Goal: Task Accomplishment & Management: Manage account settings

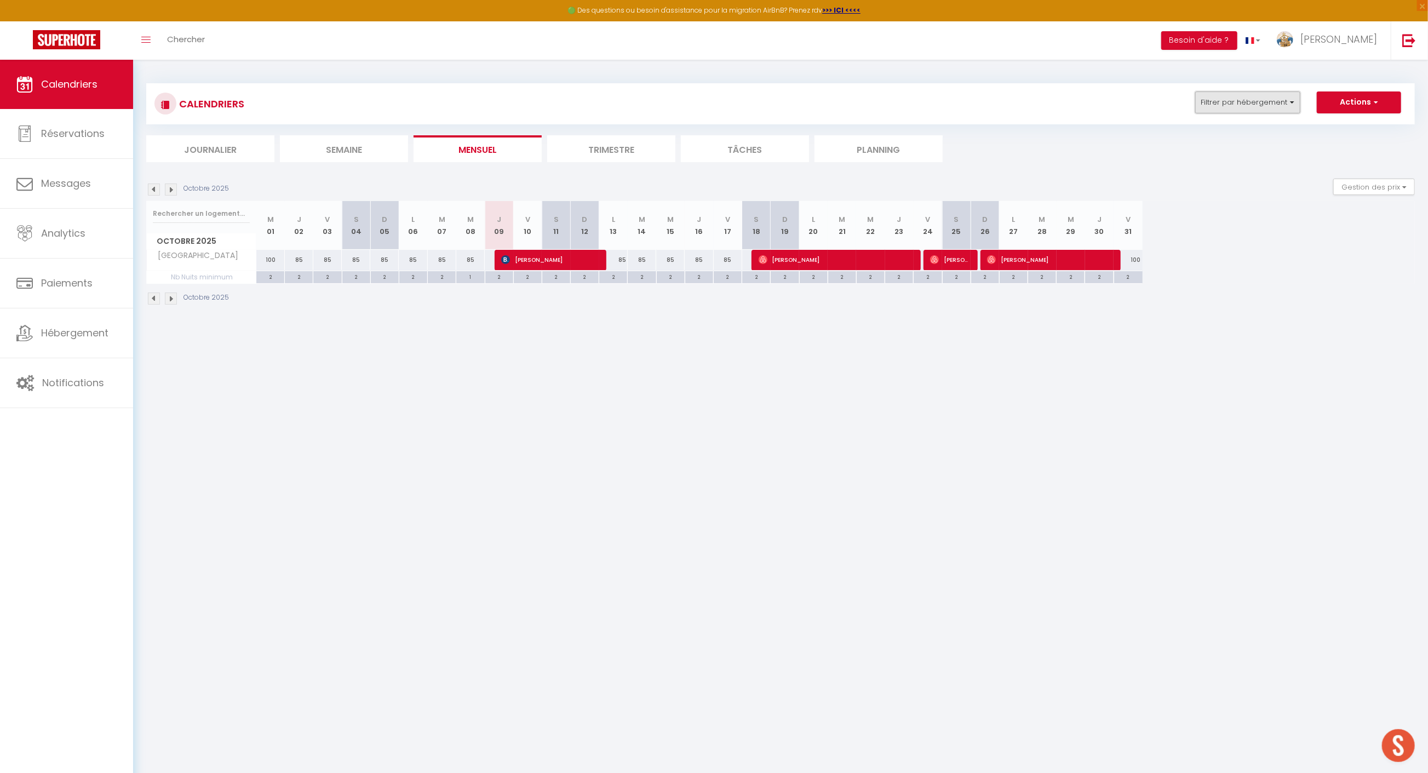
click at [1244, 92] on button "Filtrer par hébergement" at bounding box center [1248, 103] width 105 height 22
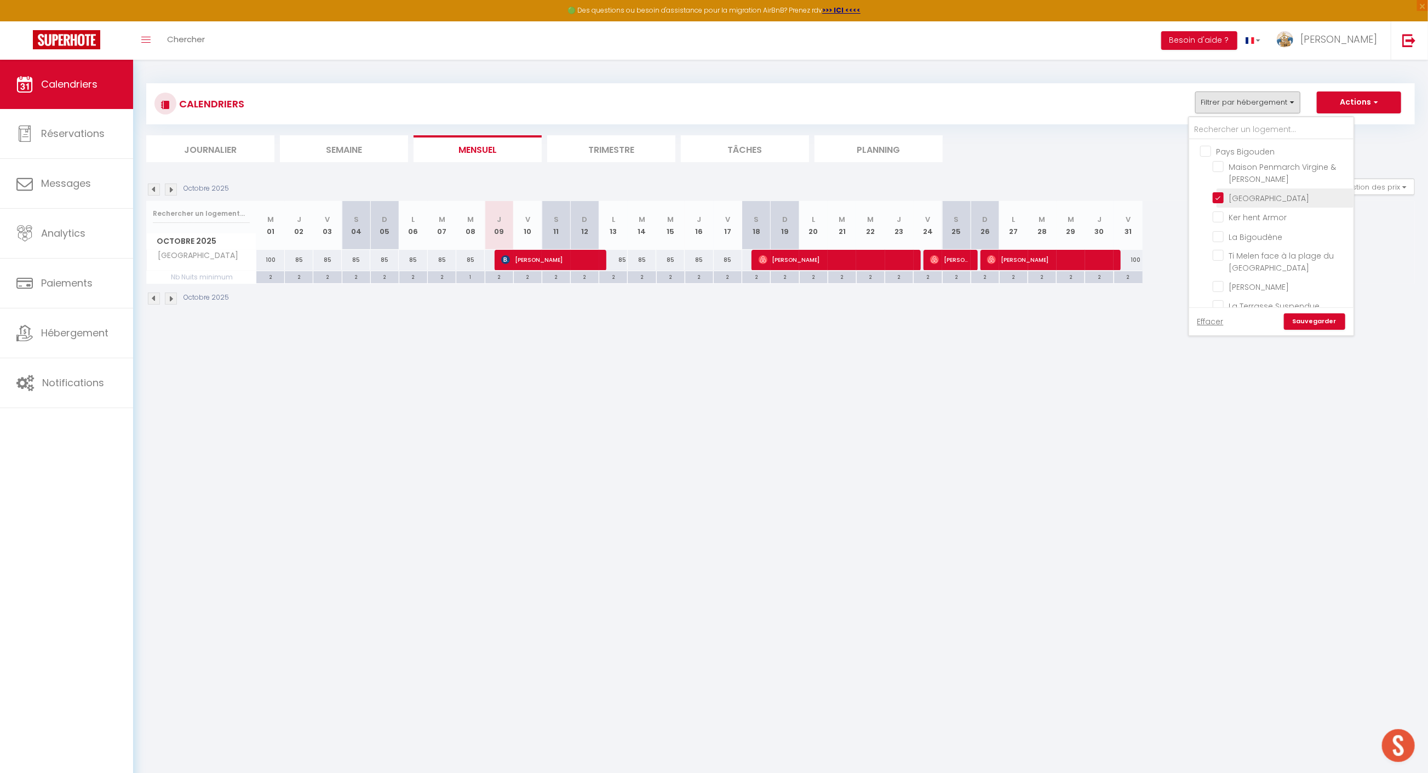
drag, startPoint x: 1223, startPoint y: 195, endPoint x: 1257, endPoint y: 186, distance: 35.5
click at [1223, 194] on input "[GEOGRAPHIC_DATA]" at bounding box center [1281, 197] width 137 height 11
checkbox input "false"
click at [1248, 208] on span "Appart 13" at bounding box center [1248, 202] width 36 height 11
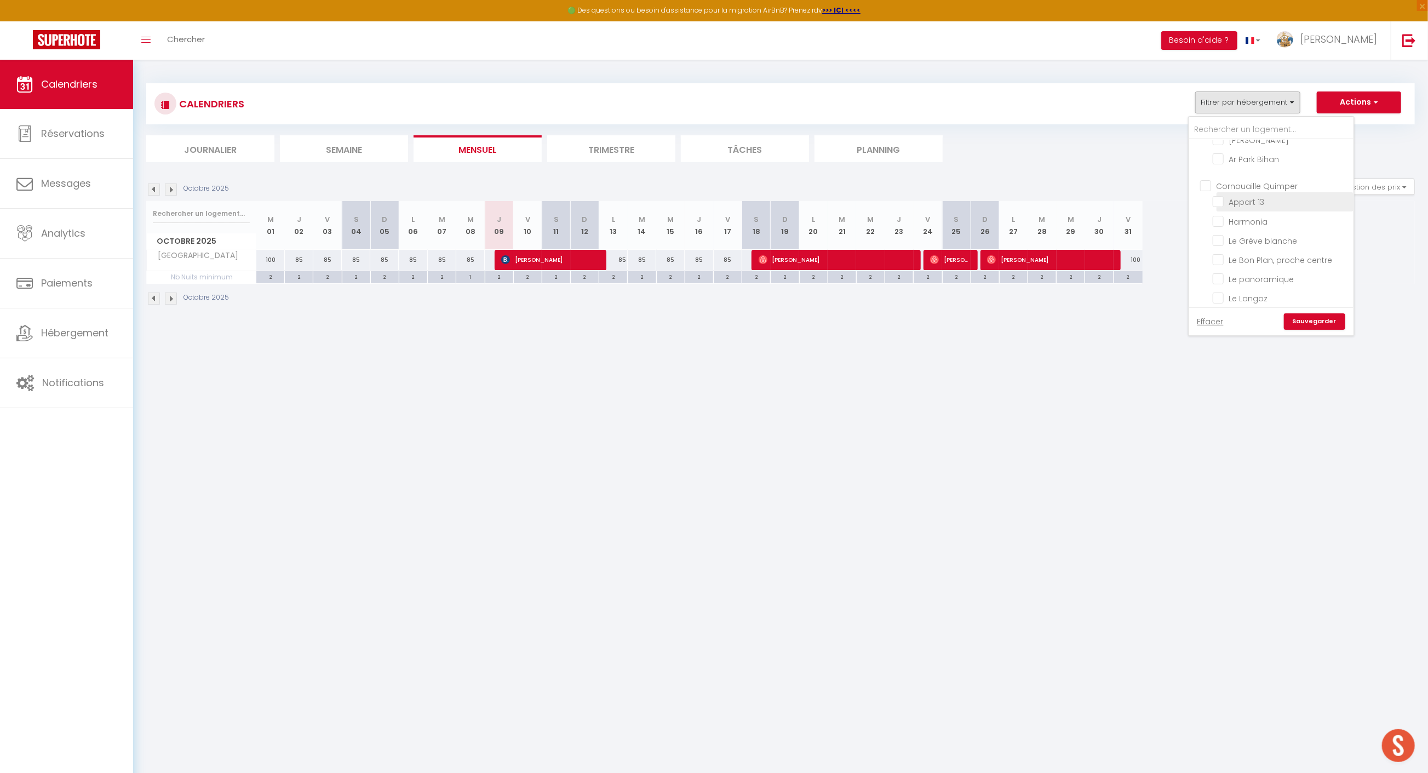
click at [1248, 207] on input "Appart 13" at bounding box center [1281, 201] width 137 height 11
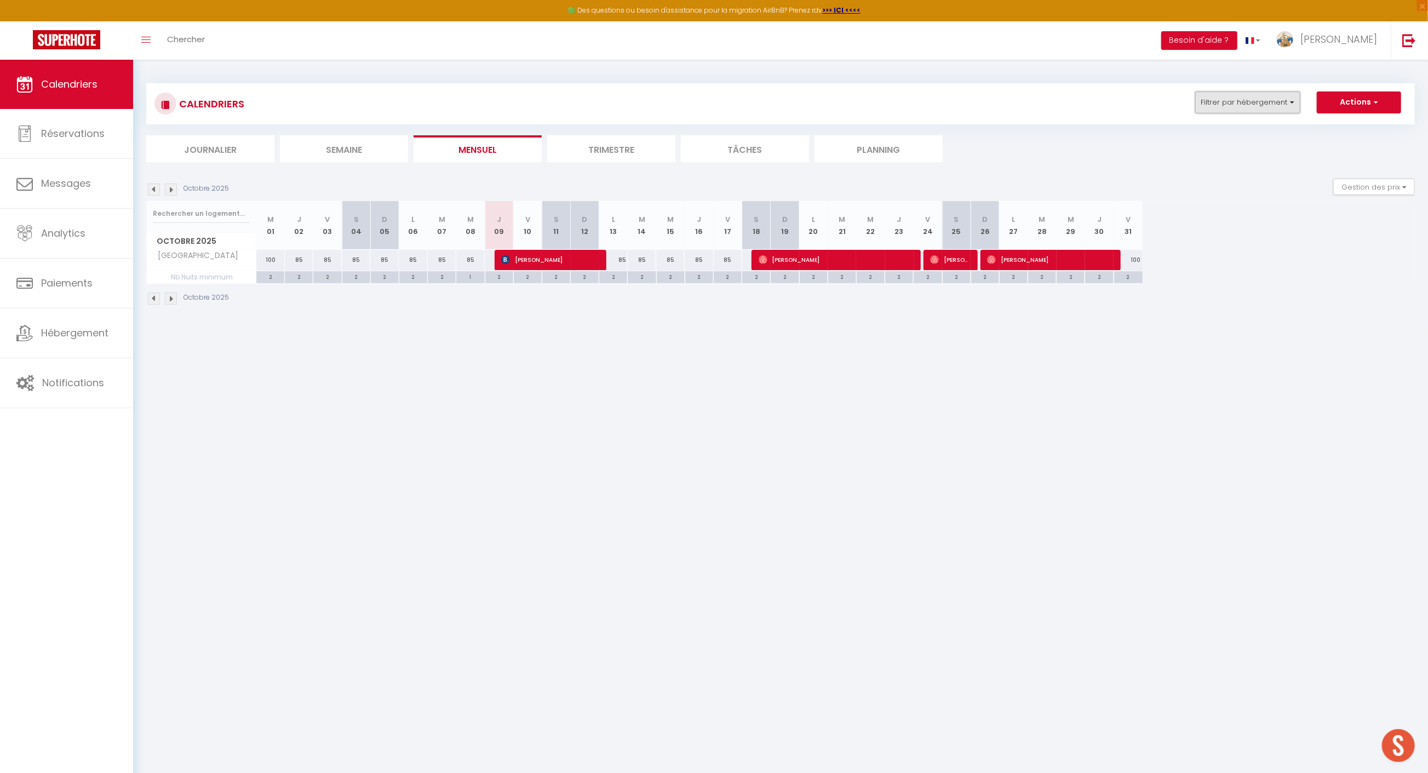
click at [1255, 106] on button "Filtrer par hébergement" at bounding box center [1248, 103] width 105 height 22
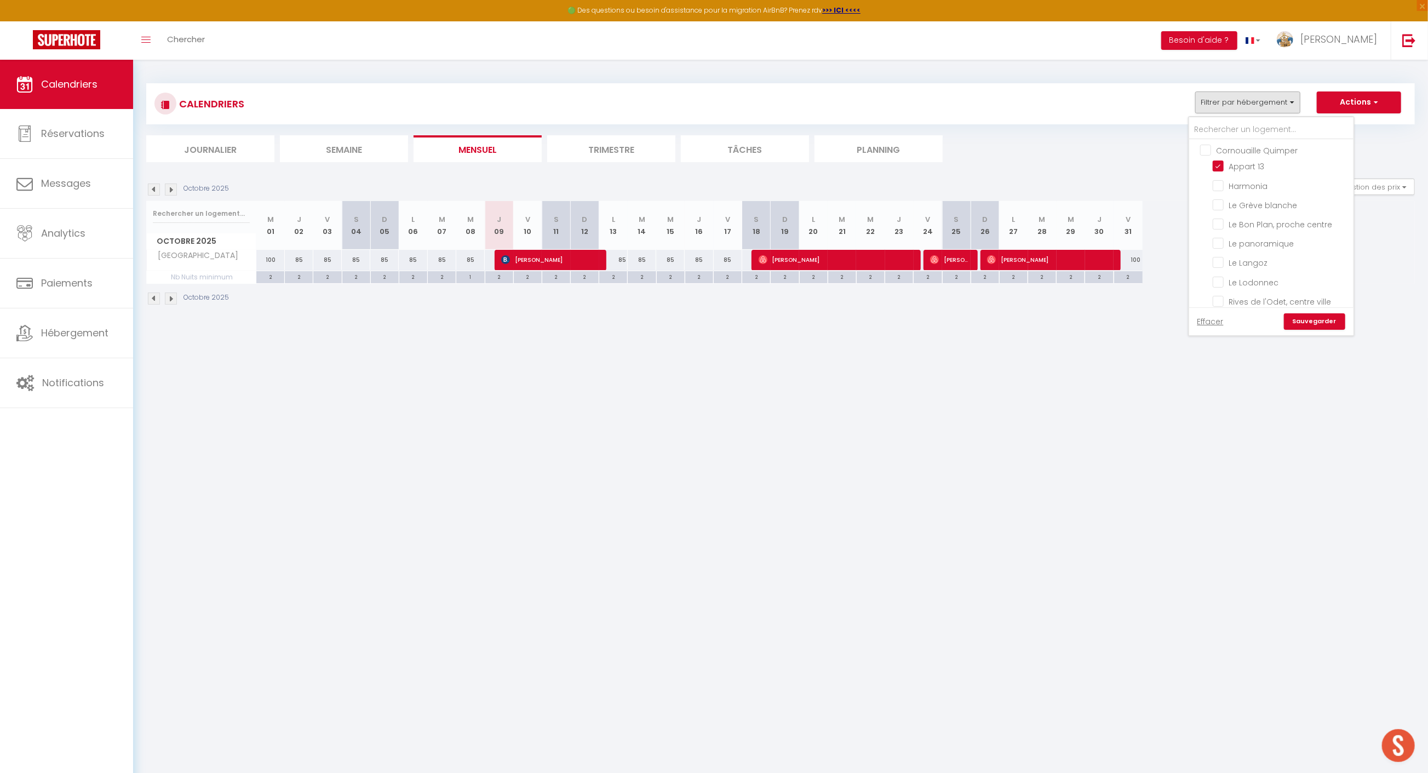
click at [1317, 323] on link "Sauvegarder" at bounding box center [1314, 321] width 61 height 16
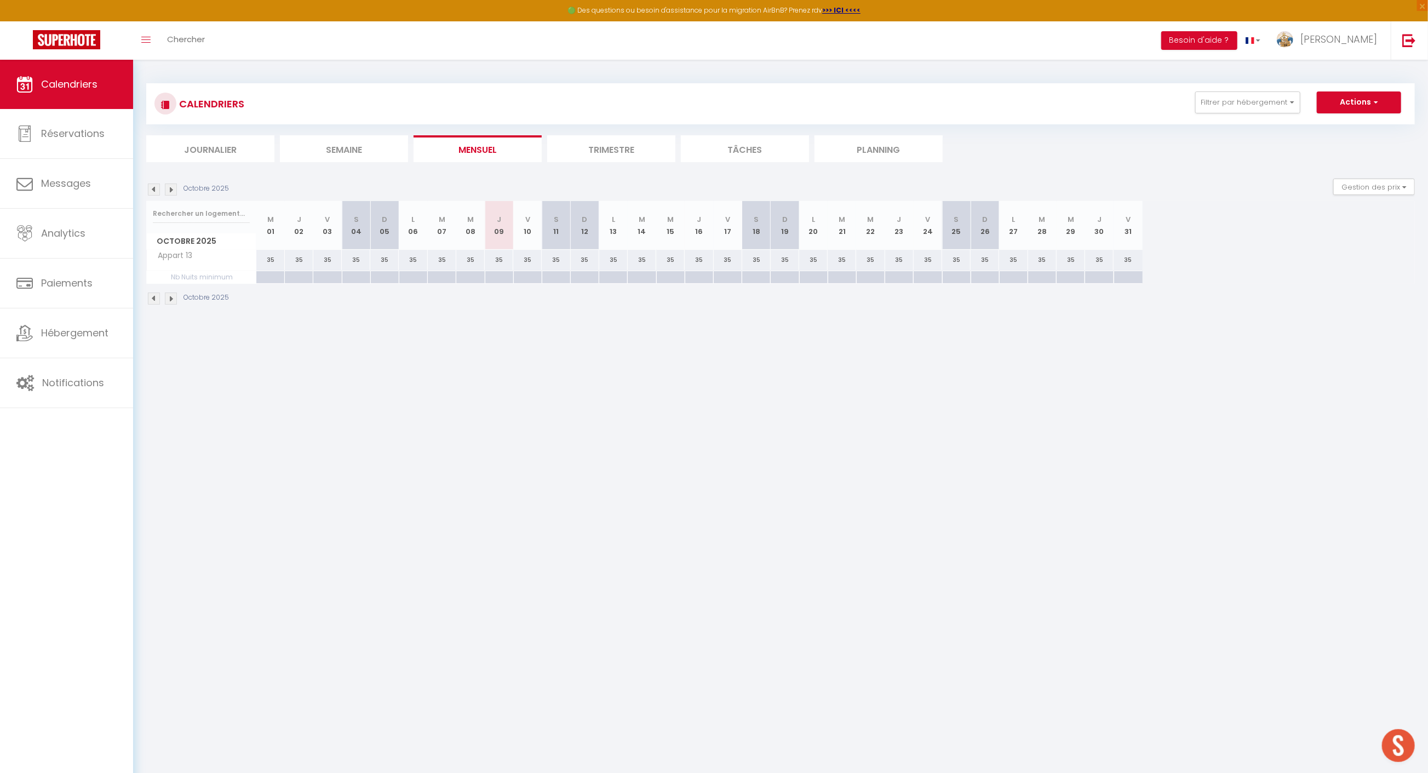
click at [155, 196] on div "Octobre 2025 Gestion des prix Nb Nuits minimum Règles Disponibilité" at bounding box center [780, 190] width 1269 height 22
click at [155, 193] on img at bounding box center [154, 190] width 12 height 12
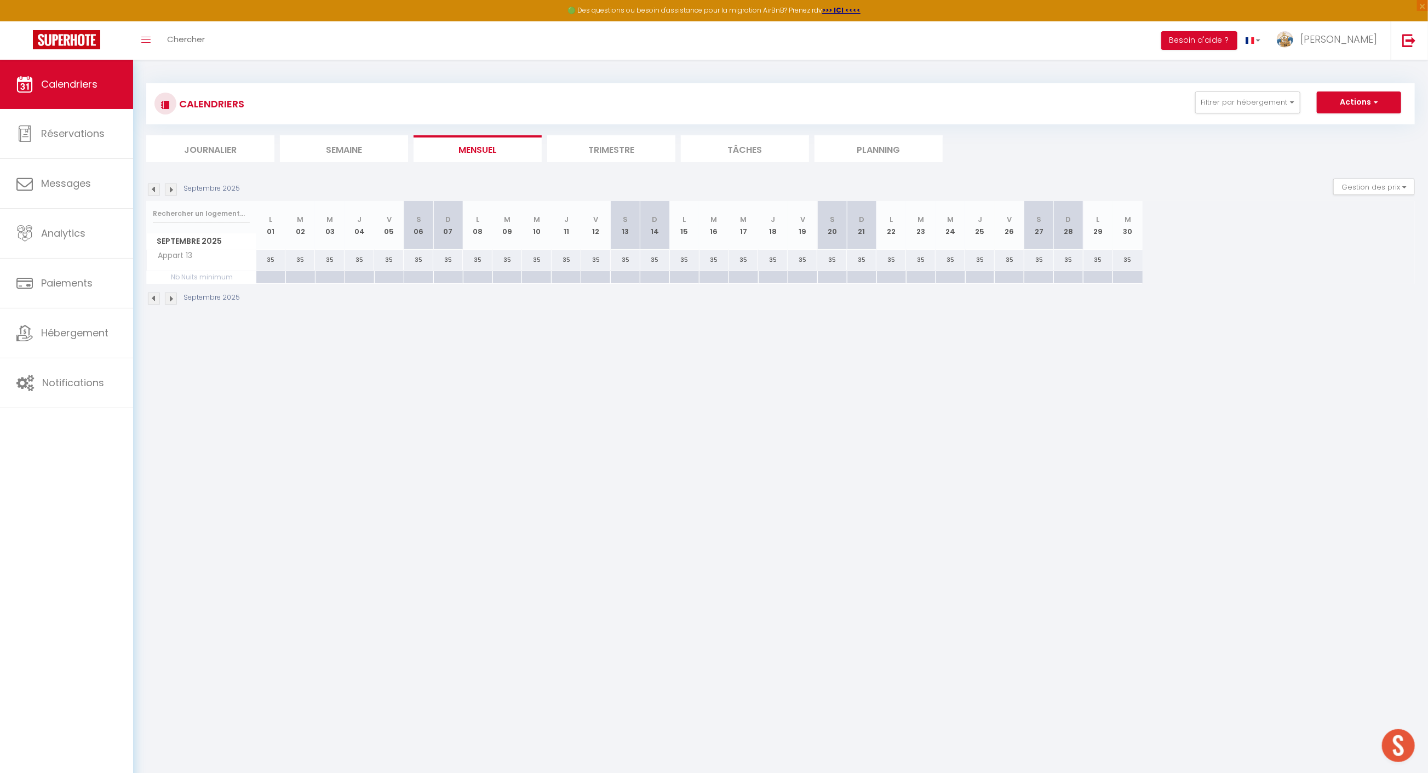
click at [155, 193] on img at bounding box center [154, 190] width 12 height 12
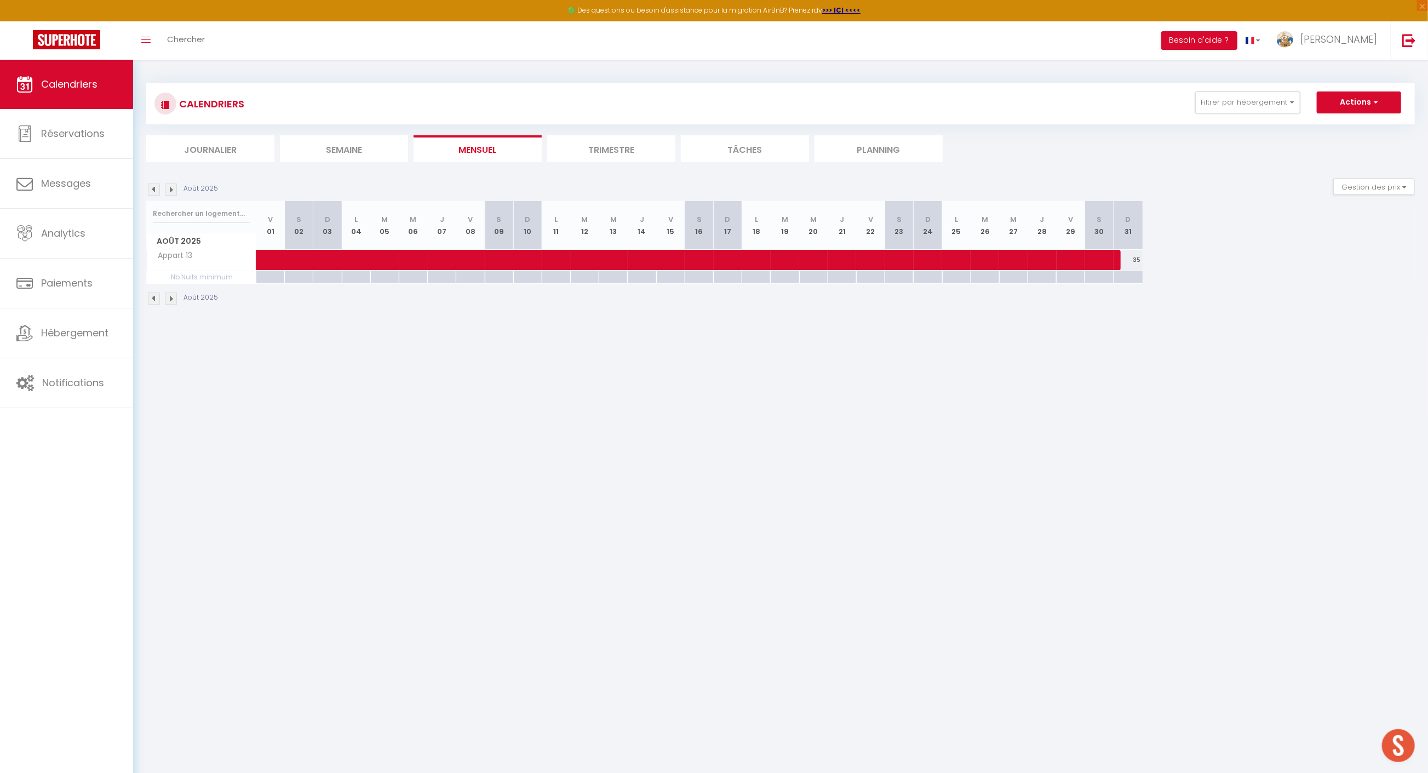
click at [155, 193] on img at bounding box center [154, 190] width 12 height 12
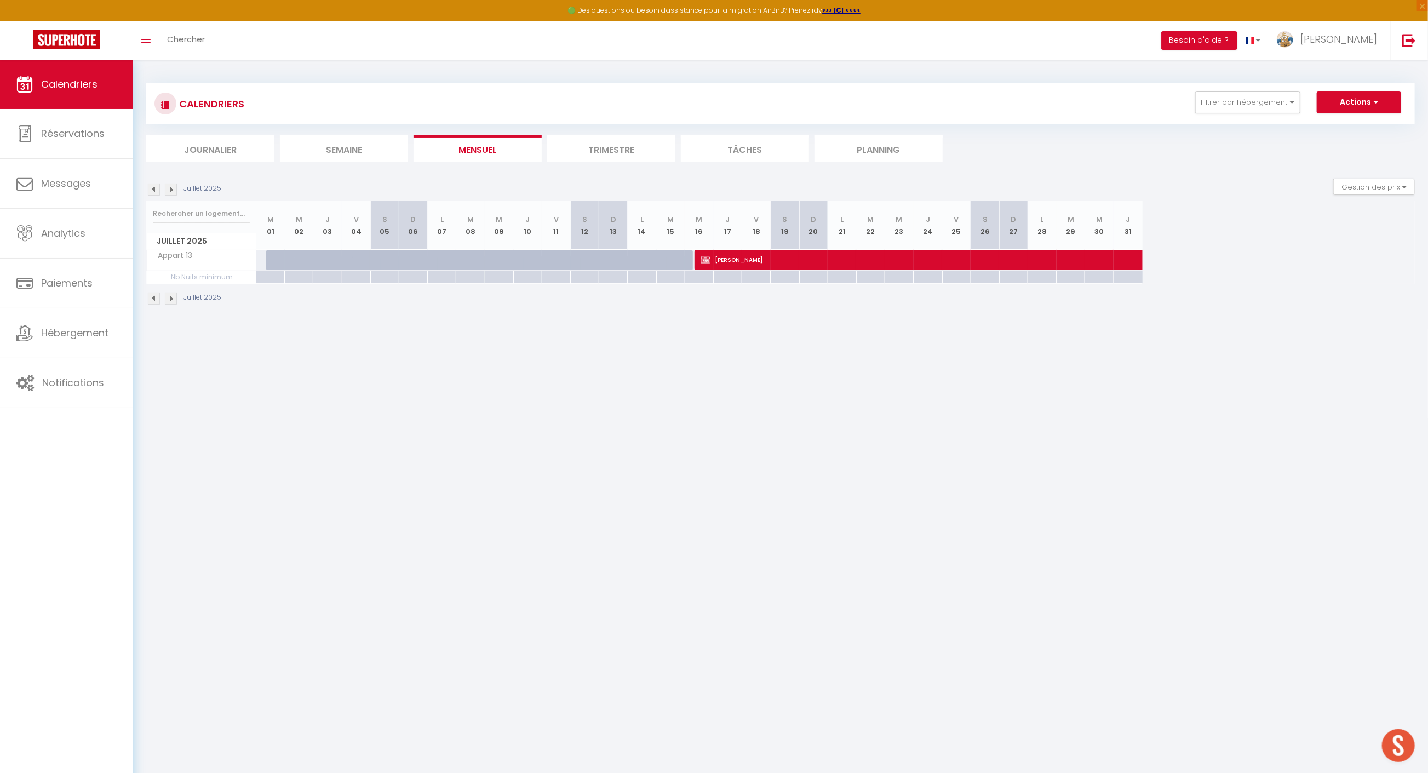
click at [156, 188] on img at bounding box center [154, 190] width 12 height 12
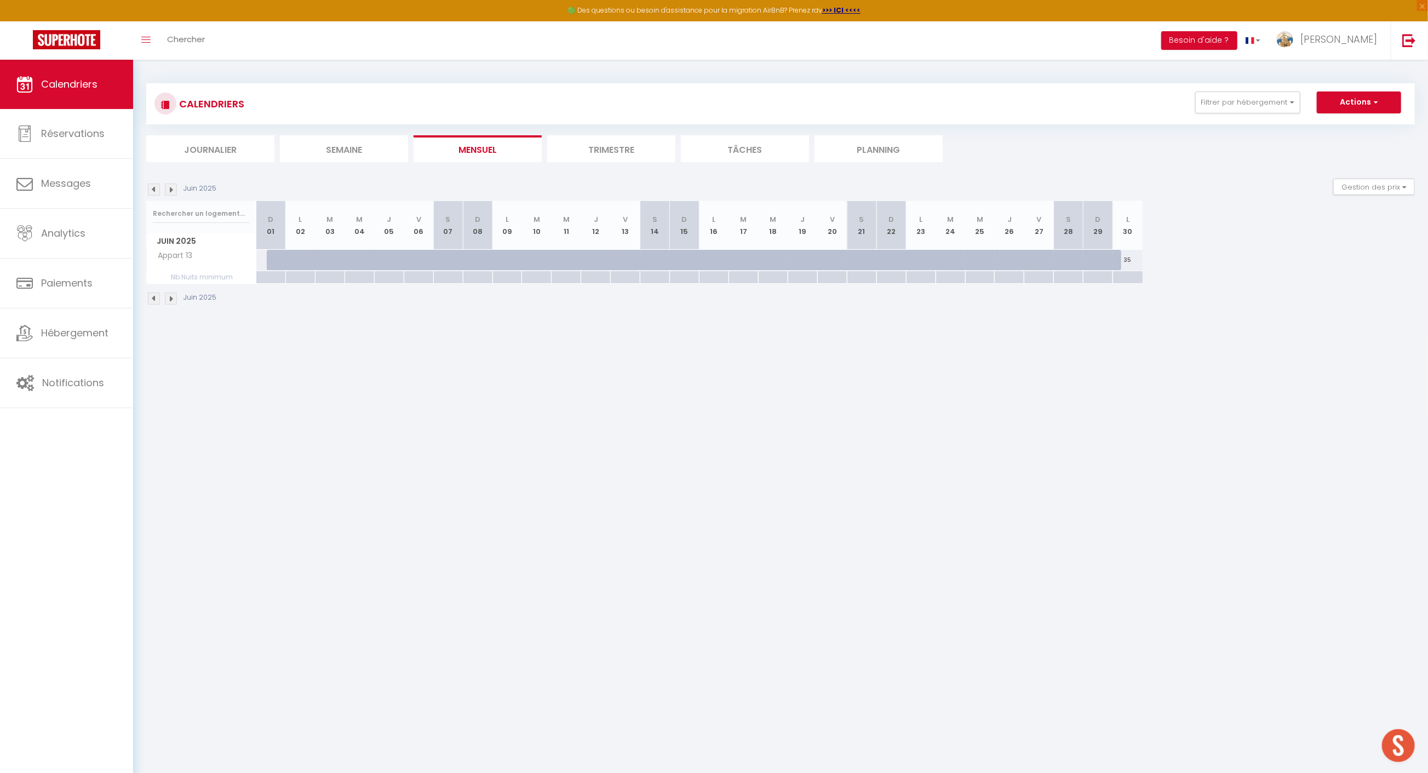
click at [152, 192] on img at bounding box center [154, 190] width 12 height 12
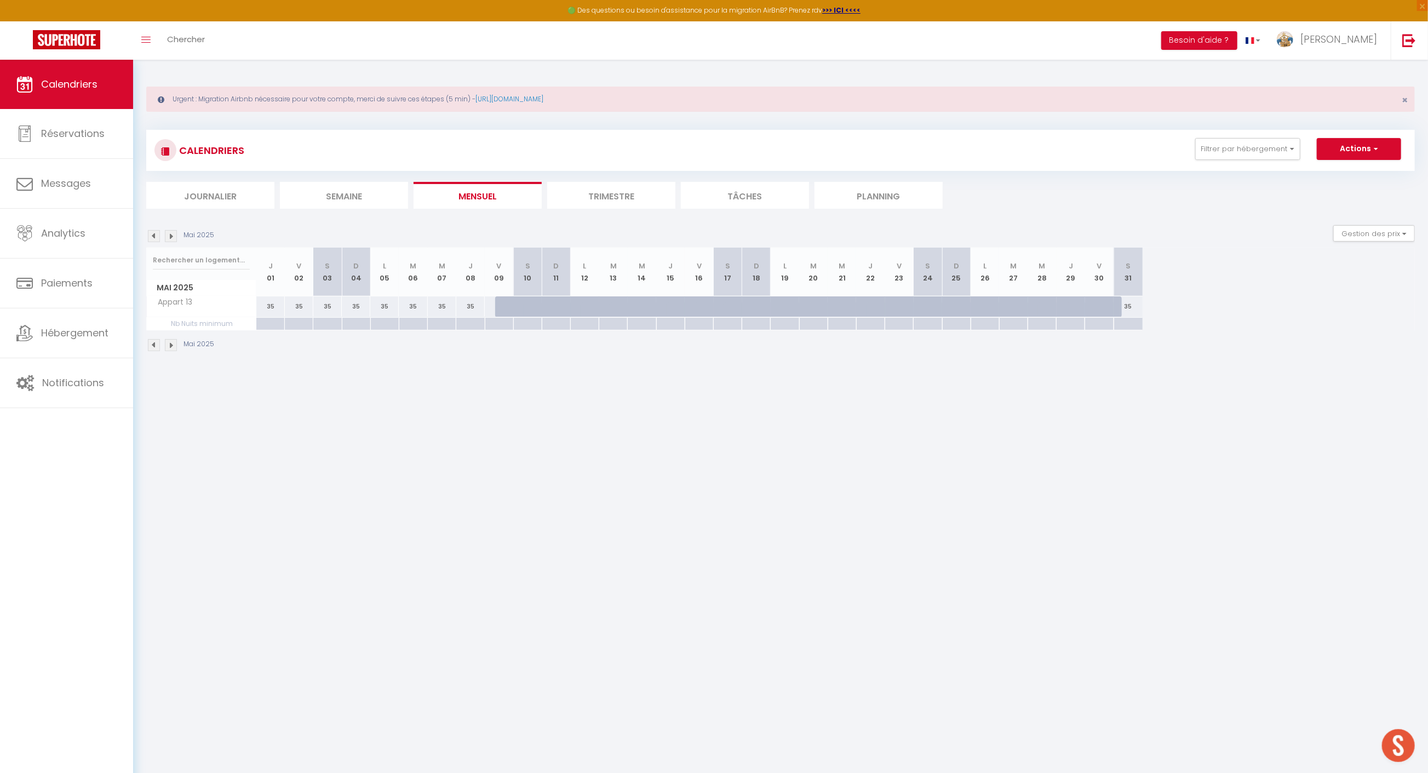
click at [152, 192] on li "Journalier" at bounding box center [210, 195] width 128 height 27
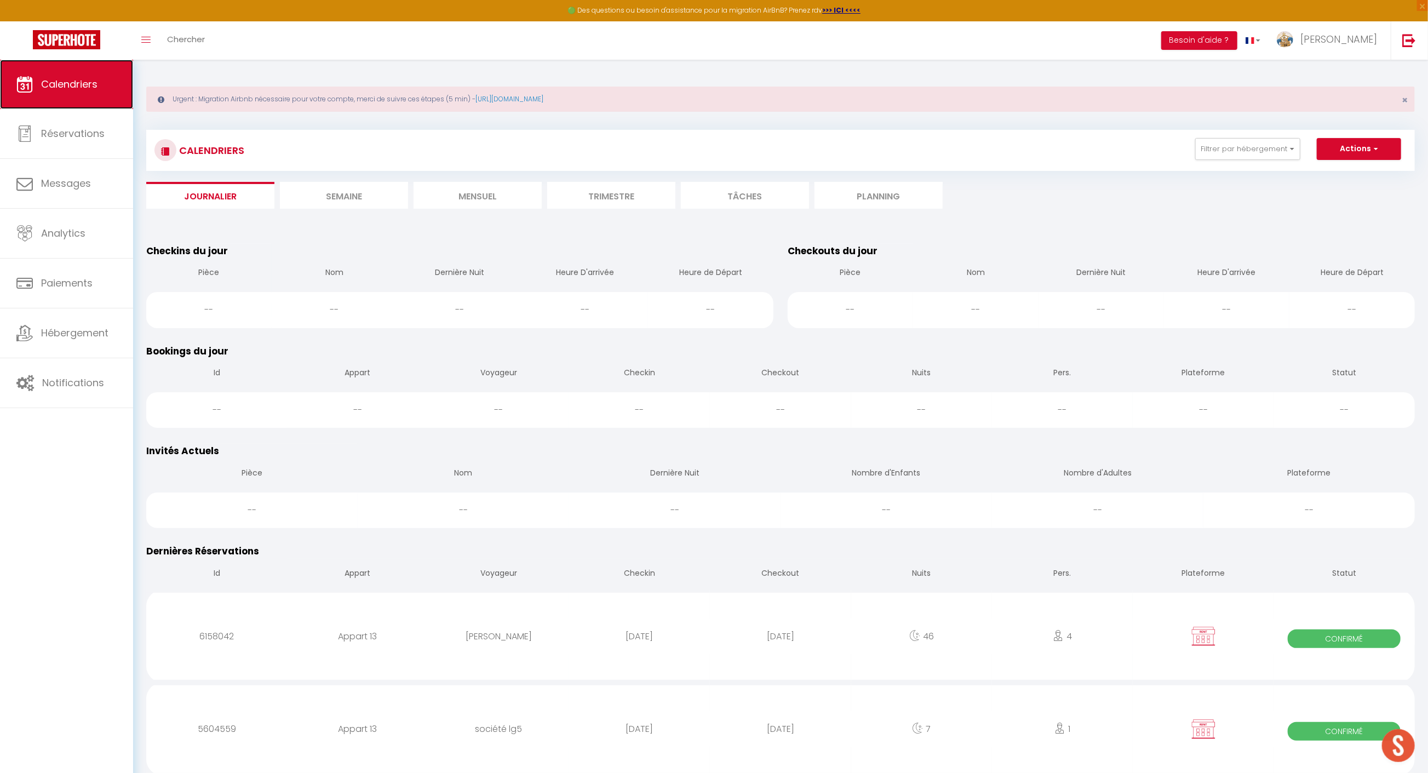
click at [86, 73] on link "Calendriers" at bounding box center [66, 84] width 133 height 49
click at [65, 78] on span "Calendriers" at bounding box center [69, 84] width 56 height 14
click at [62, 81] on span "Calendriers" at bounding box center [69, 84] width 56 height 14
click at [1264, 143] on button "Filtrer par hébergement" at bounding box center [1248, 149] width 105 height 22
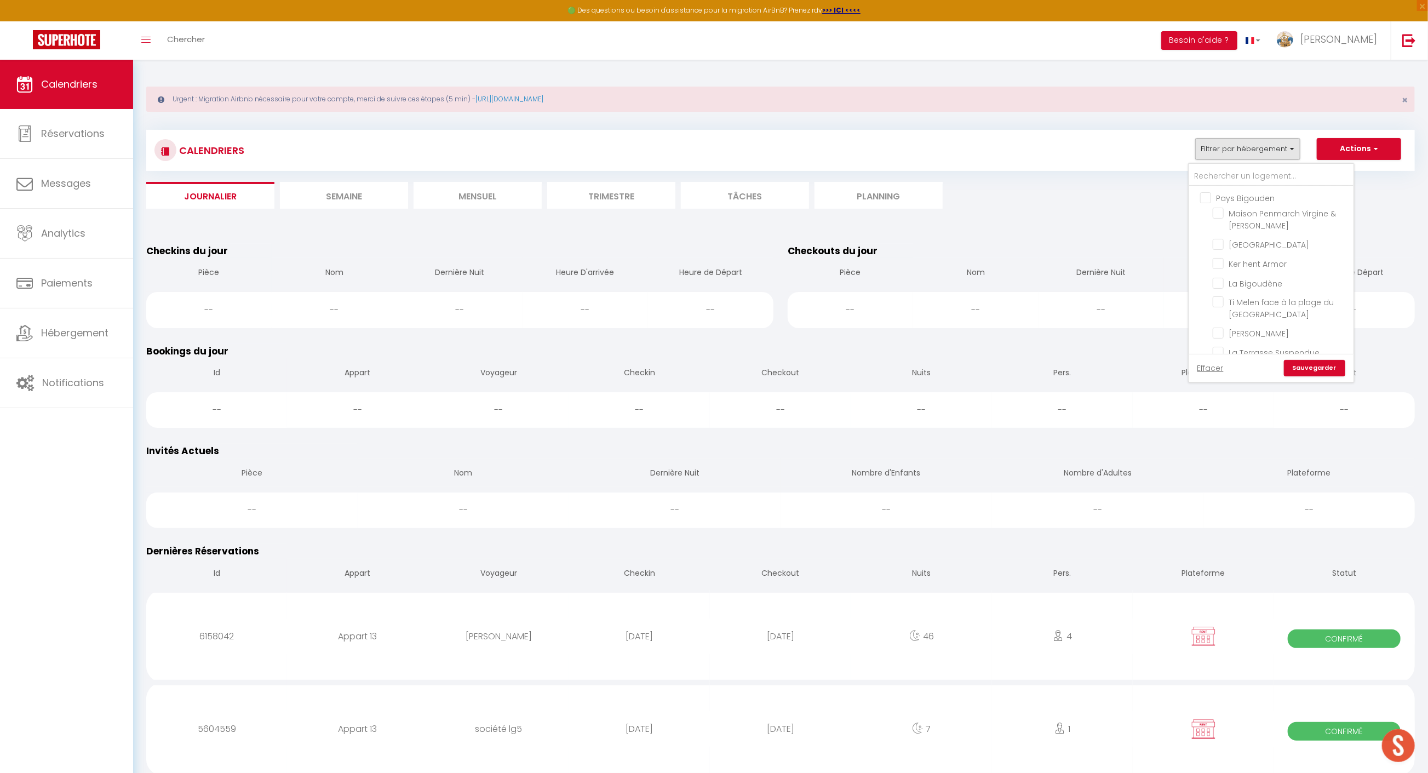
click at [353, 186] on li "Semaine" at bounding box center [344, 195] width 128 height 27
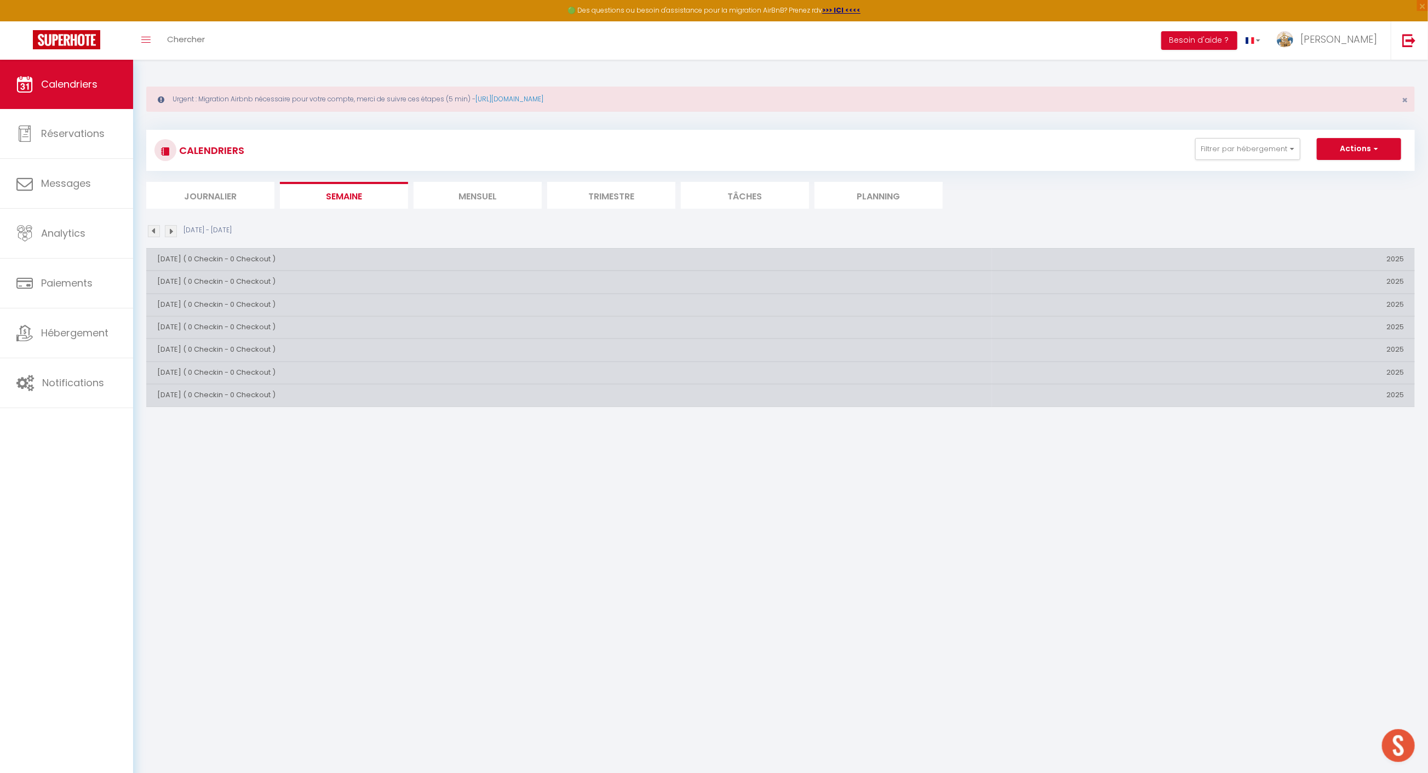
click at [501, 200] on li "Mensuel" at bounding box center [478, 195] width 128 height 27
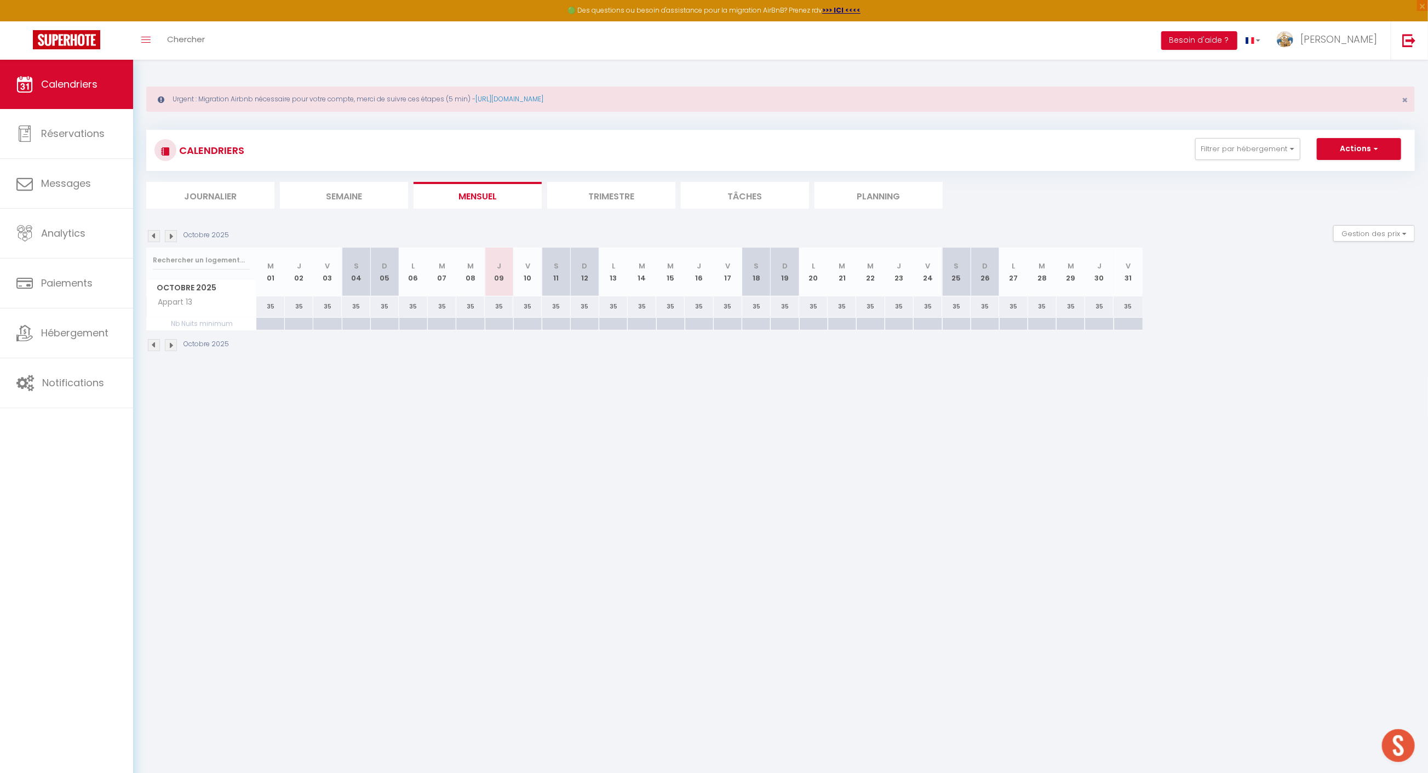
click at [596, 195] on li "Trimestre" at bounding box center [611, 195] width 128 height 27
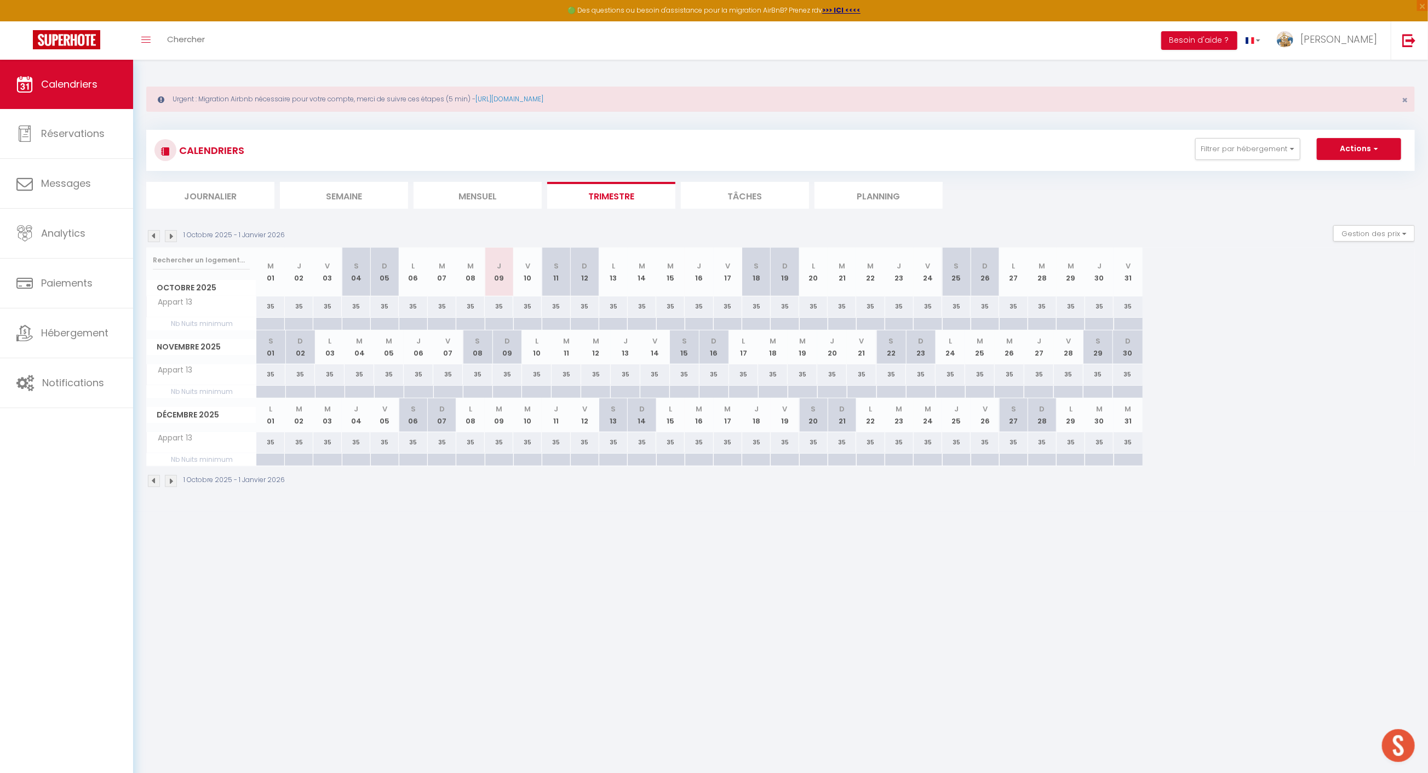
click at [496, 192] on li "Mensuel" at bounding box center [478, 195] width 128 height 27
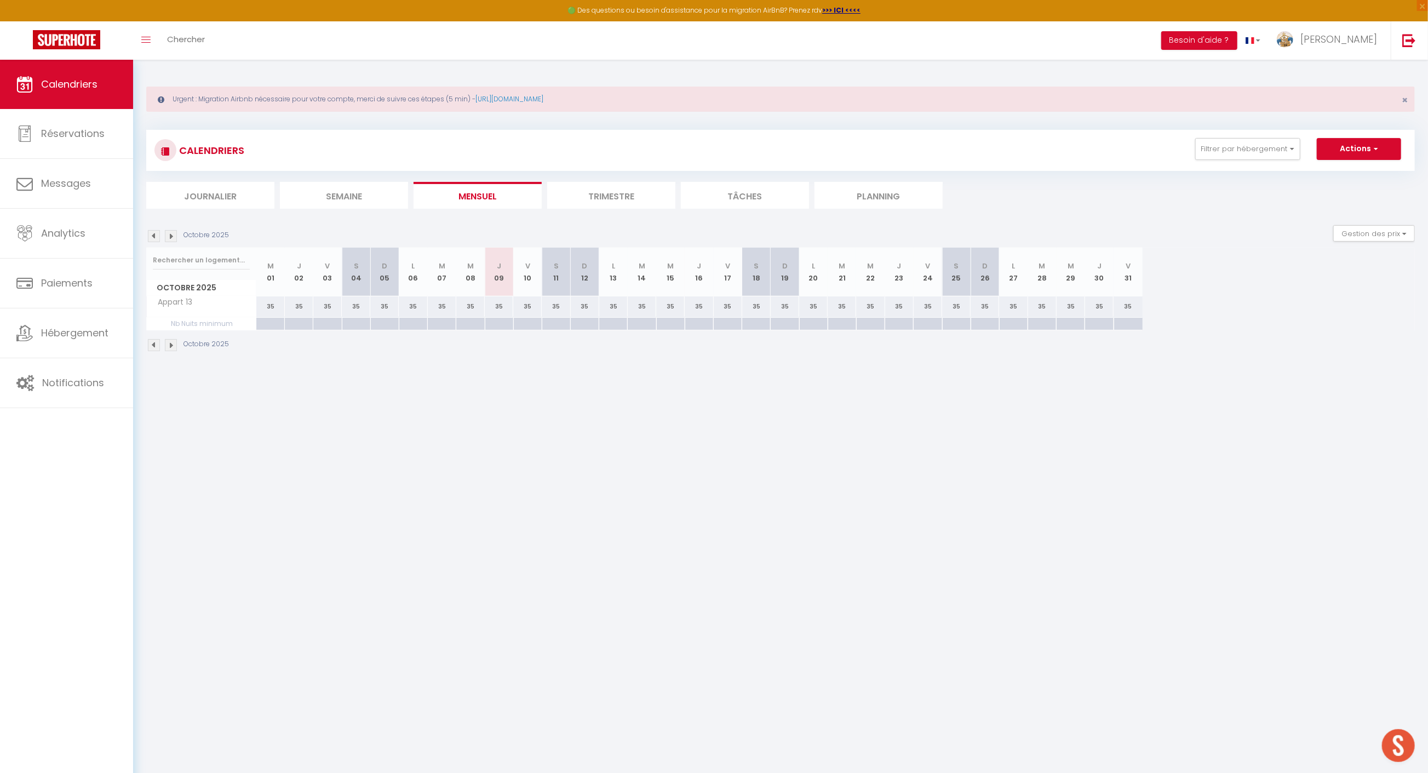
click at [153, 236] on img at bounding box center [154, 236] width 12 height 12
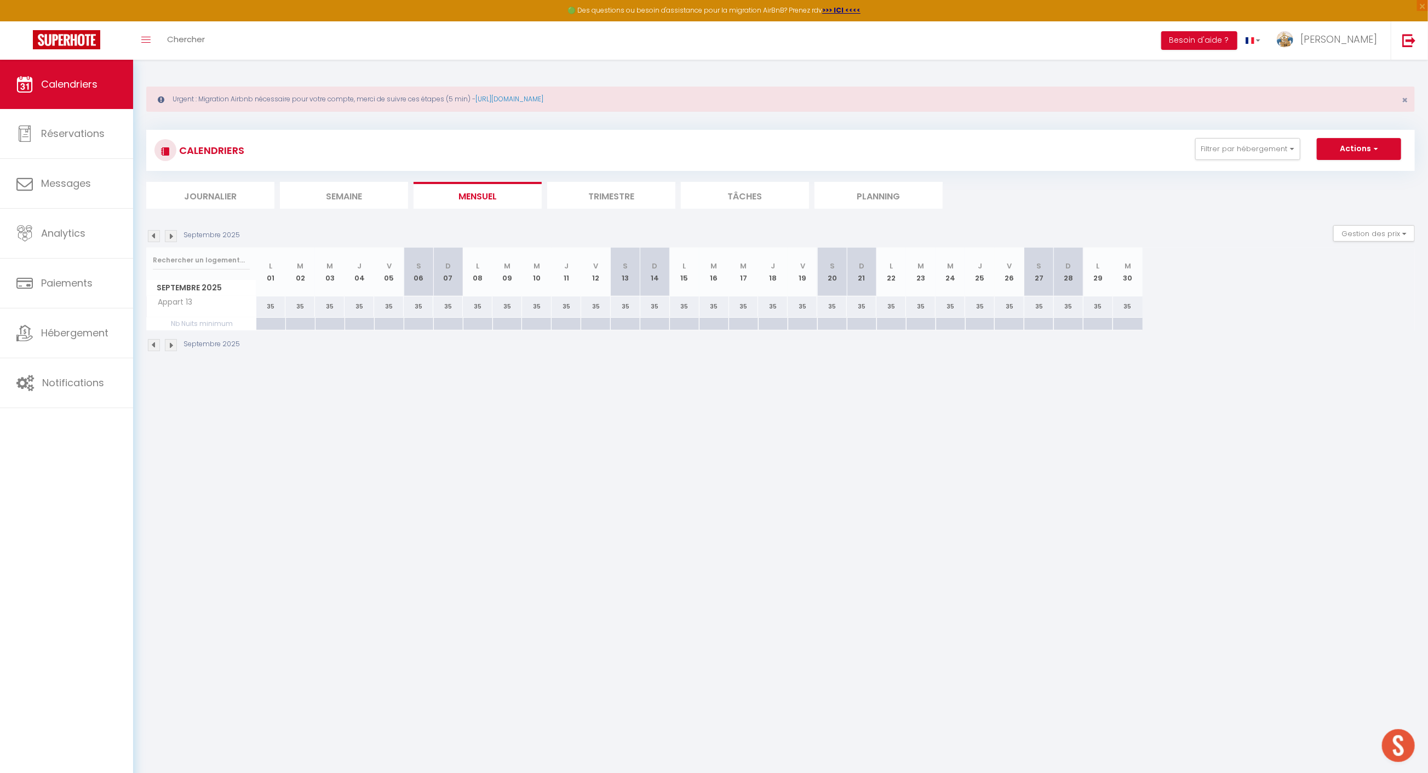
click at [153, 236] on img at bounding box center [154, 236] width 12 height 12
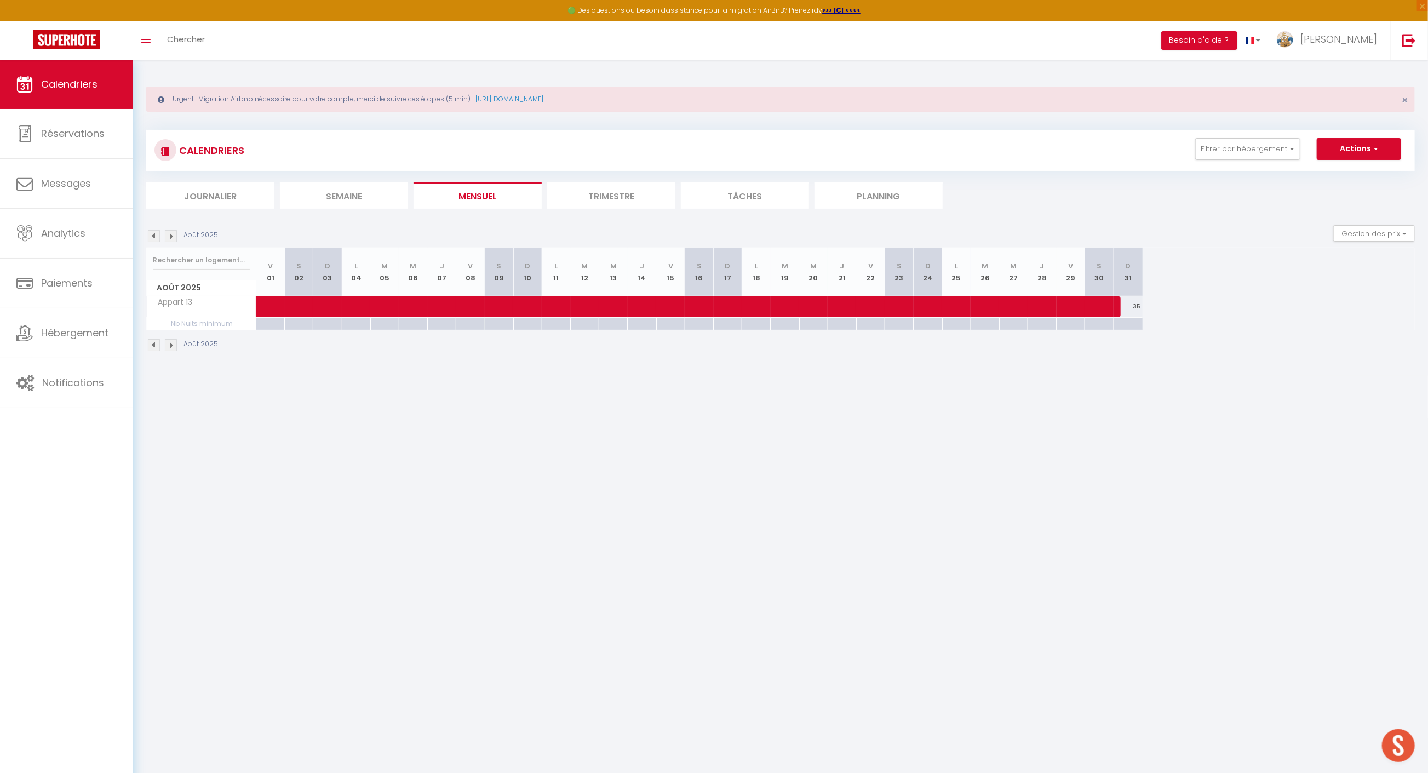
click at [153, 236] on img at bounding box center [154, 236] width 12 height 12
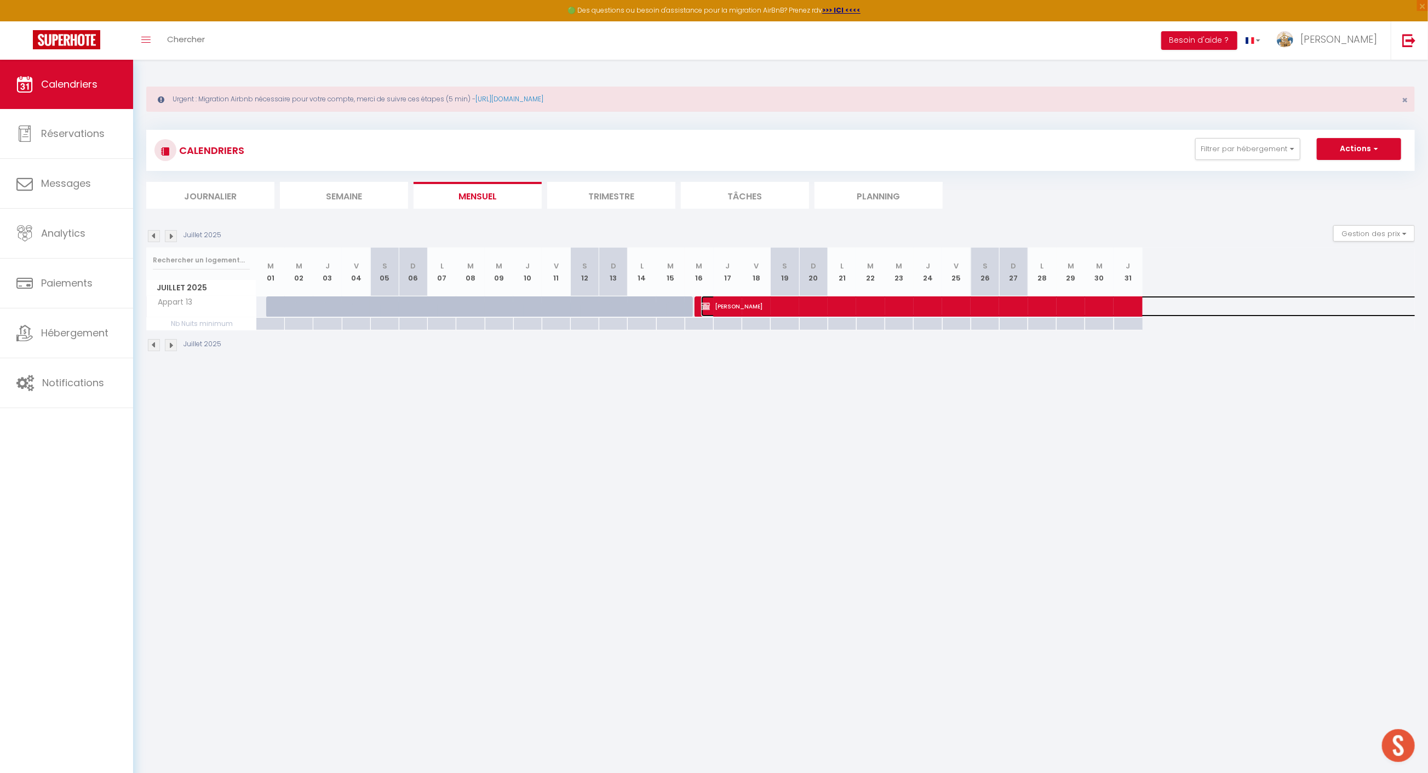
click at [721, 306] on span "[PERSON_NAME]" at bounding box center [1280, 306] width 1159 height 21
select select "OK"
select select "KO"
select select "0"
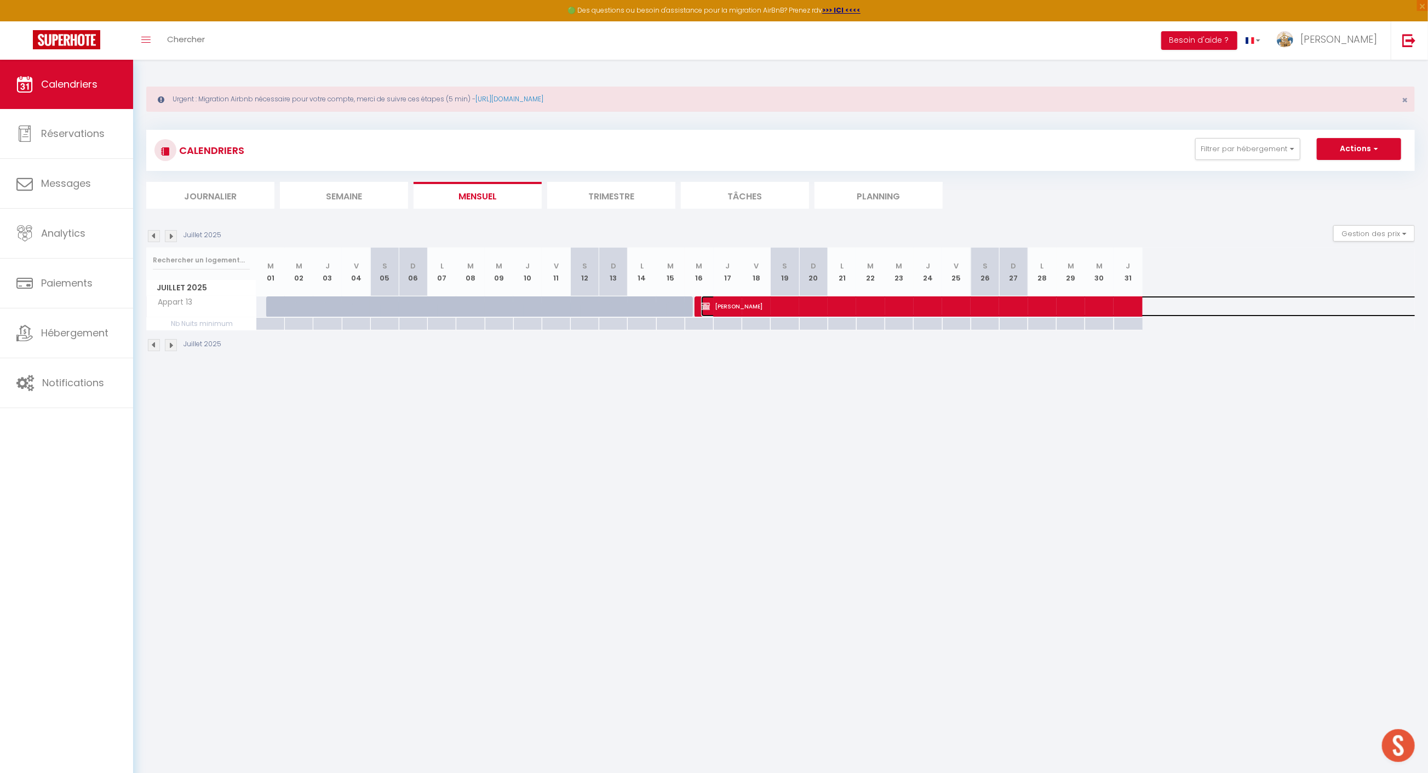
select select "1"
select select
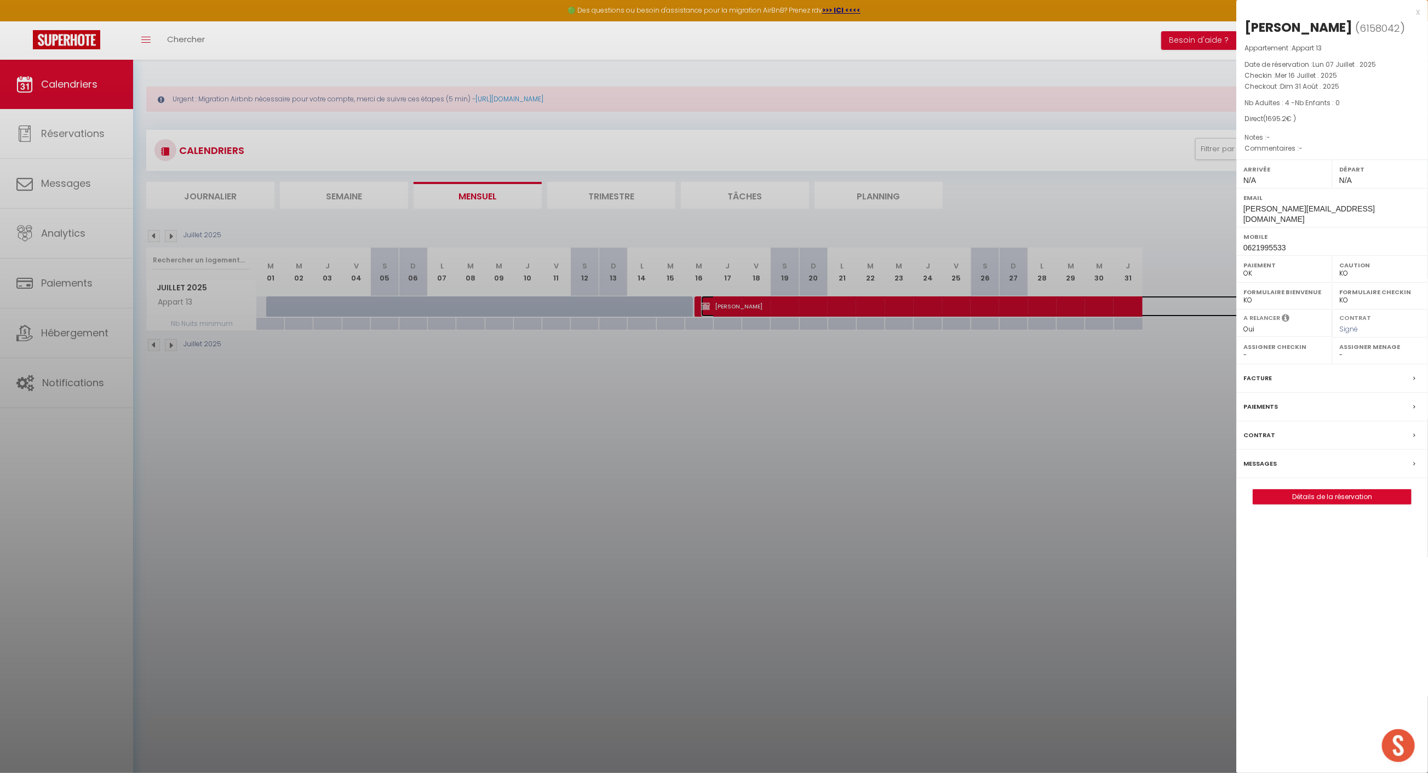
select select "50454"
click at [1357, 490] on link "Détails de la réservation" at bounding box center [1333, 497] width 158 height 14
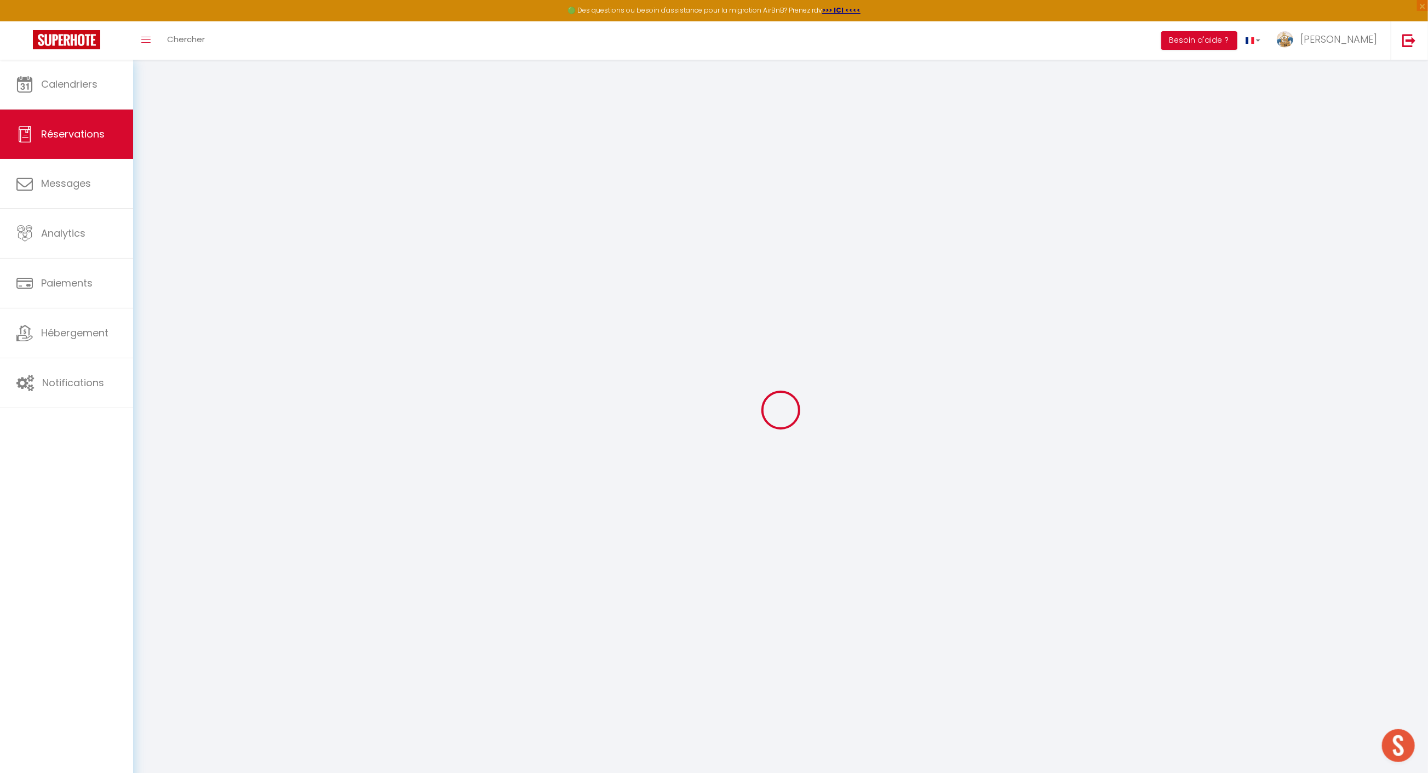
select select
checkbox input "false"
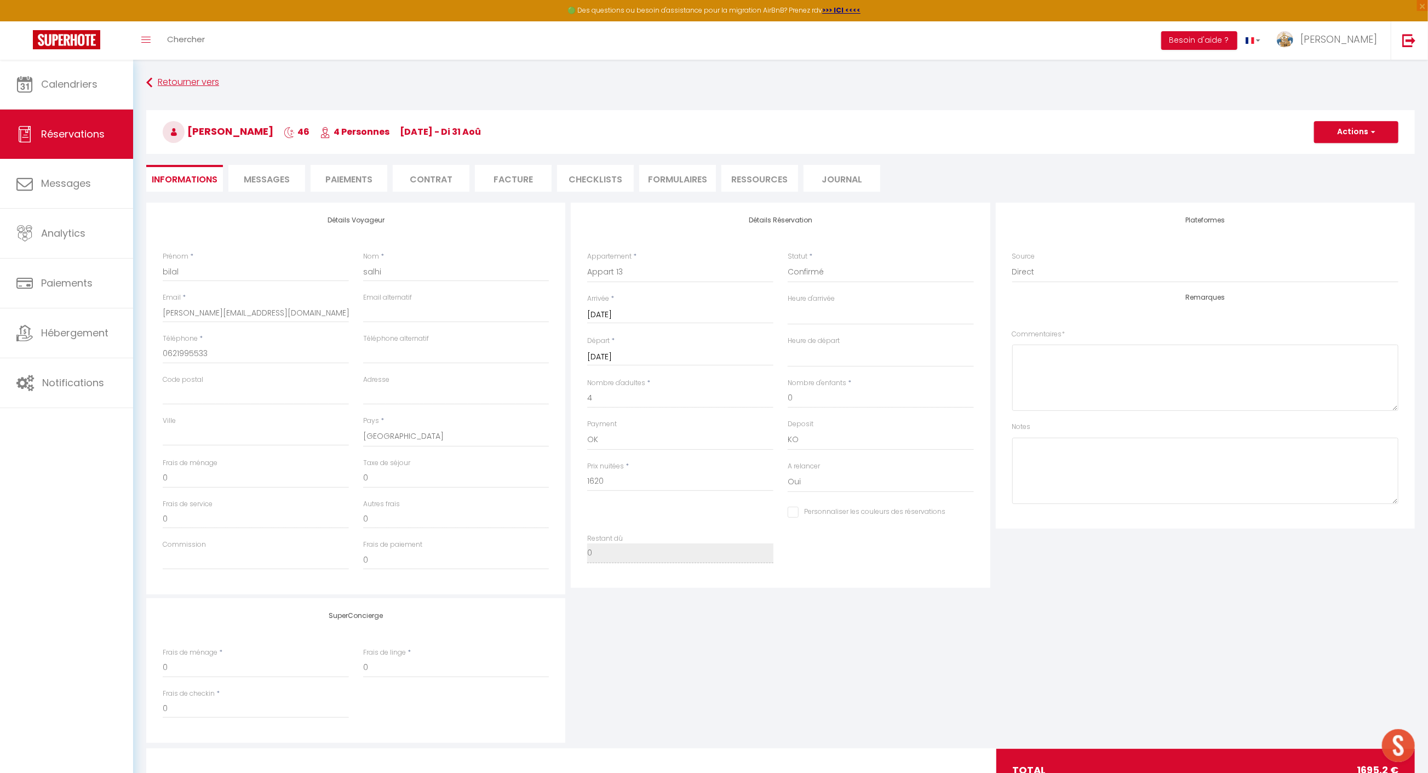
type input "75.2"
select select
checkbox input "false"
select select
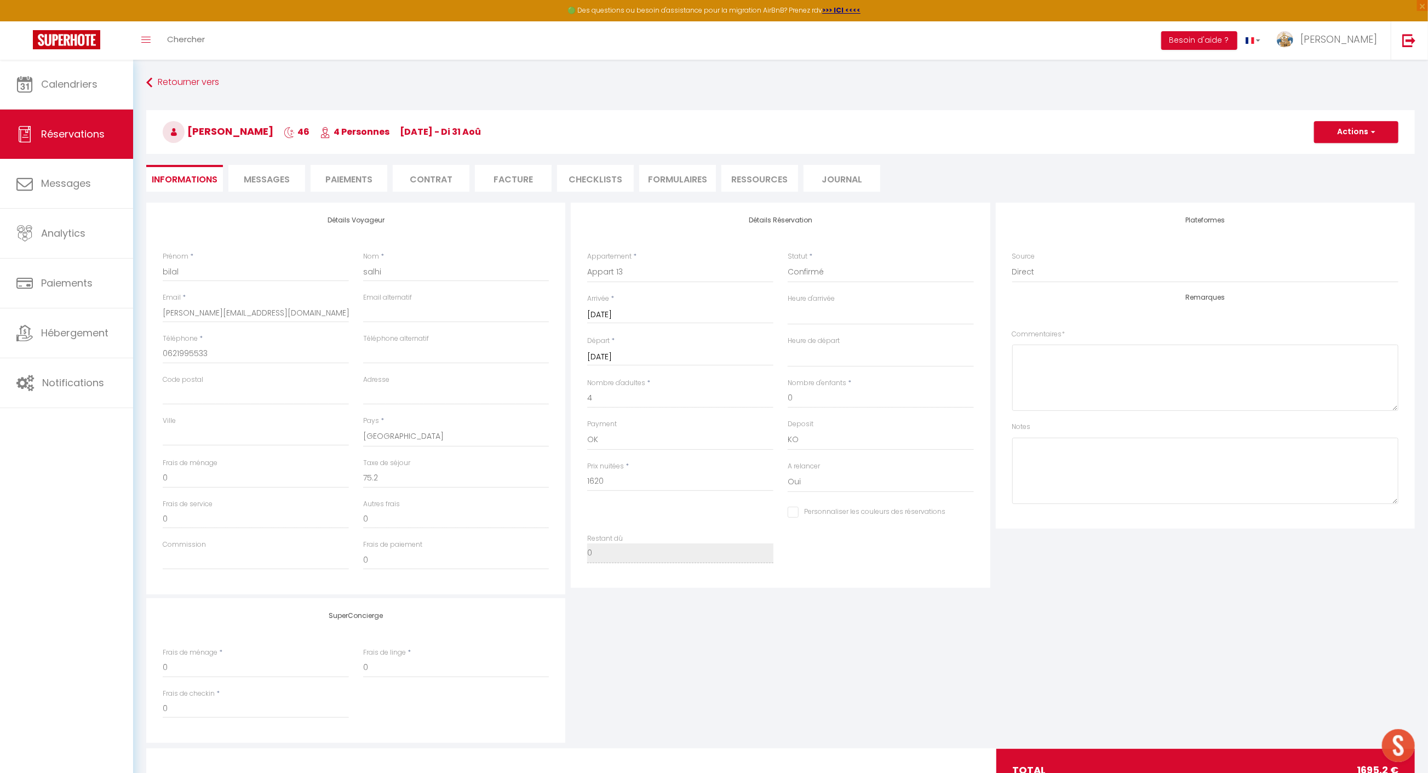
select select
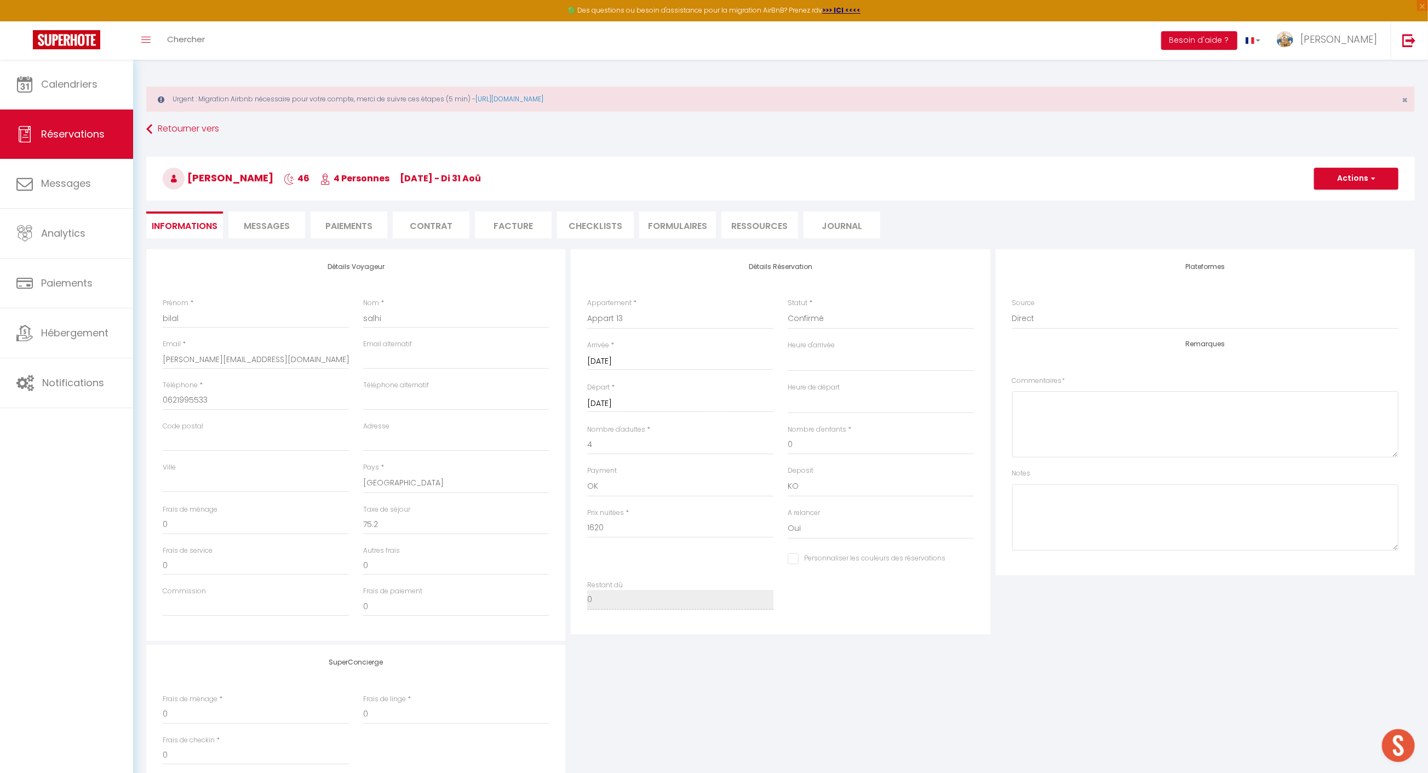
click at [437, 222] on li "Contrat" at bounding box center [431, 224] width 77 height 27
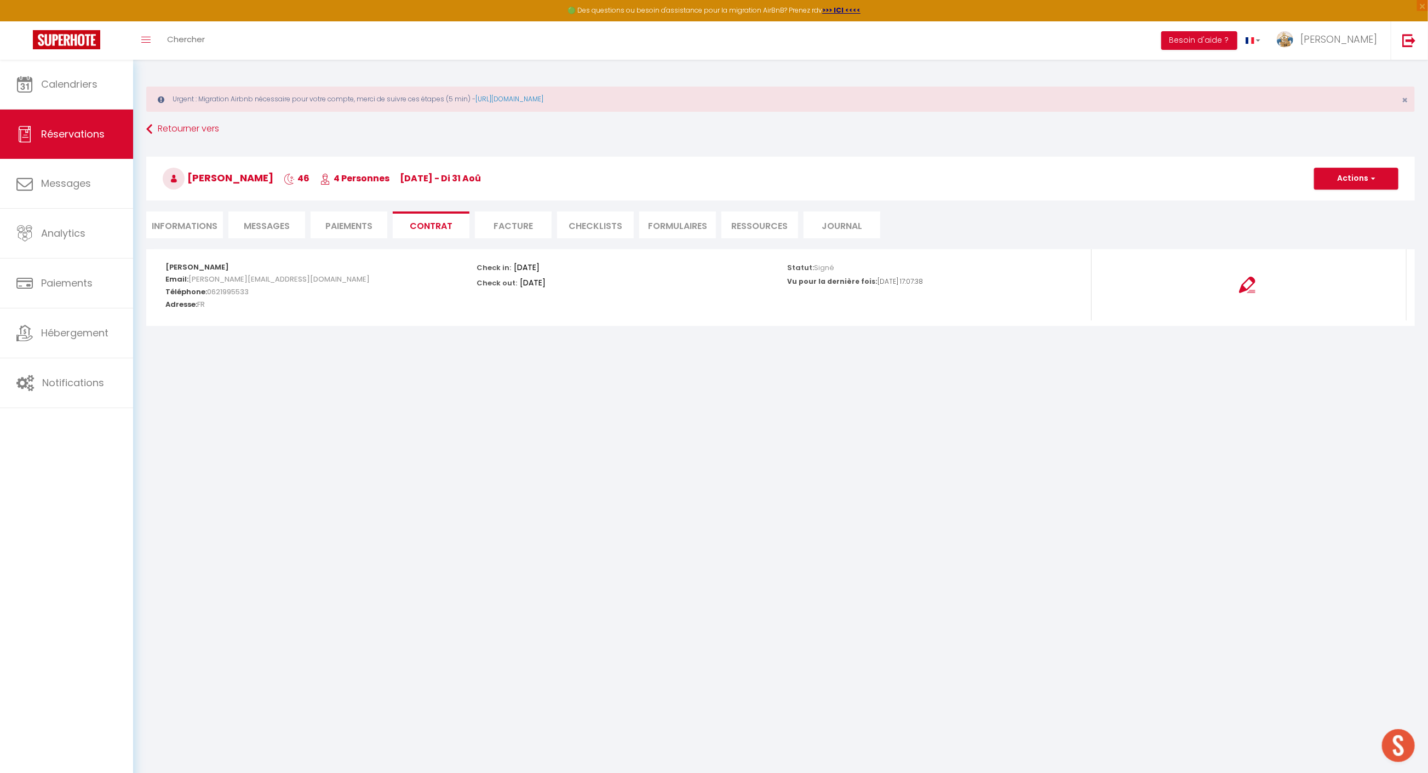
click at [377, 223] on li "Paiements" at bounding box center [349, 224] width 77 height 27
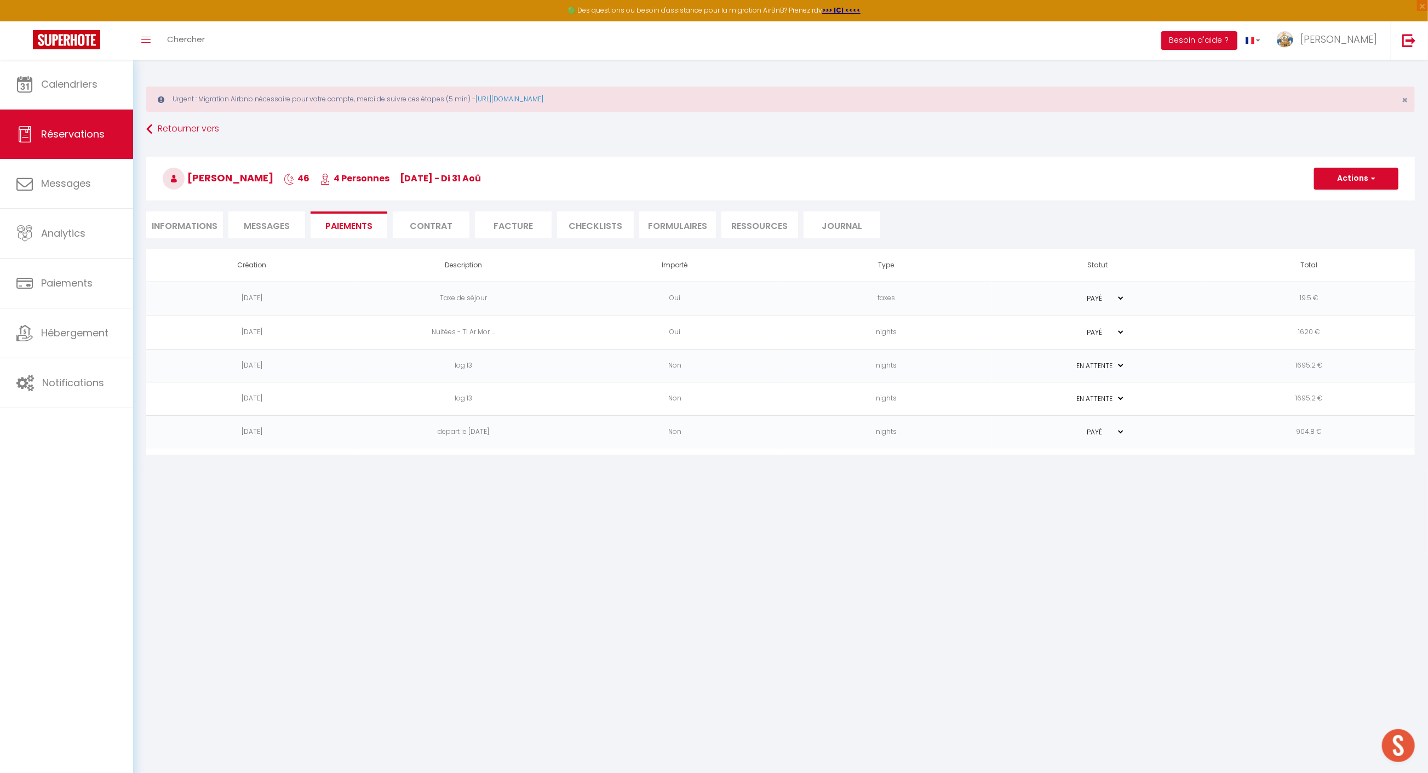
click at [258, 226] on span "Messages" at bounding box center [267, 226] width 46 height 13
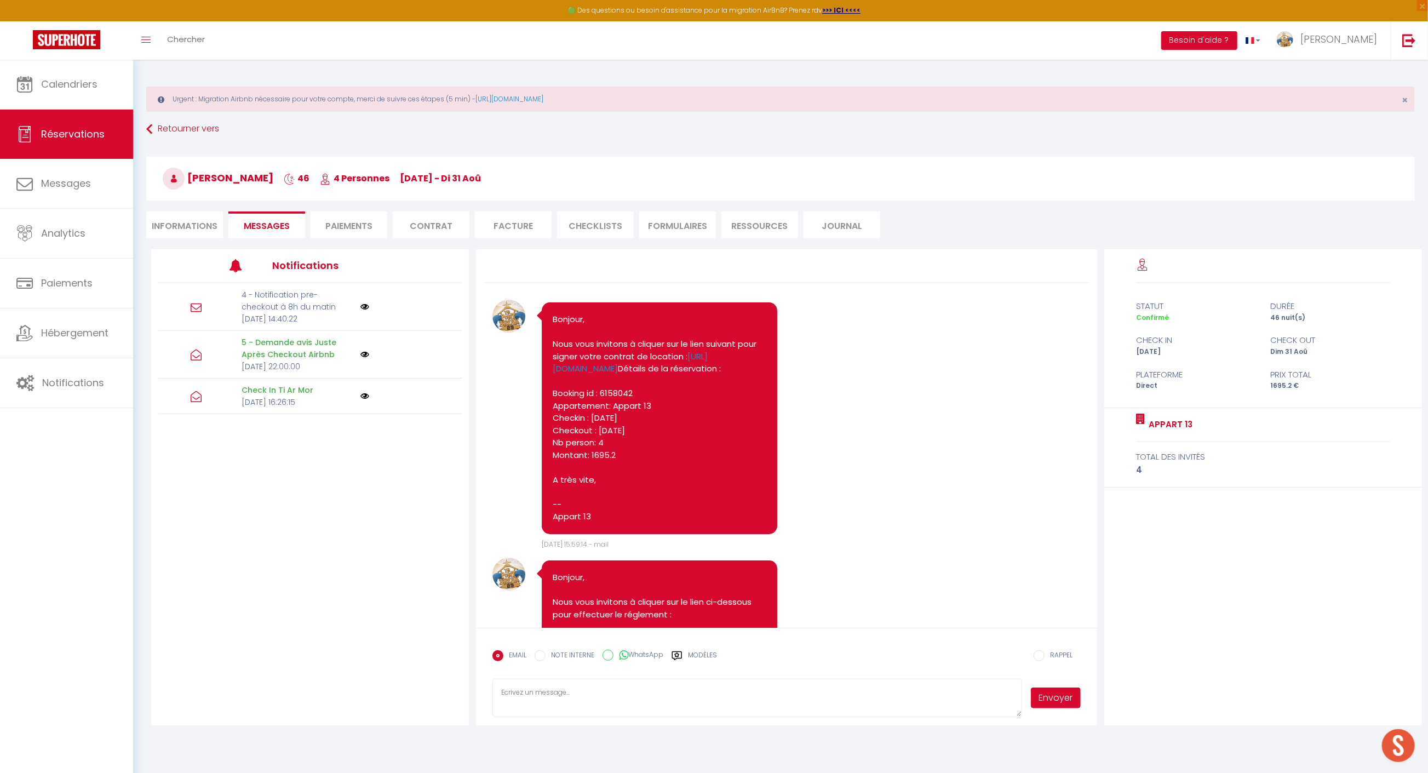
drag, startPoint x: 414, startPoint y: 227, endPoint x: 520, endPoint y: 222, distance: 105.9
click at [415, 227] on li "Contrat" at bounding box center [431, 224] width 77 height 27
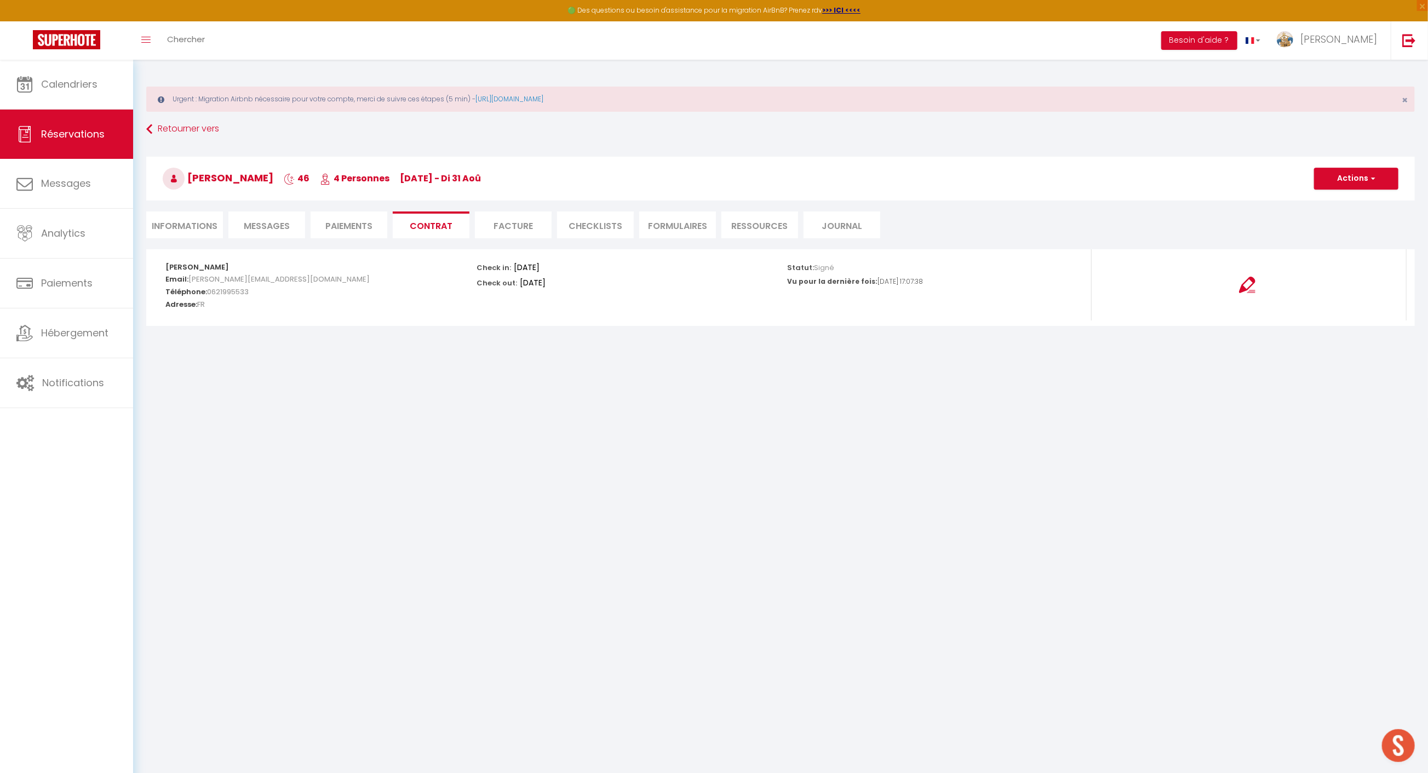
click at [511, 227] on li "Facture" at bounding box center [513, 224] width 77 height 27
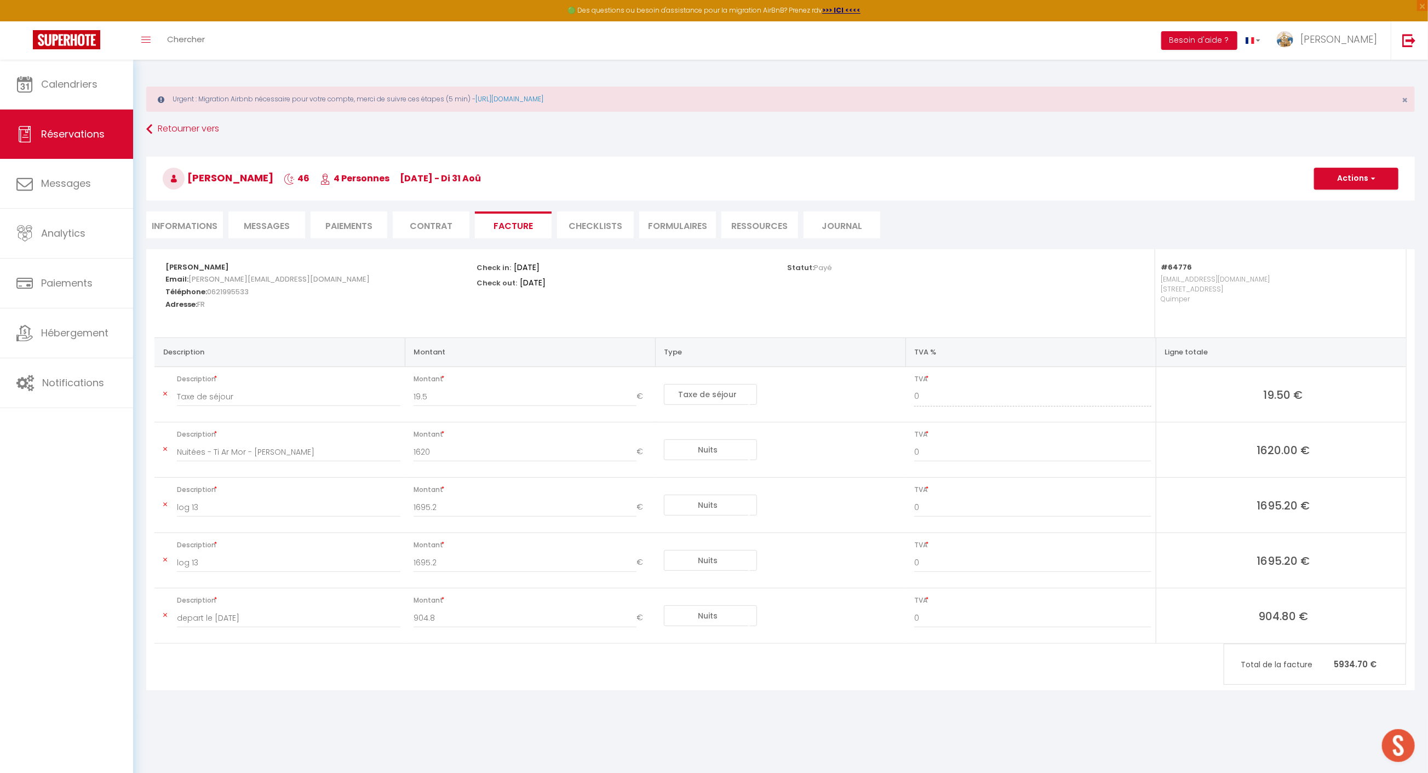
click at [444, 216] on li "Contrat" at bounding box center [431, 224] width 77 height 27
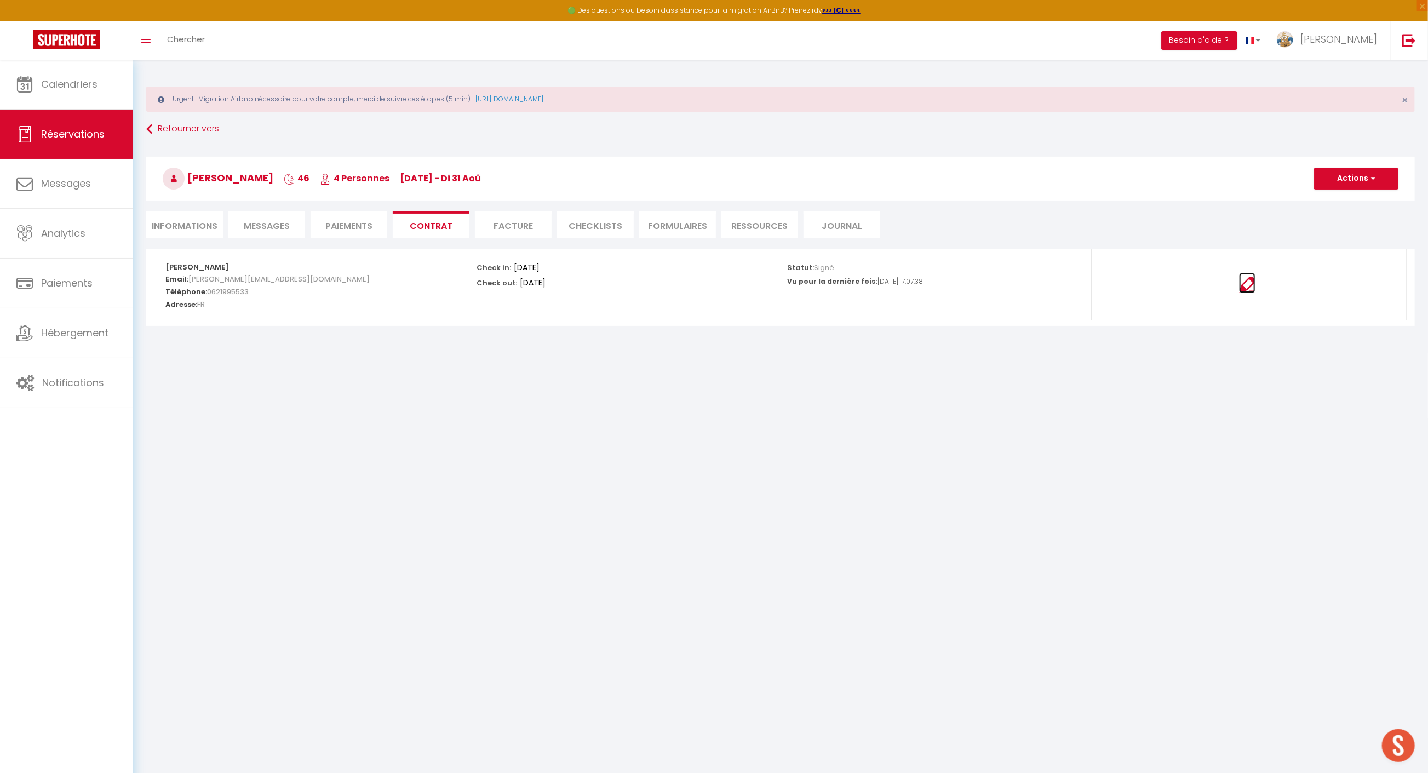
click at [1242, 283] on img at bounding box center [1247, 285] width 16 height 16
click at [1339, 176] on button "Actions" at bounding box center [1356, 179] width 84 height 22
click at [1341, 216] on link "Envoyer le contrat" at bounding box center [1348, 217] width 92 height 14
type input "[PERSON_NAME][EMAIL_ADDRESS][DOMAIN_NAME]"
select select "fr"
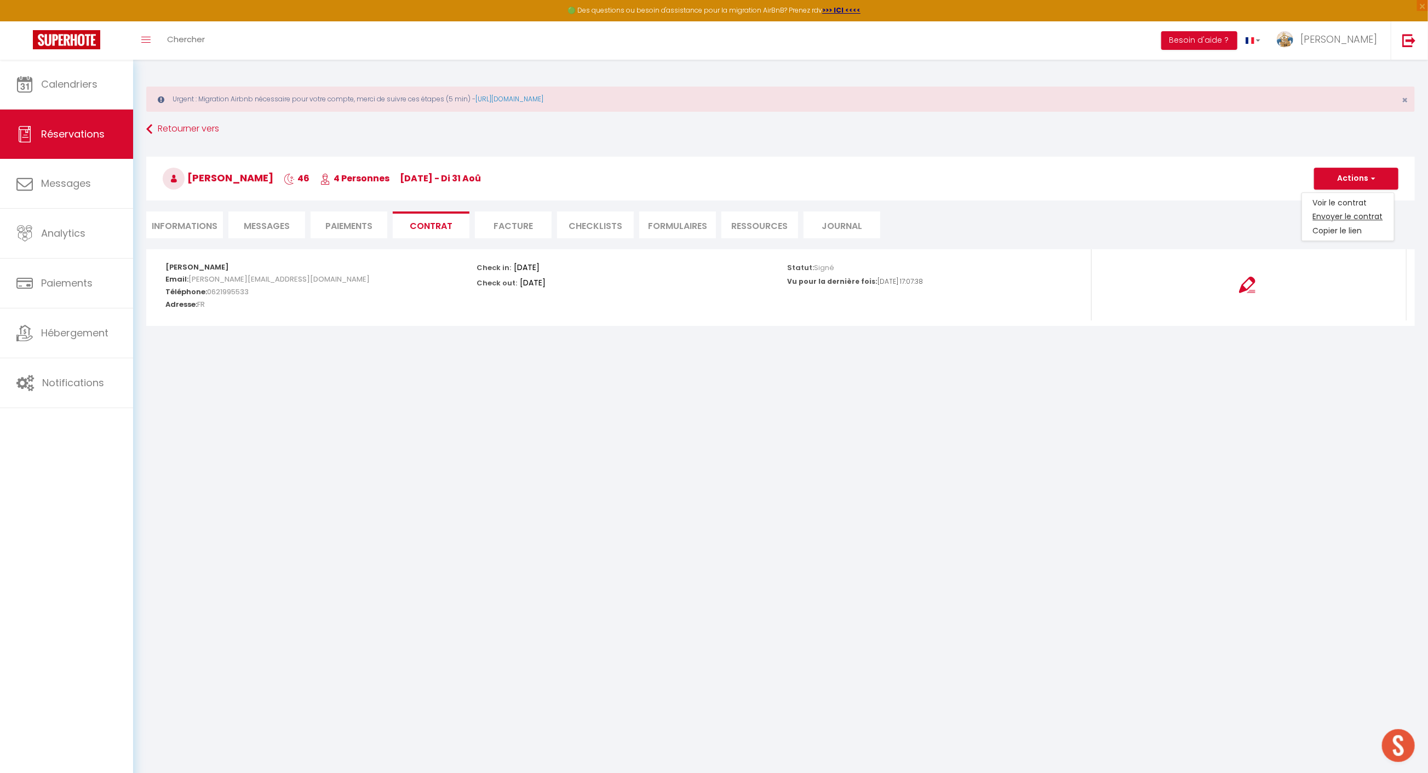
type input "Votre contrat 6158042 - Appart 13"
type textarea "Bonjour, Nous vous invitons à cliquer sur le lien suivant pour signer votre con…"
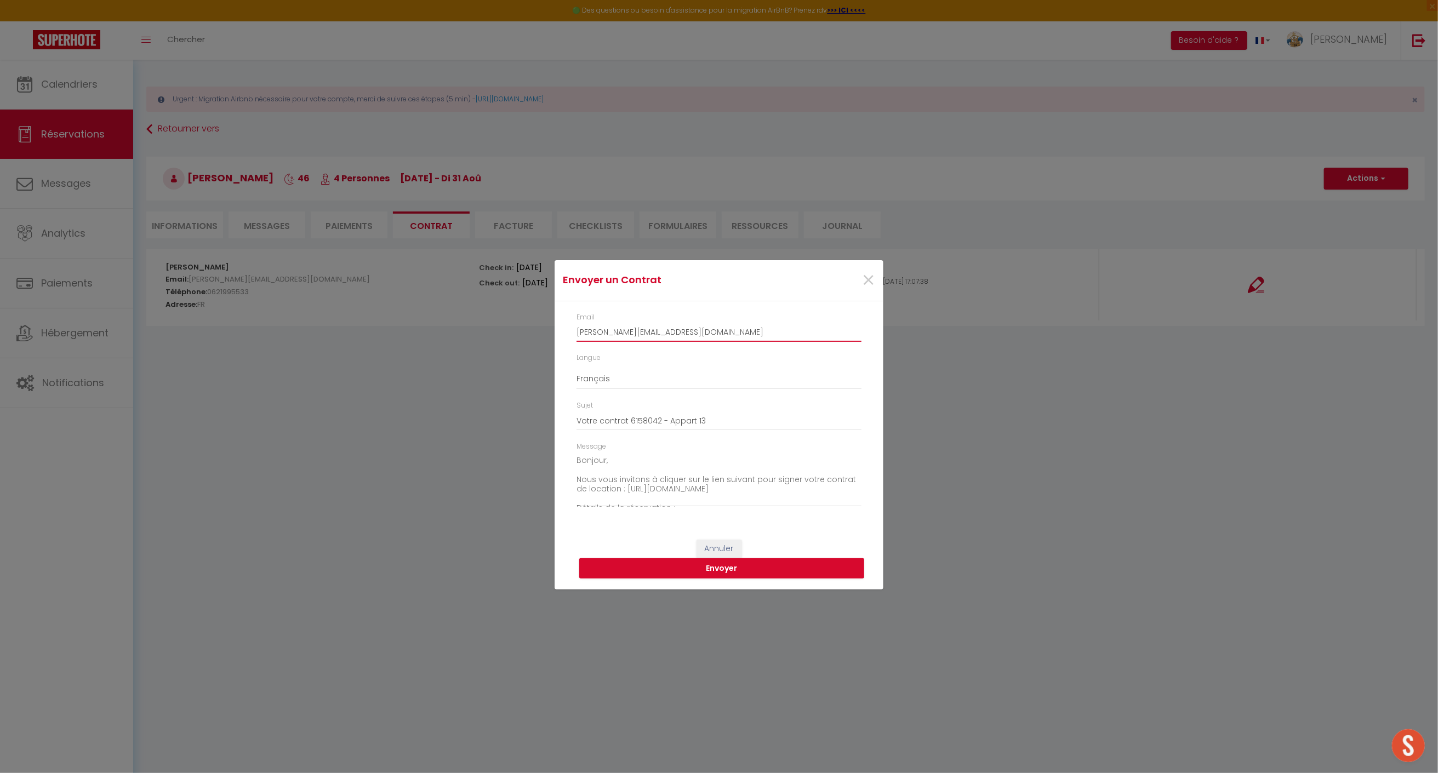
drag, startPoint x: 694, startPoint y: 334, endPoint x: 432, endPoint y: 335, distance: 261.9
click at [429, 335] on div "Envoyer un Contrat × Email [PERSON_NAME][EMAIL_ADDRESS][DOMAIN_NAME] Langue Ang…" at bounding box center [719, 386] width 1438 height 773
type input "[EMAIL_ADDRESS][DOMAIN_NAME]"
click at [736, 569] on button "Envoyer" at bounding box center [721, 568] width 285 height 21
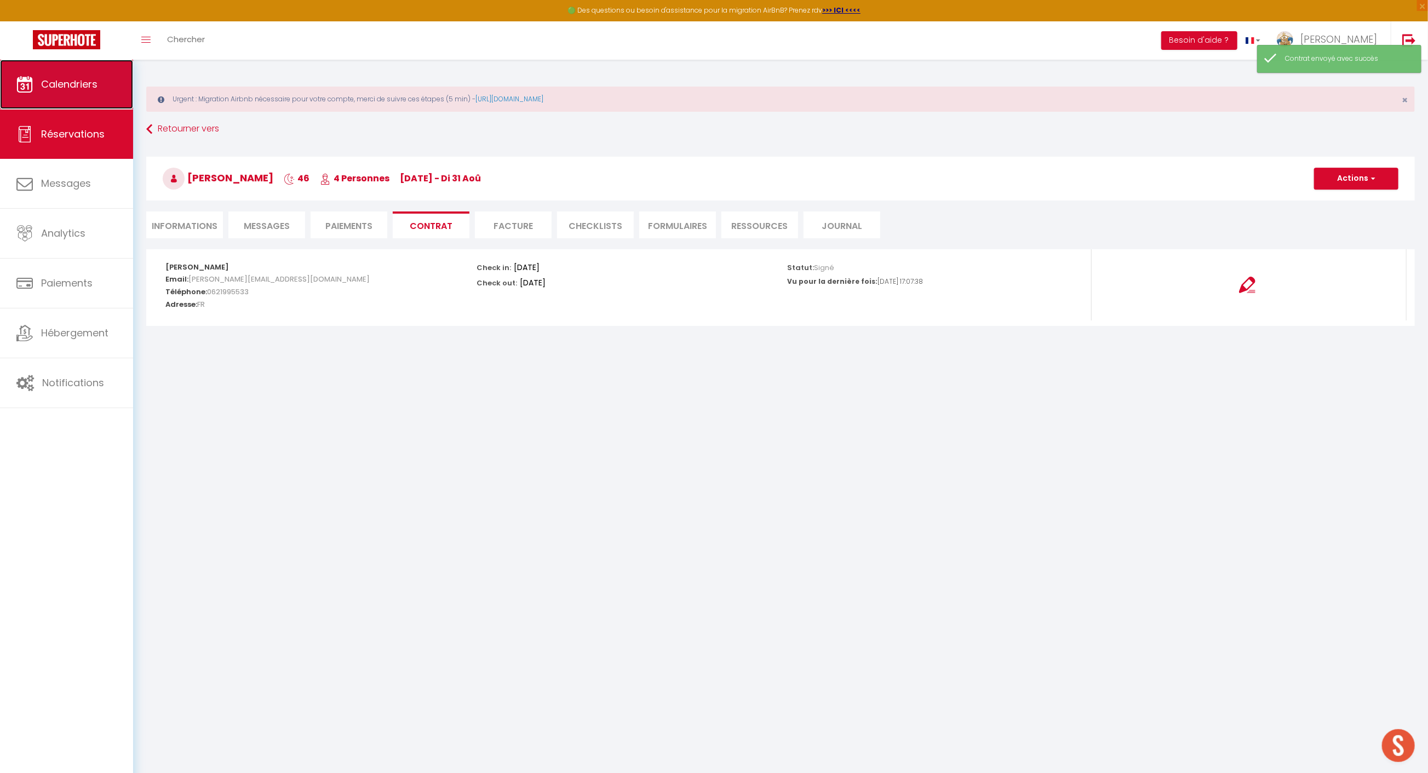
click at [55, 94] on link "Calendriers" at bounding box center [66, 84] width 133 height 49
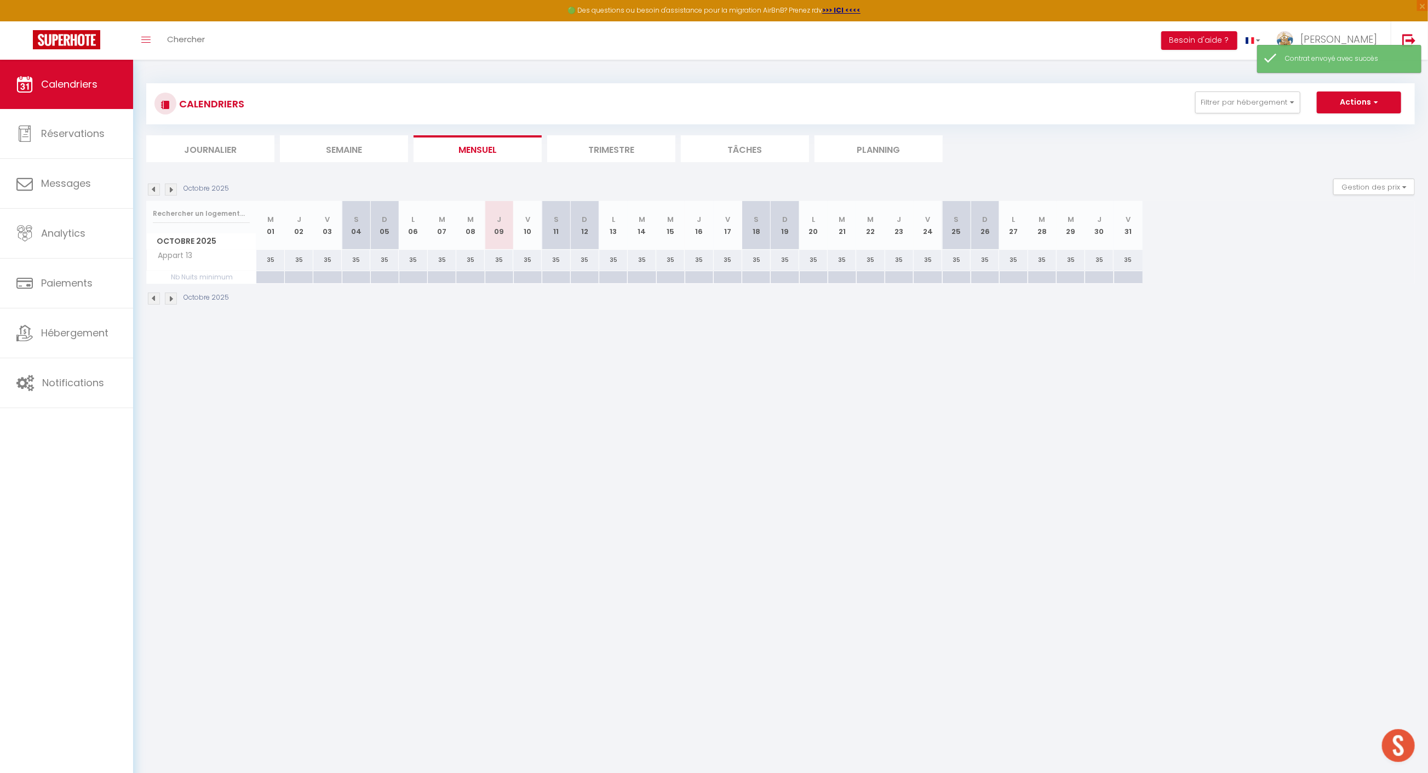
click at [169, 193] on img at bounding box center [171, 190] width 12 height 12
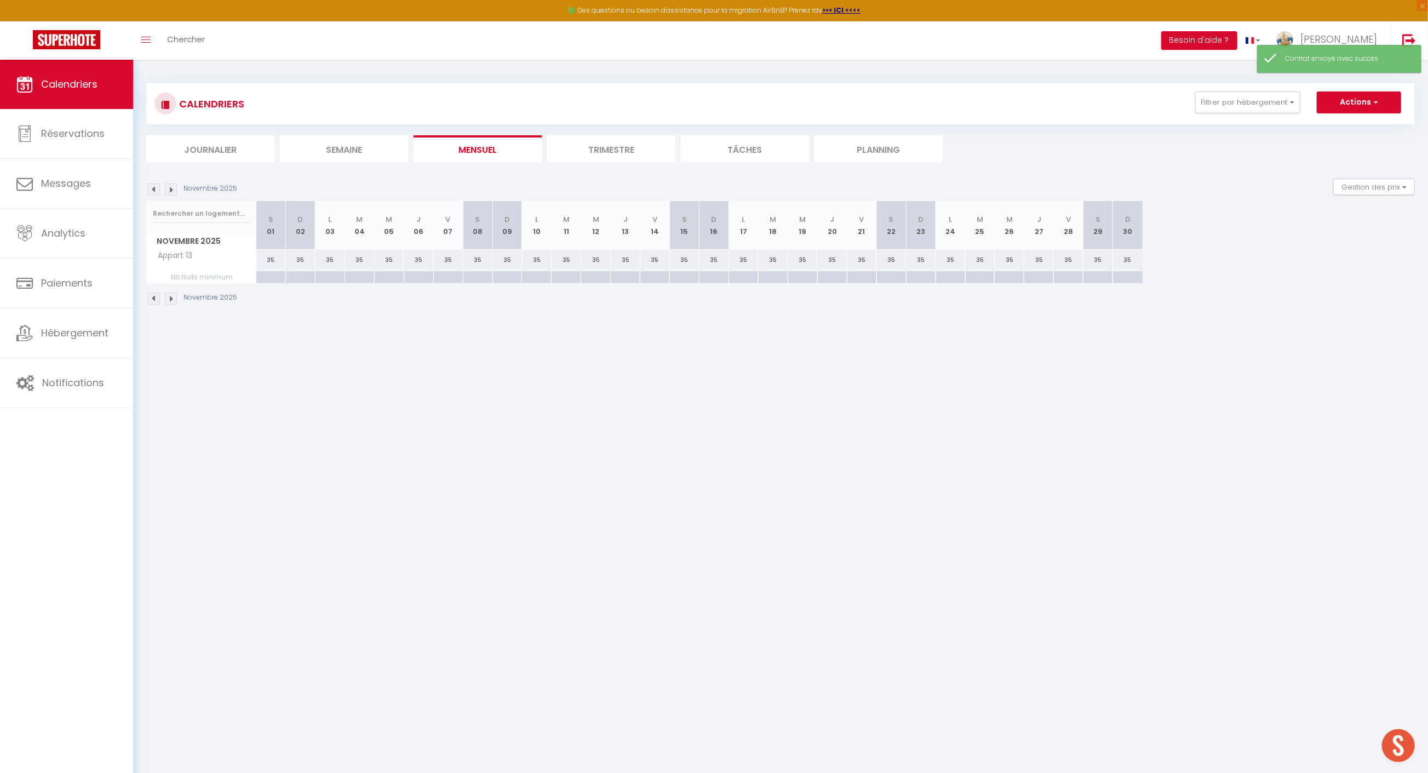
click at [172, 192] on img at bounding box center [171, 190] width 12 height 12
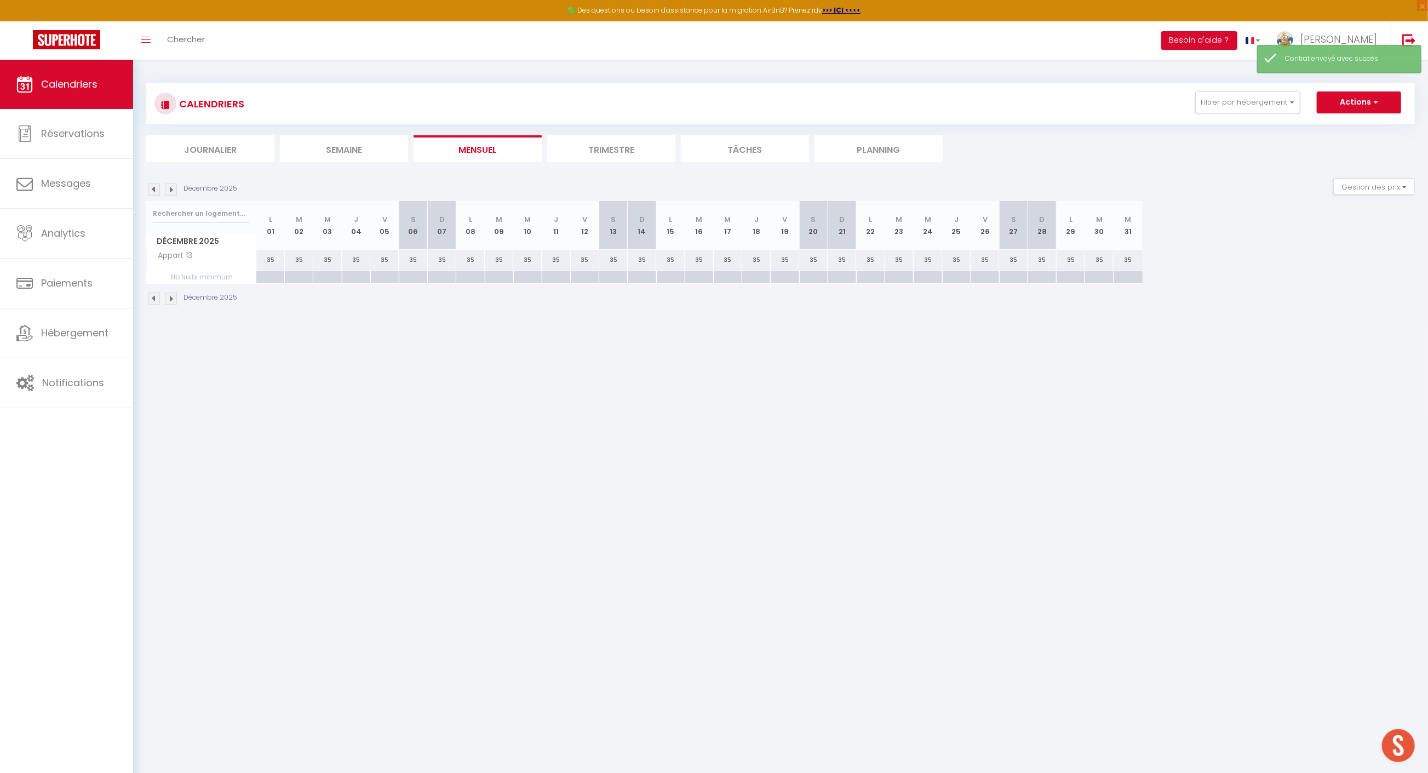
click at [172, 192] on img at bounding box center [171, 190] width 12 height 12
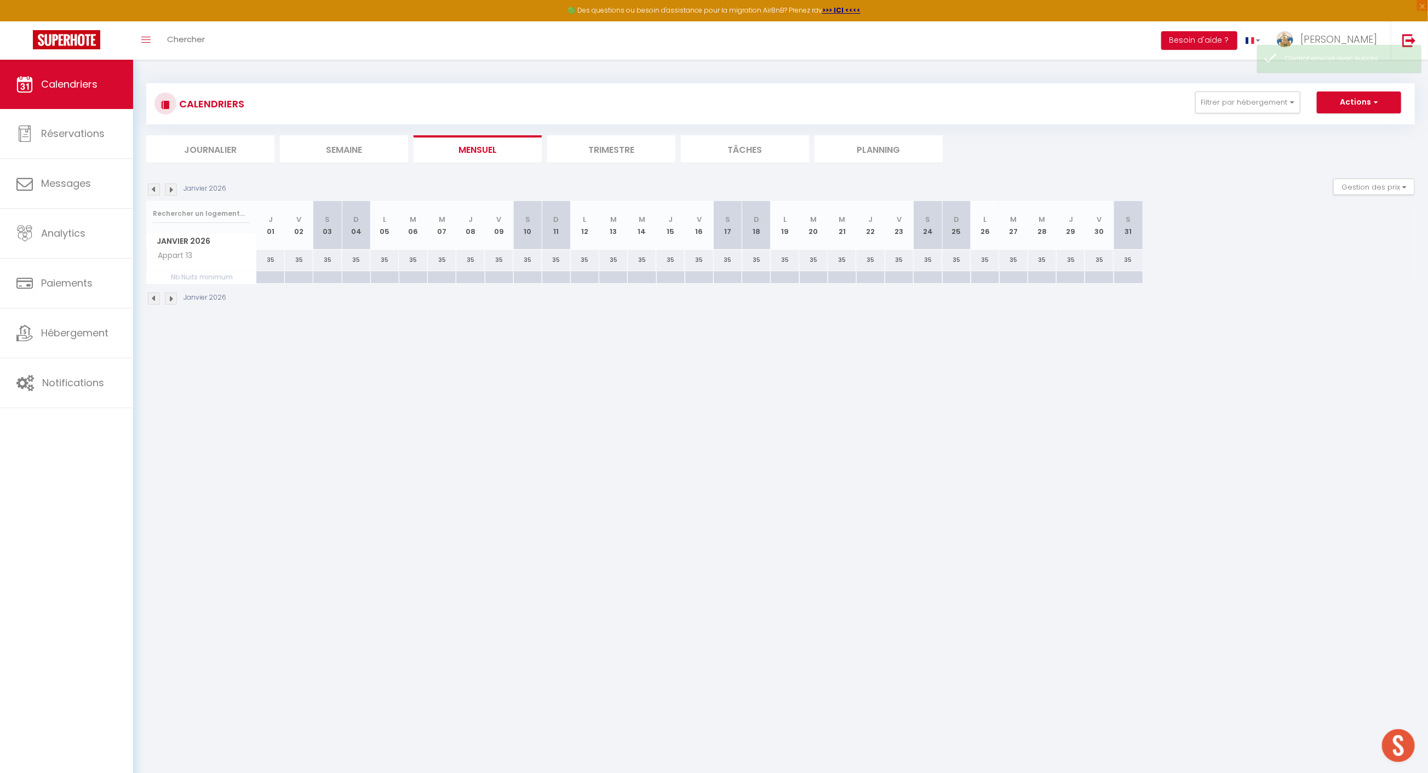
click at [172, 192] on img at bounding box center [171, 190] width 12 height 12
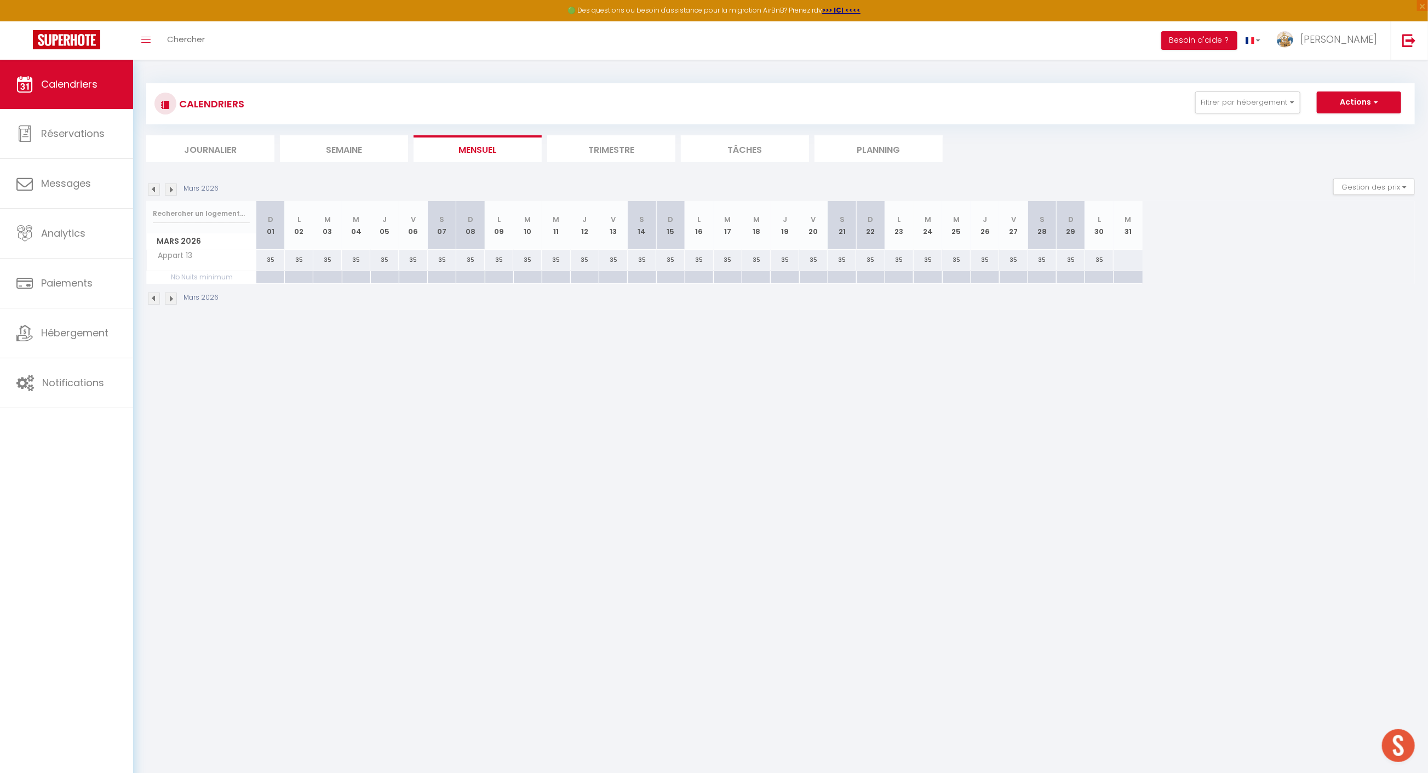
click at [151, 188] on img at bounding box center [154, 190] width 12 height 12
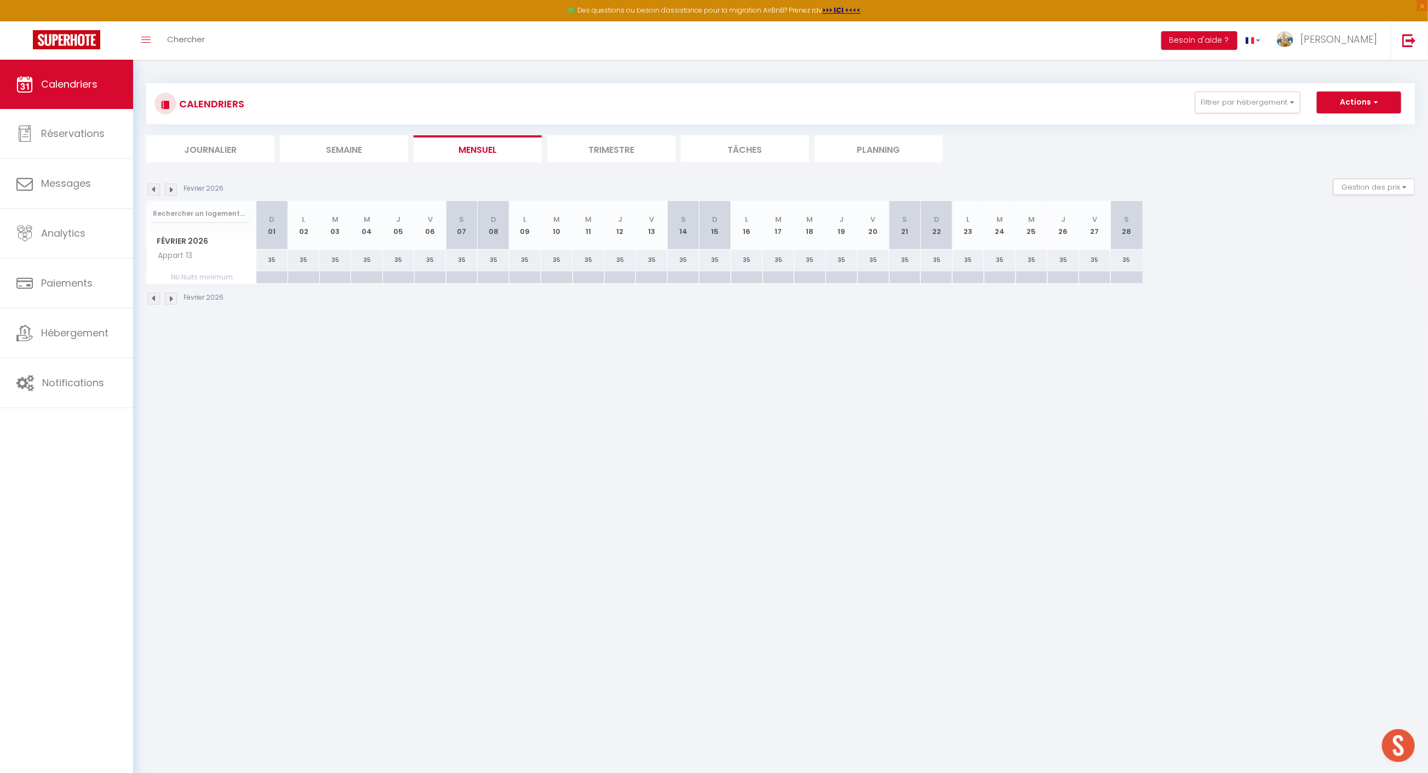
click at [151, 188] on img at bounding box center [154, 190] width 12 height 12
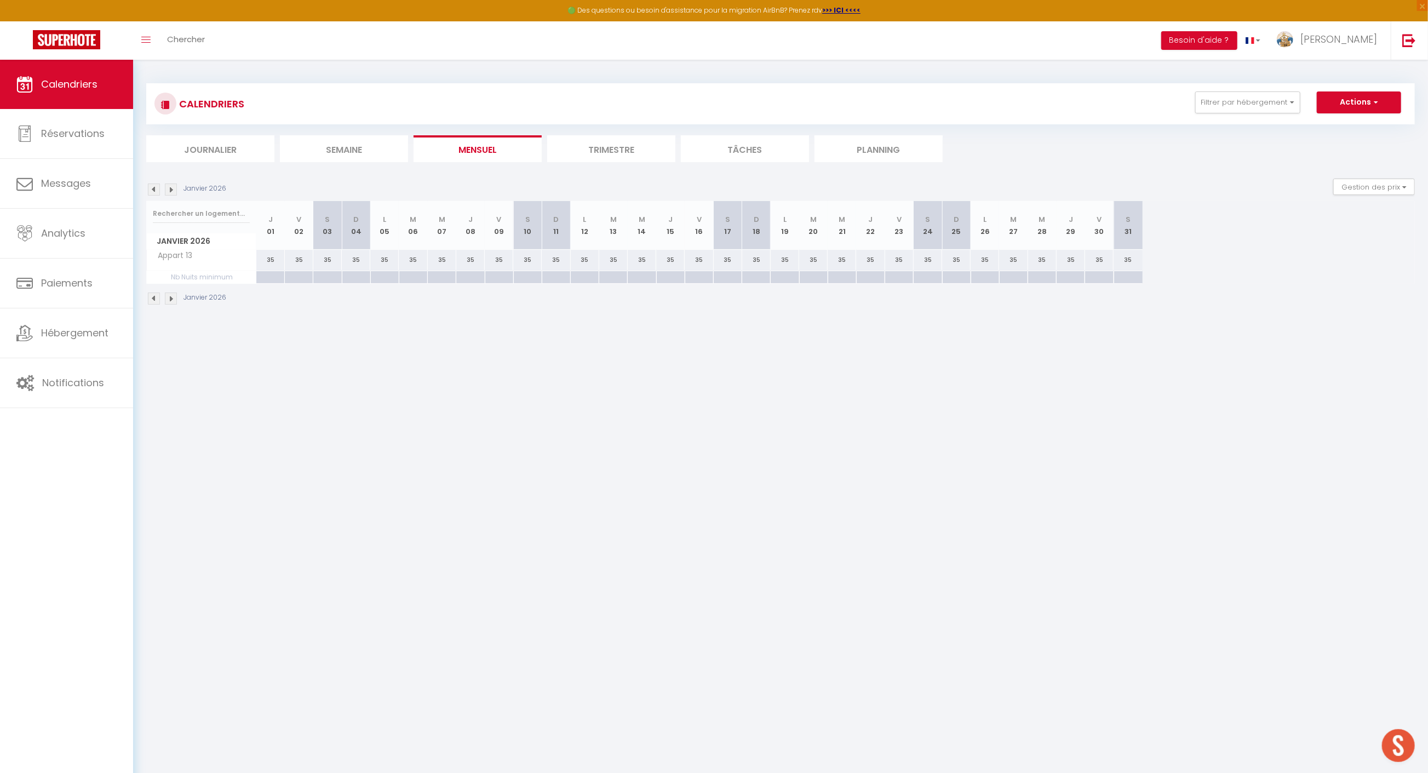
click at [151, 188] on img at bounding box center [154, 190] width 12 height 12
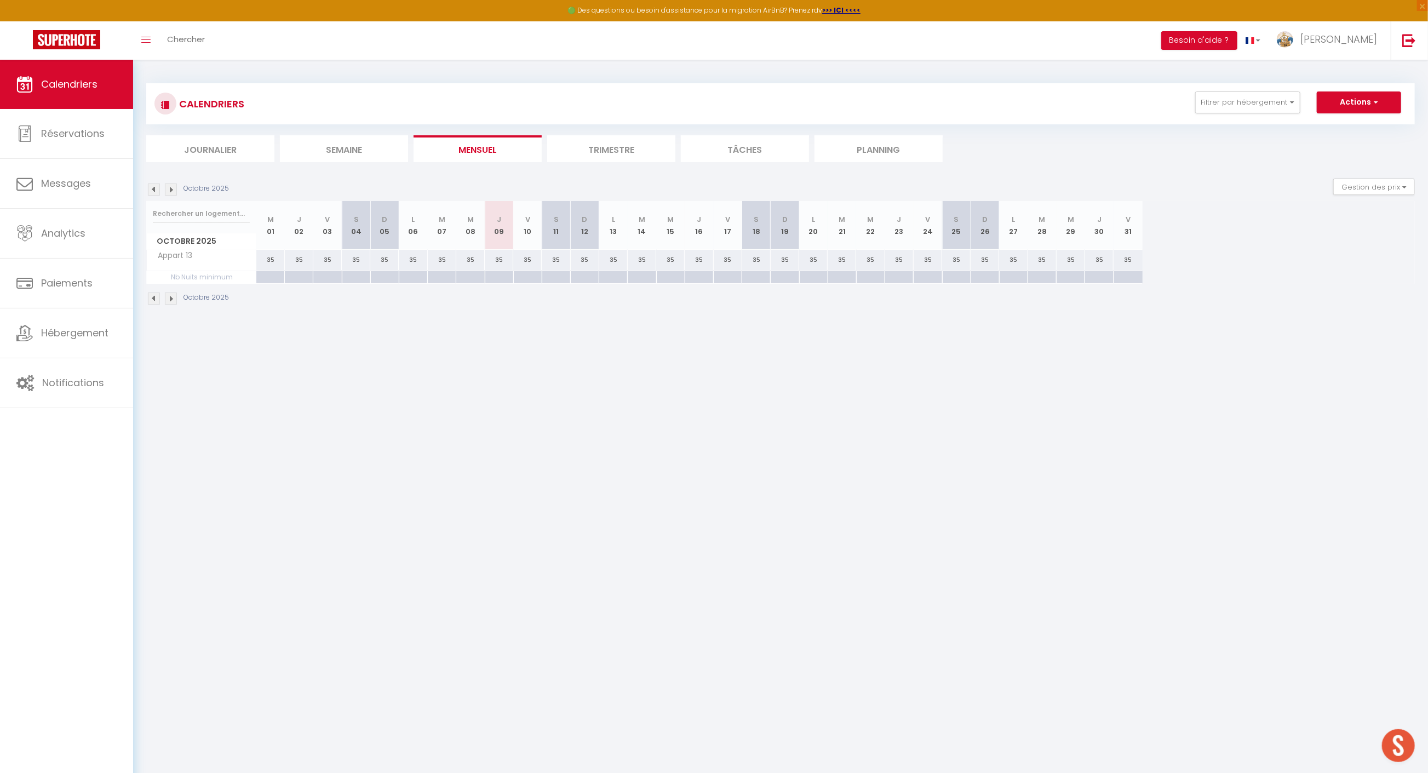
click at [151, 188] on img at bounding box center [154, 190] width 12 height 12
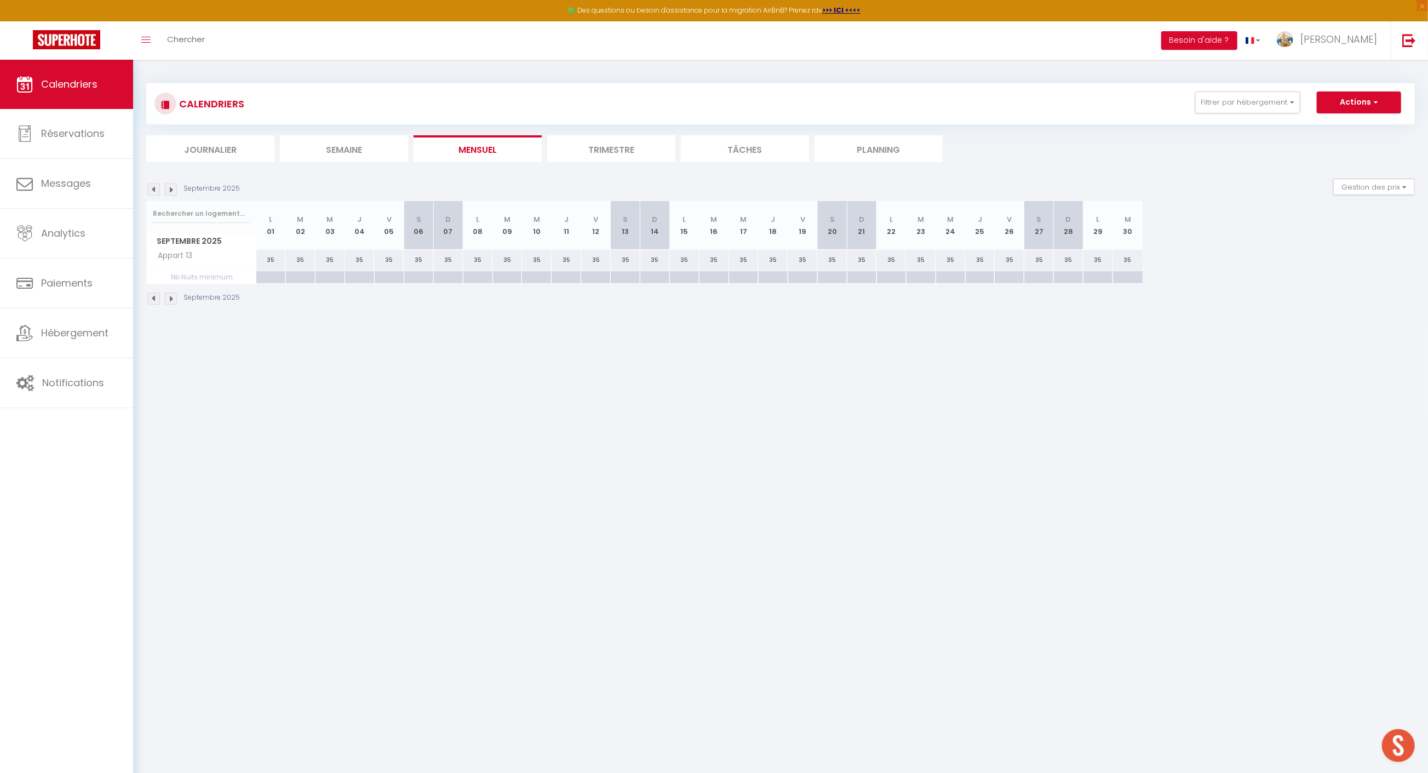
click at [151, 188] on img at bounding box center [154, 190] width 12 height 12
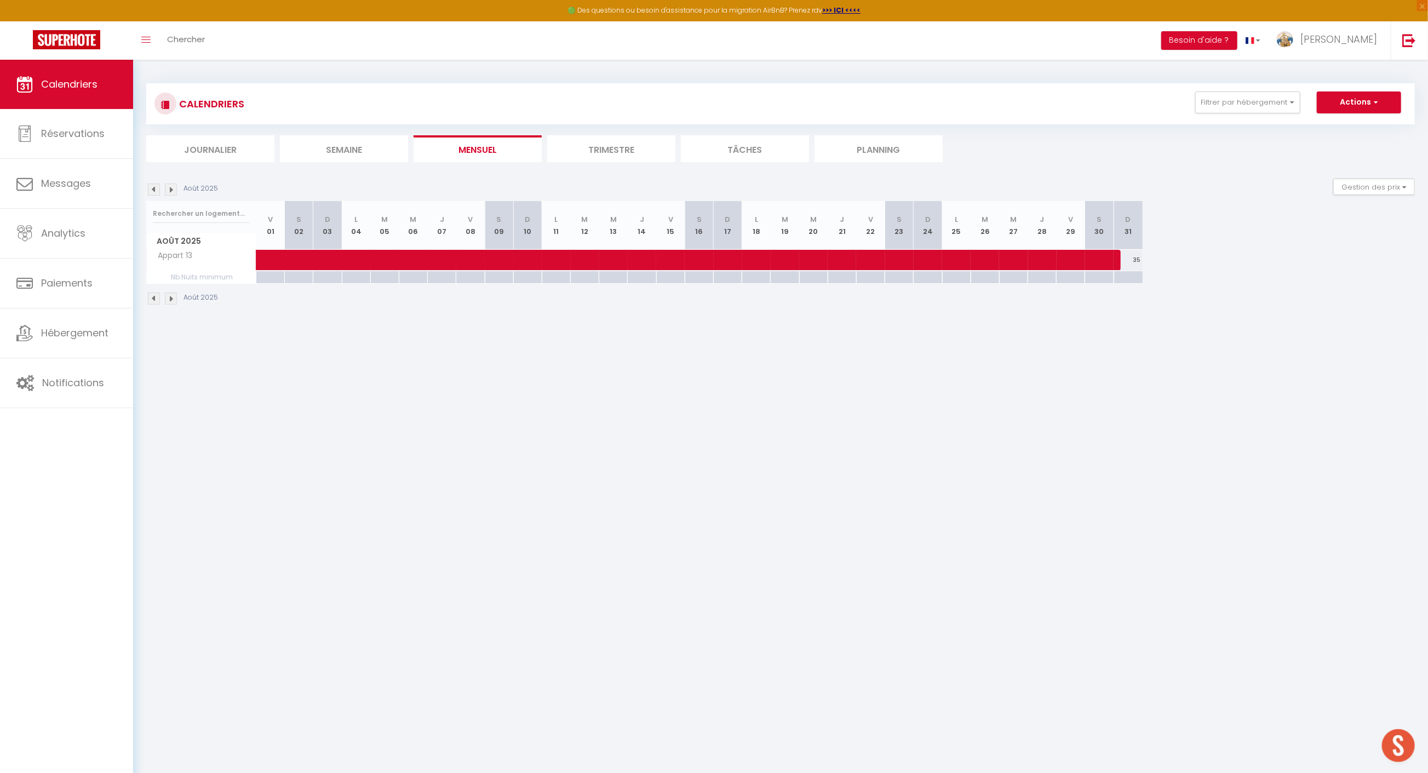
click at [151, 188] on img at bounding box center [154, 190] width 12 height 12
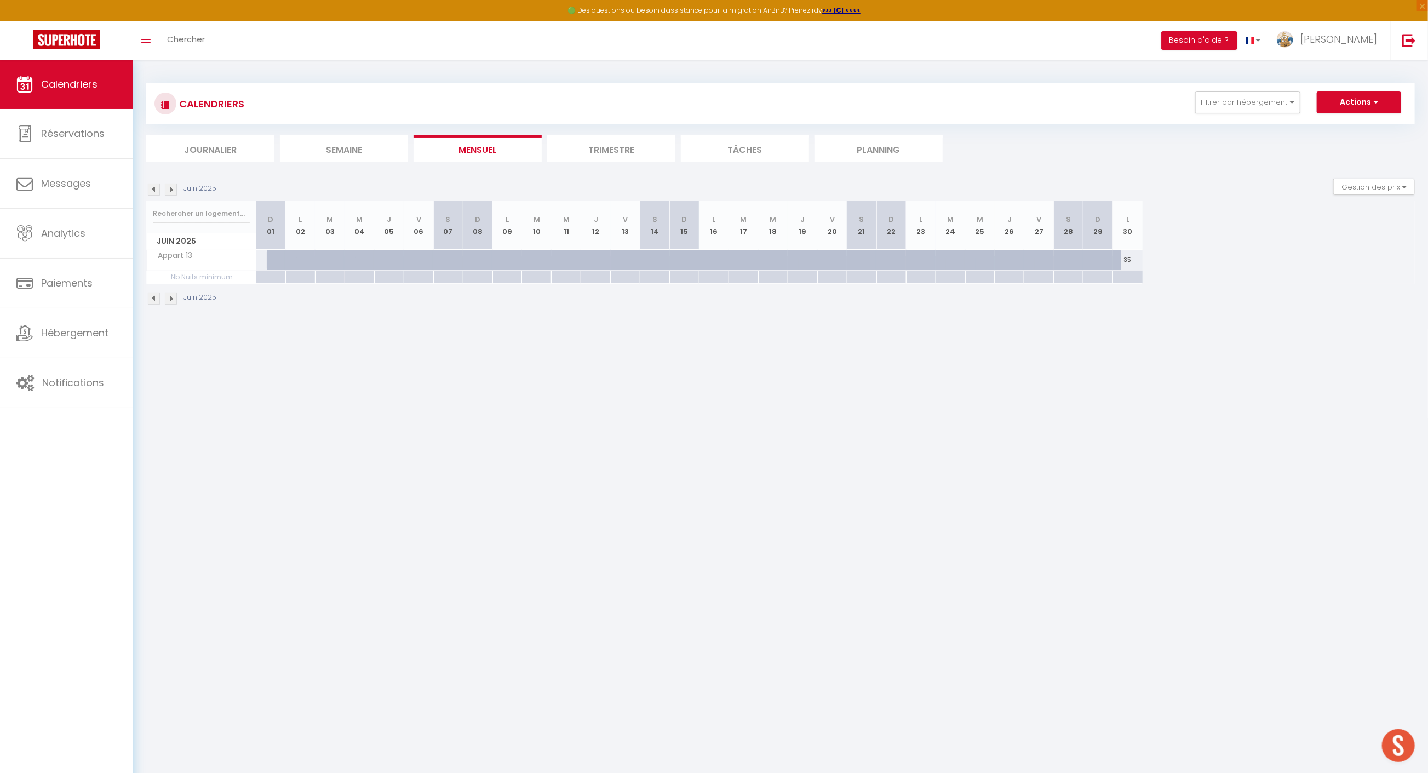
click at [169, 190] on img at bounding box center [171, 190] width 12 height 12
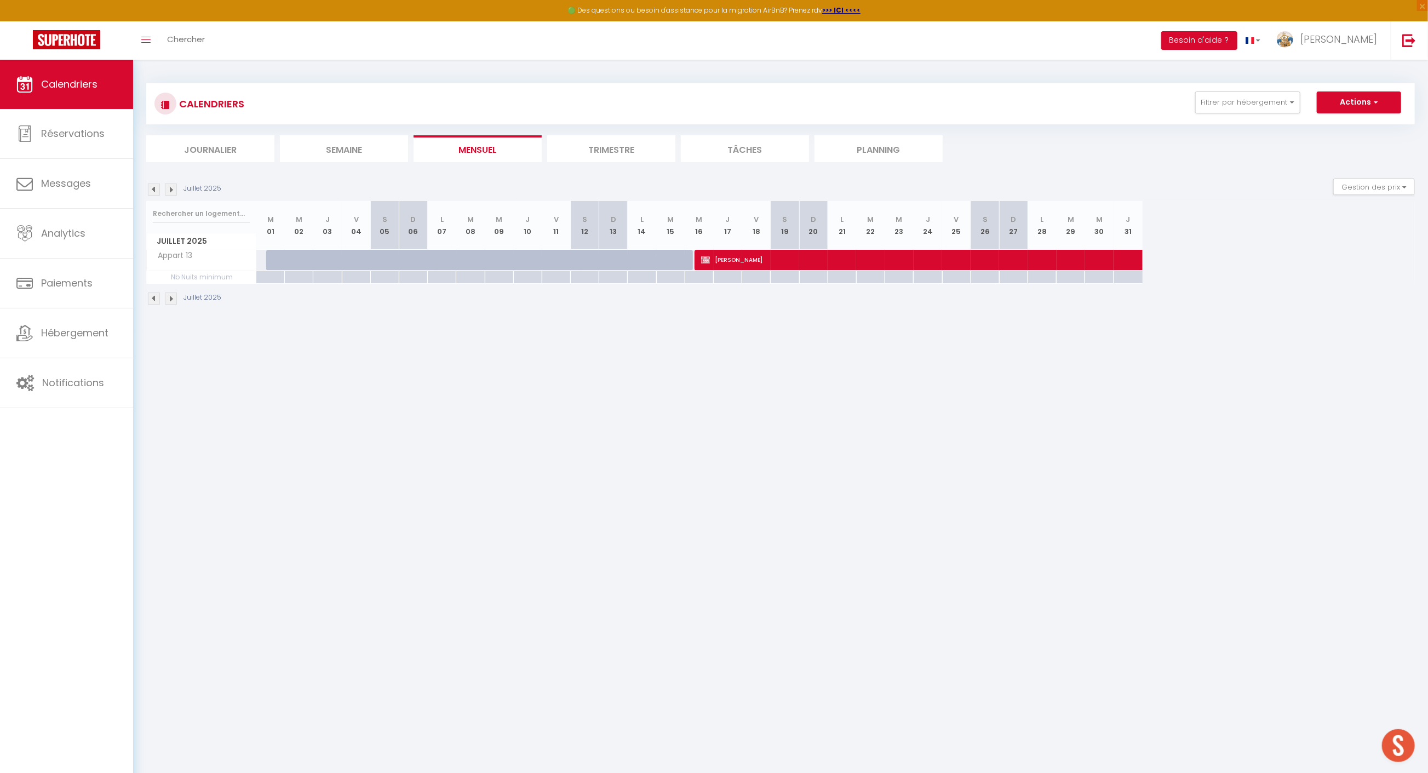
click at [169, 190] on img at bounding box center [171, 190] width 12 height 12
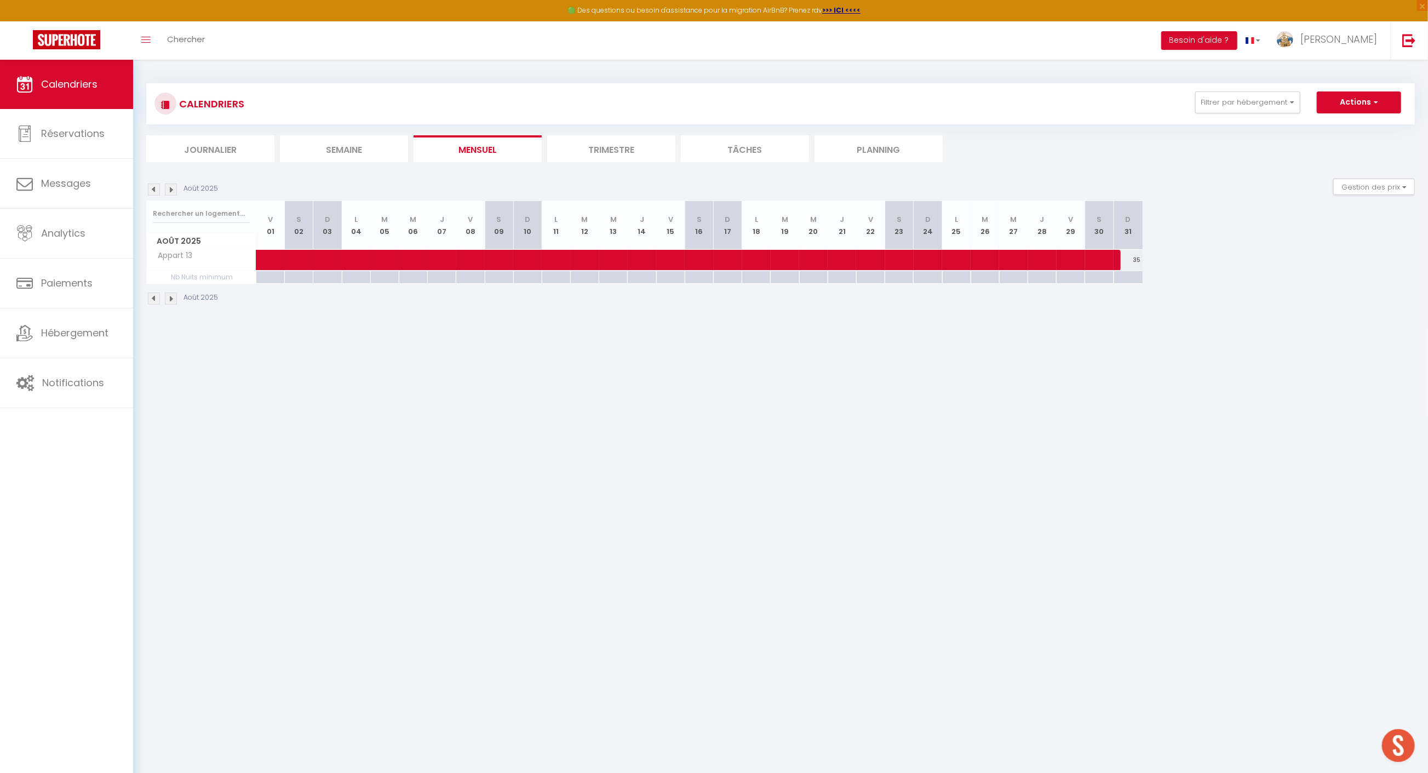
click at [169, 190] on img at bounding box center [171, 190] width 12 height 12
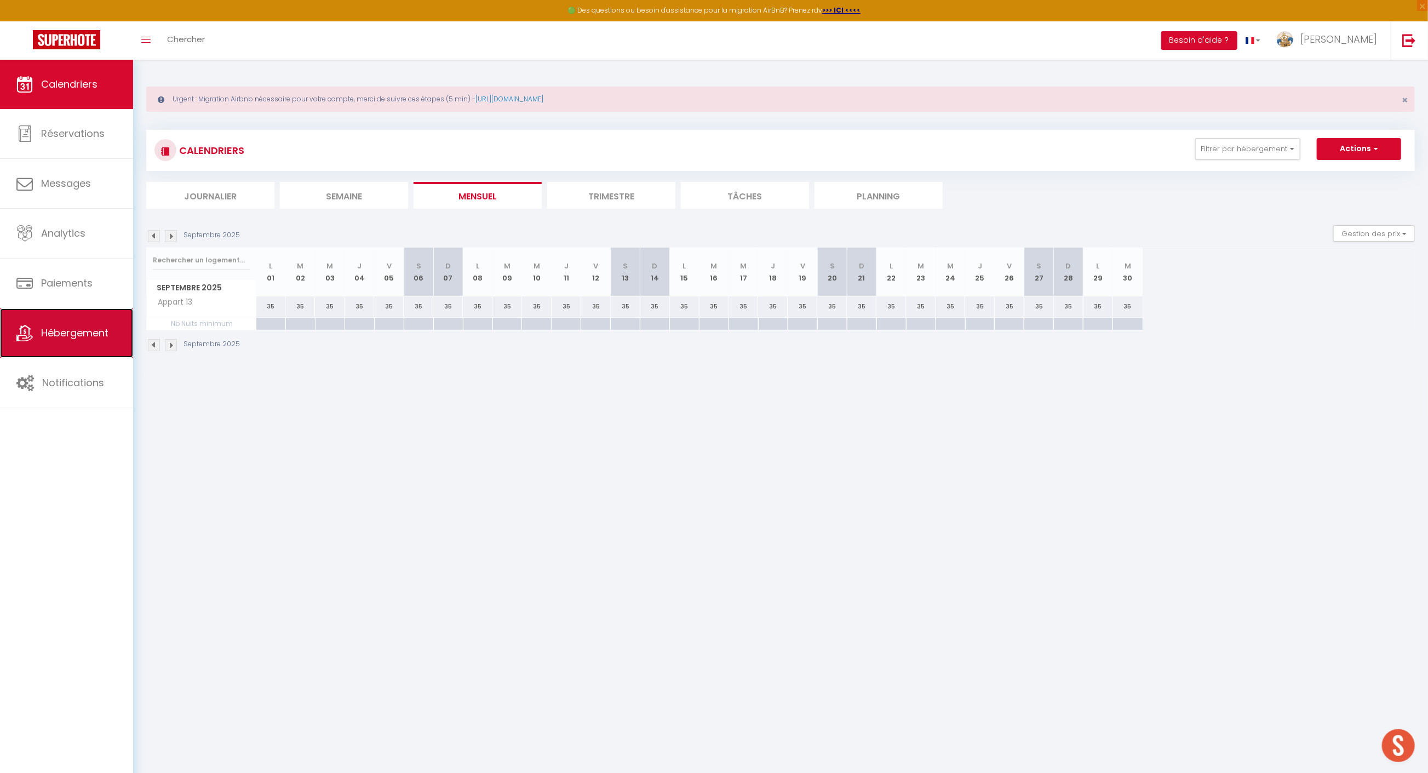
click at [79, 334] on span "Hébergement" at bounding box center [74, 333] width 67 height 14
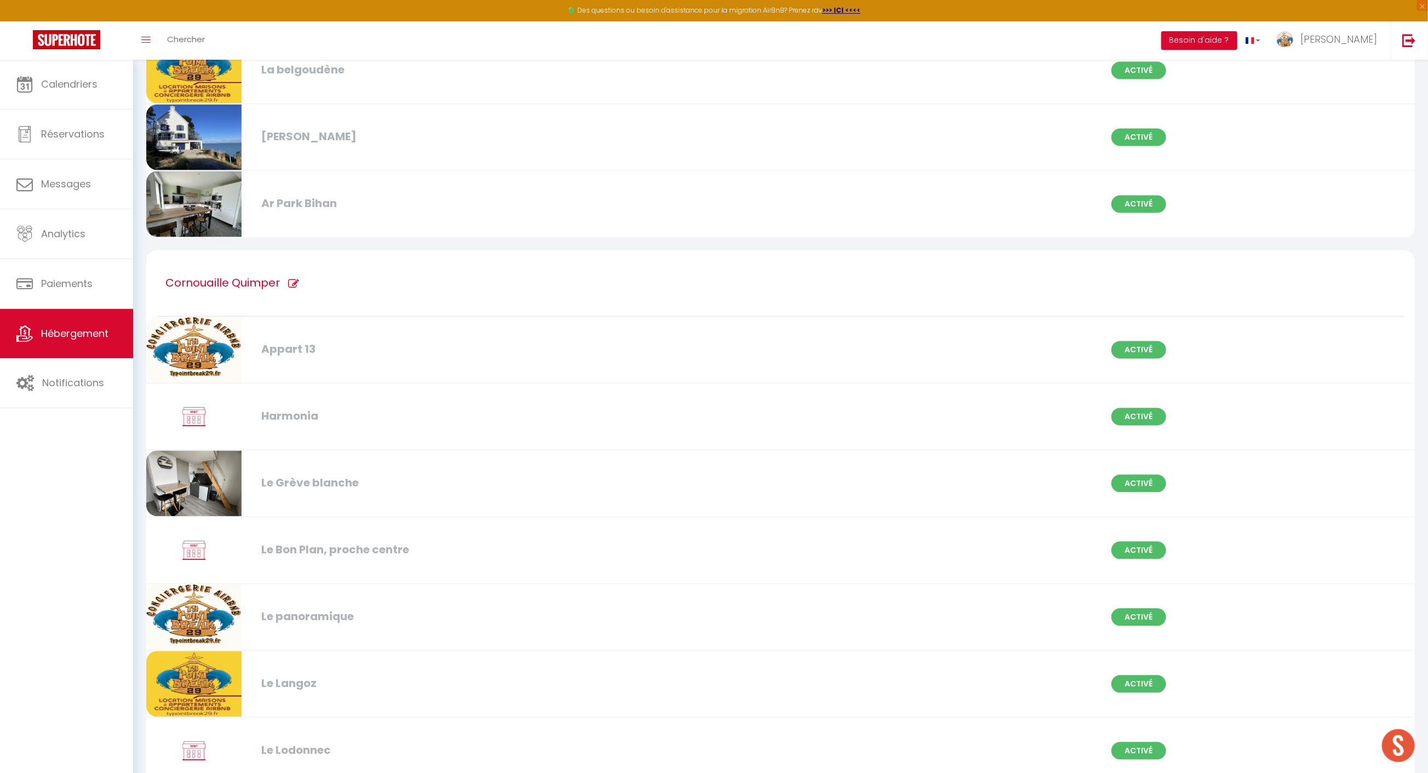
scroll to position [1738, 0]
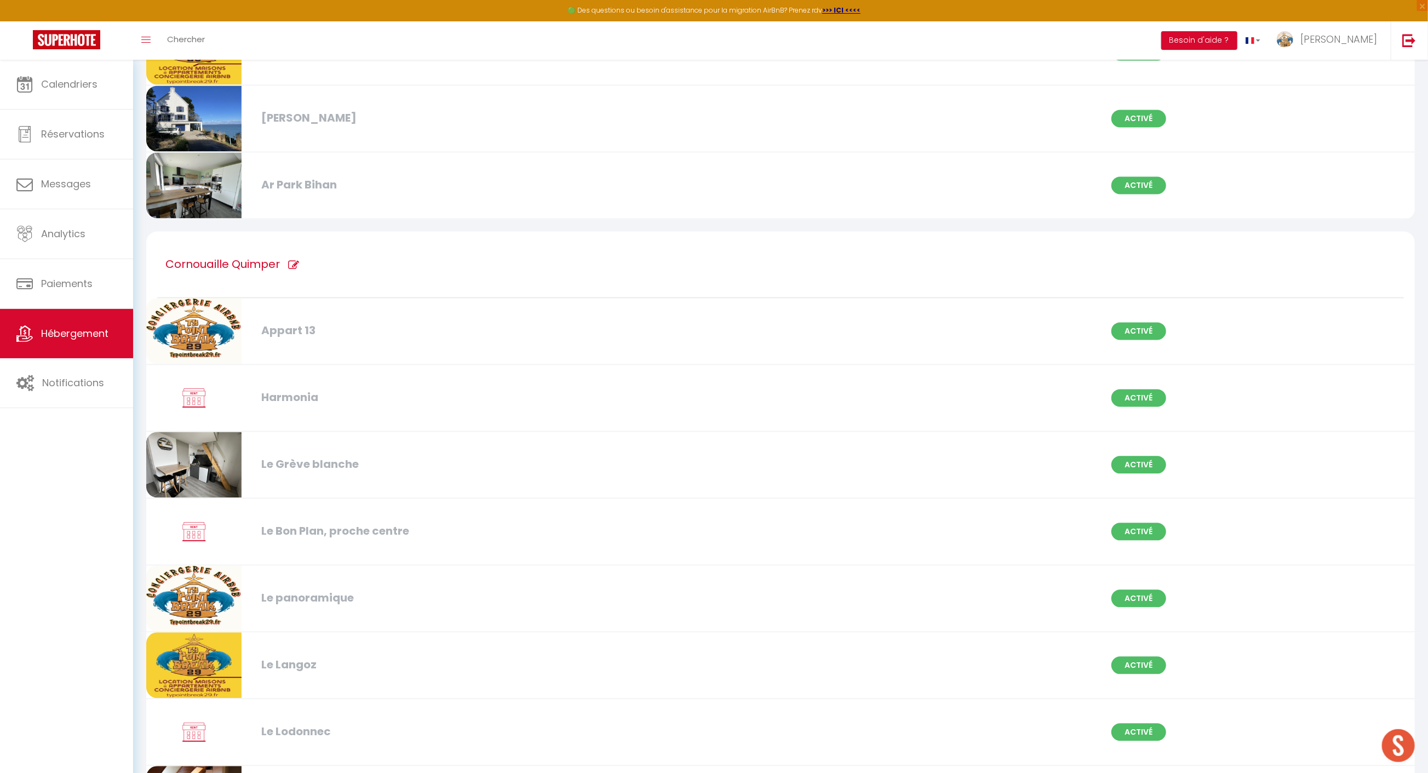
click at [991, 317] on div "Appart 13 Activé" at bounding box center [780, 332] width 1283 height 67
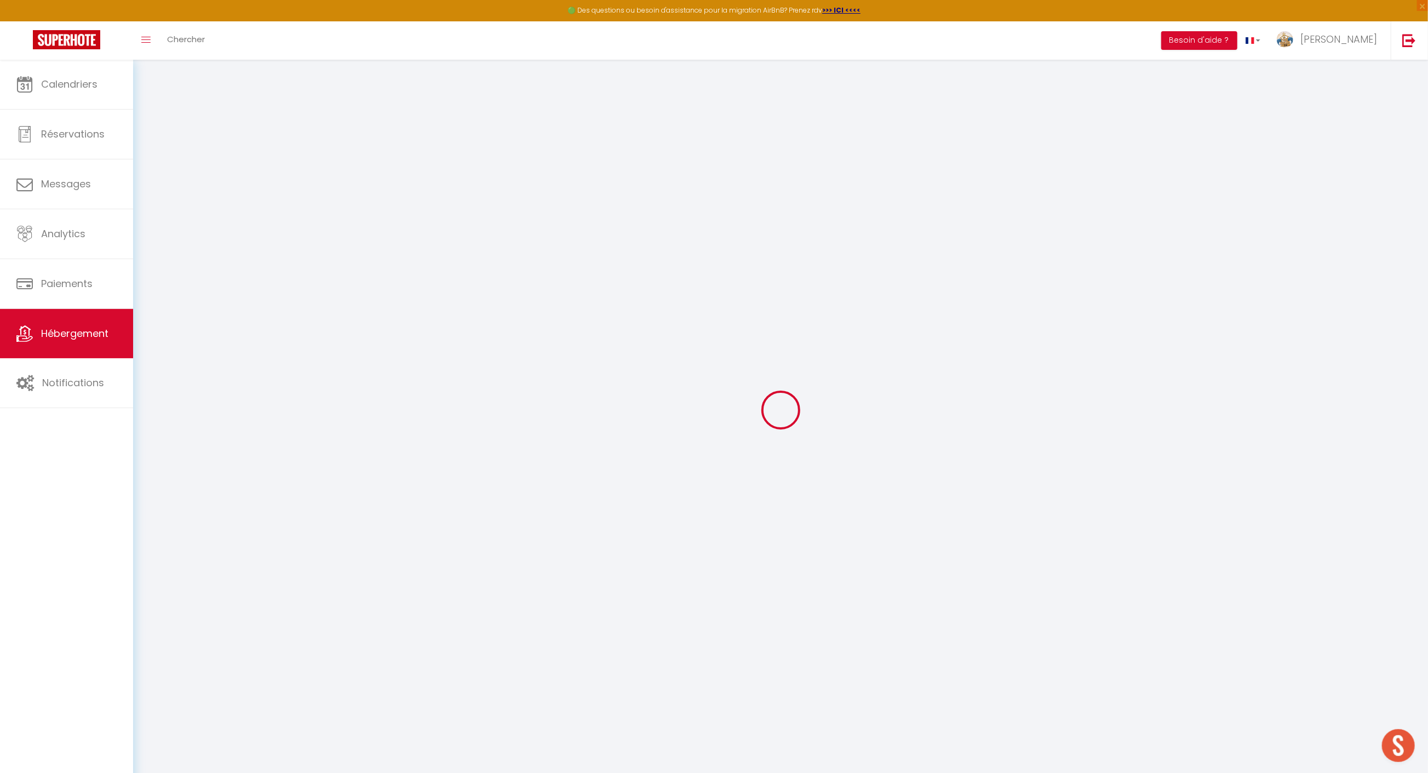
select select "+ 15 %"
select select "+ 21 %"
select select "+ 7 %"
select select "17:00"
select select "23:00"
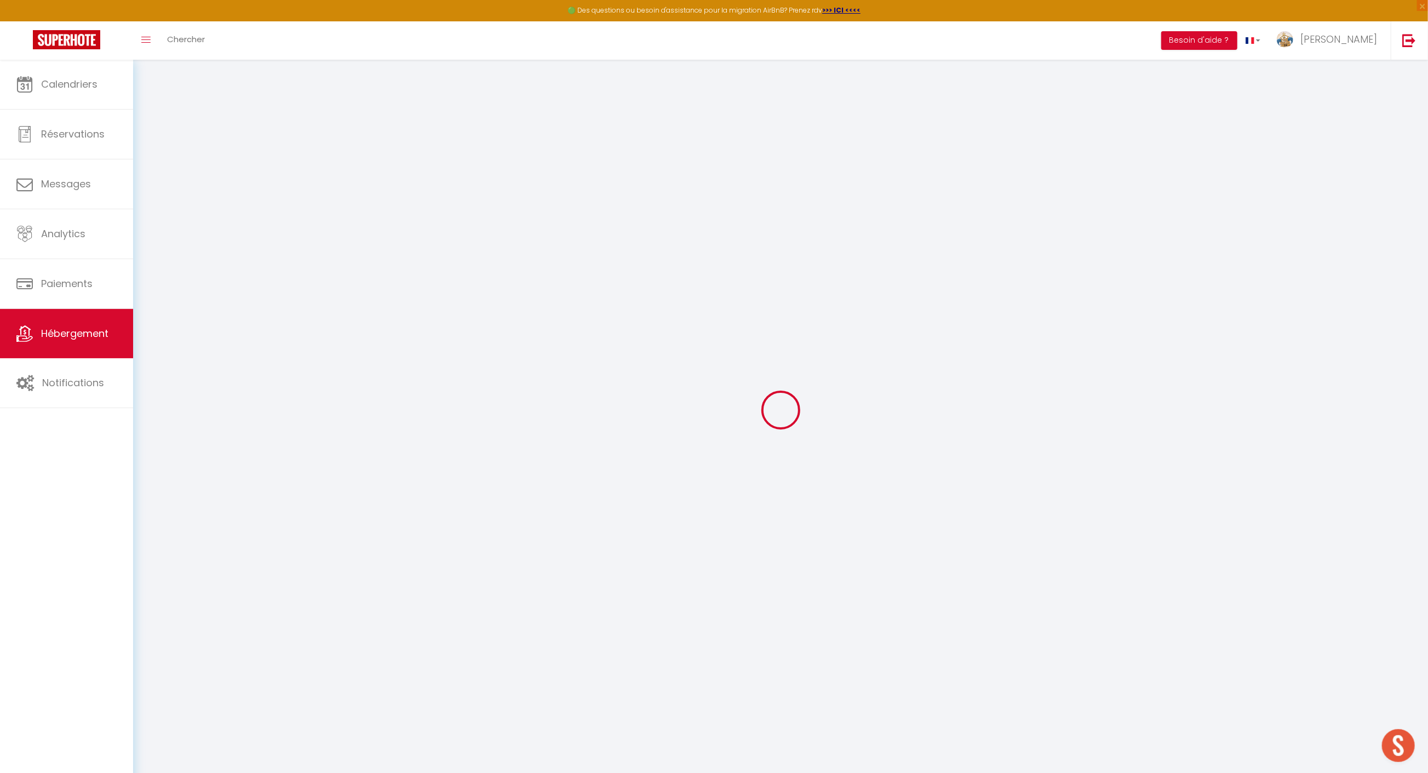
select select "10:00"
select select "15"
checkbox input "false"
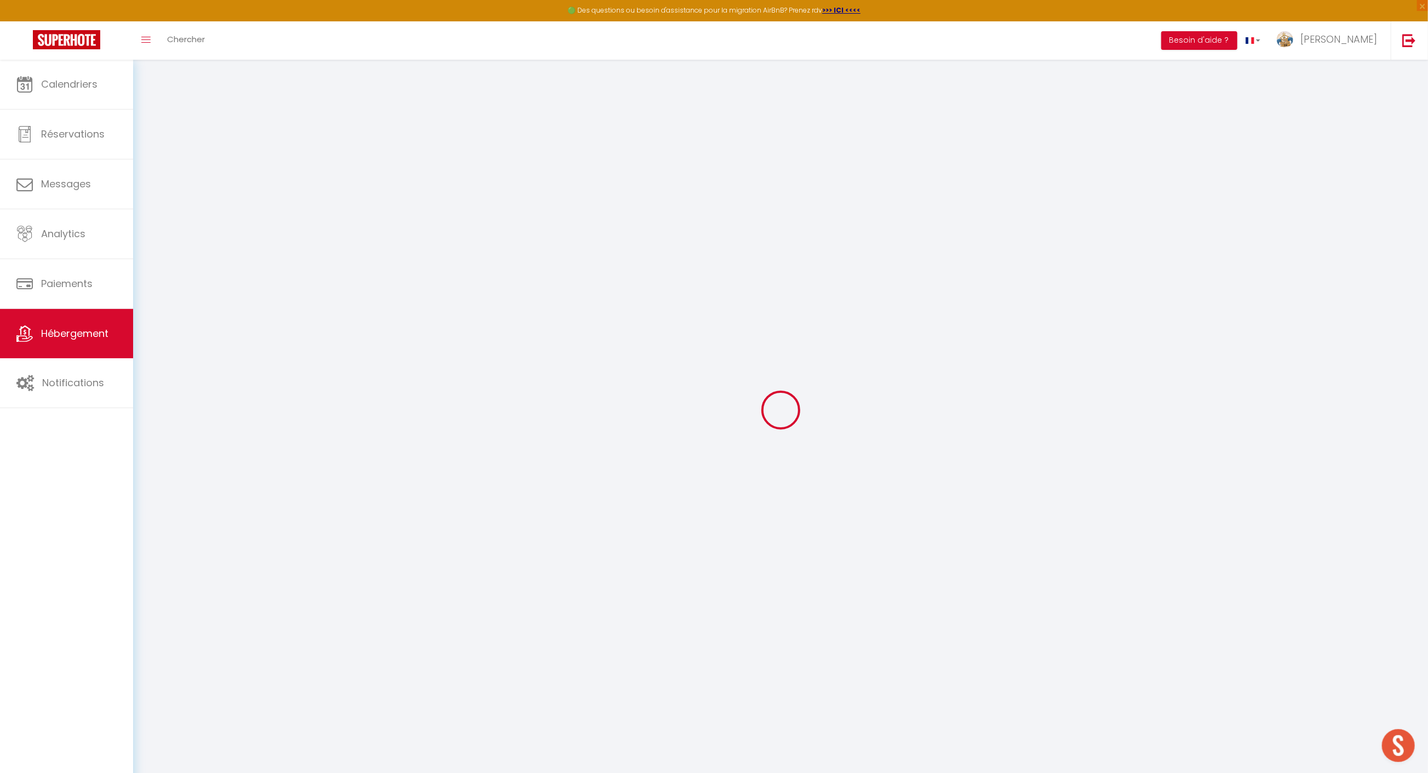
checkbox input "false"
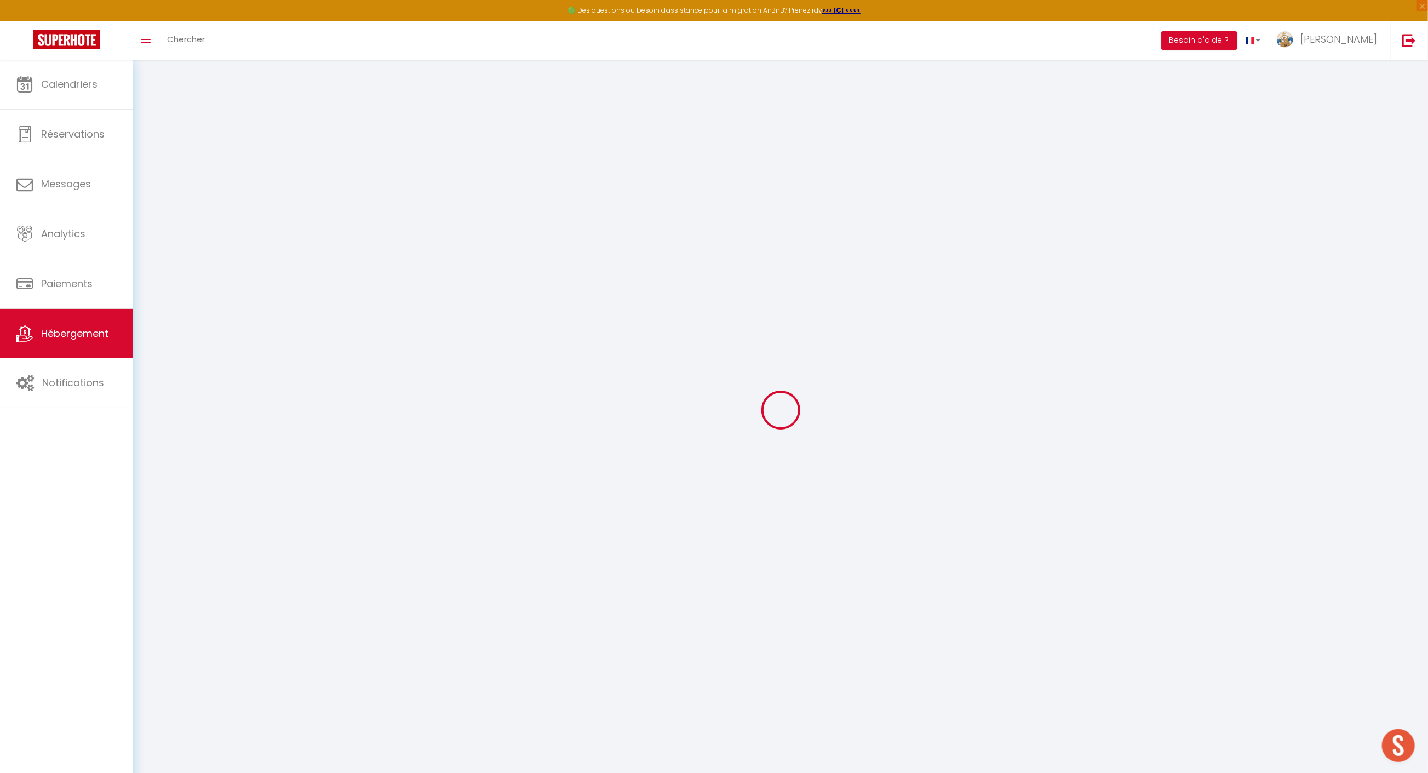
checkbox input "false"
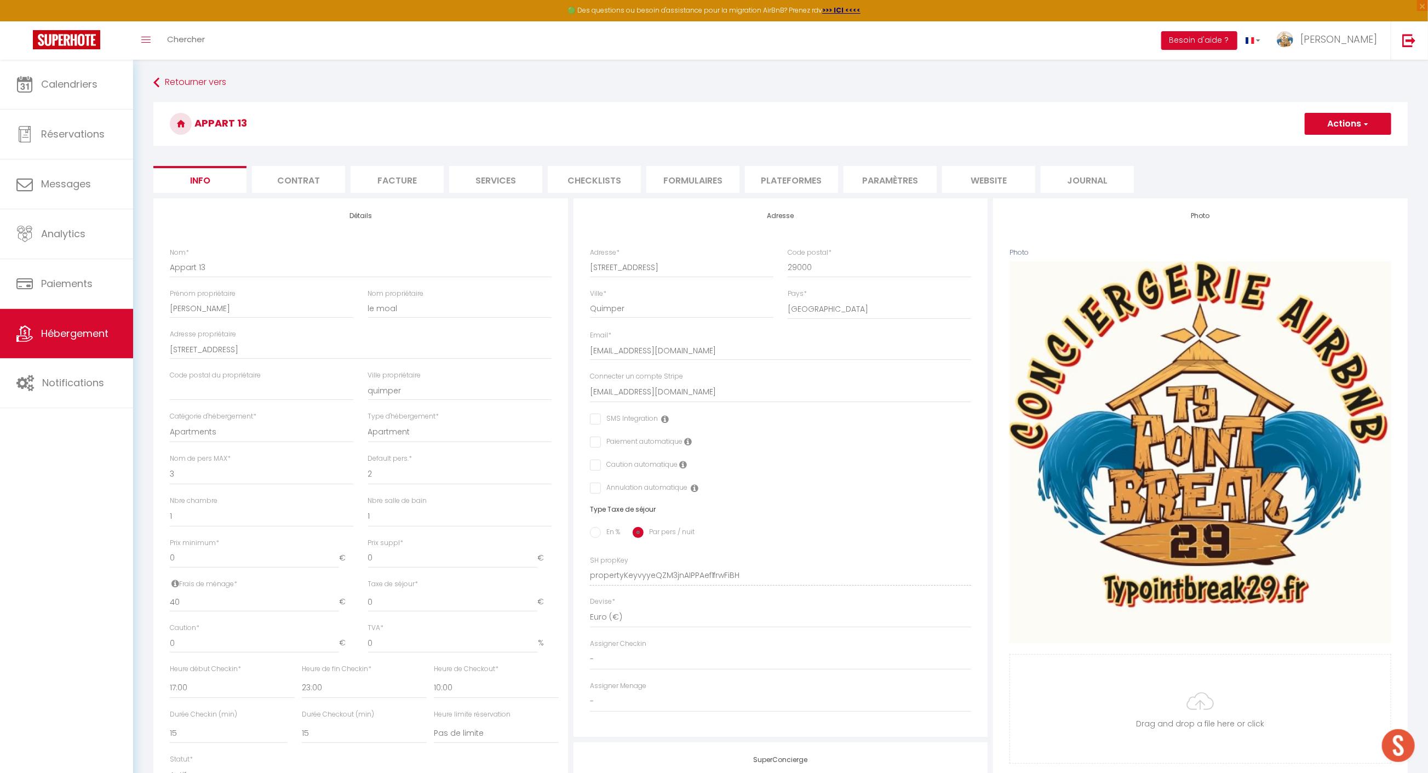
checkbox input "false"
click at [787, 183] on li "Plateformes" at bounding box center [791, 179] width 93 height 27
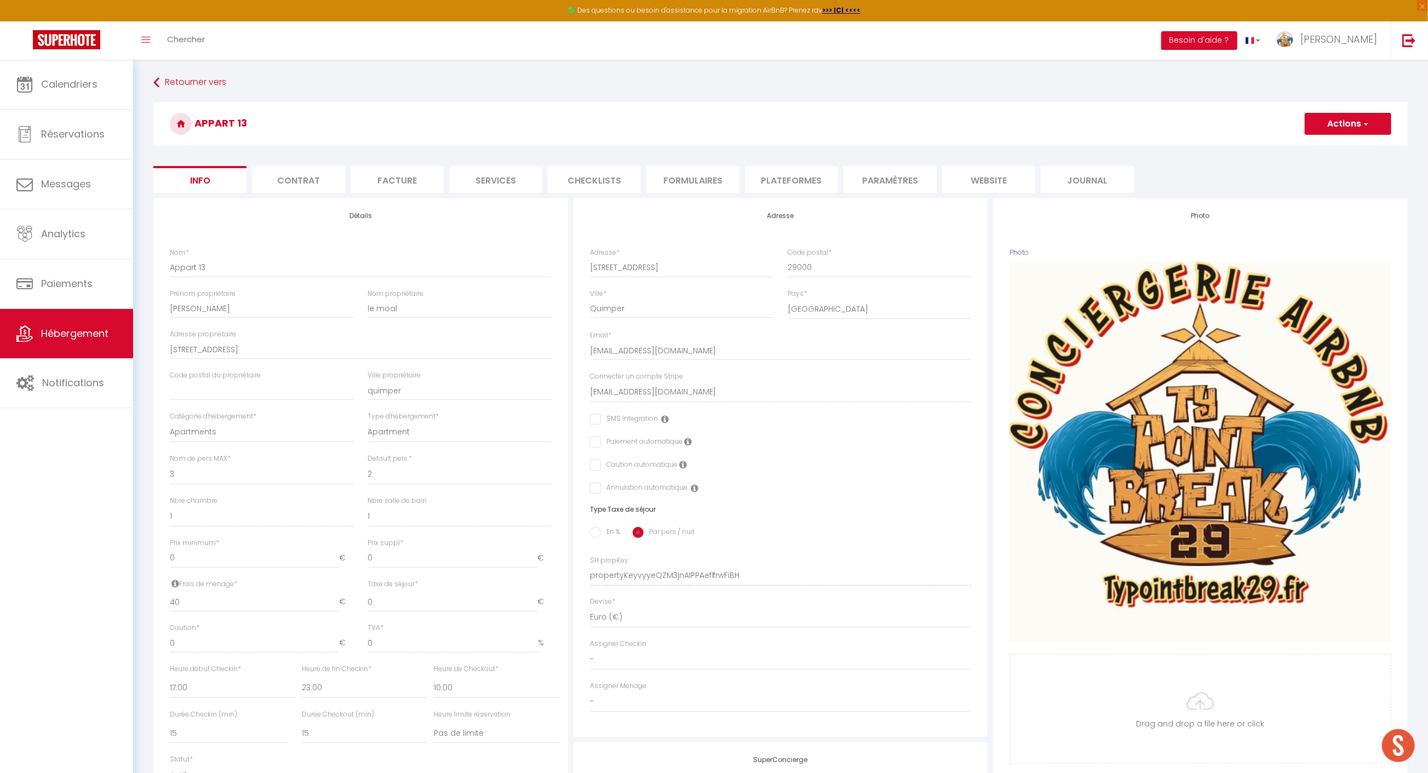
checkbox input "false"
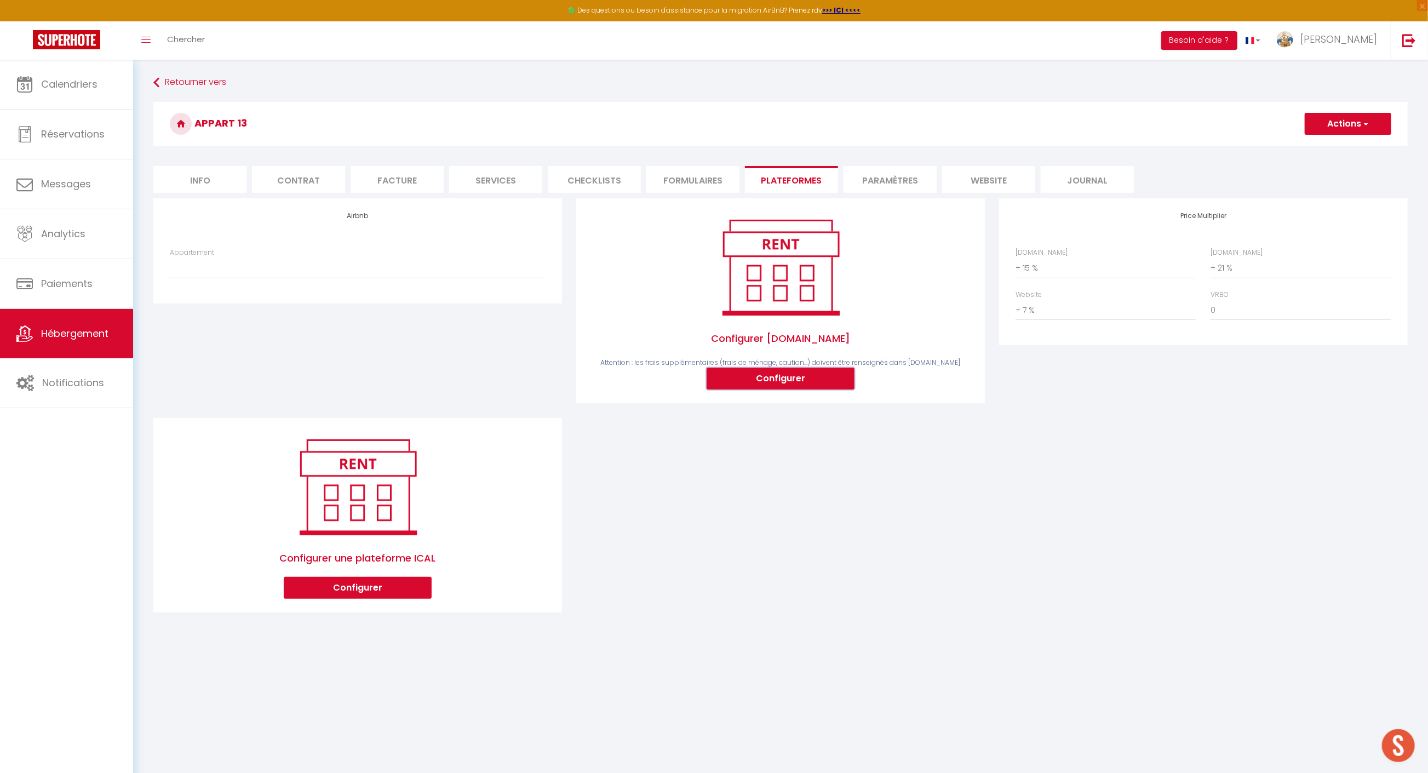
click at [790, 375] on button "Configurer" at bounding box center [781, 379] width 148 height 22
checkbox input "false"
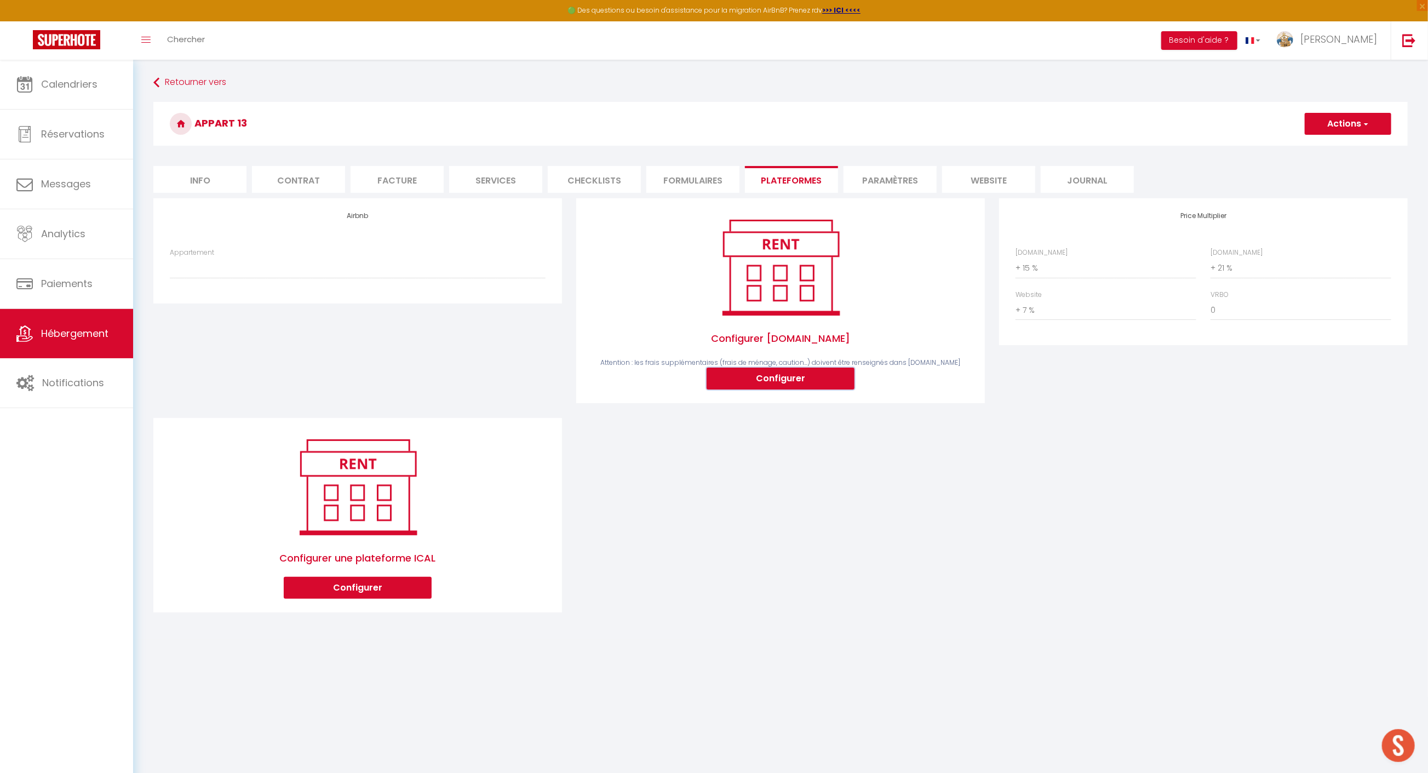
checkbox input "false"
type input "[EMAIL_ADDRESS][DOMAIN_NAME]"
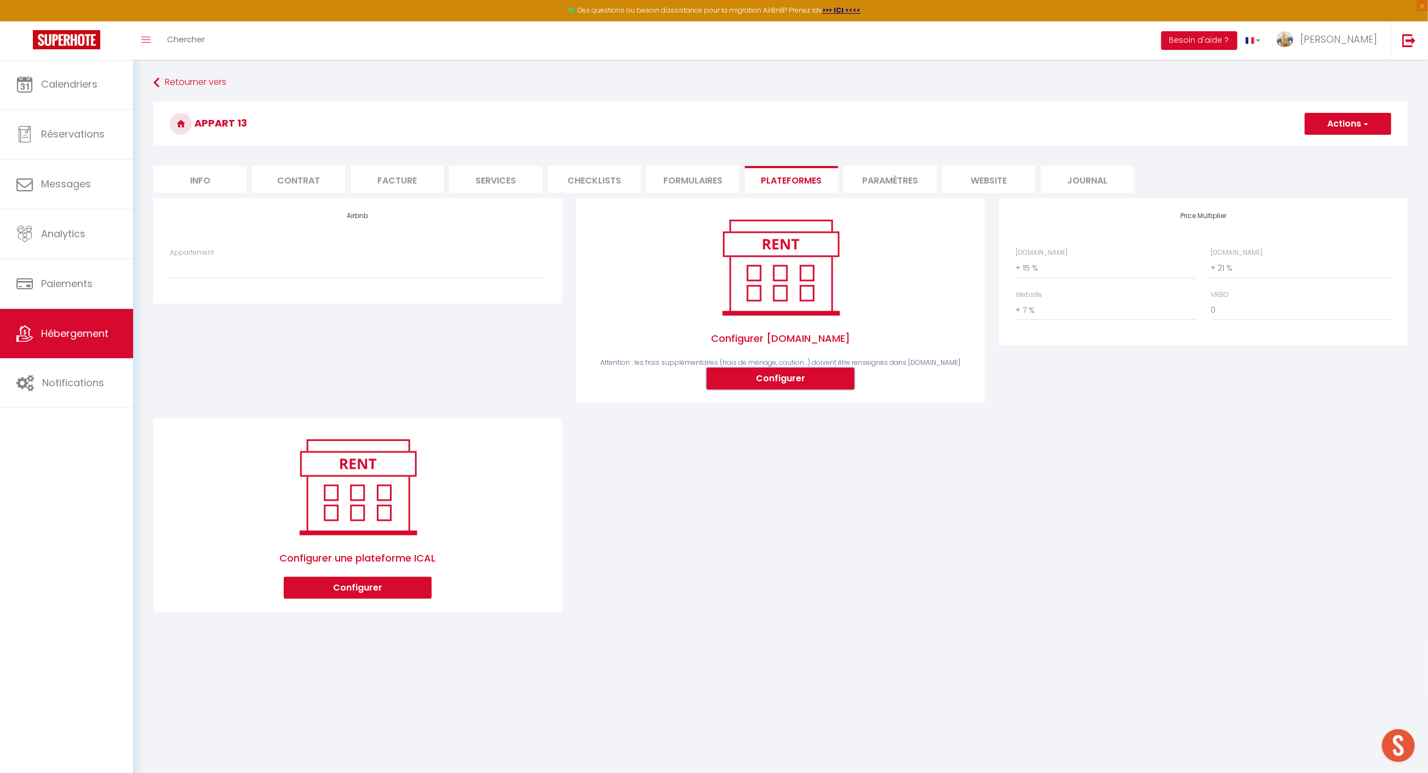
type input "[EMAIL_ADDRESS][DOMAIN_NAME]"
select select
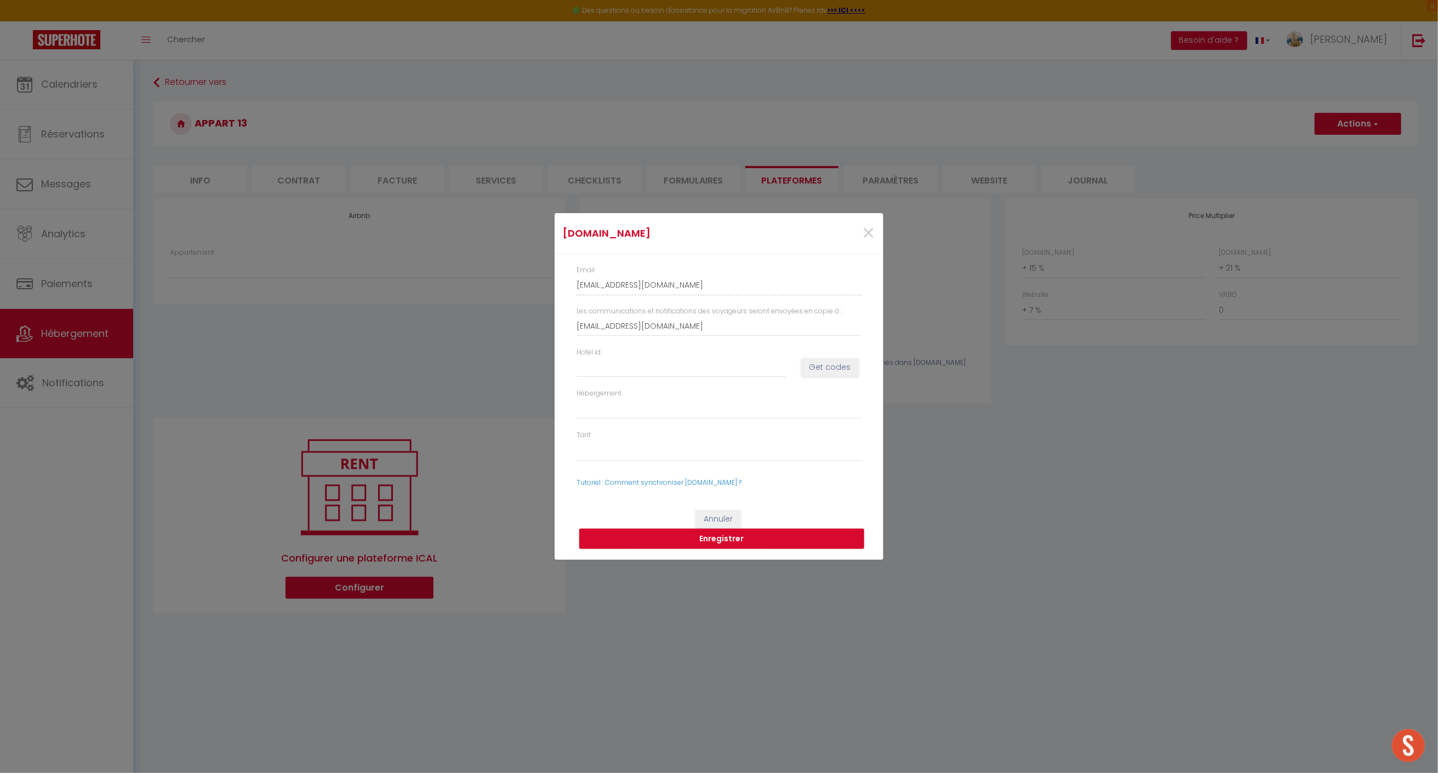
click at [1050, 481] on div "[DOMAIN_NAME] × Email [EMAIL_ADDRESS][DOMAIN_NAME] Les communications et notifi…" at bounding box center [719, 386] width 1438 height 773
click at [1095, 451] on div "[DOMAIN_NAME] × Email [EMAIL_ADDRESS][DOMAIN_NAME] Les communications et notifi…" at bounding box center [719, 386] width 1438 height 773
drag, startPoint x: 872, startPoint y: 238, endPoint x: 872, endPoint y: 232, distance: 6.0
click at [872, 237] on span "×" at bounding box center [868, 233] width 14 height 33
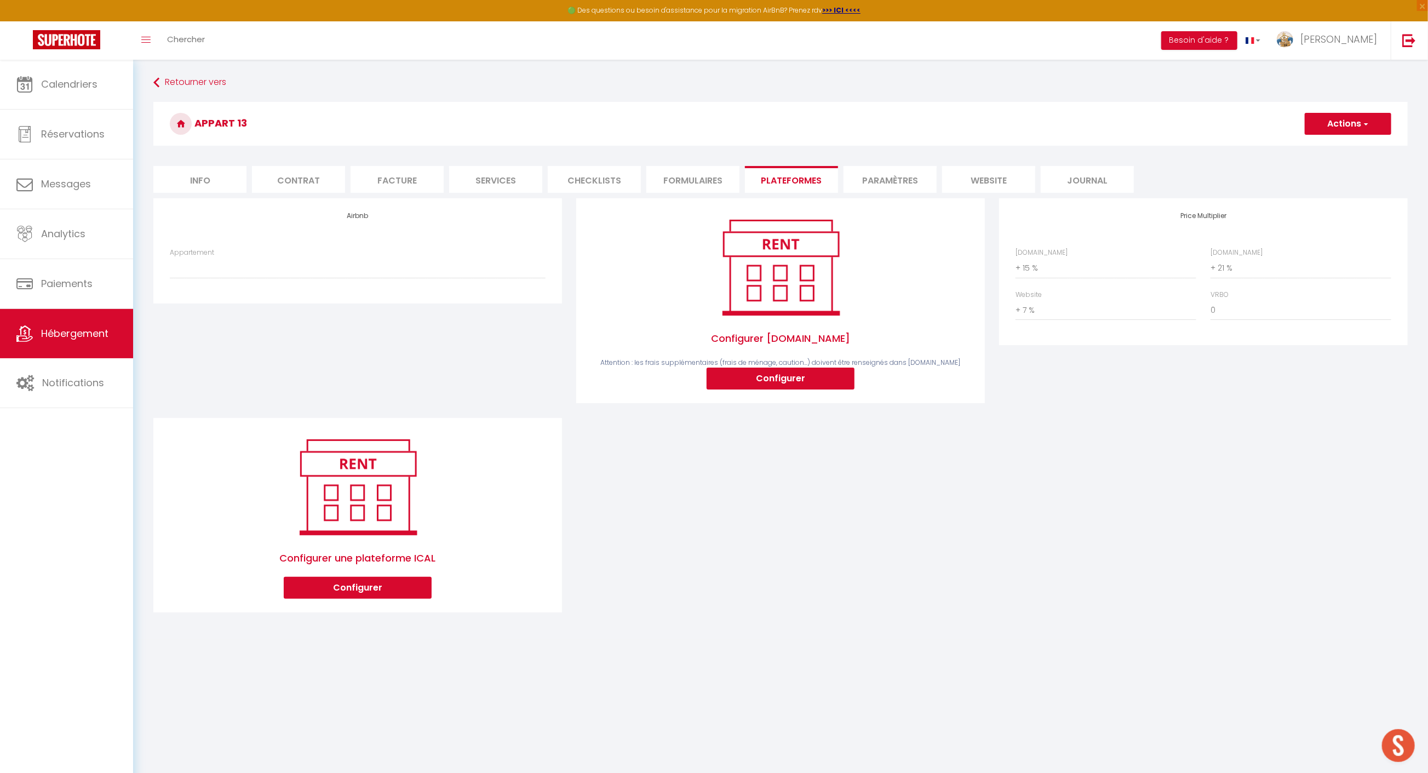
click at [1357, 119] on button "Actions" at bounding box center [1348, 124] width 87 height 22
click at [1338, 128] on button "Actions" at bounding box center [1348, 124] width 87 height 22
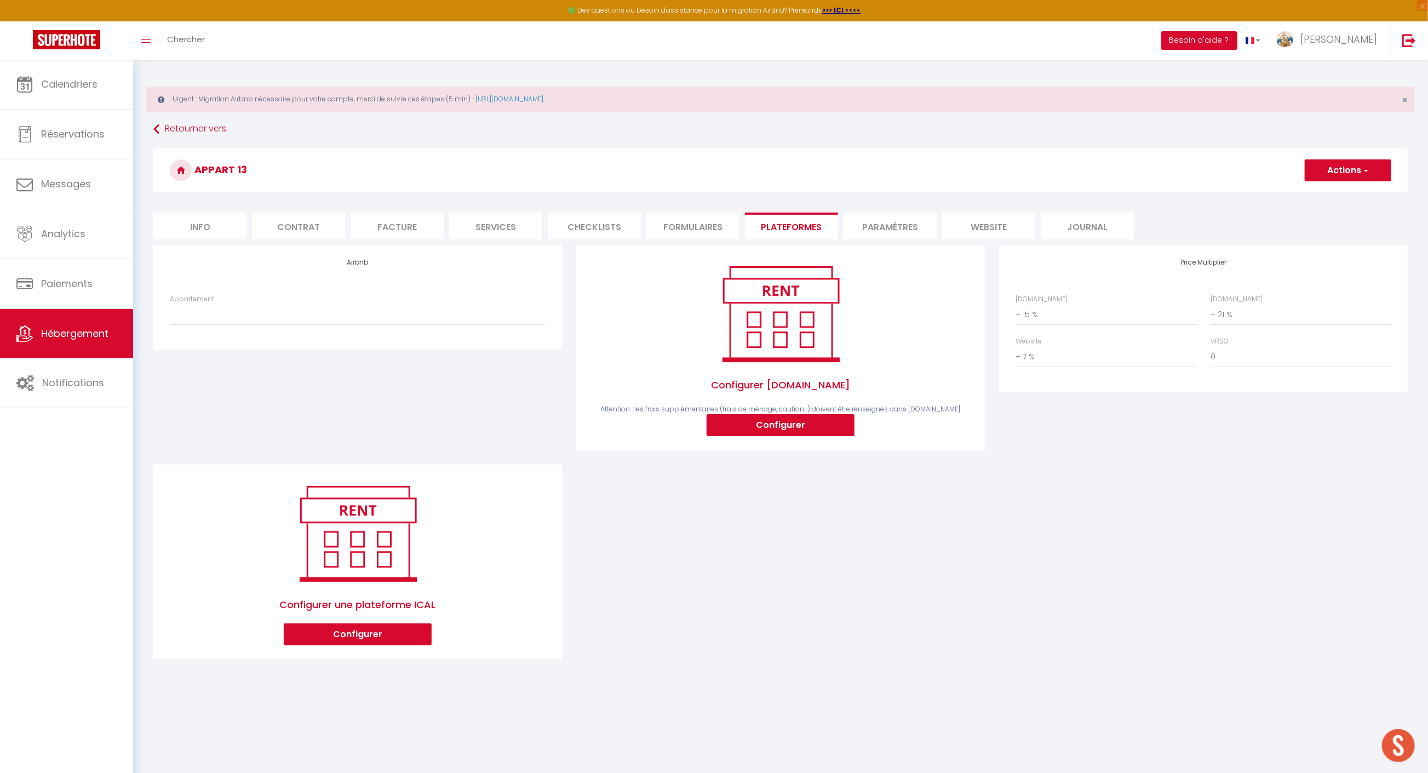
click at [198, 177] on h3 "Appart 13" at bounding box center [780, 170] width 1255 height 44
click at [192, 216] on li "Info" at bounding box center [199, 226] width 93 height 27
checkbox input "false"
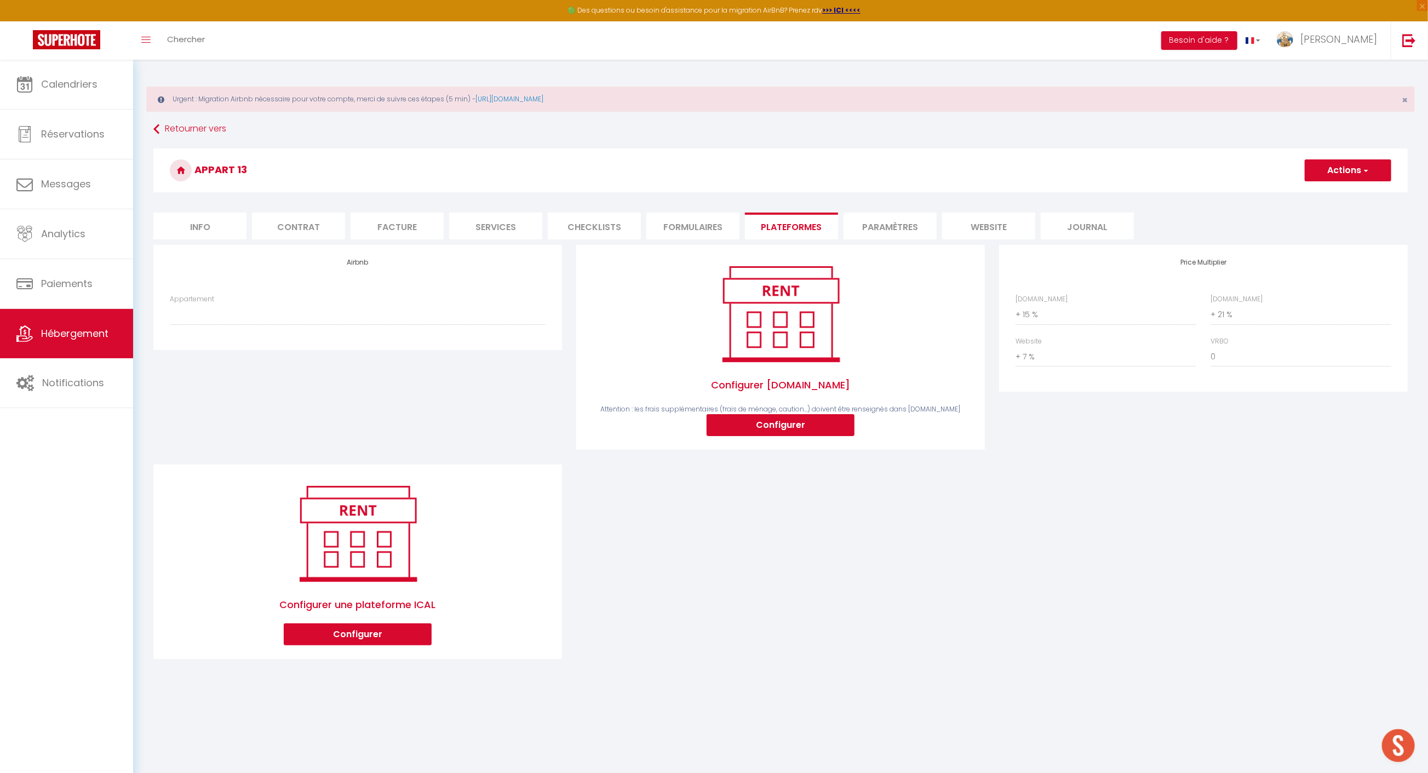
checkbox input "false"
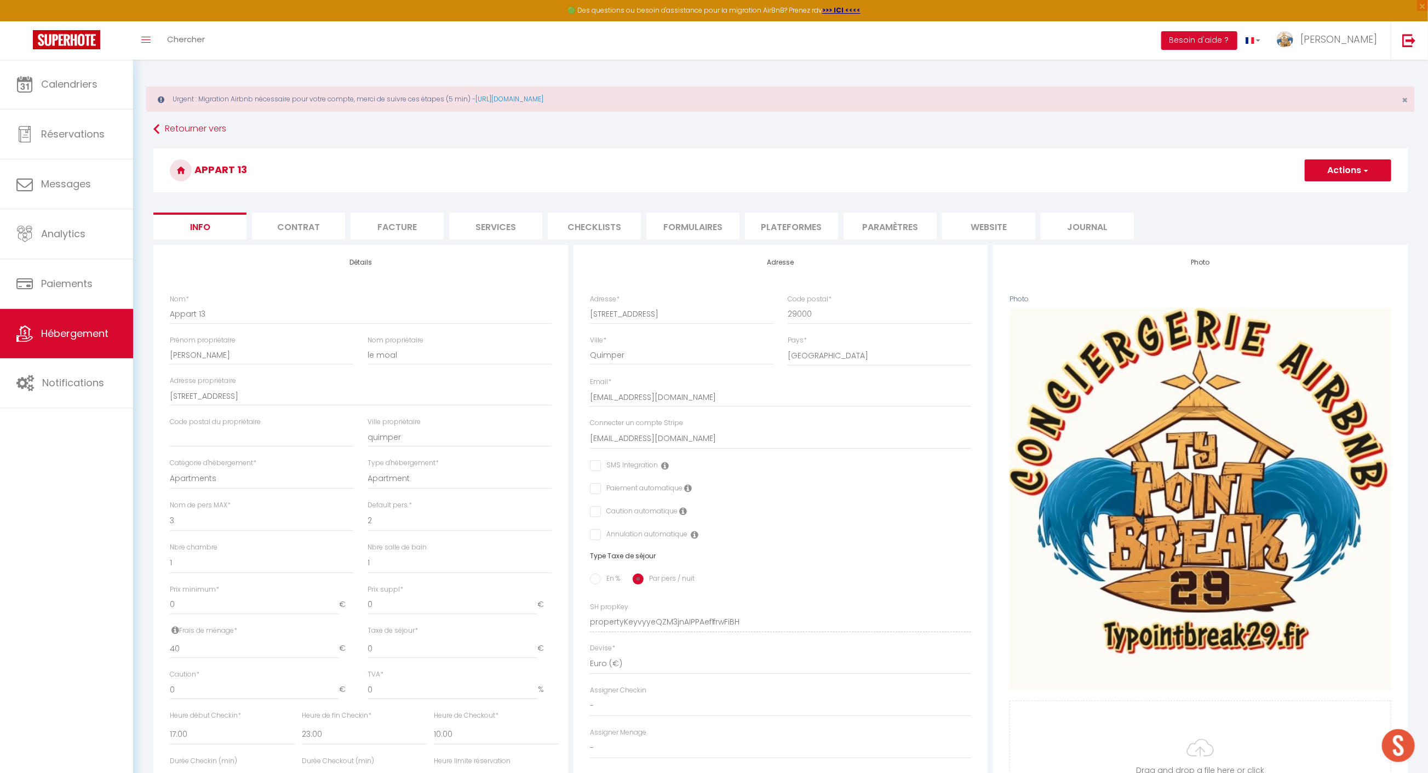
click at [1326, 165] on button "Actions" at bounding box center [1348, 170] width 87 height 22
click at [1319, 220] on link "Supprimer" at bounding box center [1332, 223] width 117 height 14
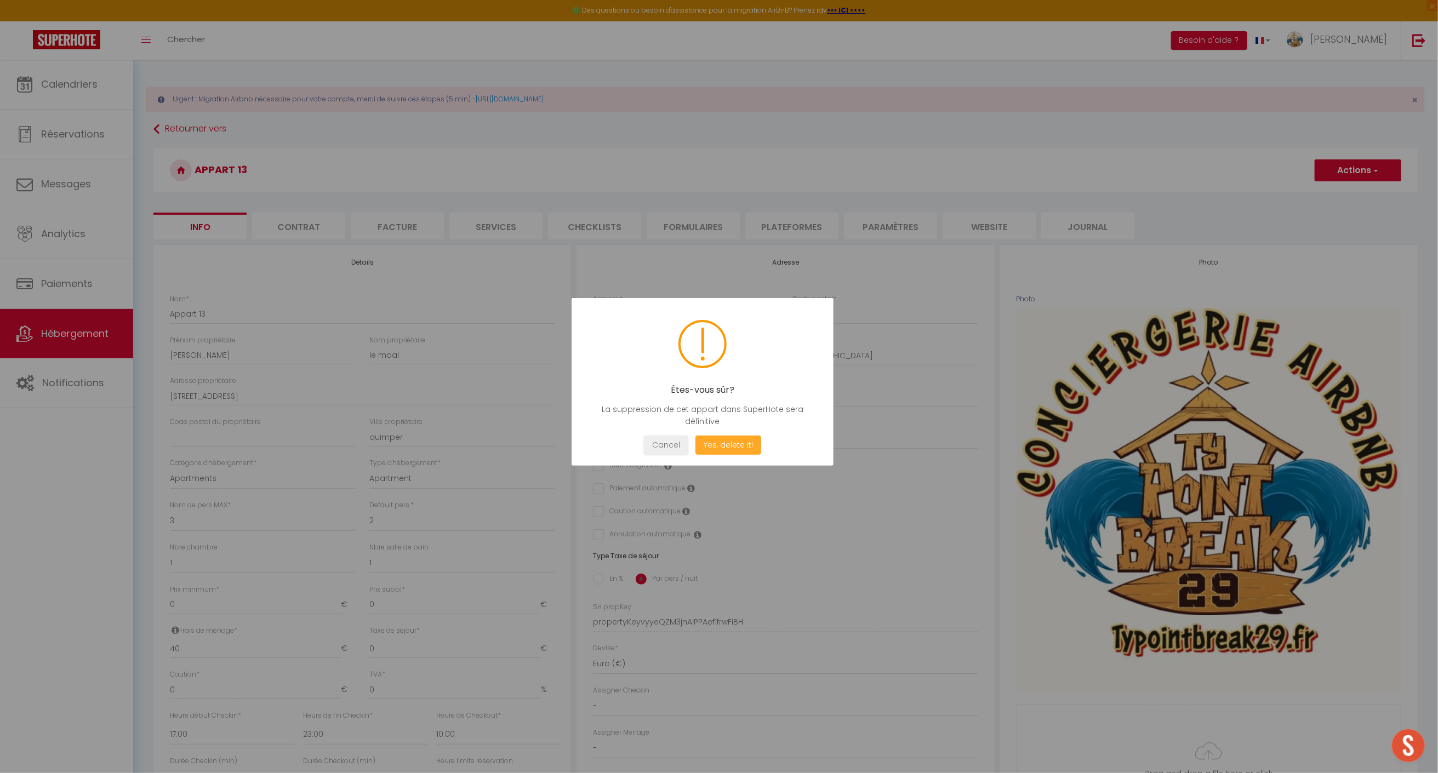
click at [722, 443] on button "Yes, delete it!" at bounding box center [728, 445] width 66 height 19
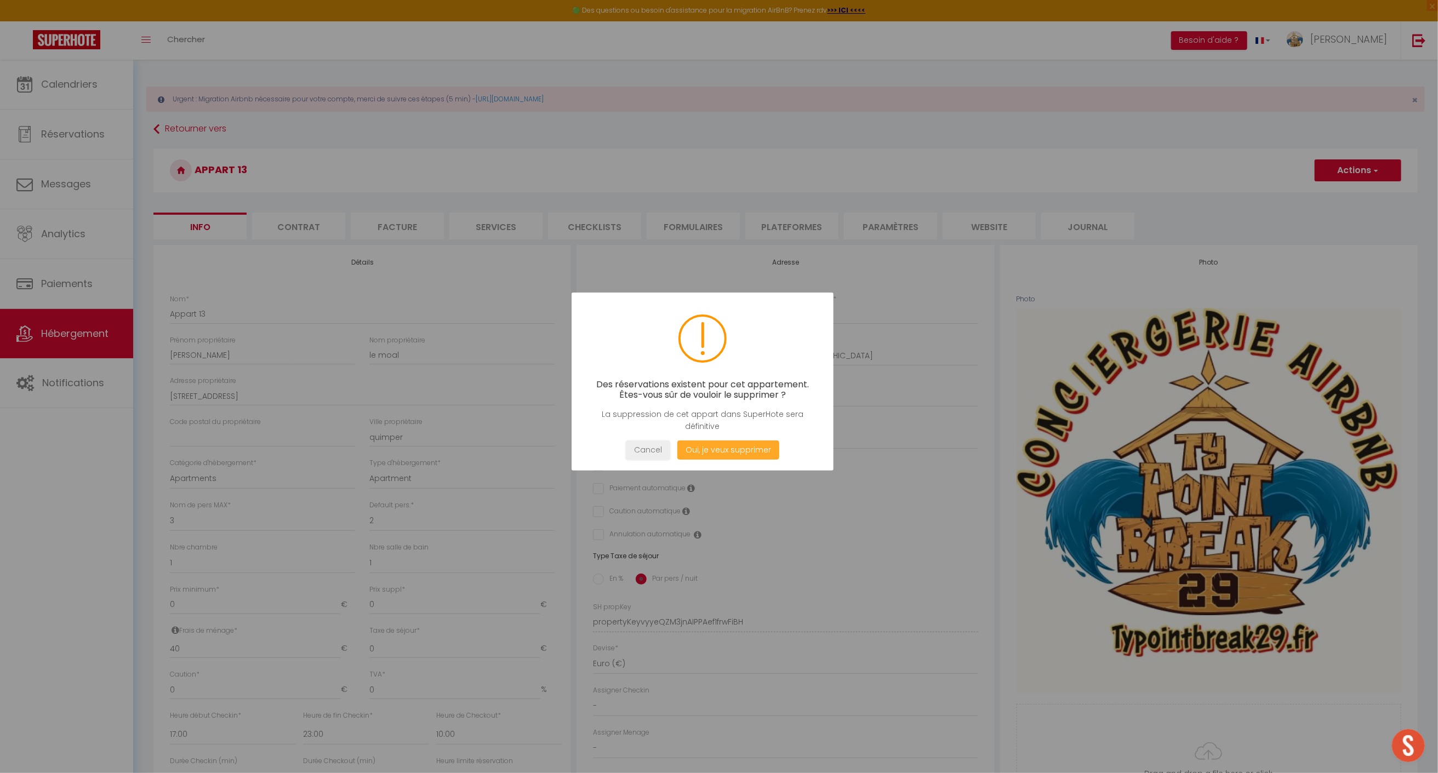
click at [731, 451] on button "Oui, je veux supprimer" at bounding box center [728, 450] width 102 height 19
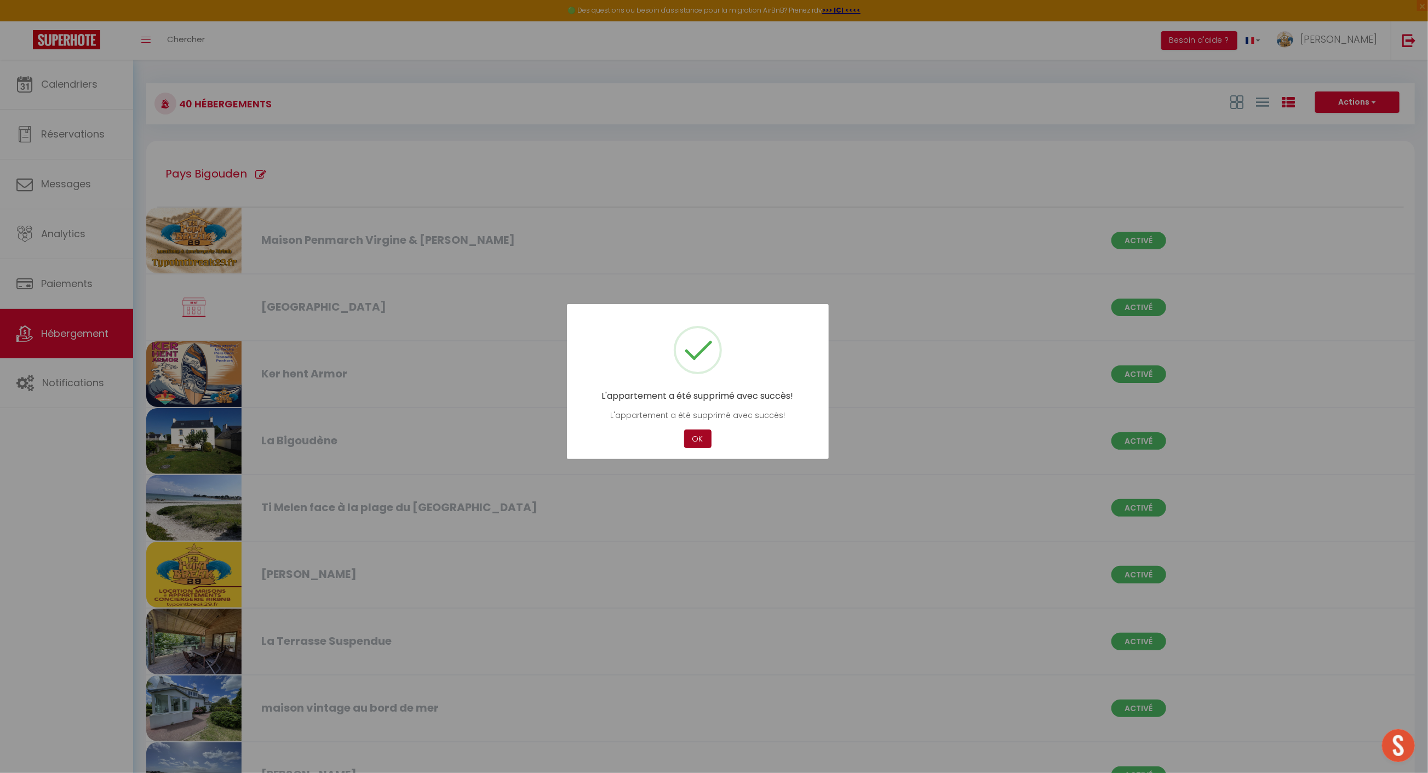
drag, startPoint x: 699, startPoint y: 427, endPoint x: 693, endPoint y: 436, distance: 10.6
click at [699, 428] on div "L'appartement a été supprimé avec succès! L'appartement a été supprimé avec suc…" at bounding box center [698, 382] width 262 height 156
click at [692, 438] on button "OK" at bounding box center [697, 439] width 27 height 19
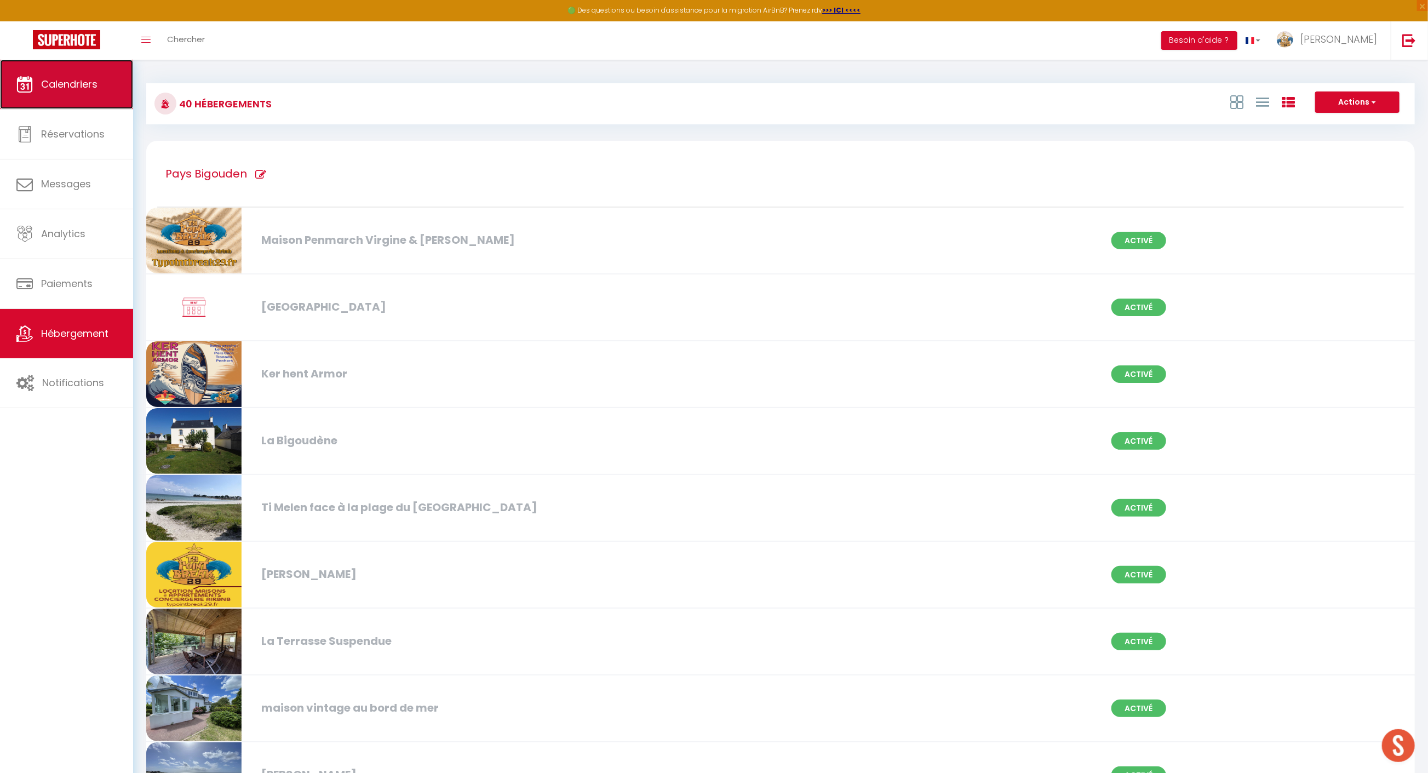
click at [108, 83] on link "Calendriers" at bounding box center [66, 84] width 133 height 49
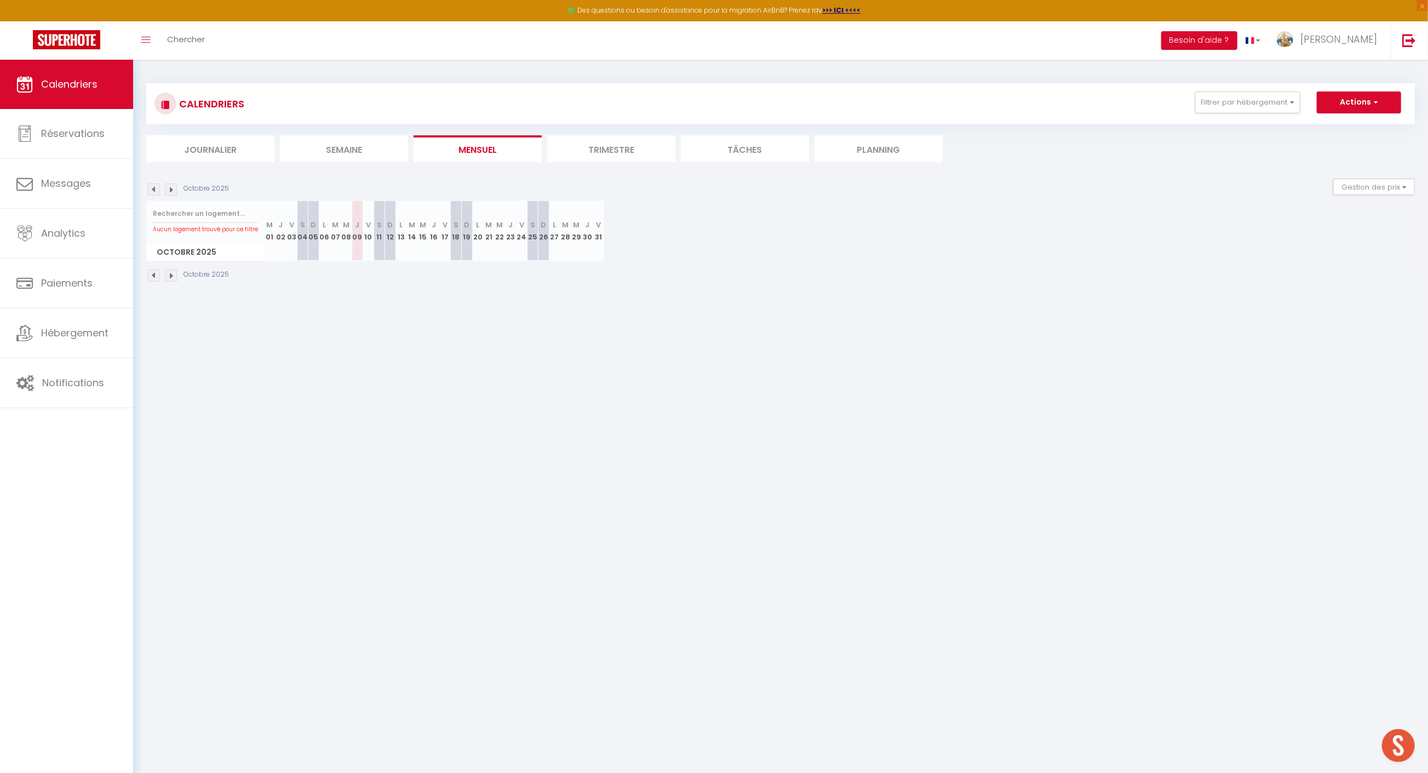
click at [1206, 113] on div "CALENDRIERS Filtrer par hébergement Pays Bigouden Maison Penmarch Virgine & [PE…" at bounding box center [780, 103] width 1269 height 41
click at [1234, 94] on button "Filtrer par hébergement" at bounding box center [1248, 103] width 105 height 22
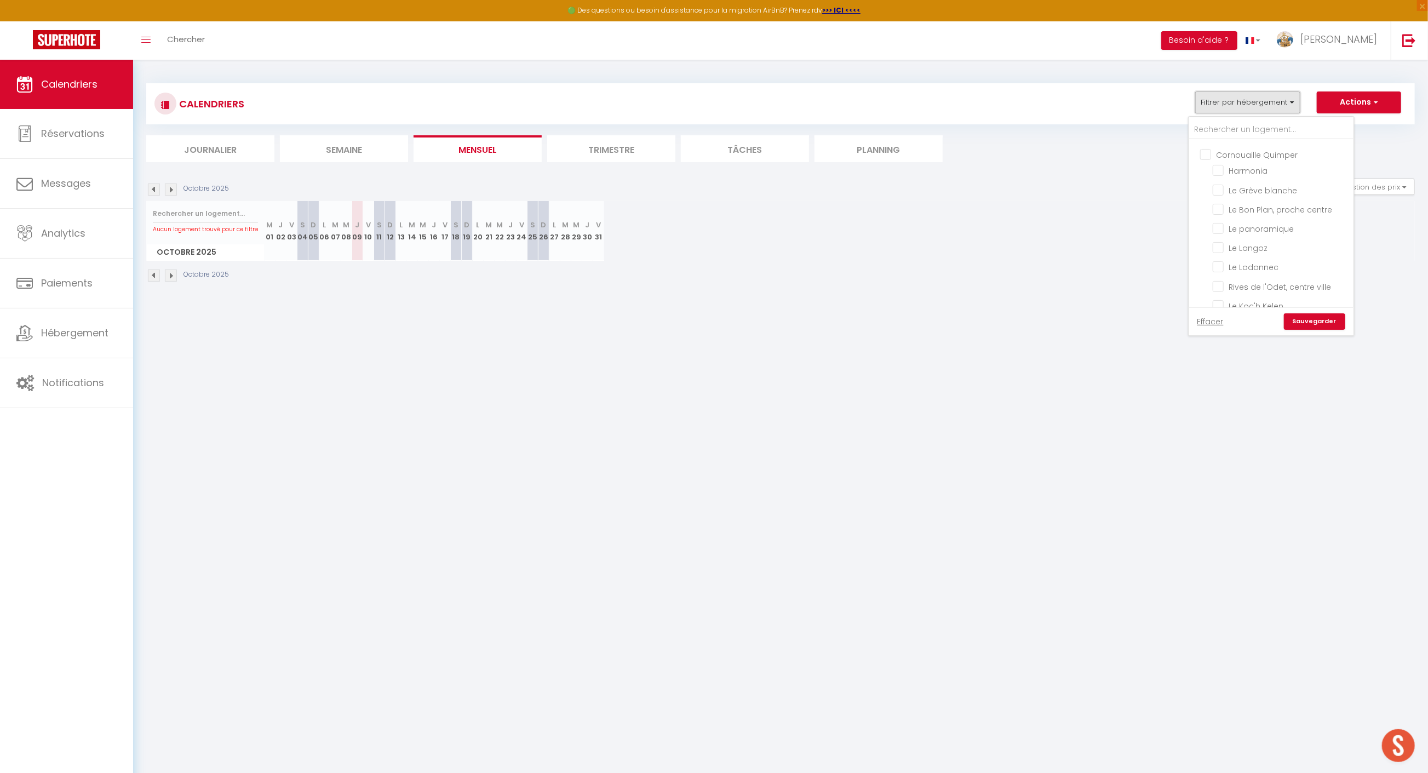
scroll to position [626, 0]
click at [1277, 186] on input "Le Grève blanche" at bounding box center [1281, 180] width 137 height 11
checkbox input "true"
checkbox input "false"
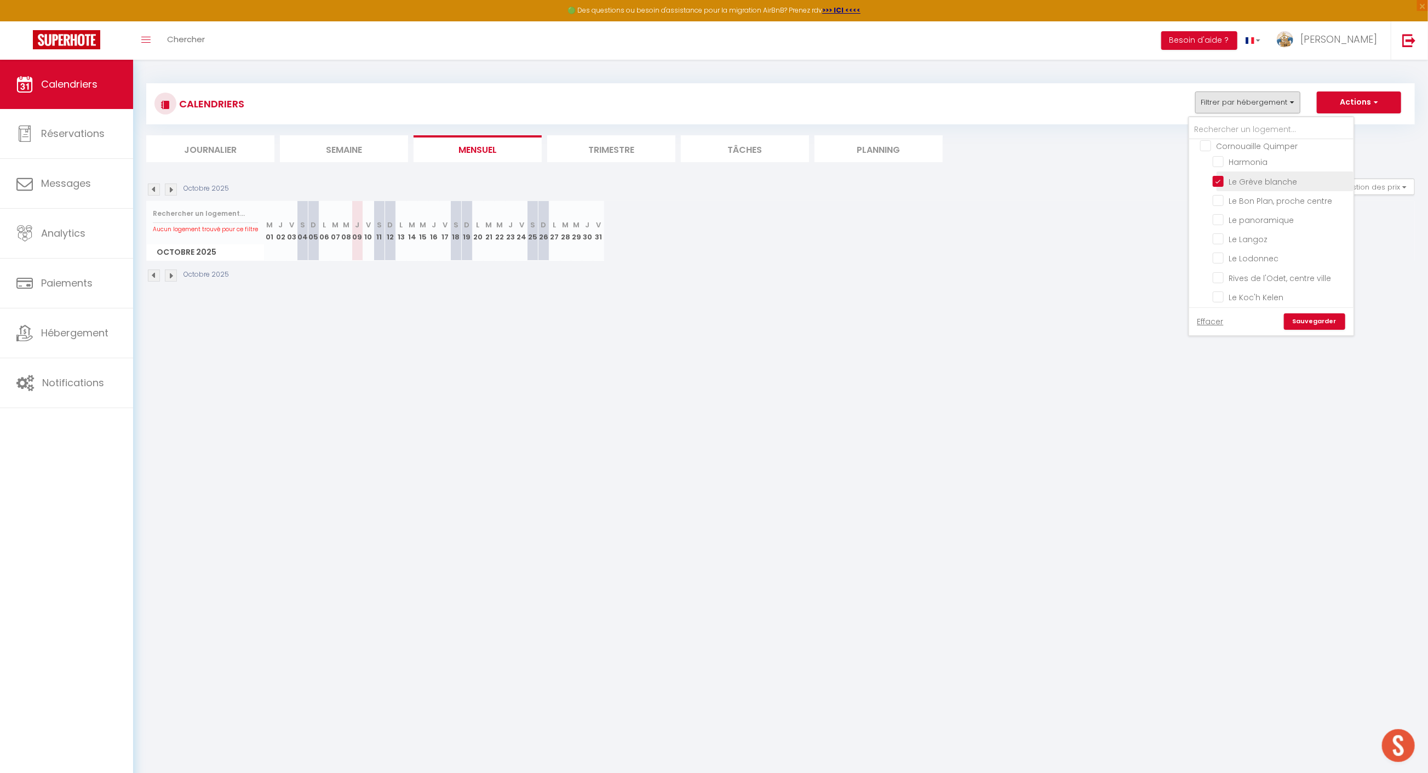
checkbox input "false"
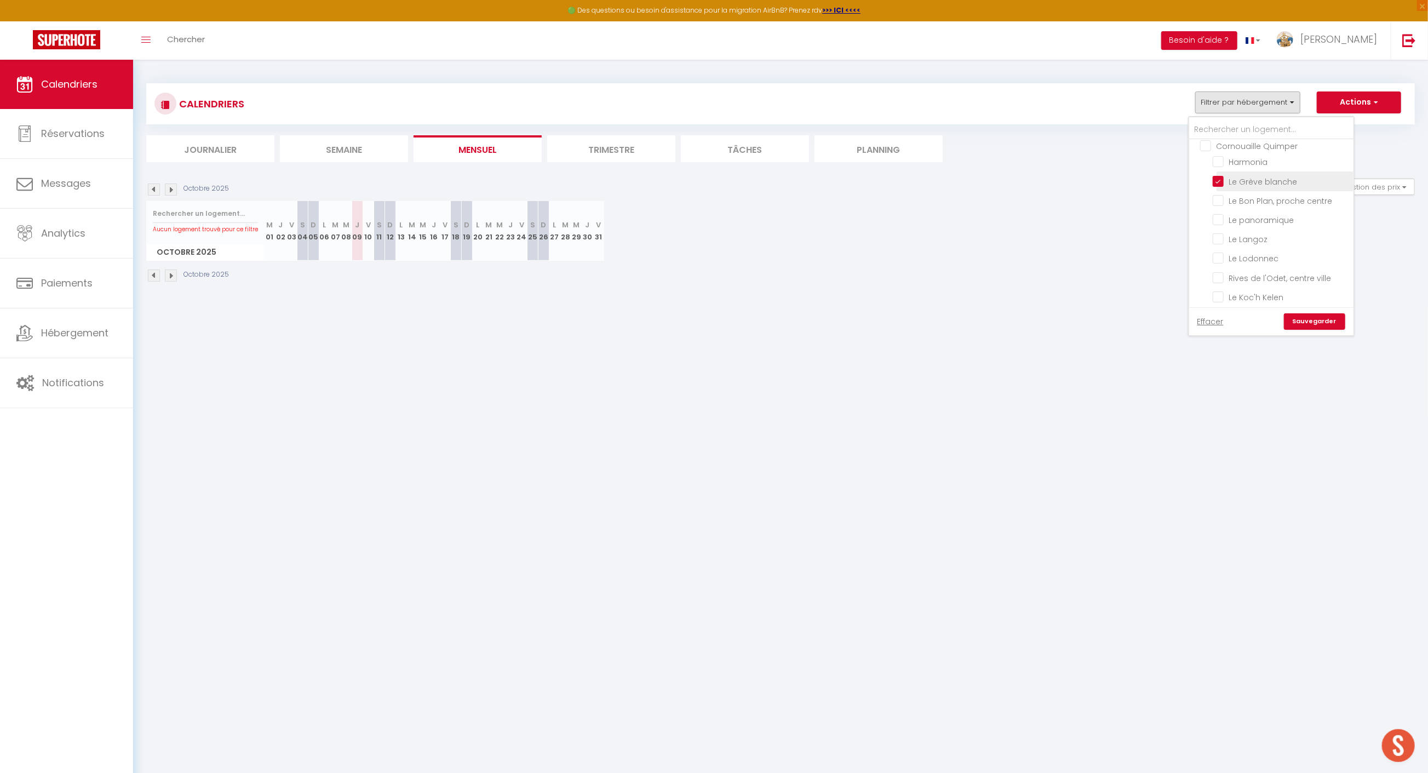
checkbox input "false"
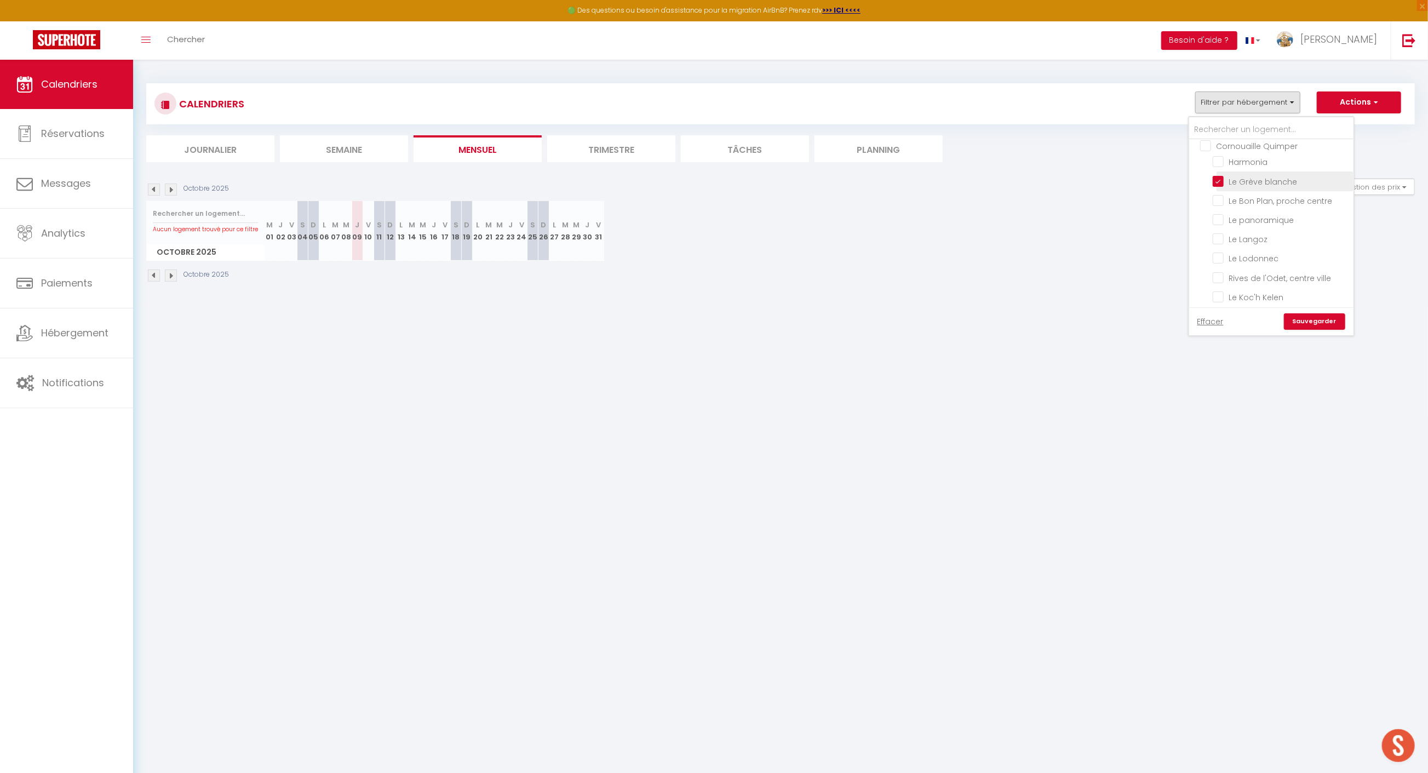
checkbox input "false"
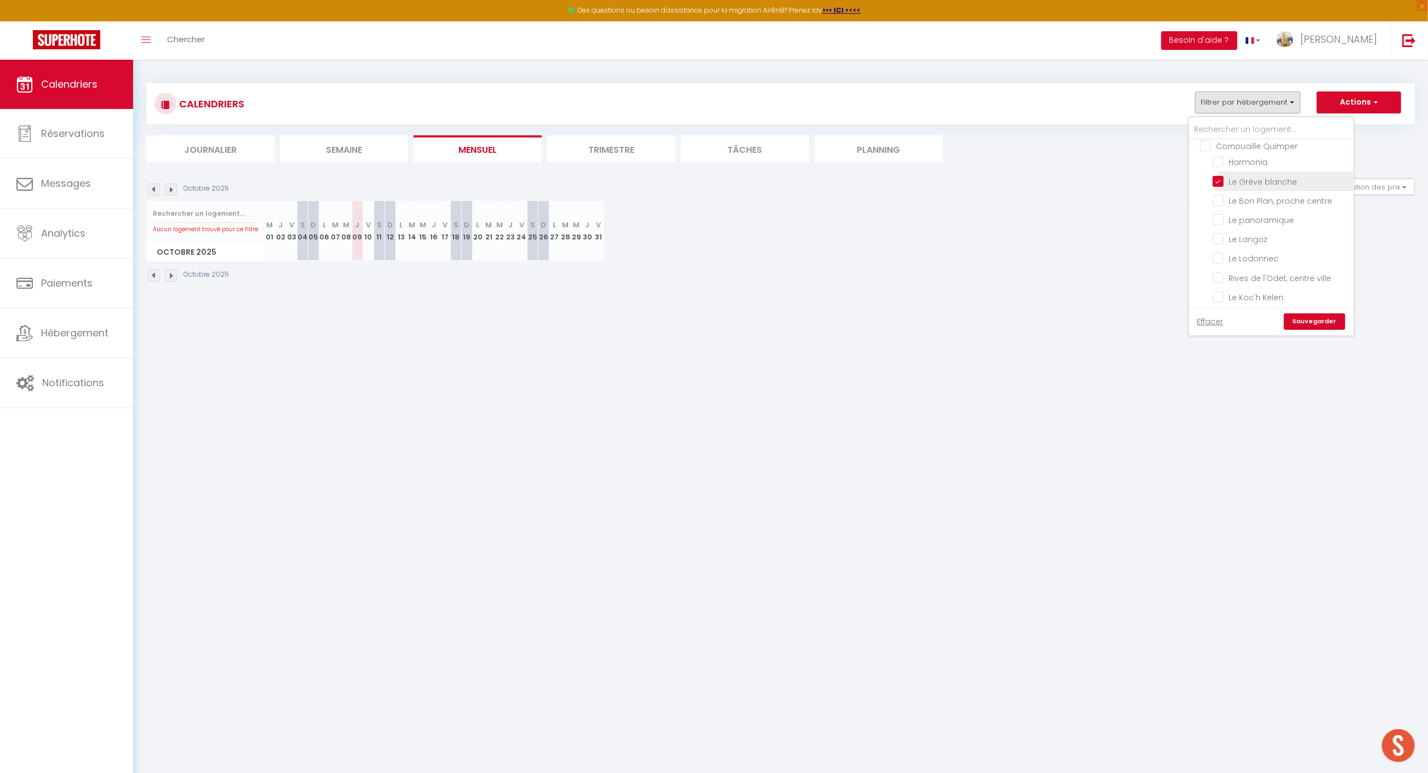
checkbox input "false"
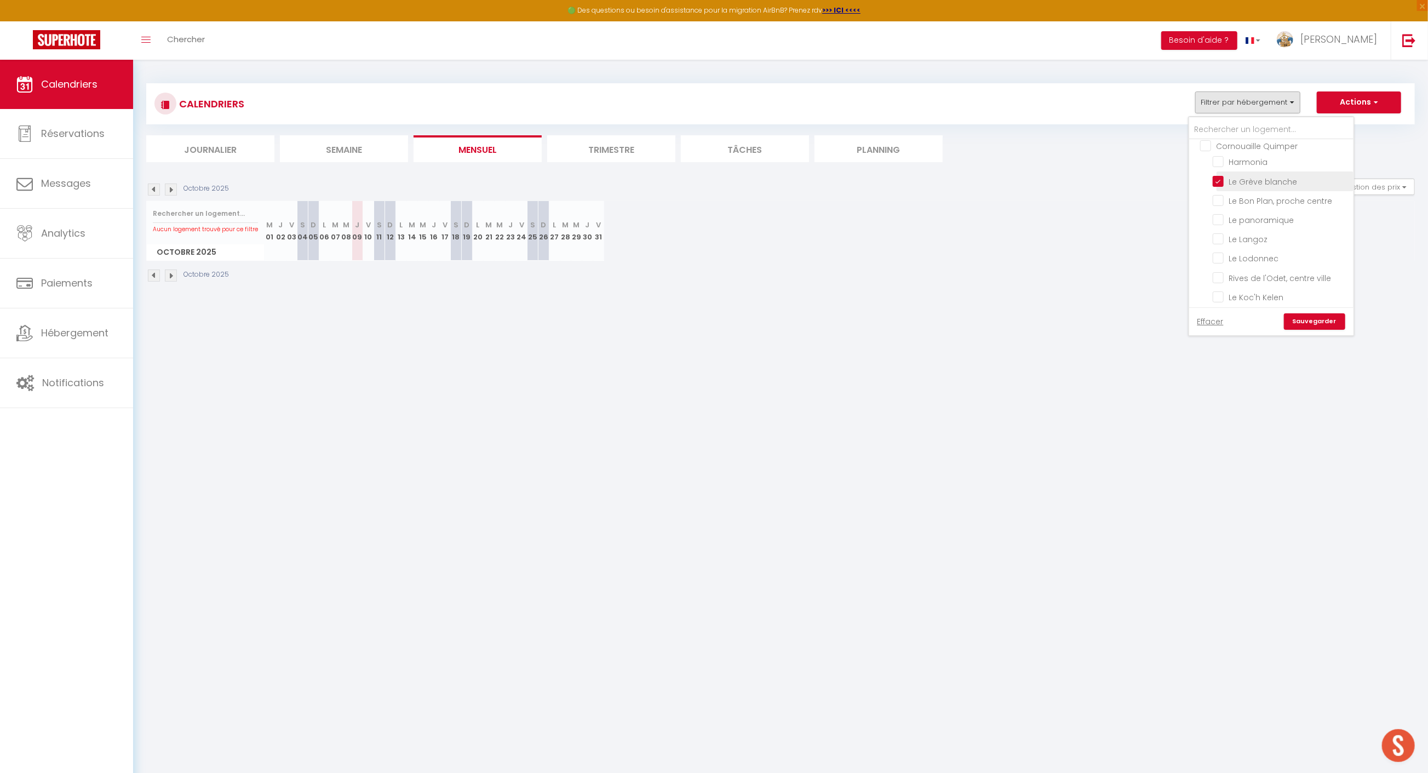
checkbox input "false"
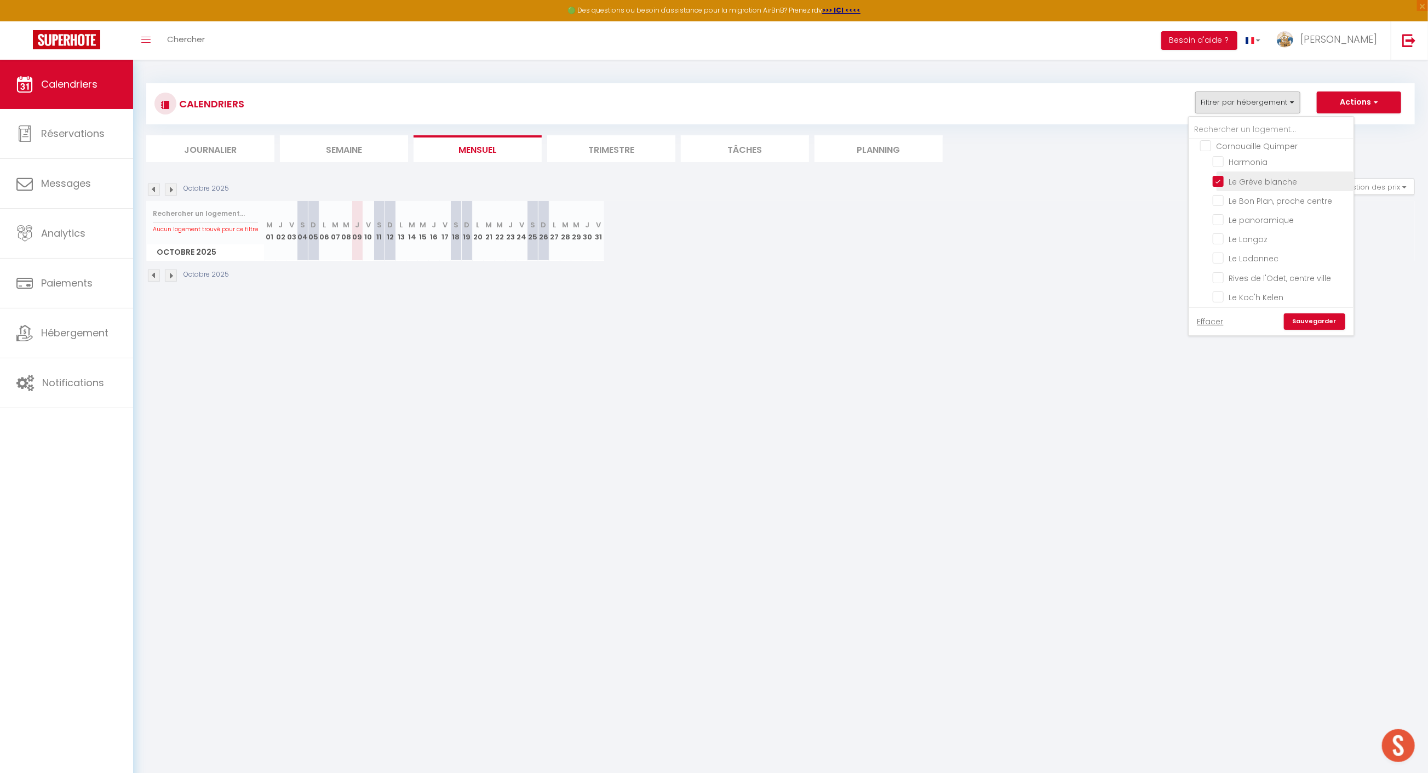
checkbox input "false"
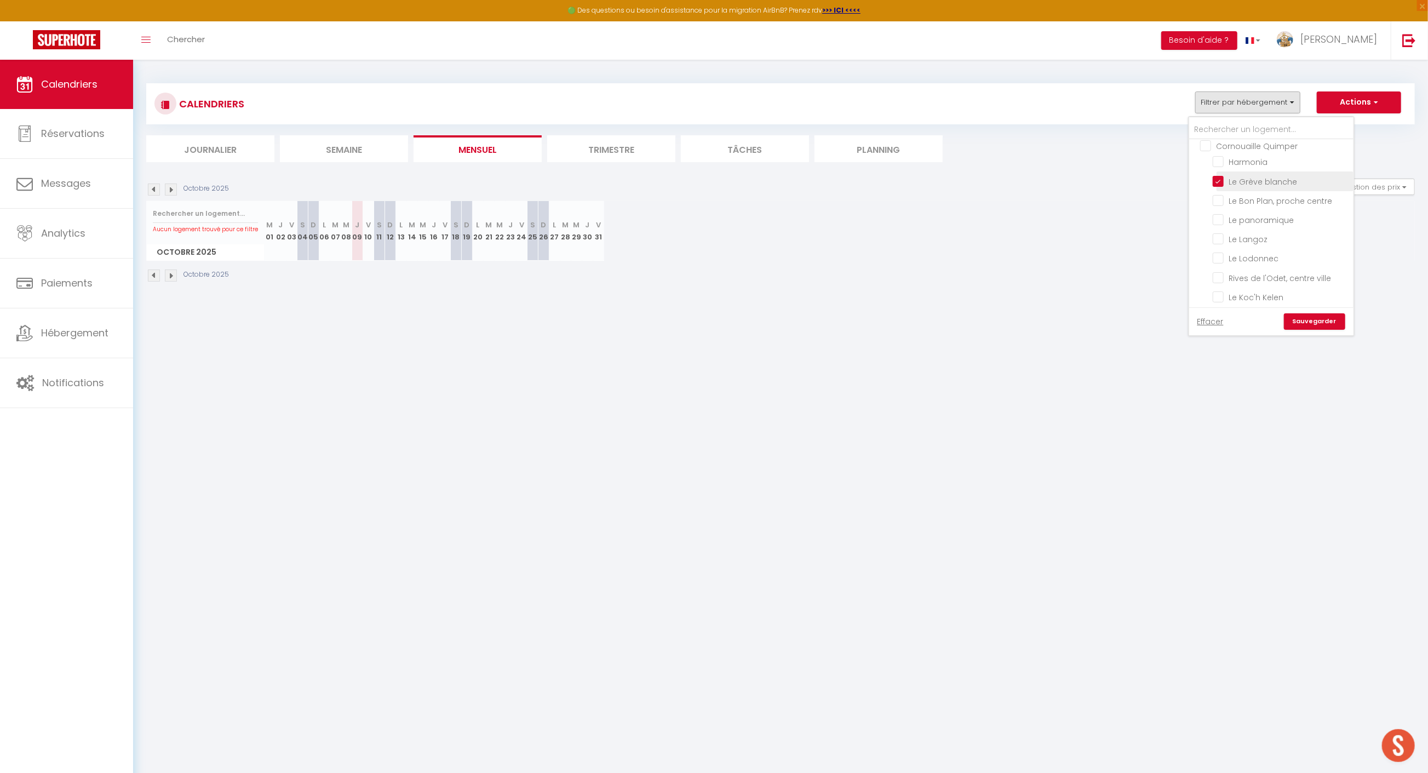
checkbox input "false"
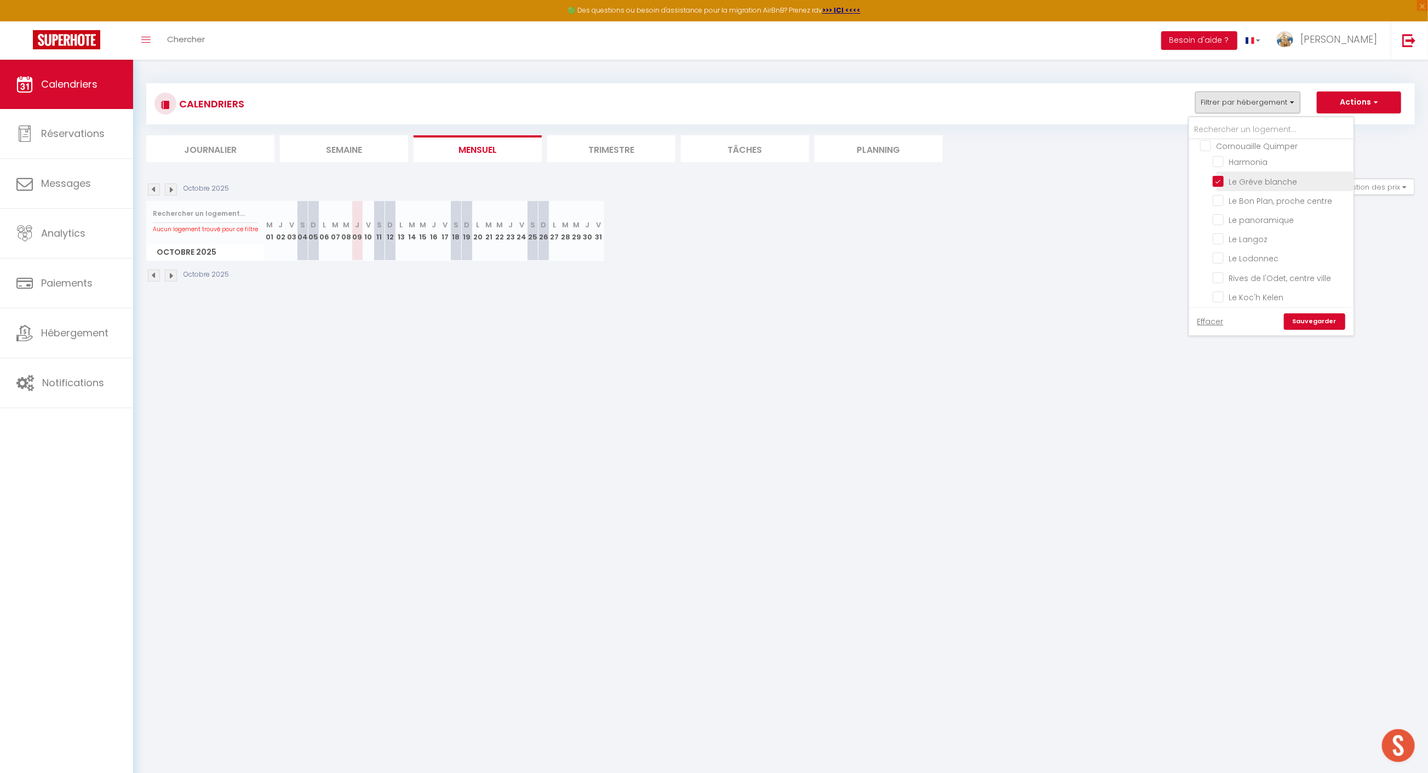
checkbox input "false"
click at [1255, 241] on input "Le Langoz" at bounding box center [1281, 238] width 137 height 11
checkbox input "true"
checkbox input "false"
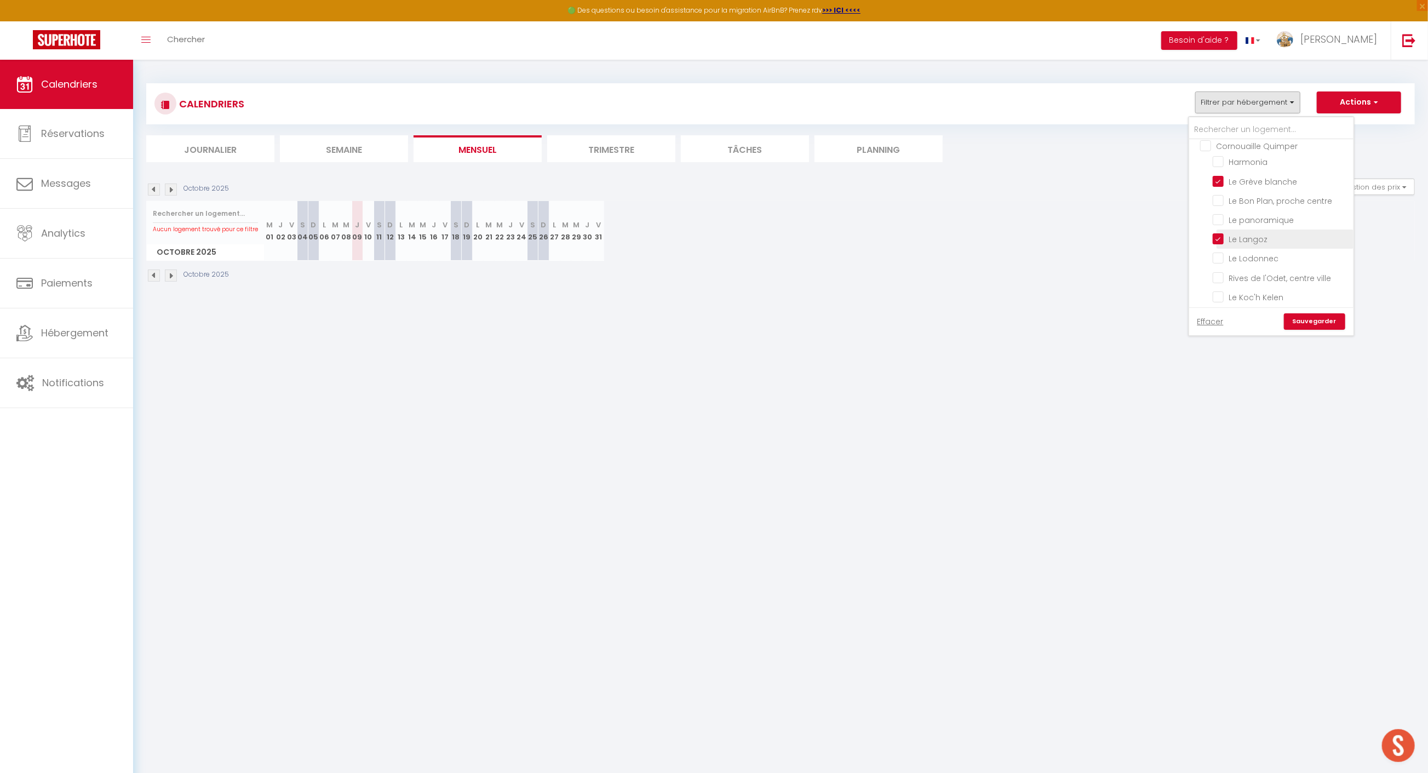
checkbox input "false"
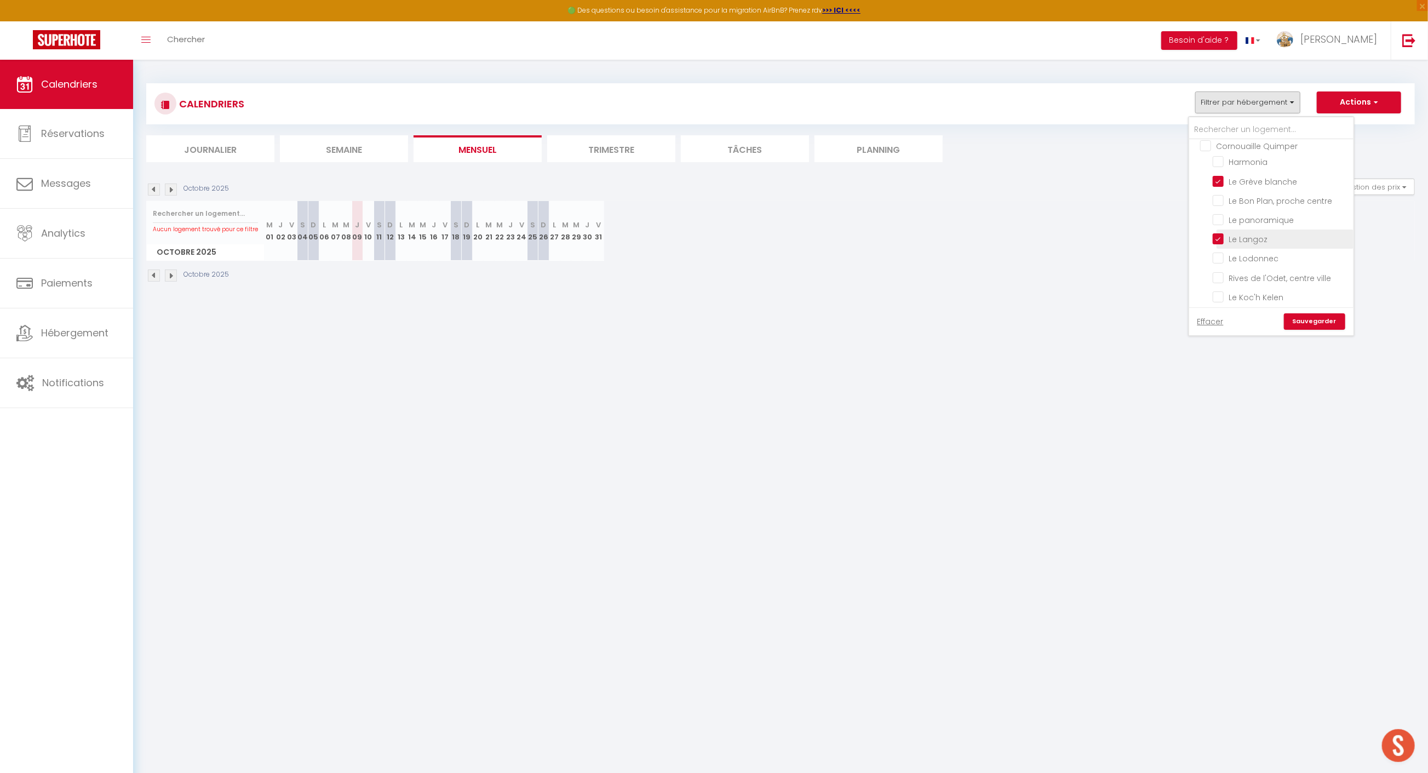
checkbox input "false"
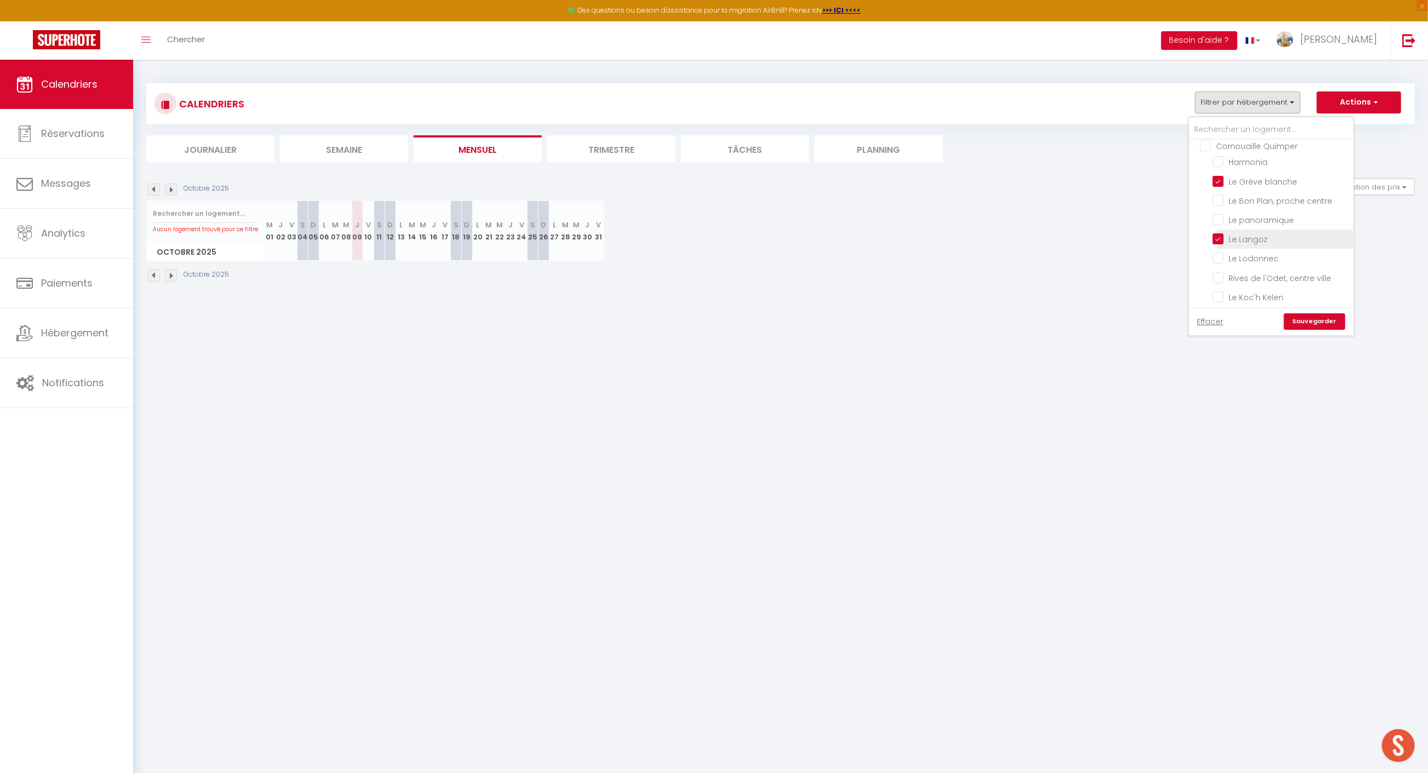
checkbox input "false"
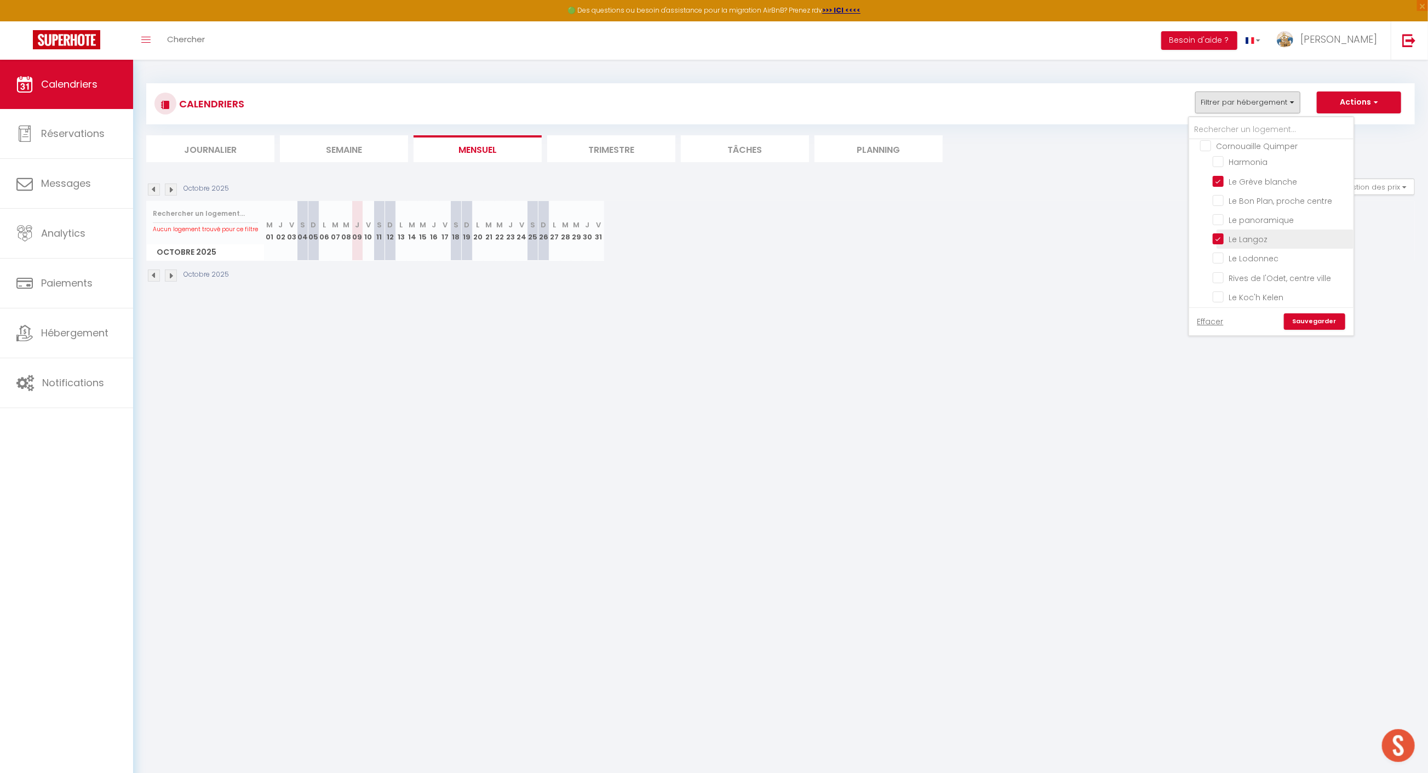
checkbox input "false"
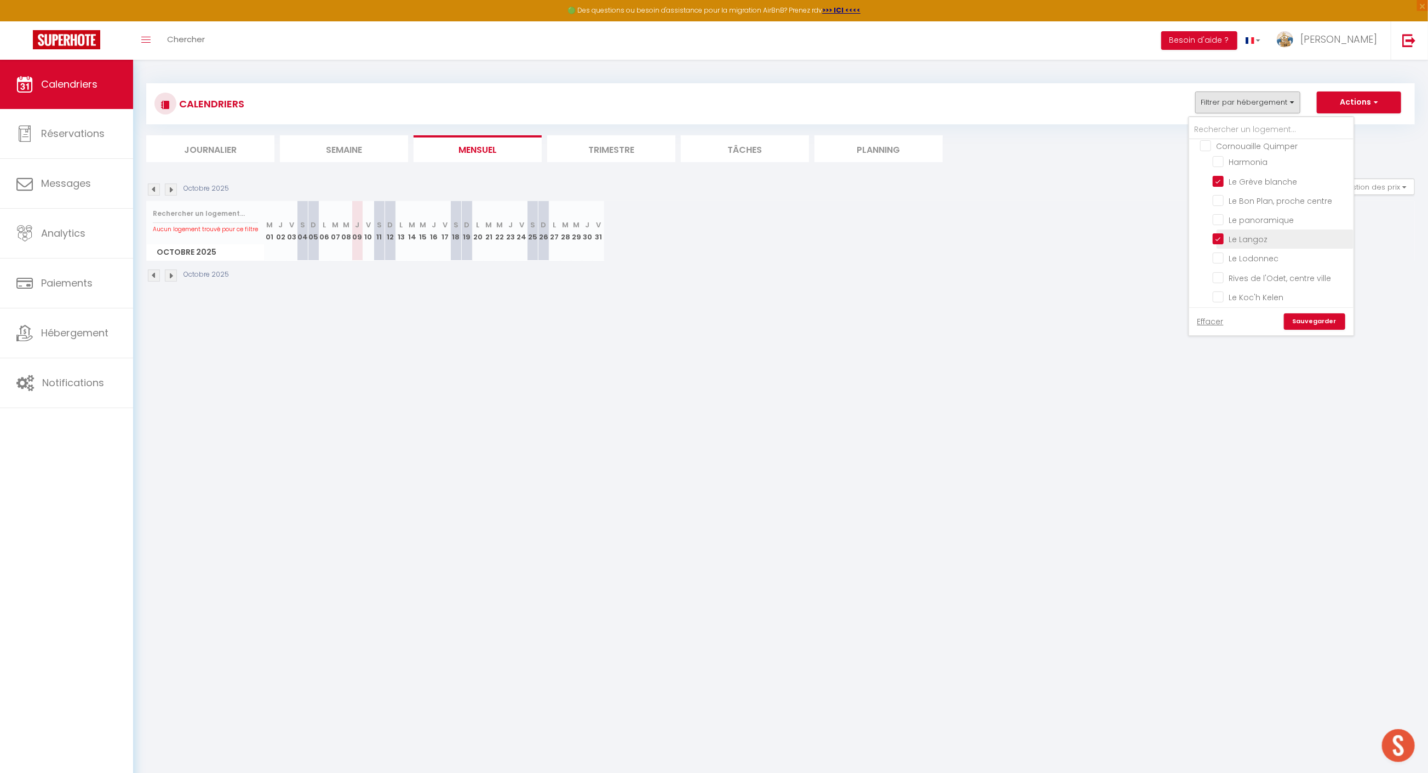
checkbox input "false"
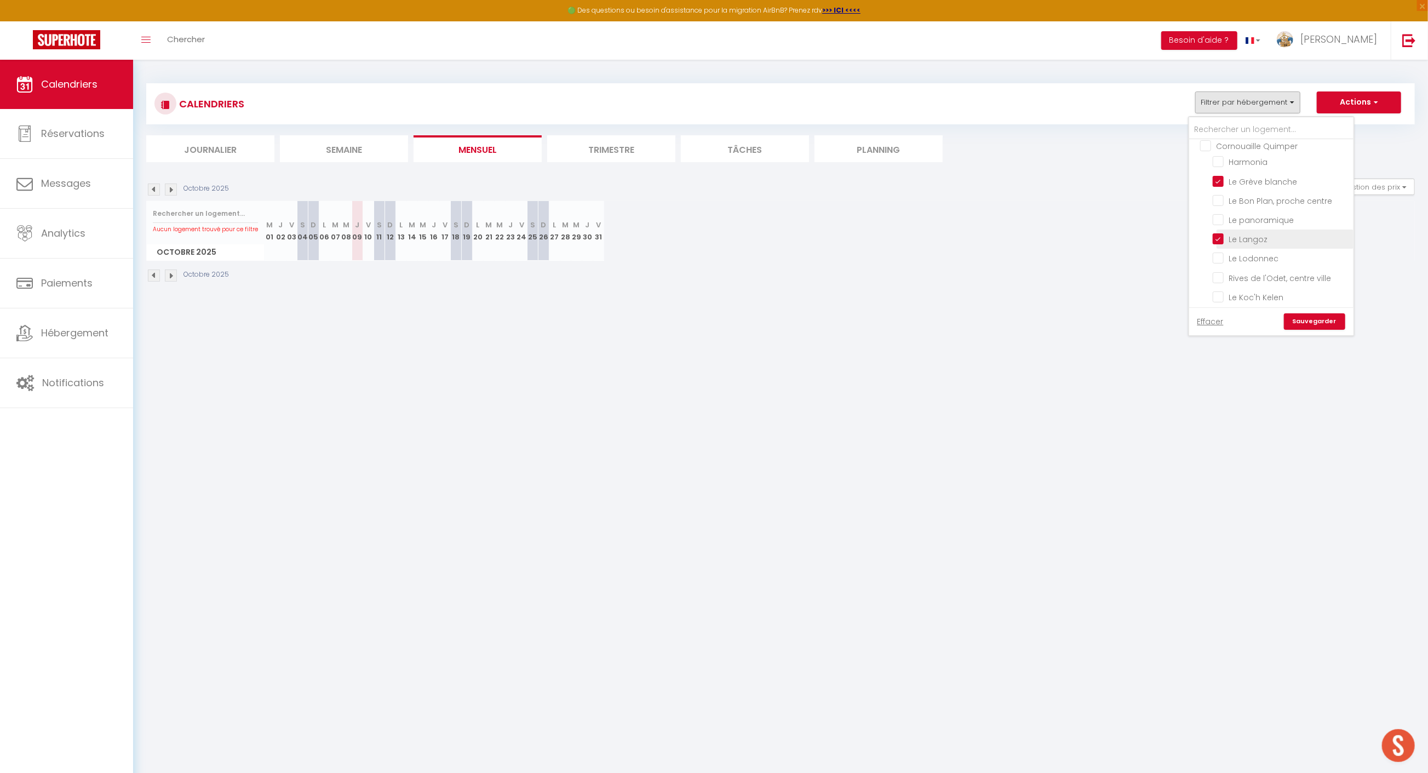
checkbox input "false"
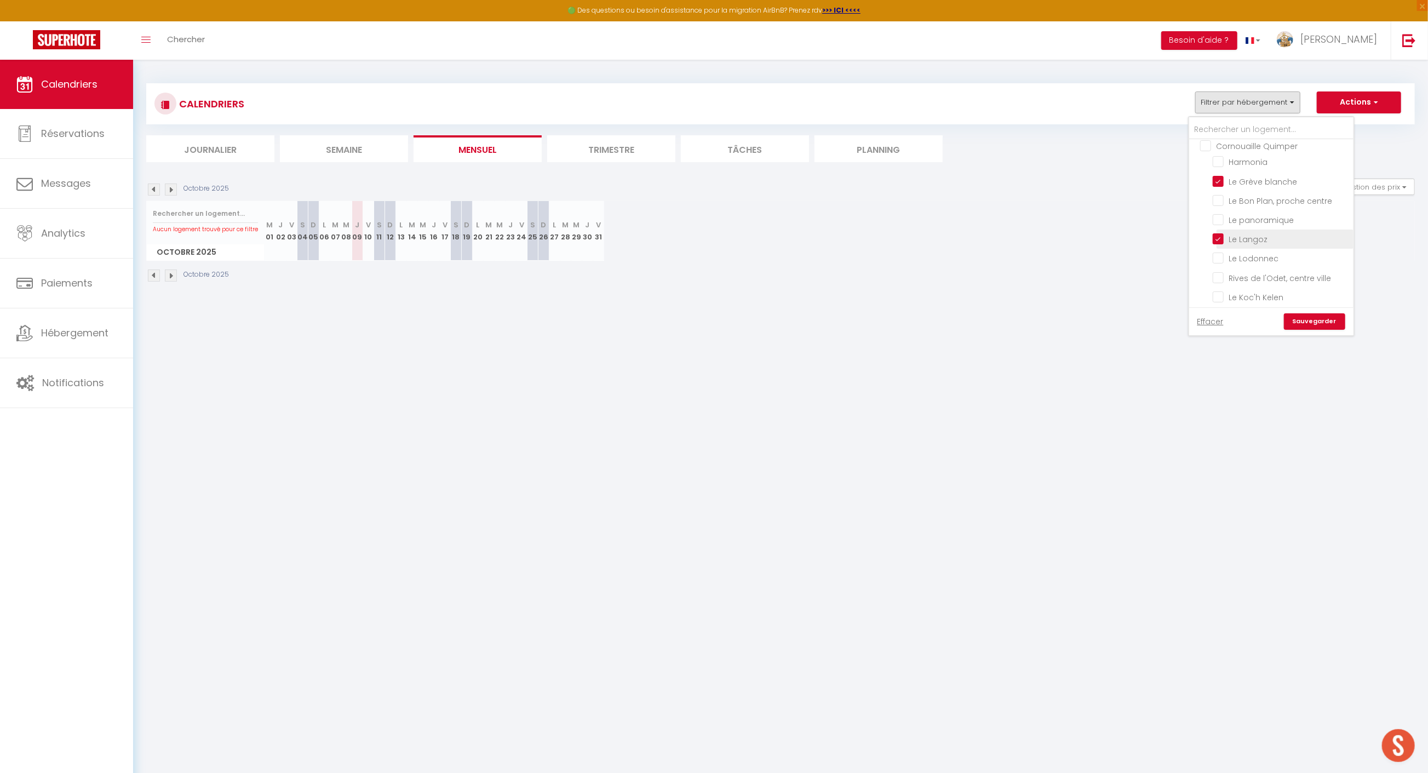
checkbox input "false"
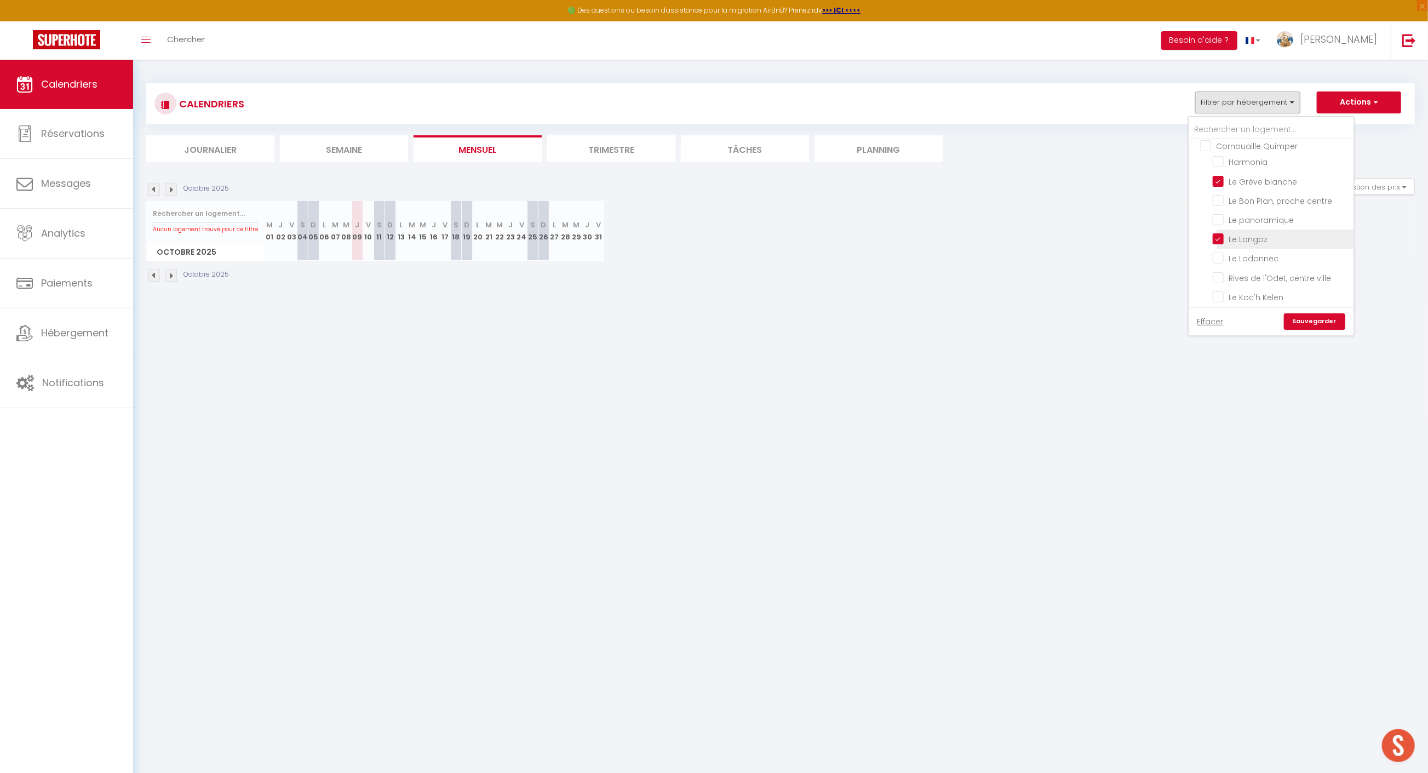
checkbox input "false"
click at [1255, 263] on input "Le Lodonnec" at bounding box center [1281, 257] width 137 height 11
checkbox input "true"
checkbox input "false"
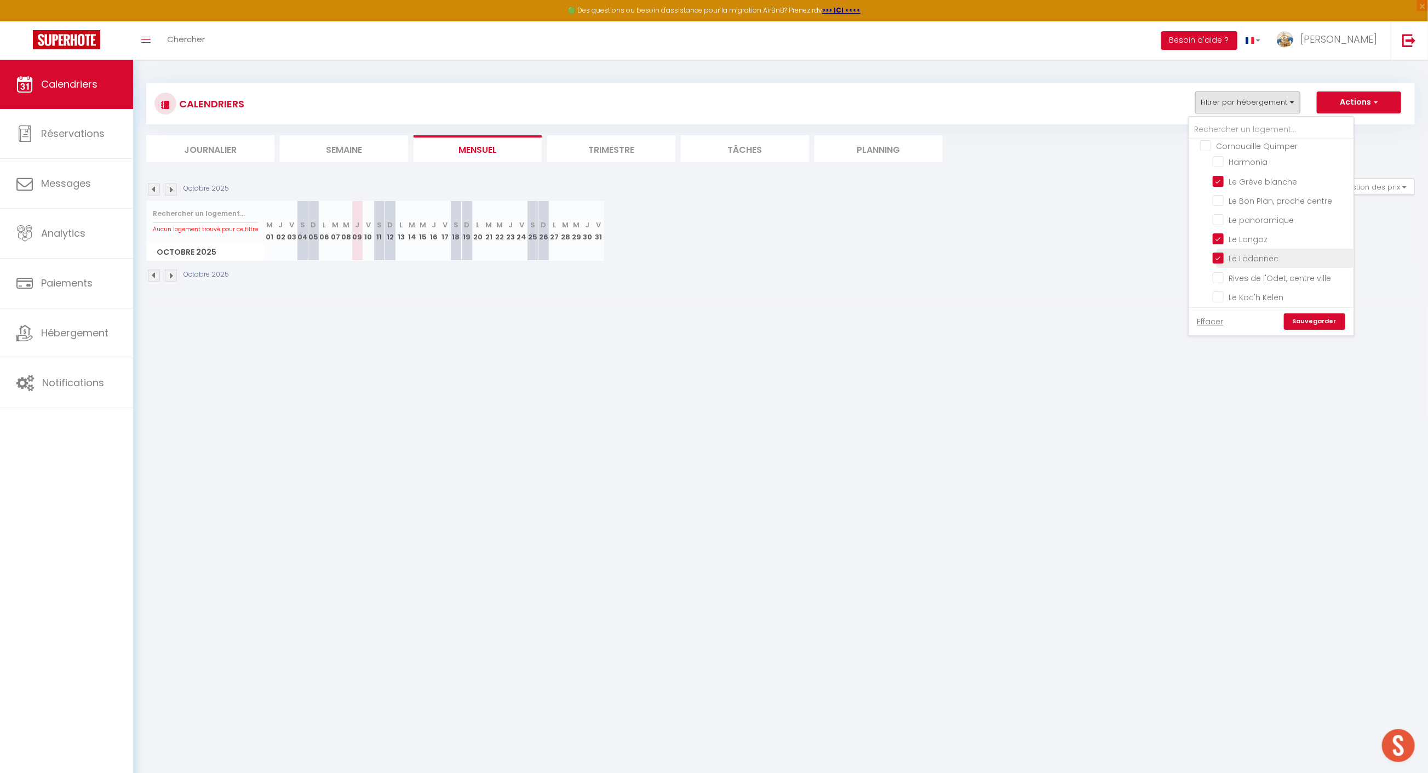
checkbox input "false"
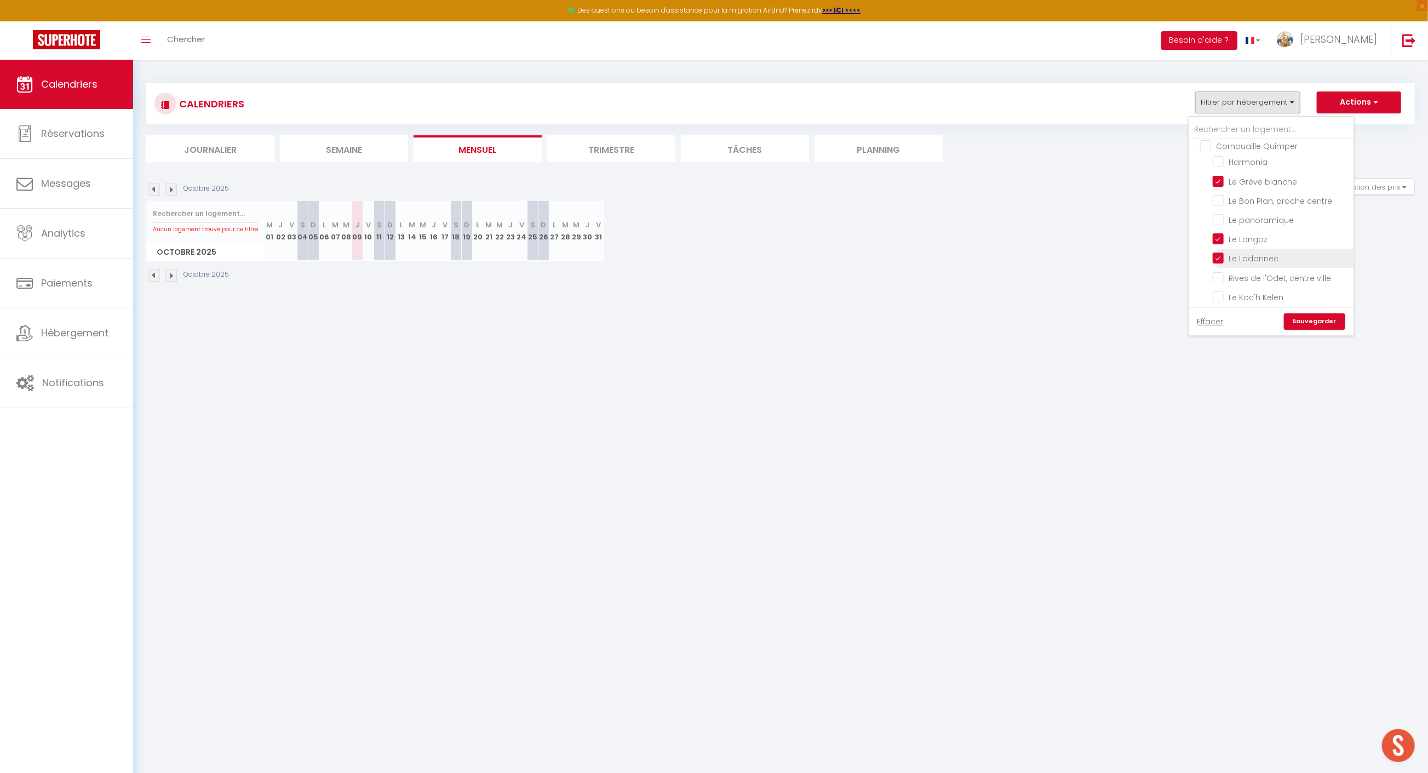
checkbox input "false"
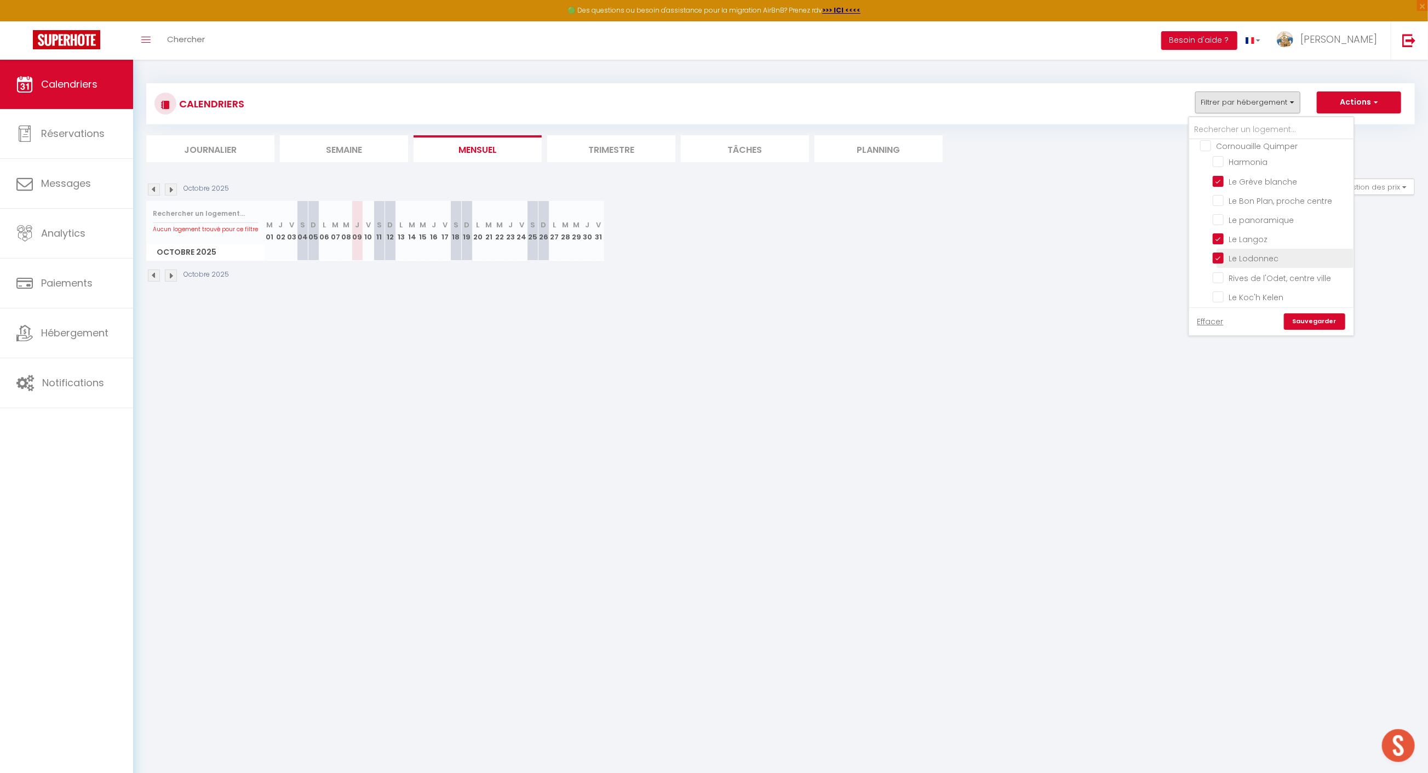
checkbox input "false"
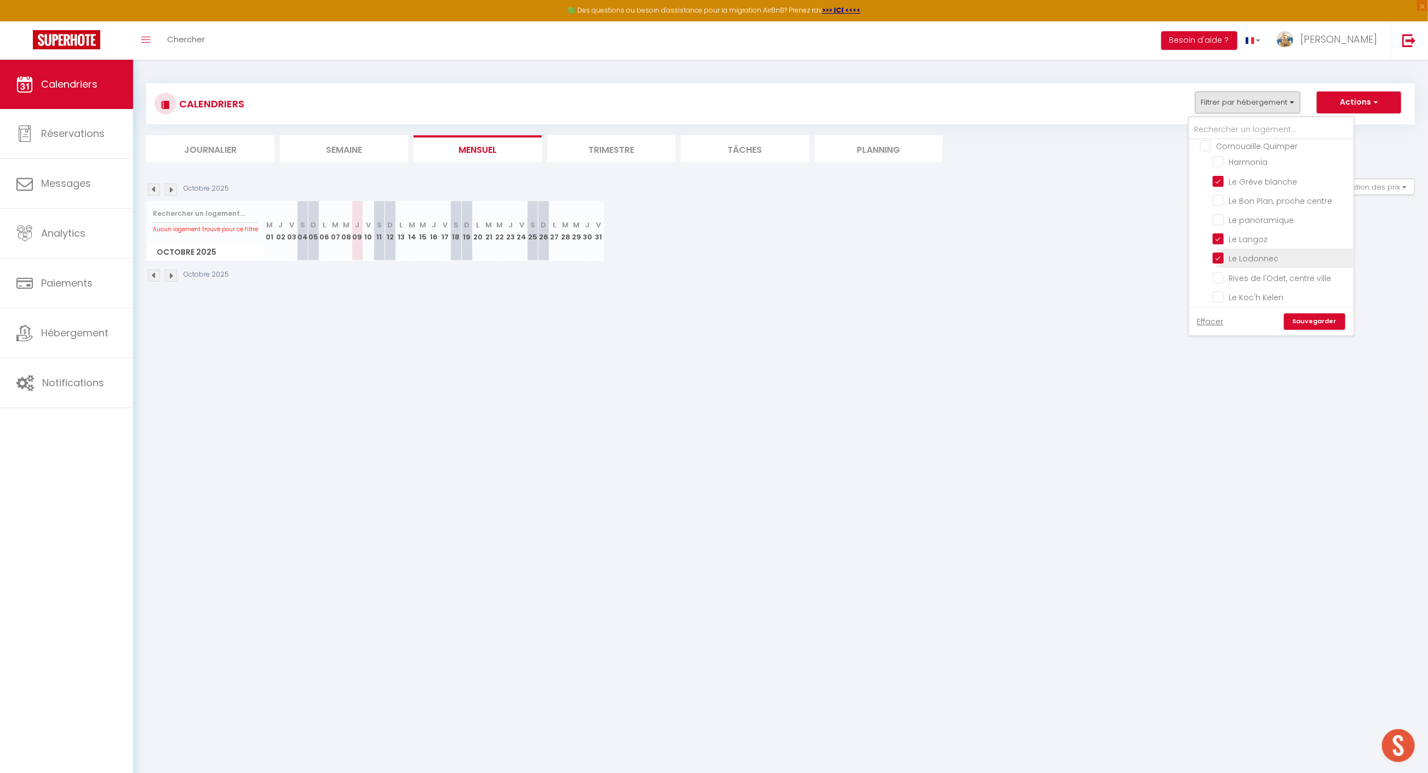
checkbox input "false"
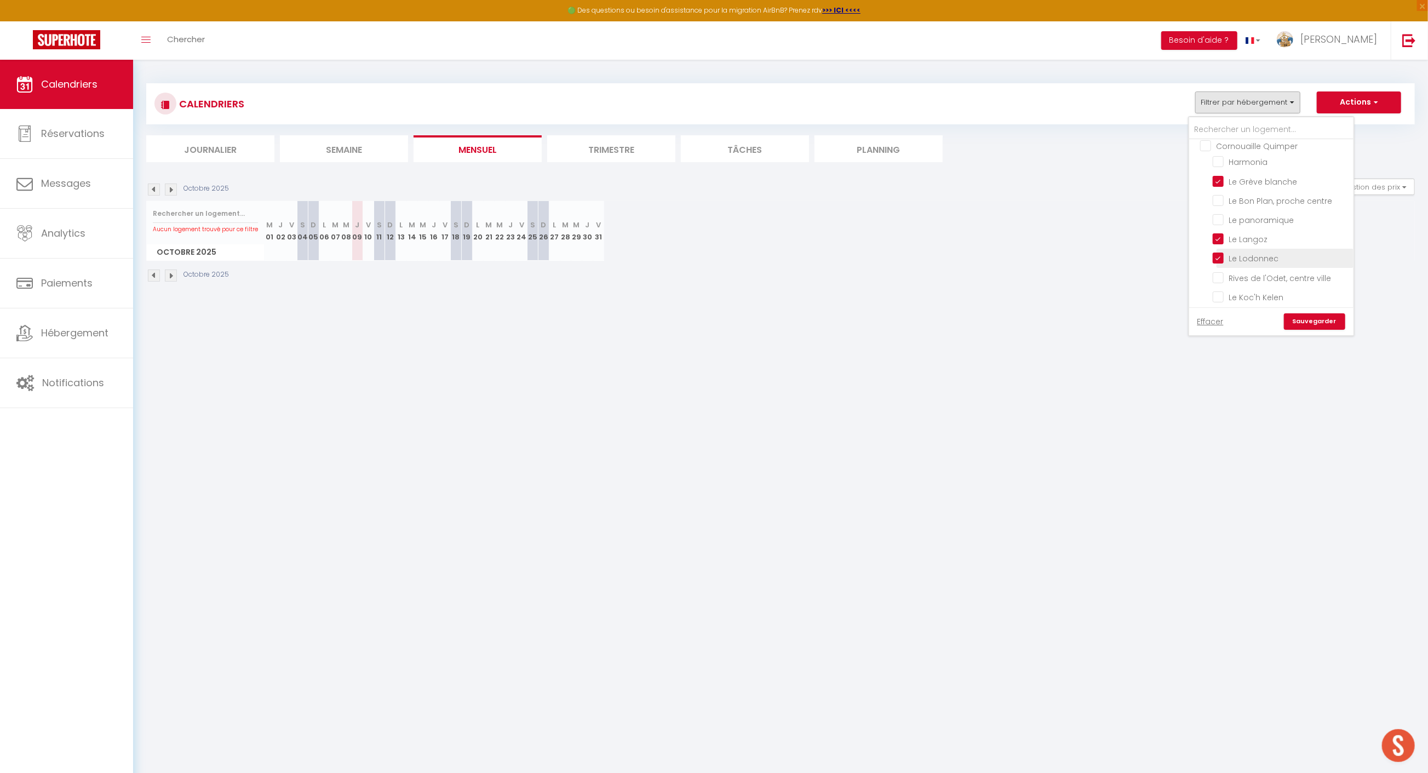
checkbox input "false"
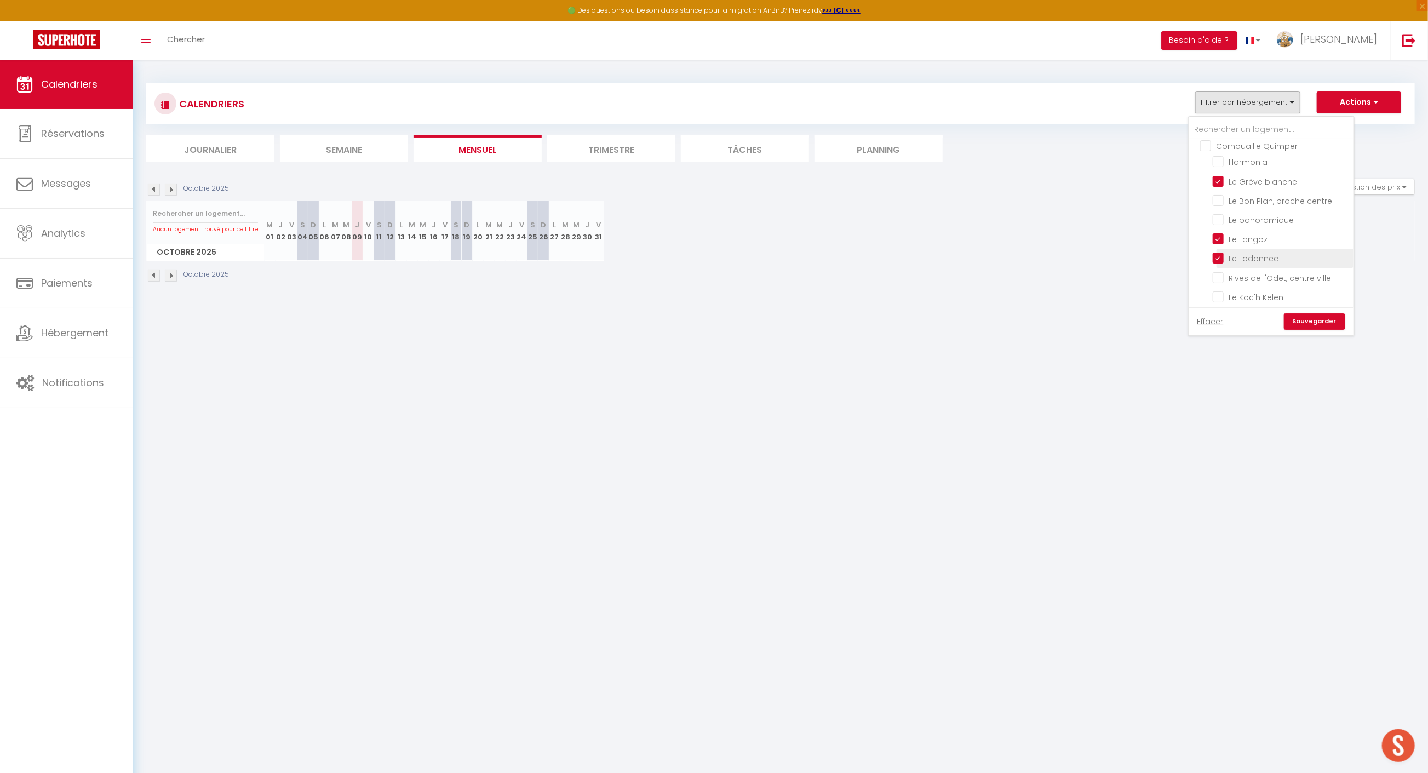
checkbox input "false"
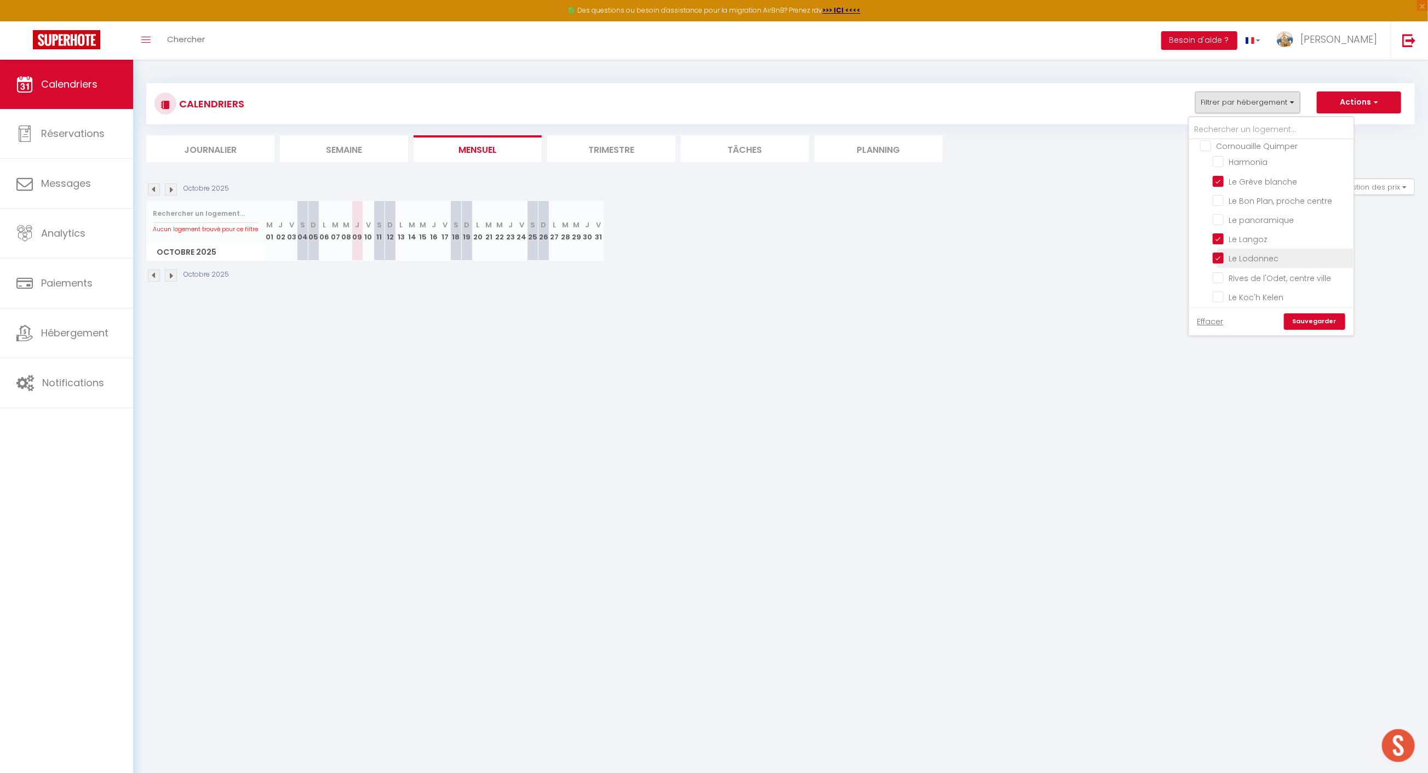
checkbox input "false"
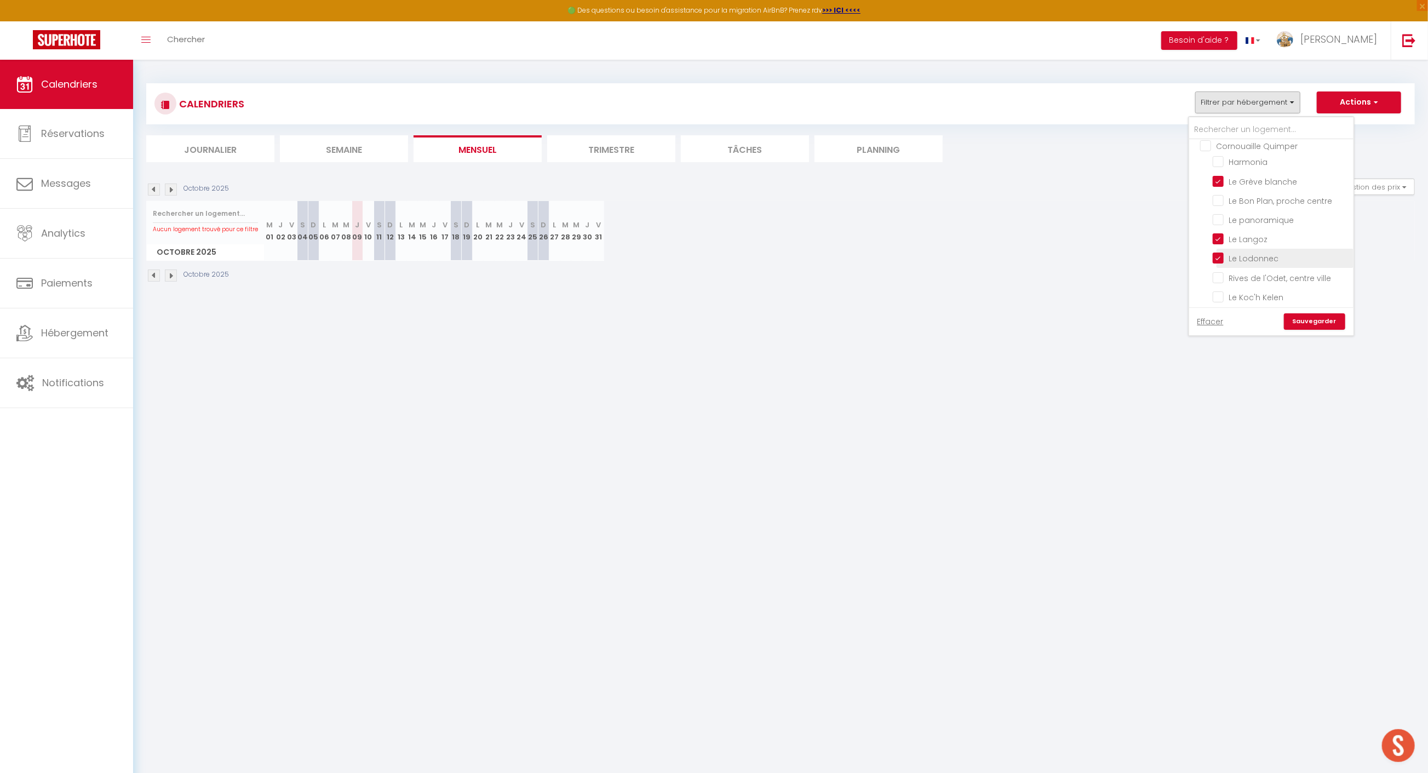
checkbox input "false"
drag, startPoint x: 1257, startPoint y: 208, endPoint x: 1278, endPoint y: 207, distance: 20.8
click at [1257, 205] on input "Le Bon Plan, proche centre" at bounding box center [1281, 200] width 137 height 11
checkbox input "true"
checkbox input "false"
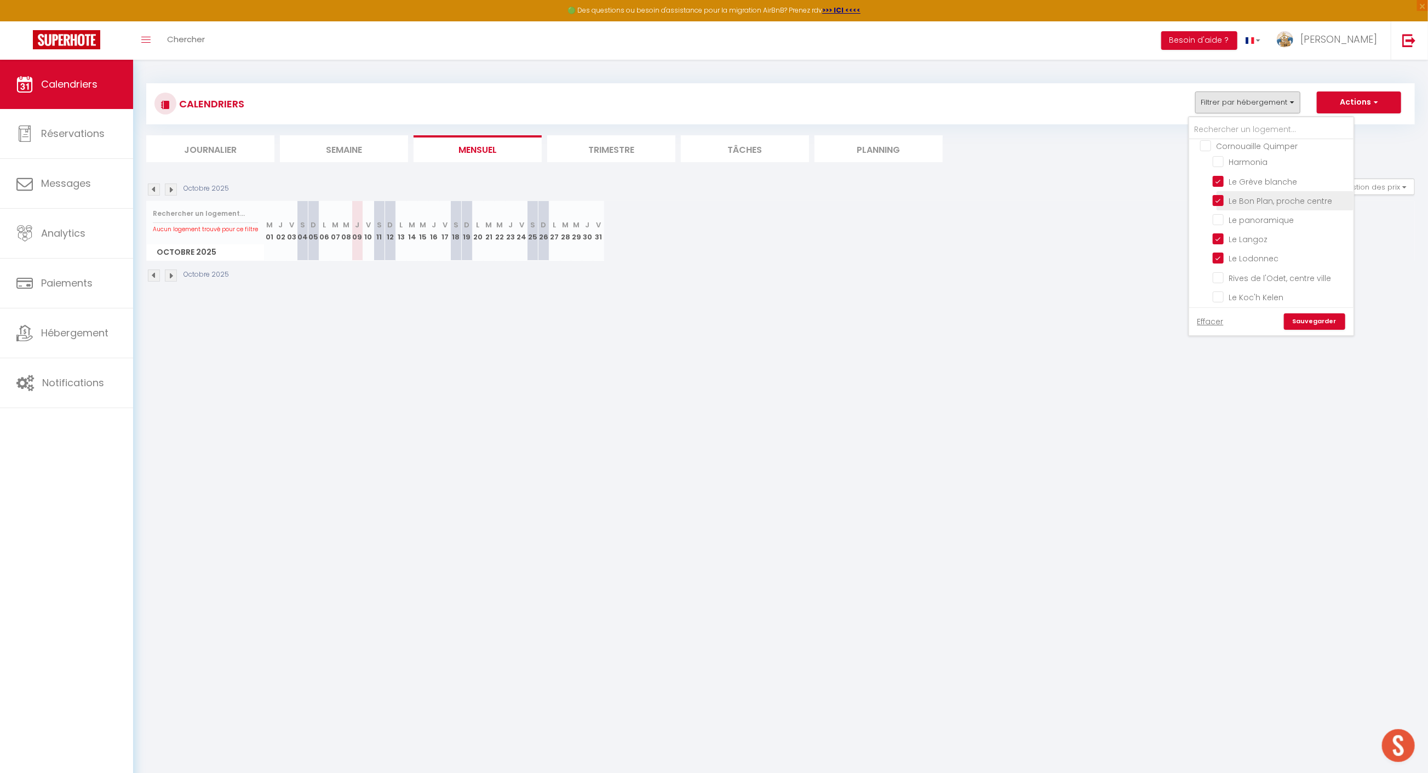
checkbox input "false"
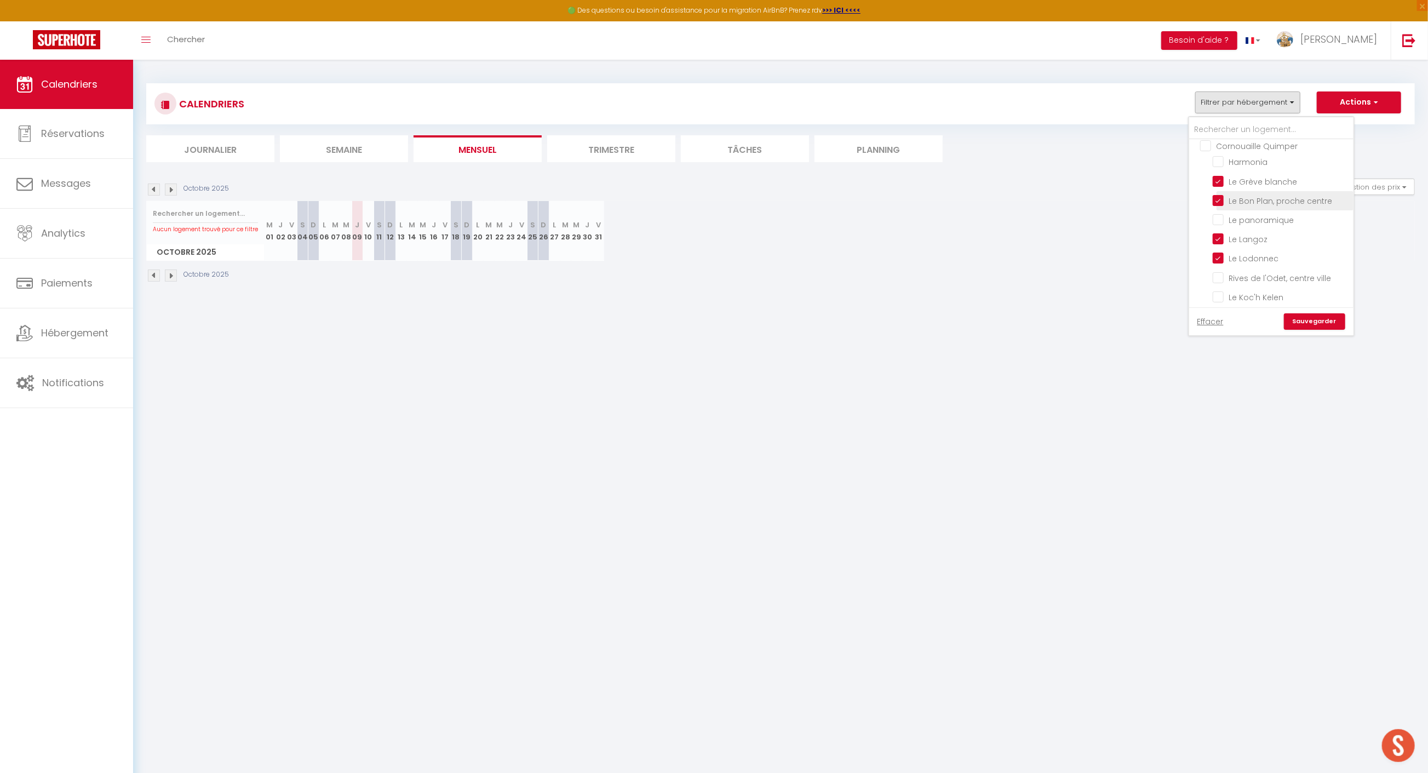
checkbox input "false"
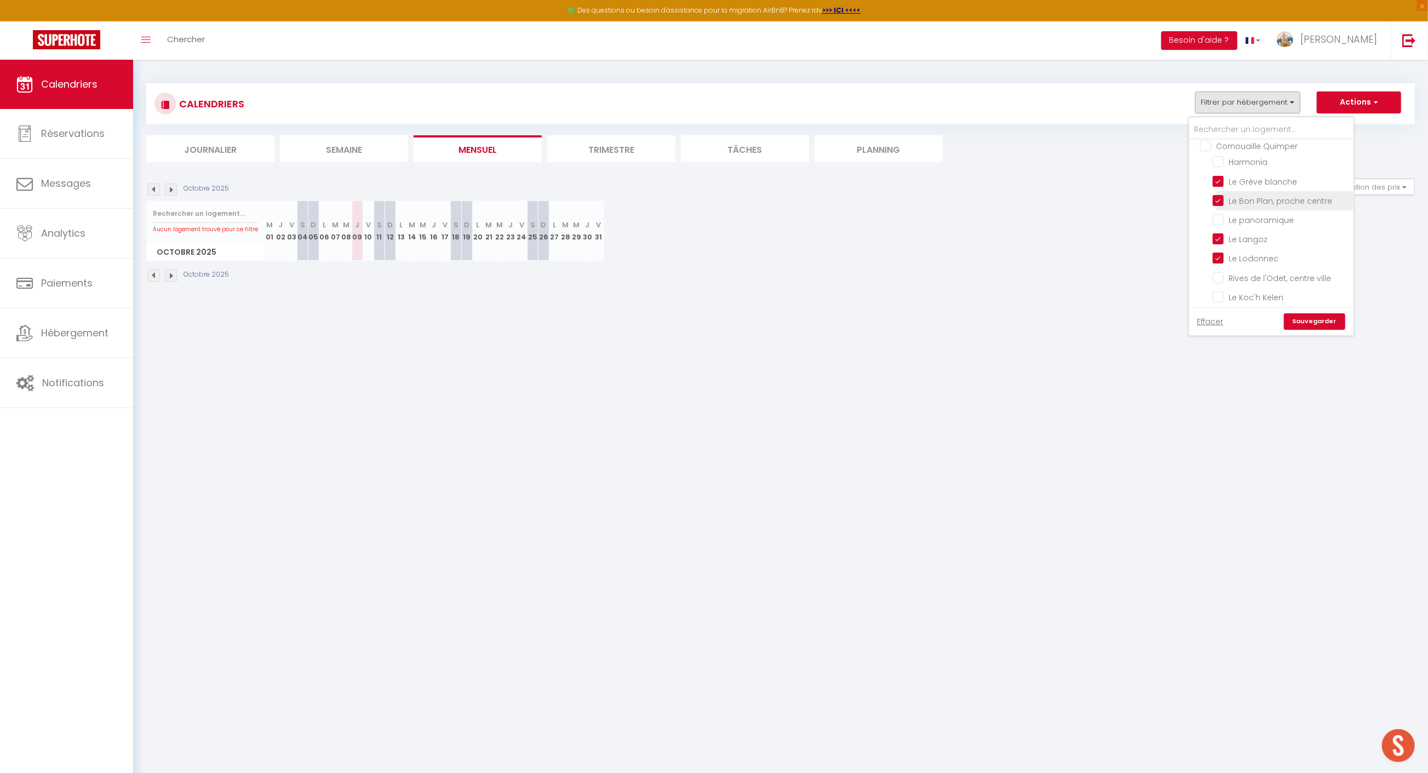
checkbox input "false"
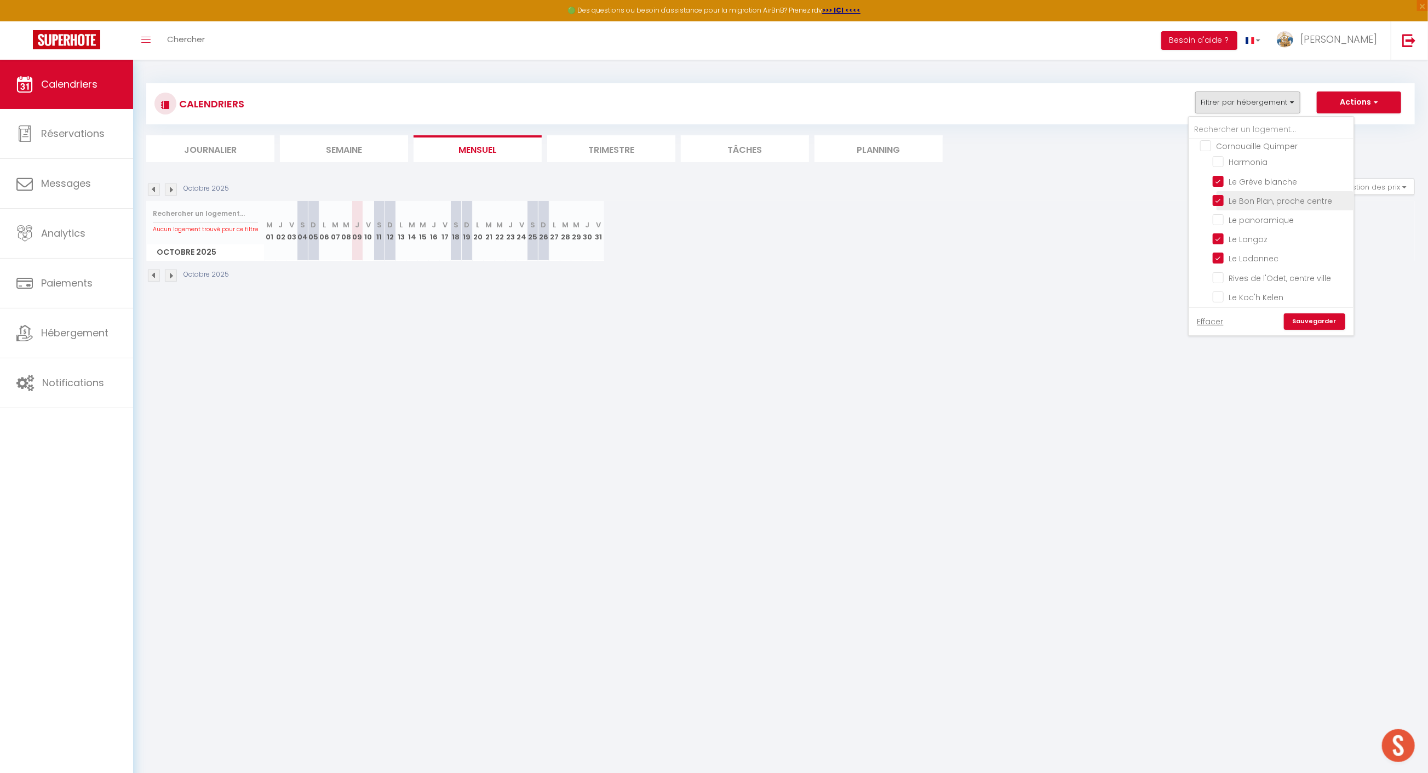
checkbox input "false"
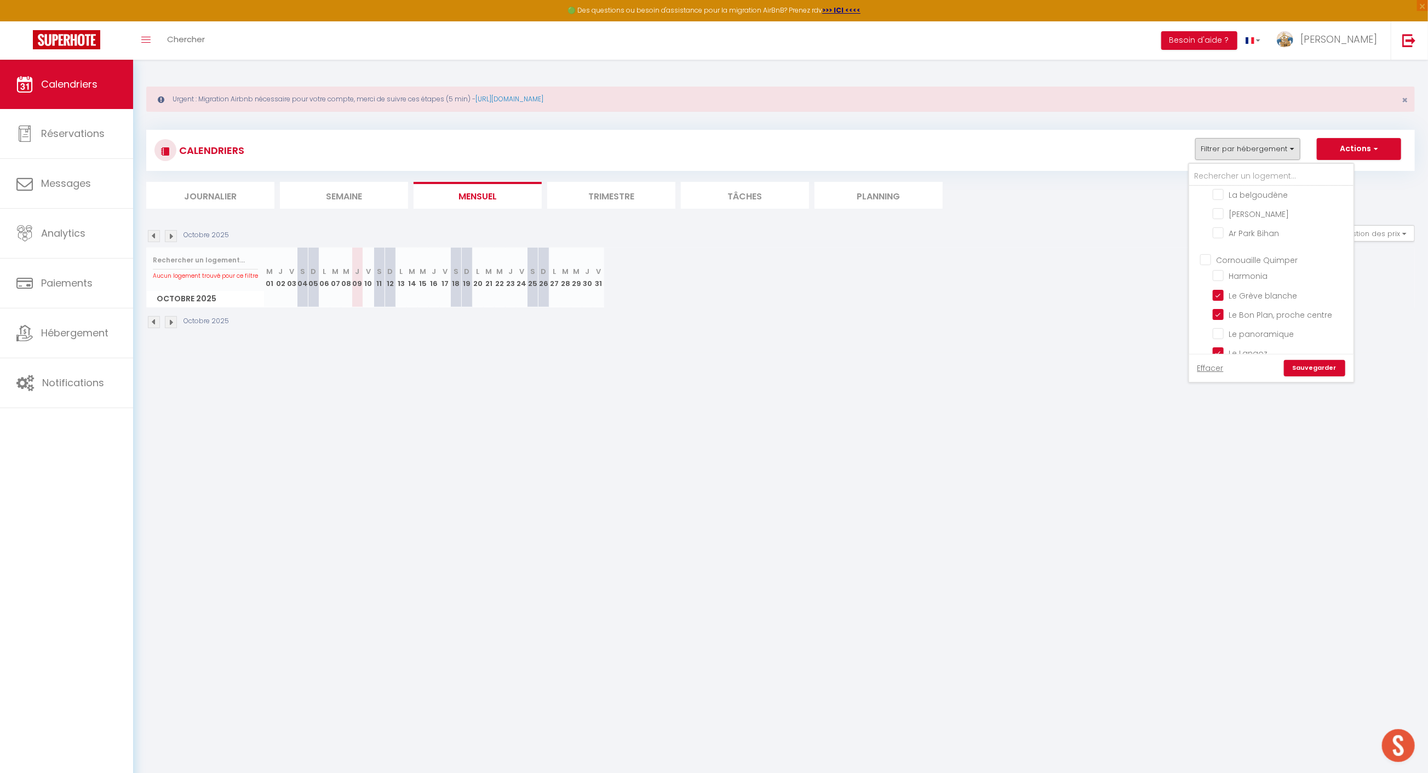
scroll to position [552, 0]
click at [1308, 364] on link "Sauvegarder" at bounding box center [1314, 368] width 61 height 16
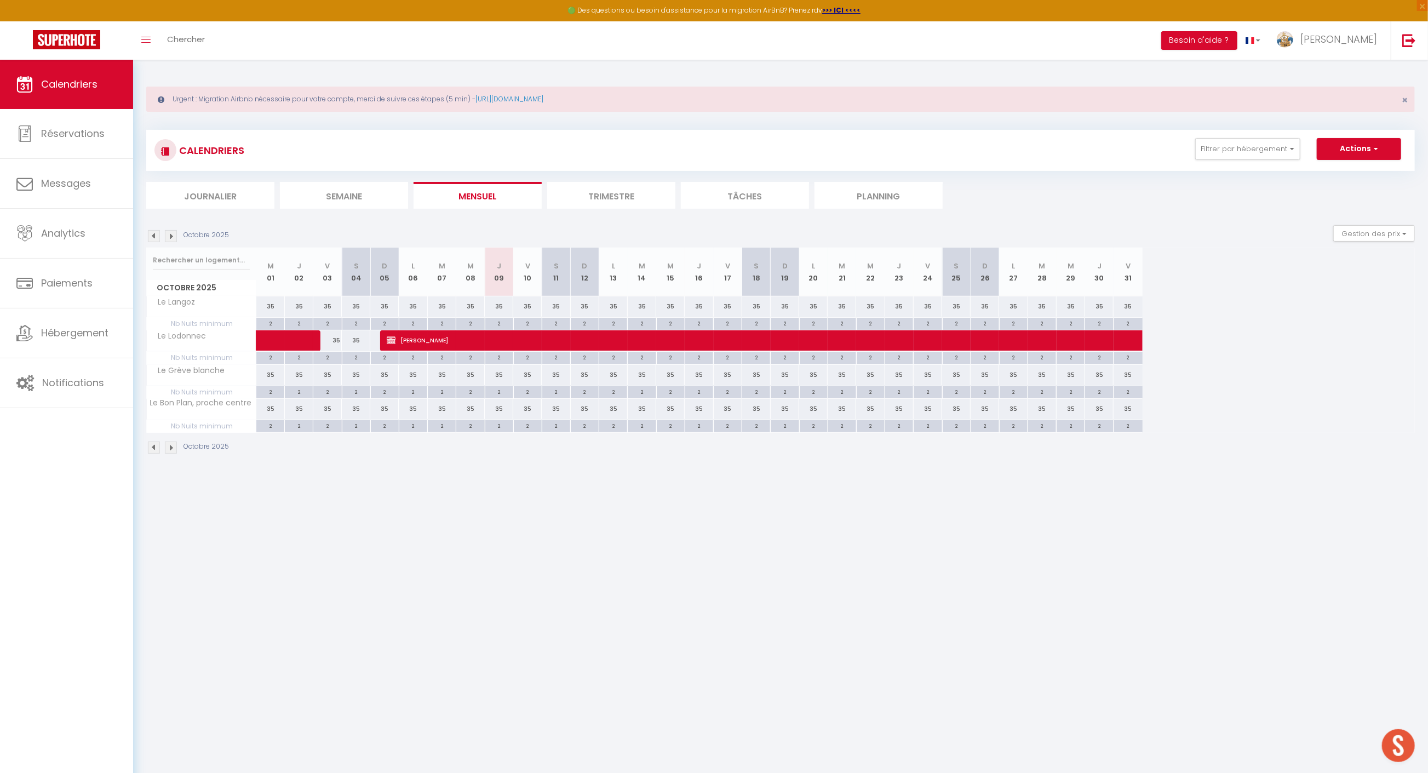
click at [154, 232] on img at bounding box center [154, 236] width 12 height 12
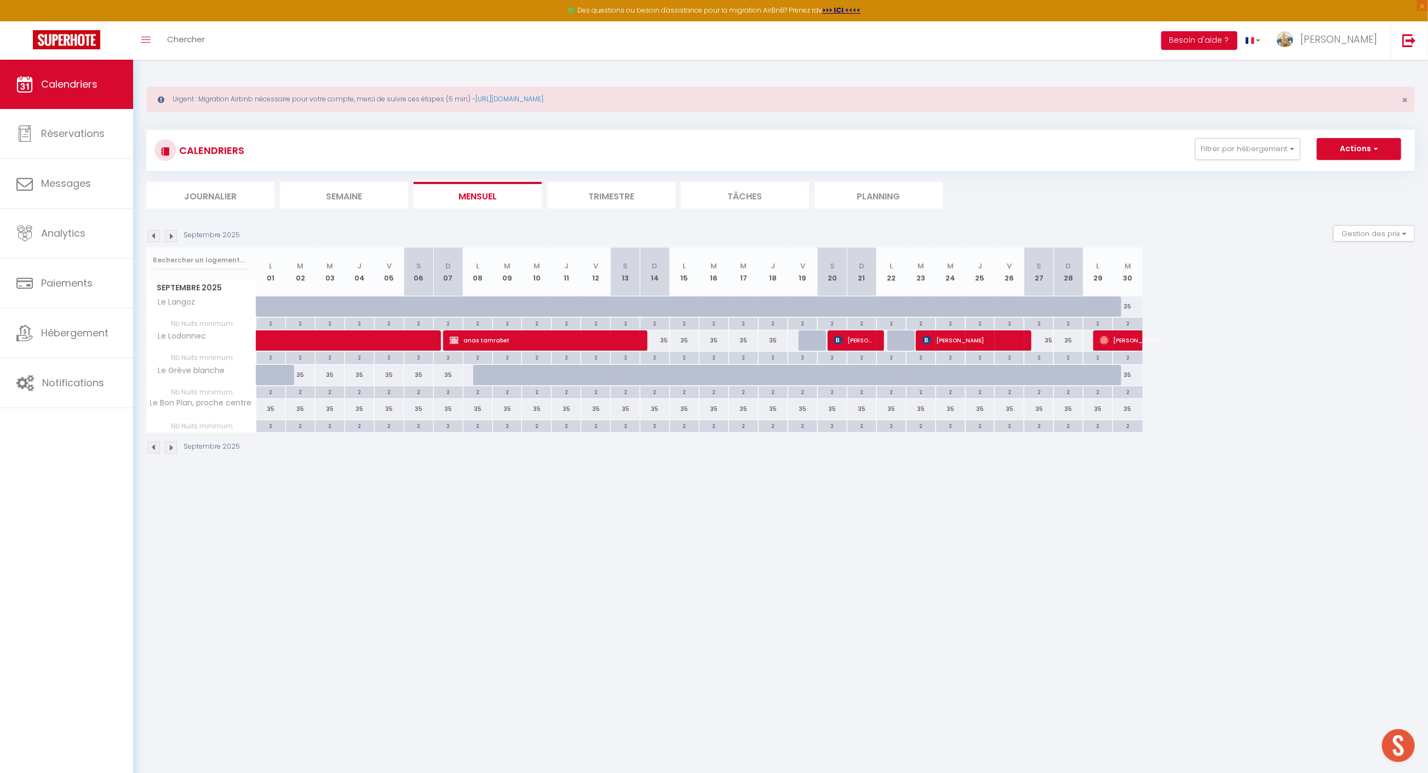
click at [154, 232] on img at bounding box center [154, 236] width 12 height 12
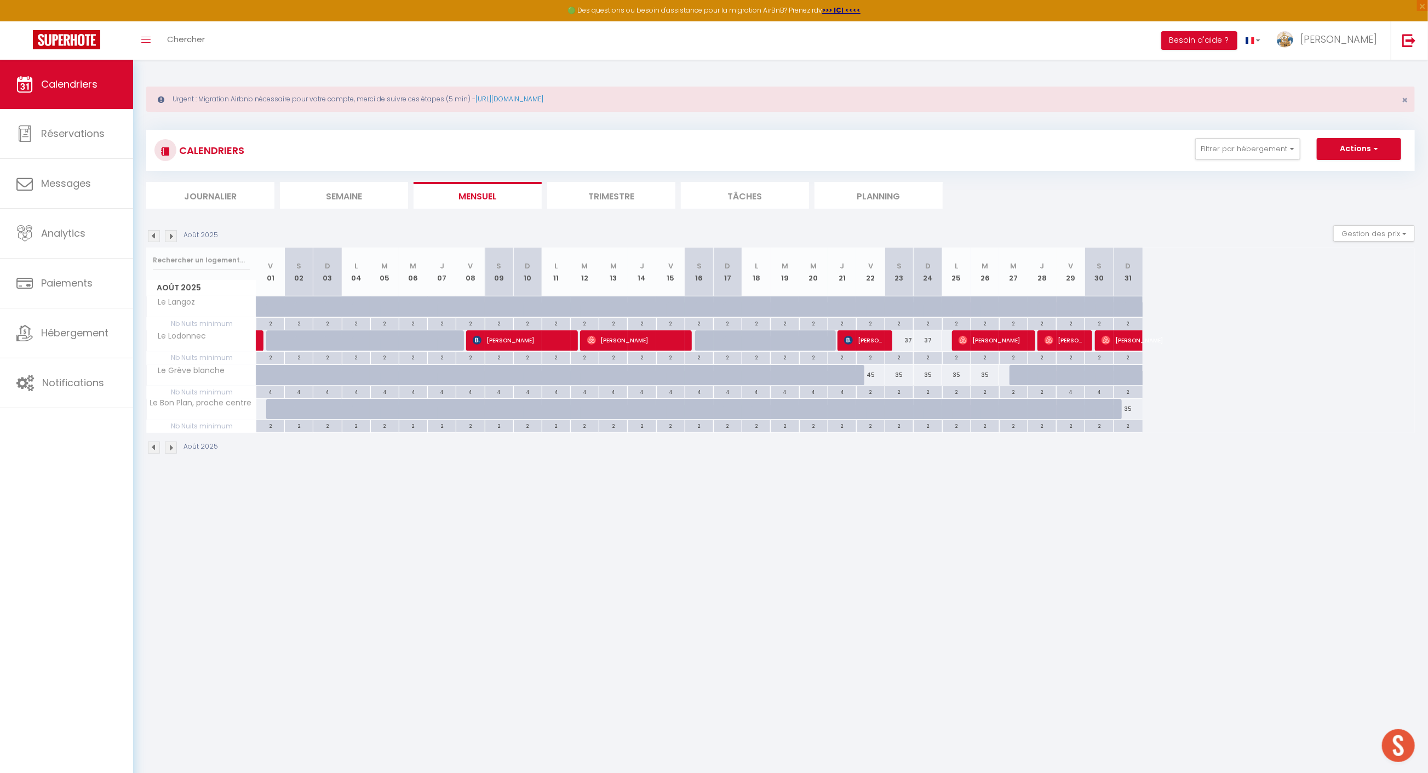
click at [154, 232] on img at bounding box center [154, 236] width 12 height 12
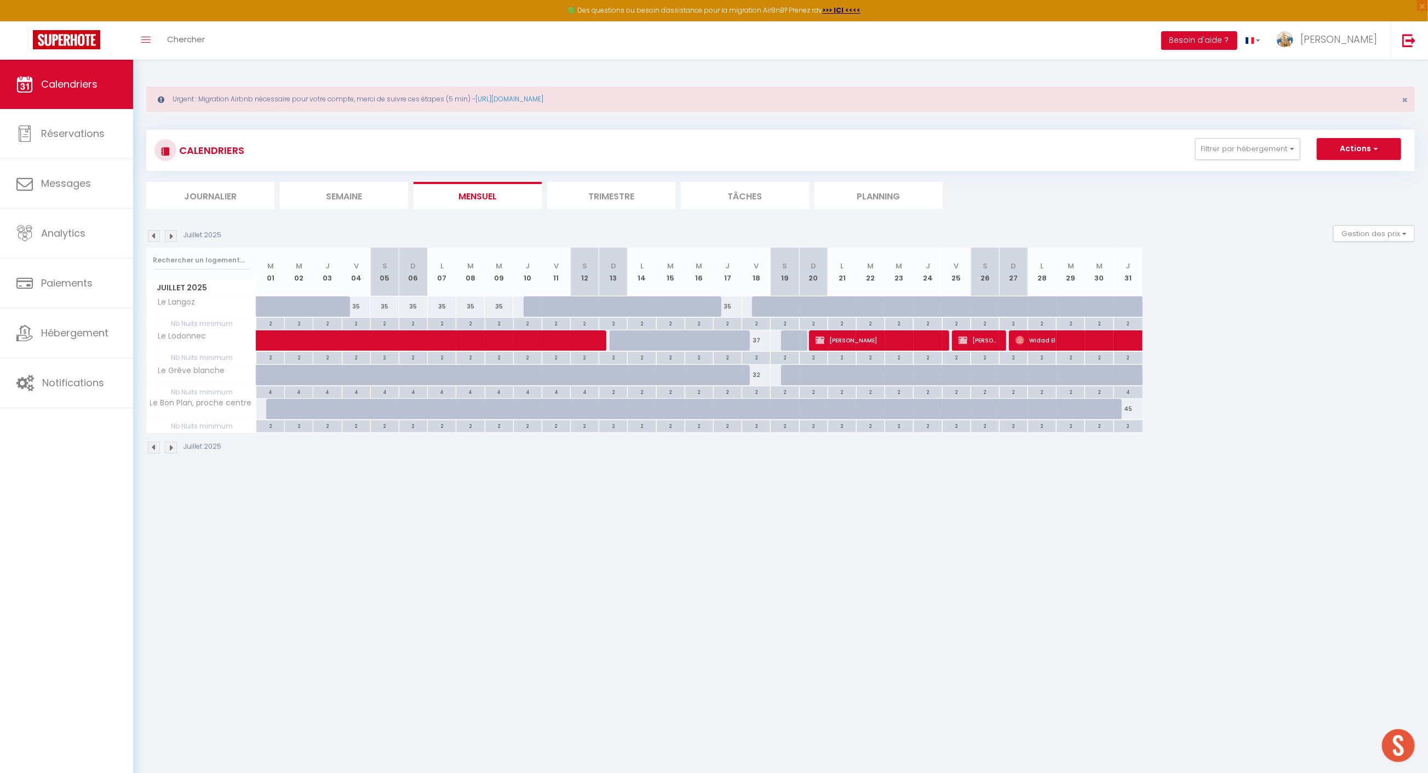
click at [154, 232] on img at bounding box center [154, 236] width 12 height 12
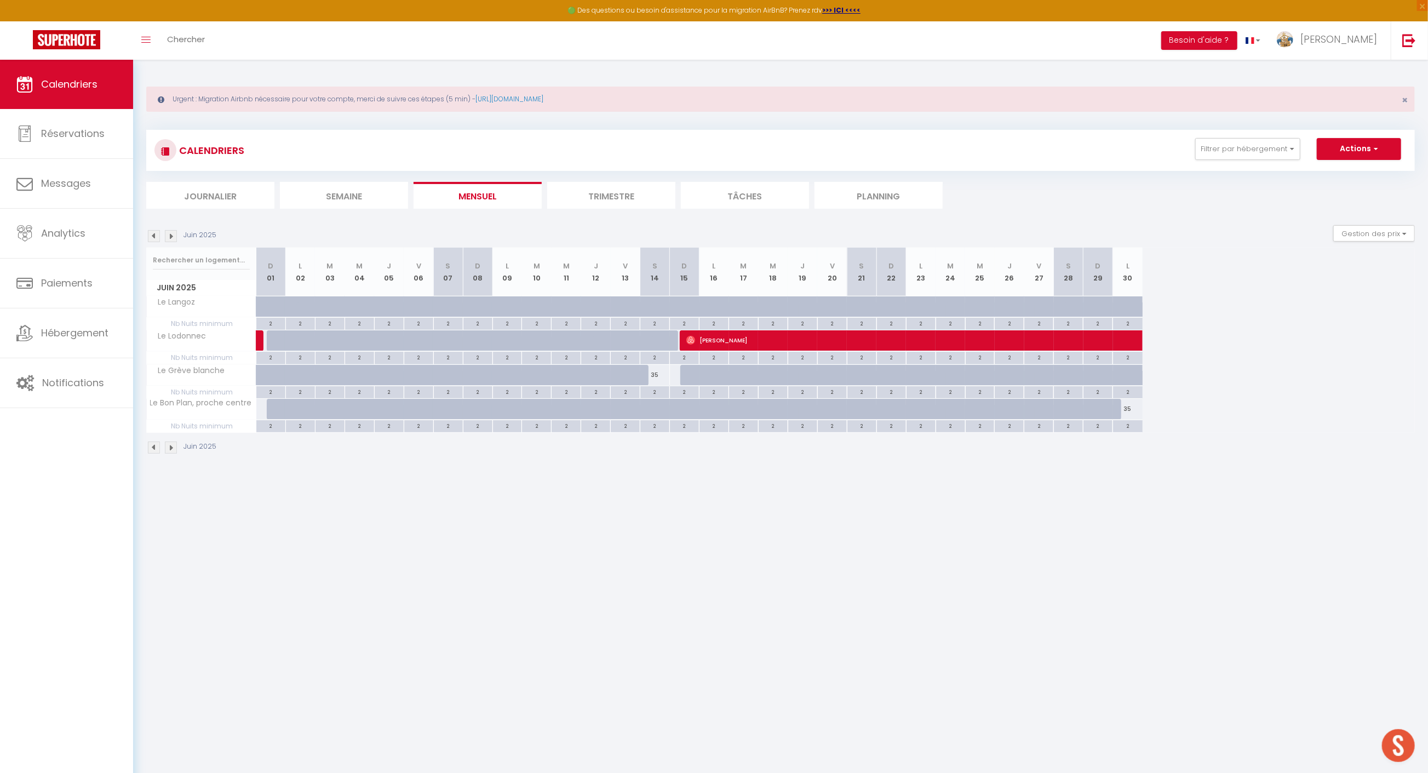
click at [154, 232] on img at bounding box center [154, 236] width 12 height 12
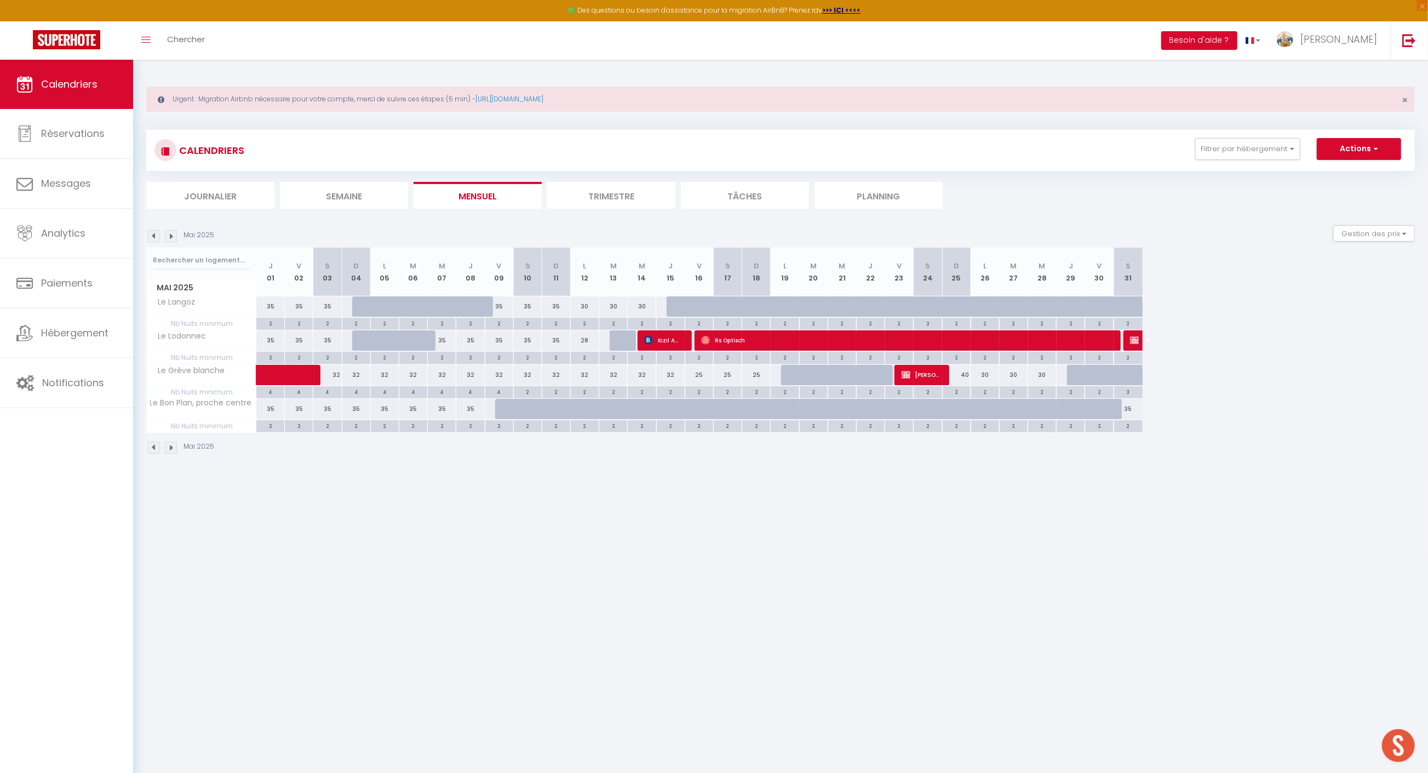
click at [170, 236] on img at bounding box center [171, 236] width 12 height 12
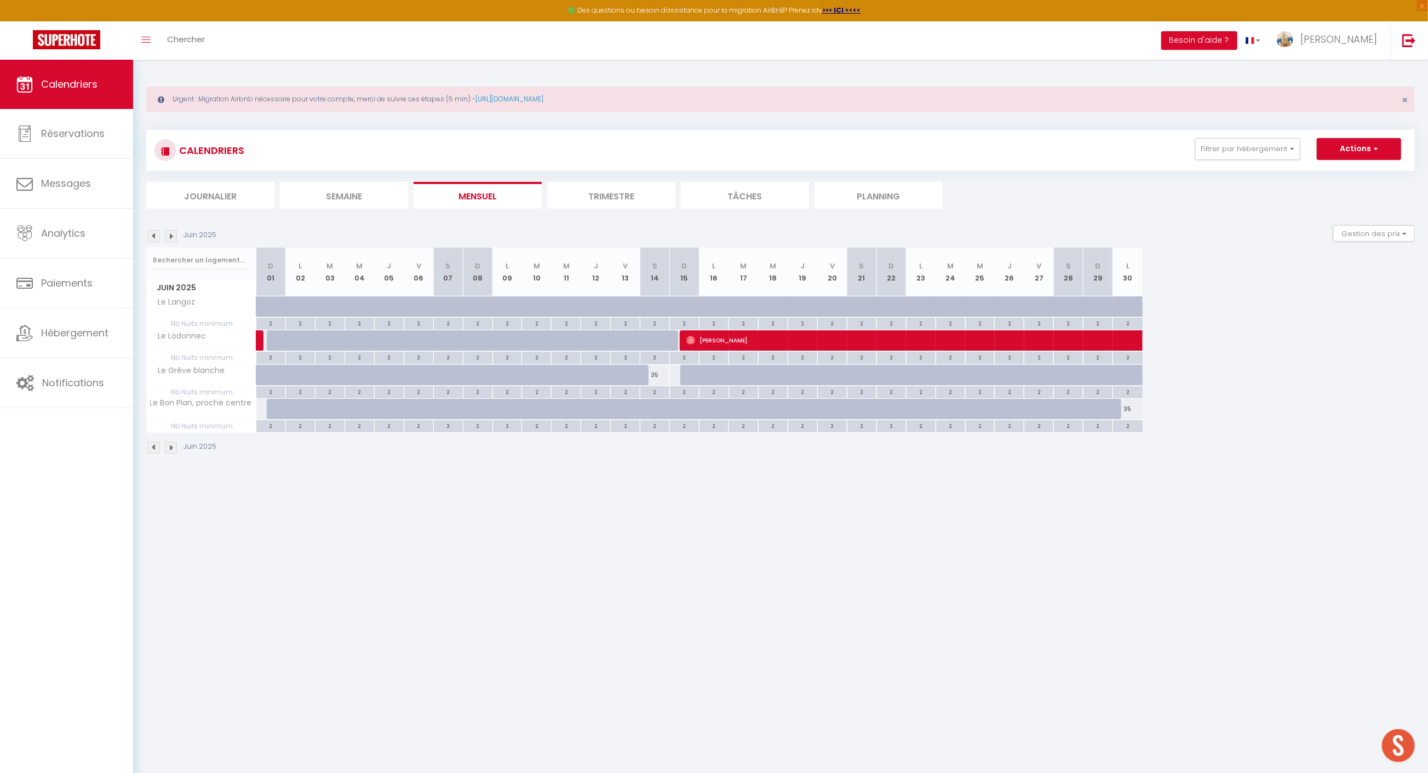
click at [171, 233] on img at bounding box center [171, 236] width 12 height 12
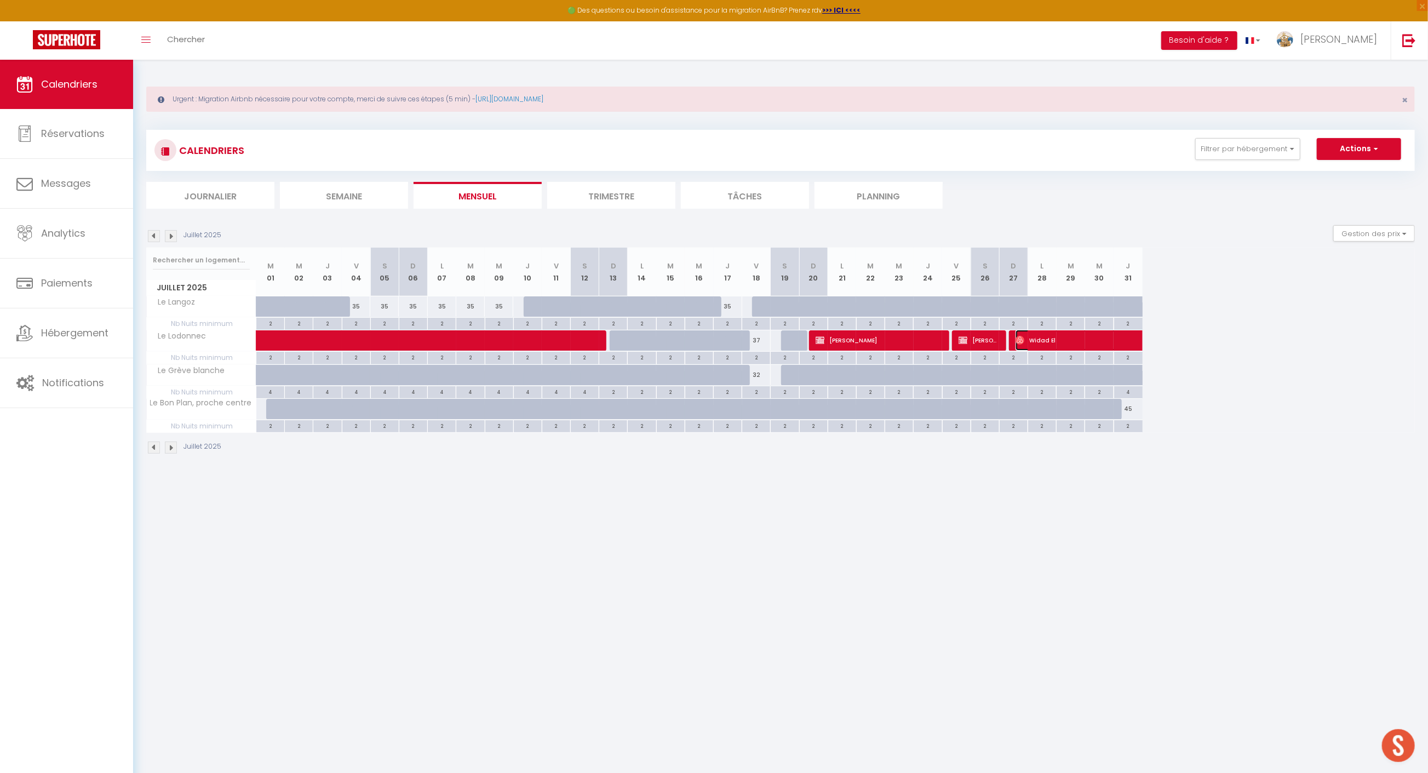
click at [1050, 337] on span "Widad El" at bounding box center [1079, 340] width 126 height 21
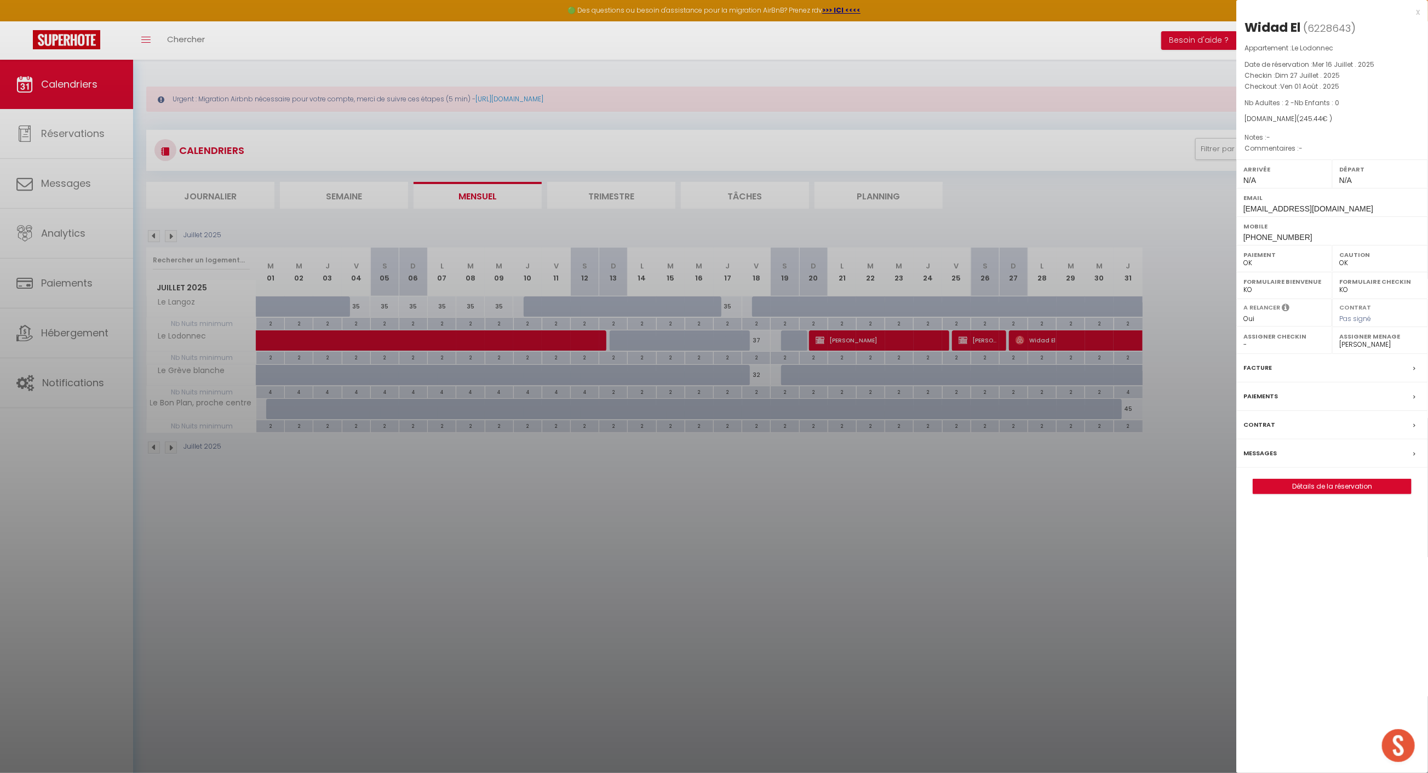
click at [171, 235] on div at bounding box center [714, 386] width 1428 height 773
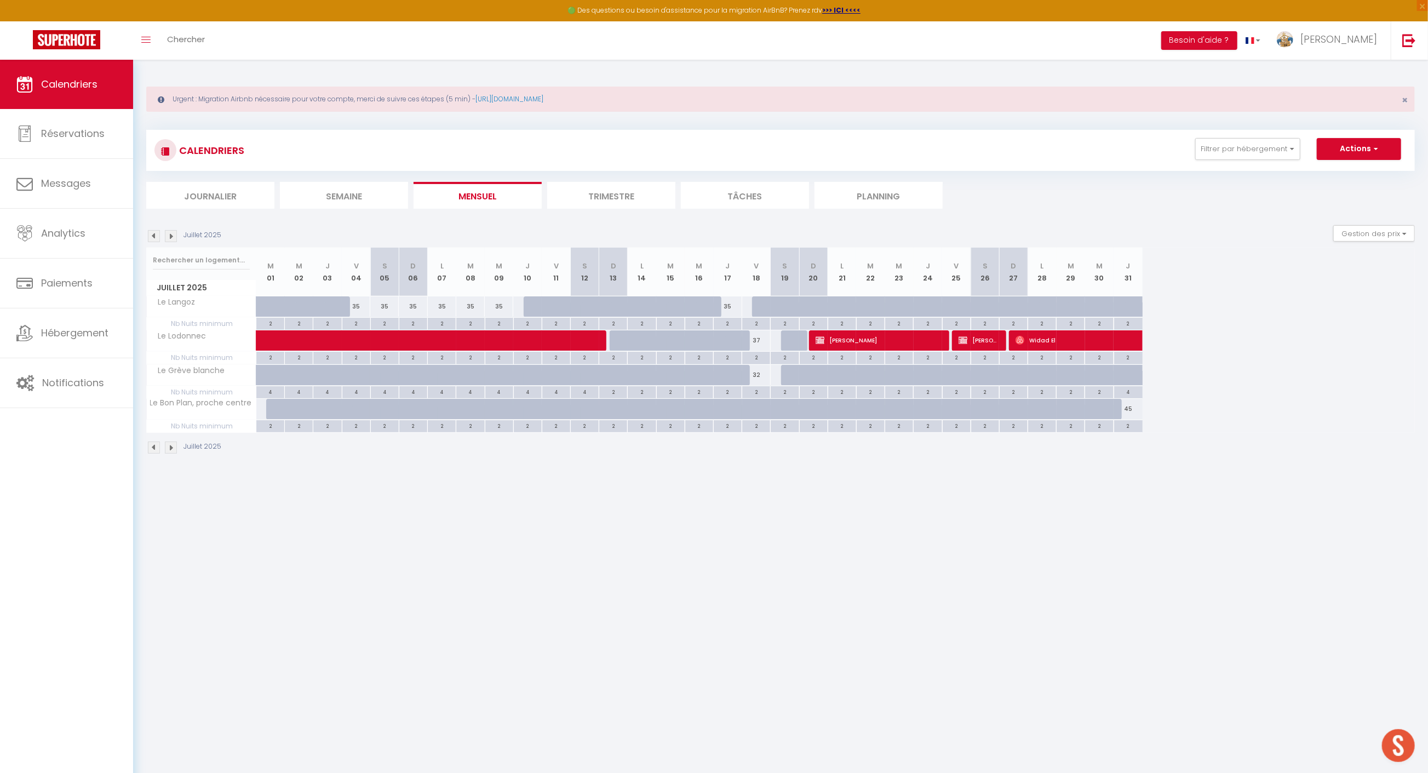
click at [175, 235] on img at bounding box center [171, 236] width 12 height 12
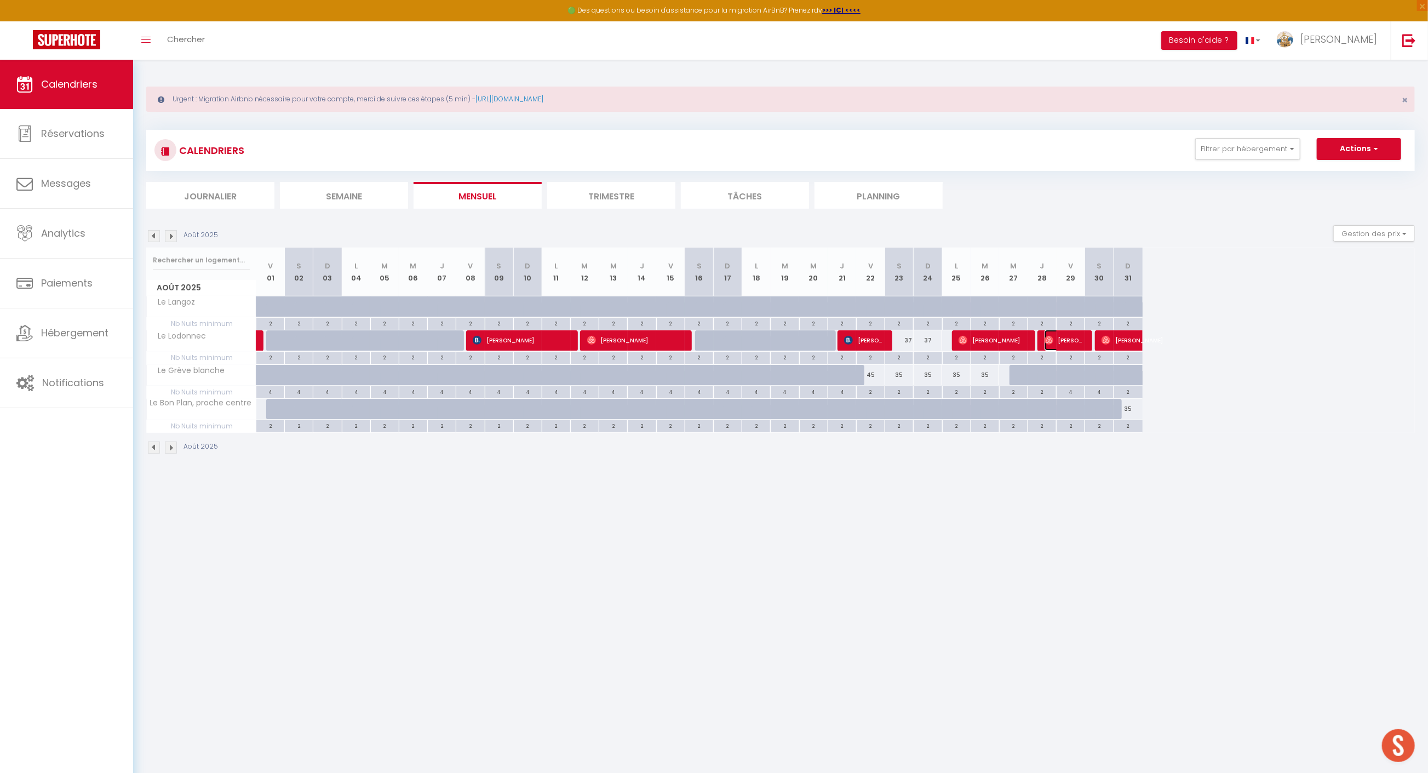
click at [1053, 336] on img at bounding box center [1049, 340] width 9 height 9
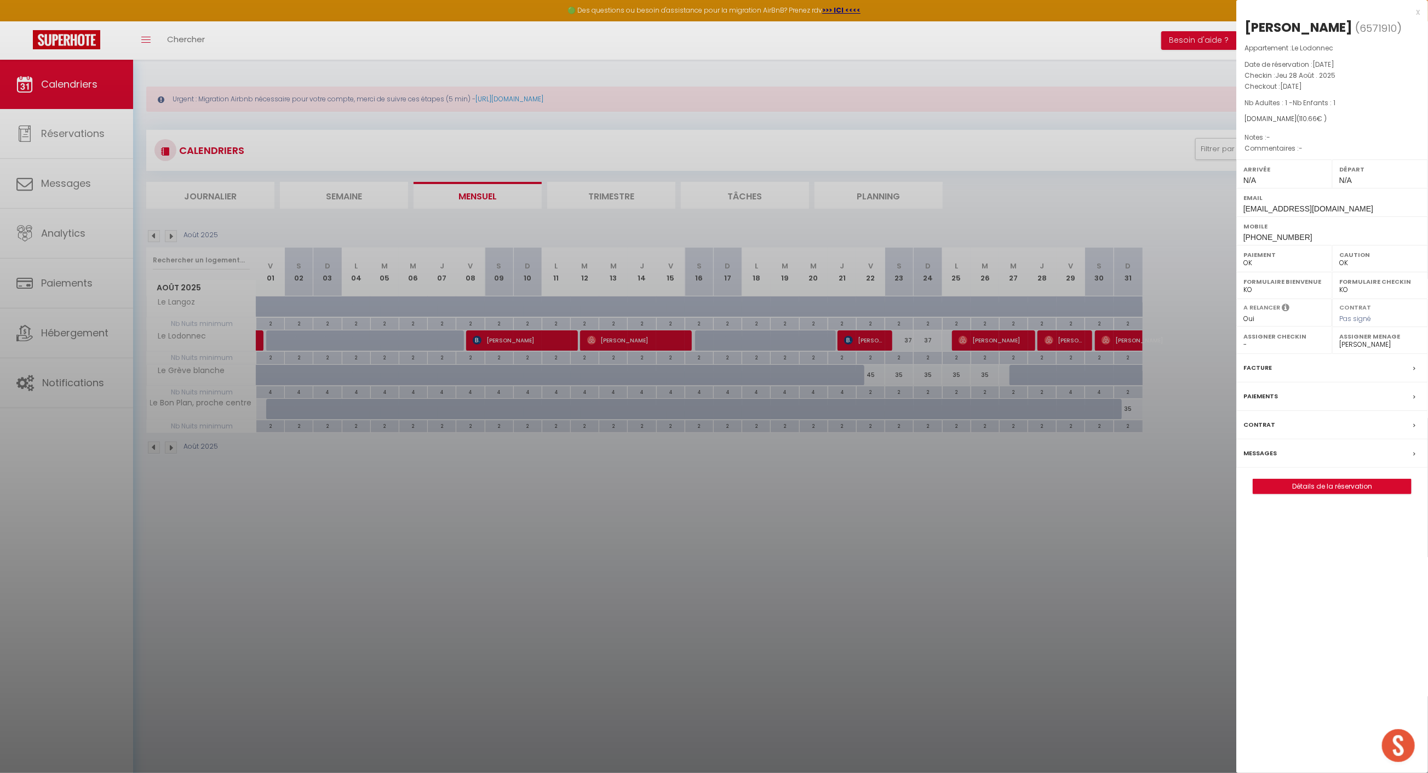
click at [998, 337] on div at bounding box center [714, 386] width 1428 height 773
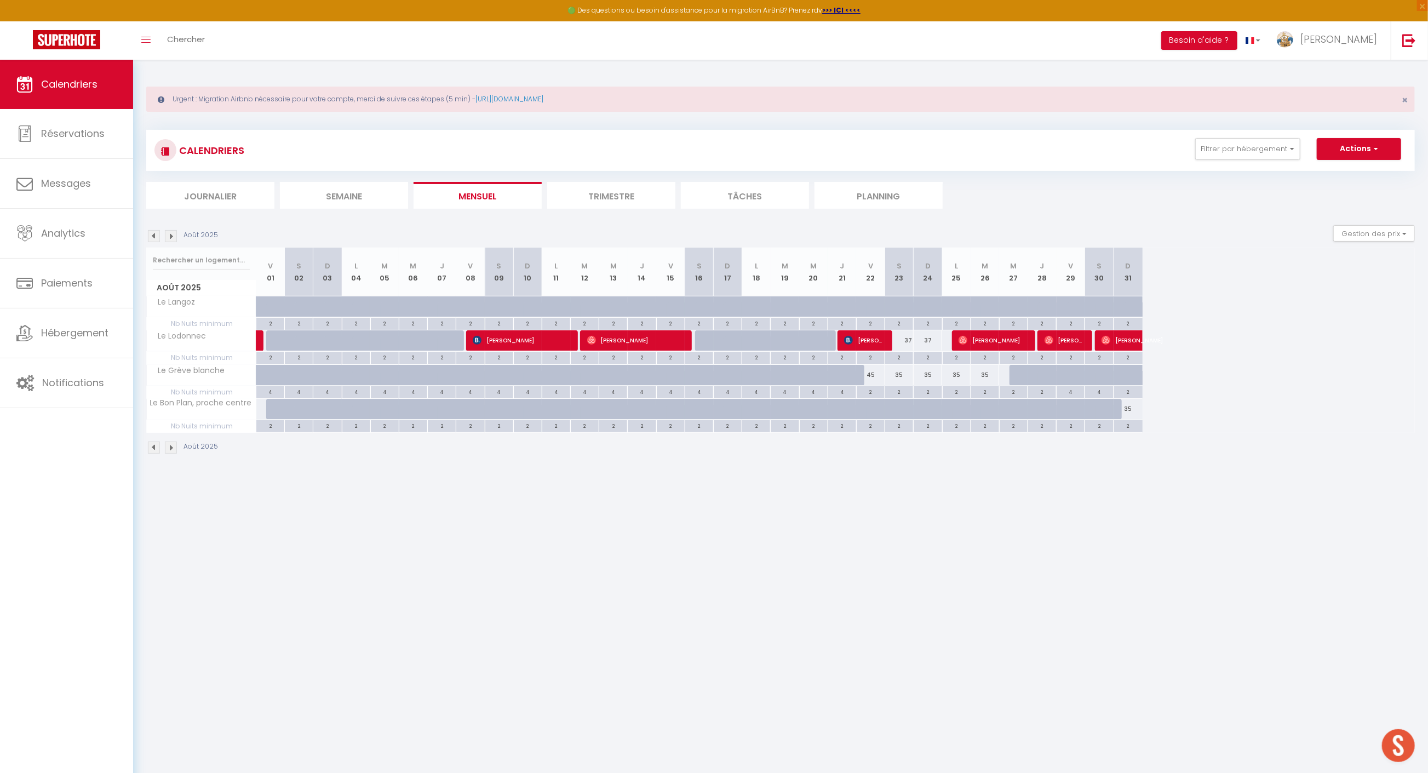
click at [153, 237] on img at bounding box center [154, 236] width 12 height 12
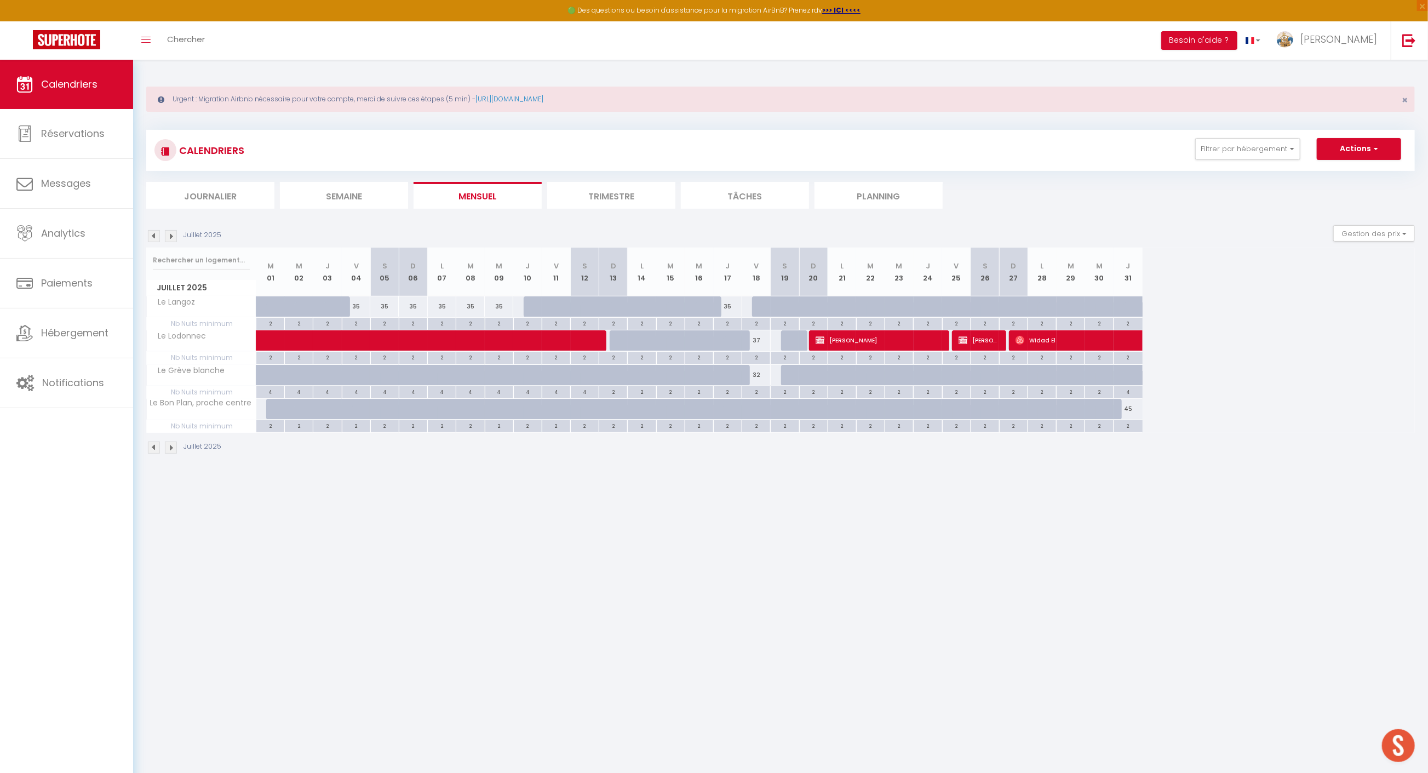
click at [155, 233] on img at bounding box center [154, 236] width 12 height 12
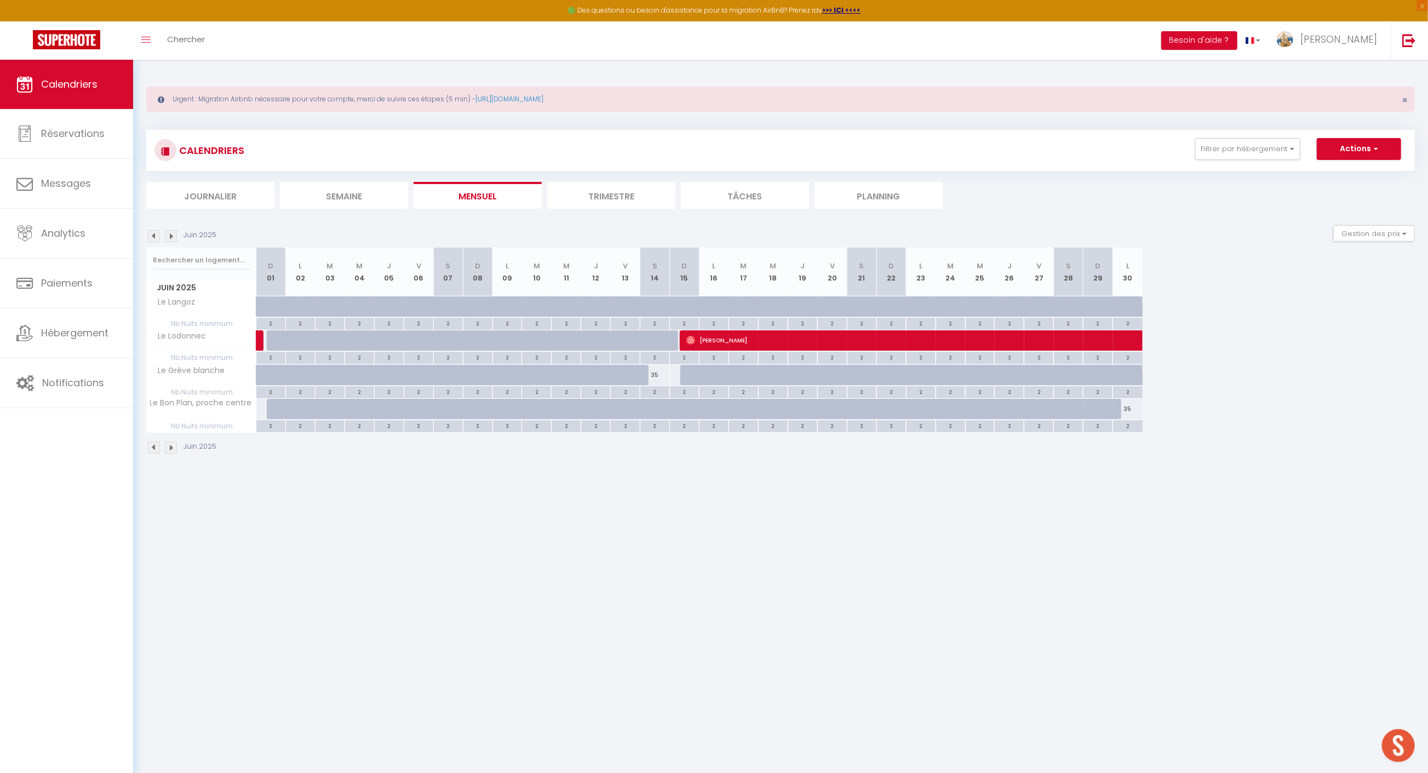
click at [155, 232] on img at bounding box center [154, 236] width 12 height 12
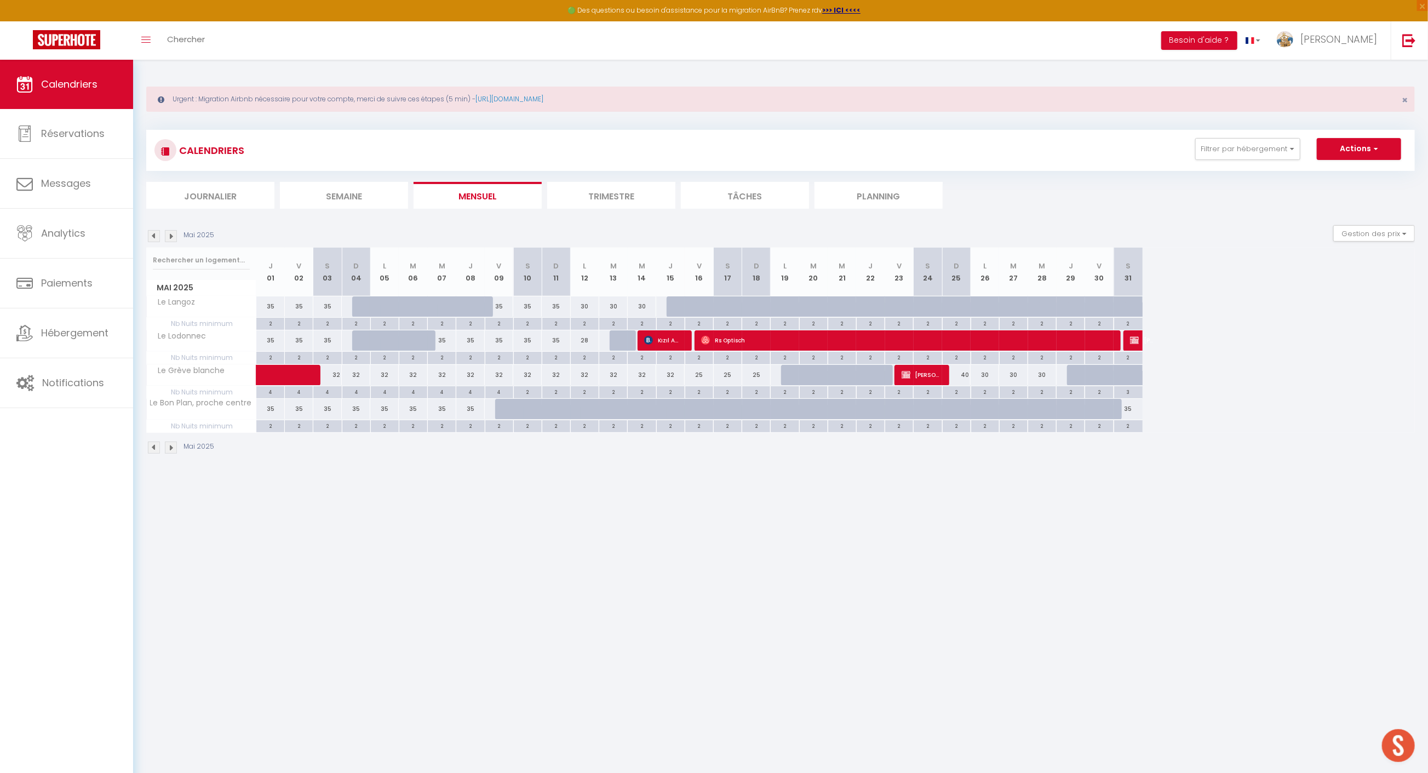
click at [169, 232] on img at bounding box center [171, 236] width 12 height 12
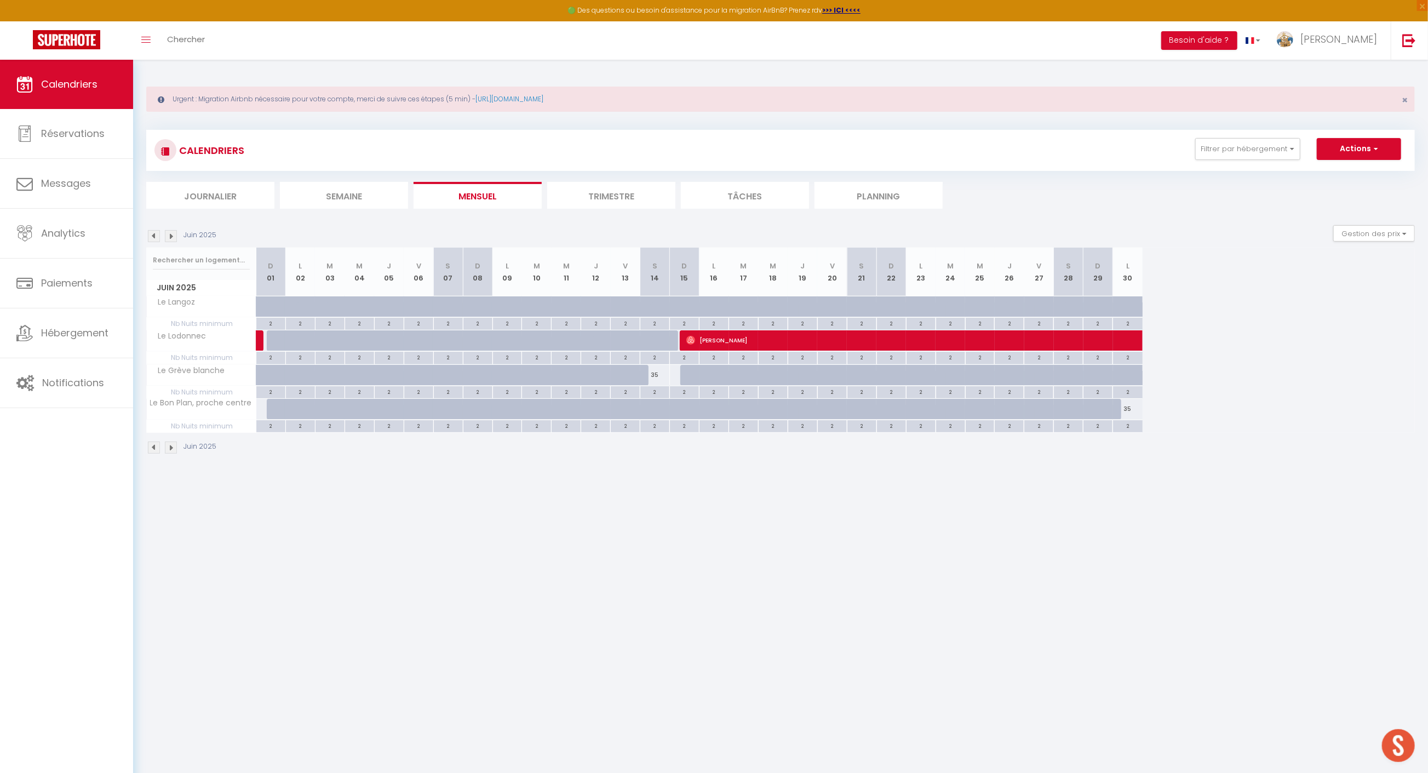
click at [169, 232] on img at bounding box center [171, 236] width 12 height 12
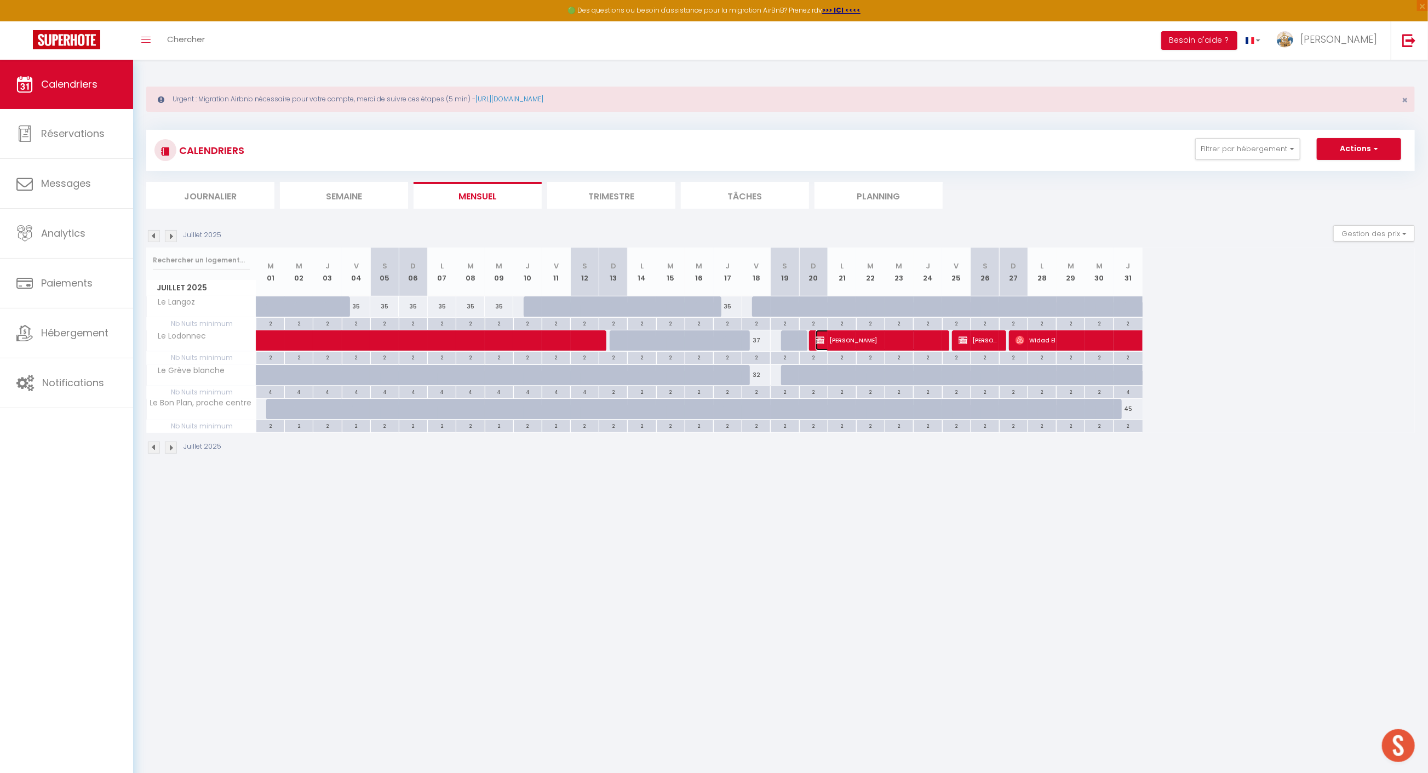
click at [845, 341] on span "[PERSON_NAME]" at bounding box center [877, 340] width 123 height 21
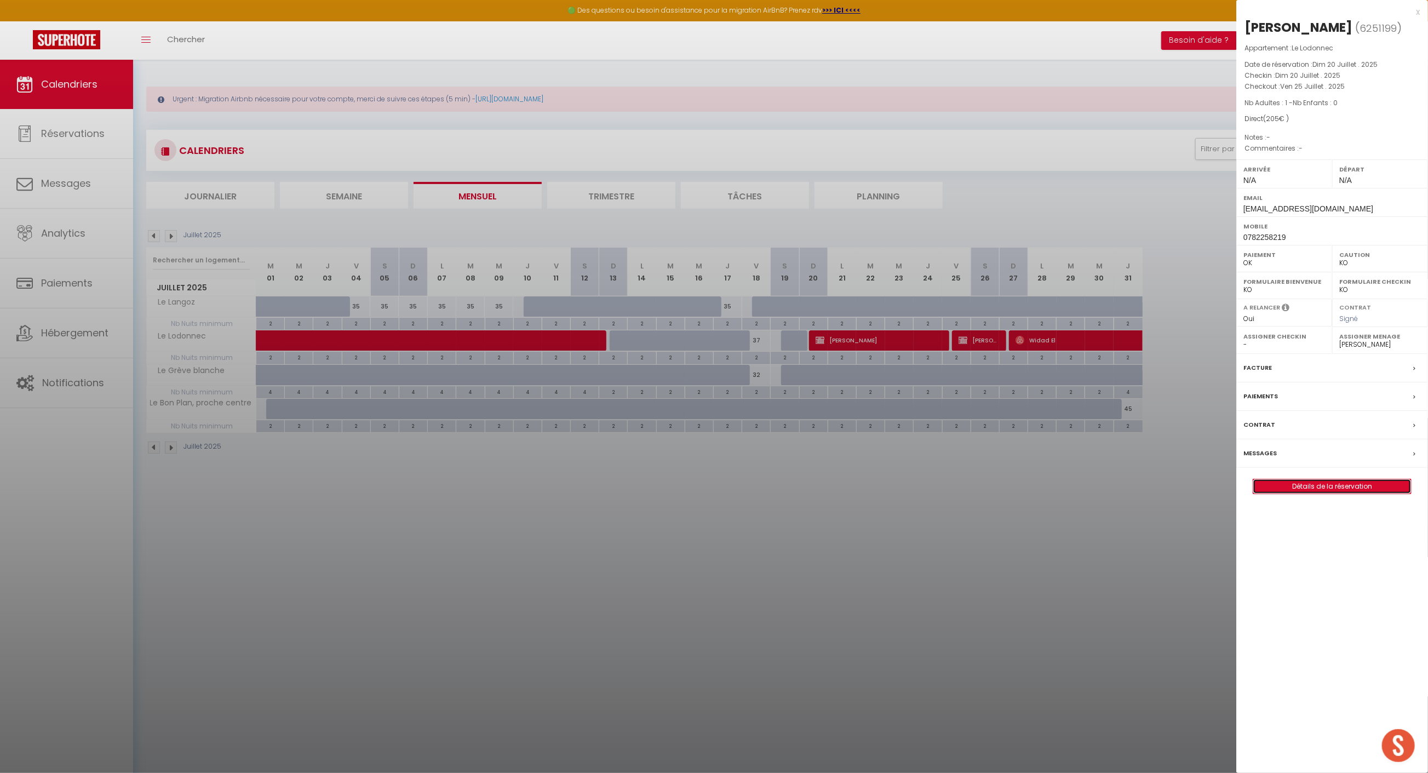
click at [1297, 485] on link "Détails de la réservation" at bounding box center [1333, 486] width 158 height 14
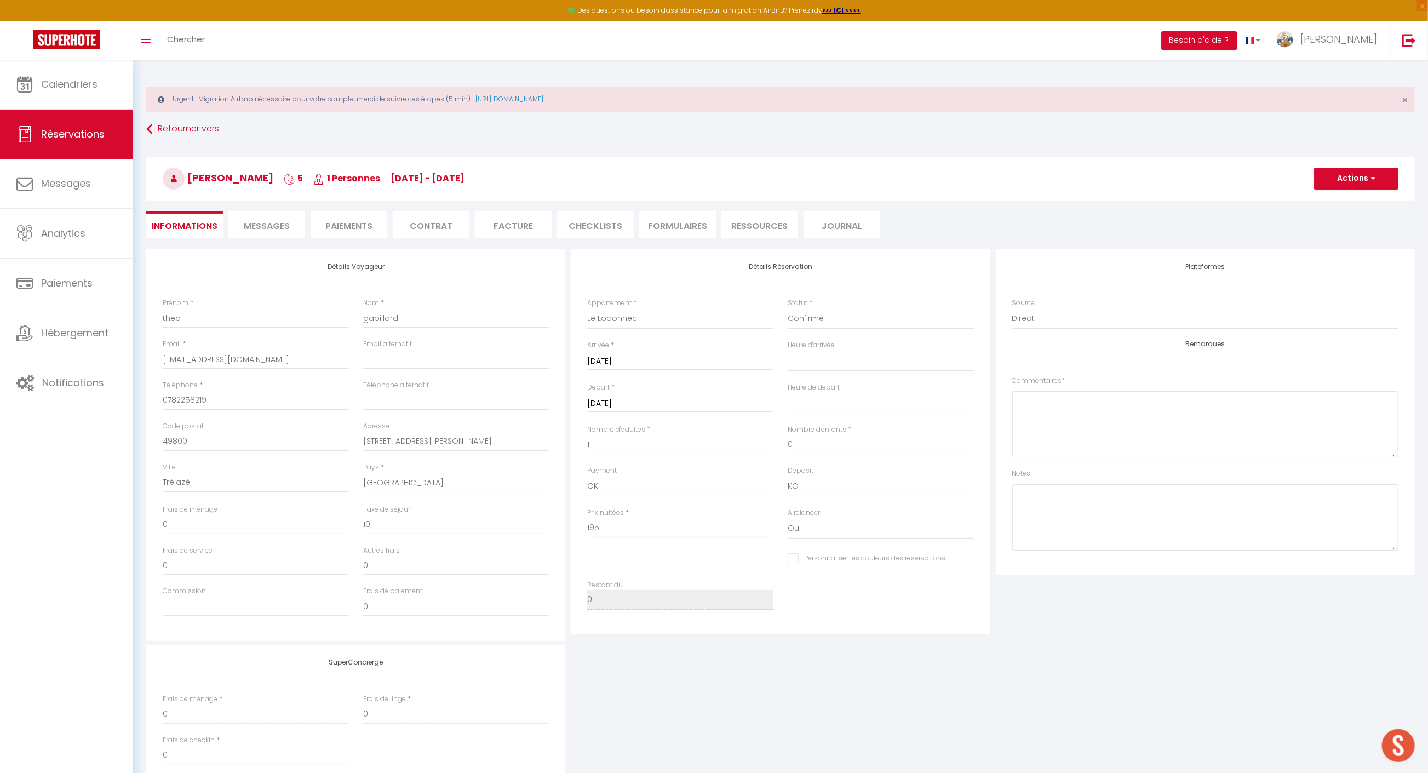
click at [421, 226] on li "Contrat" at bounding box center [431, 224] width 77 height 27
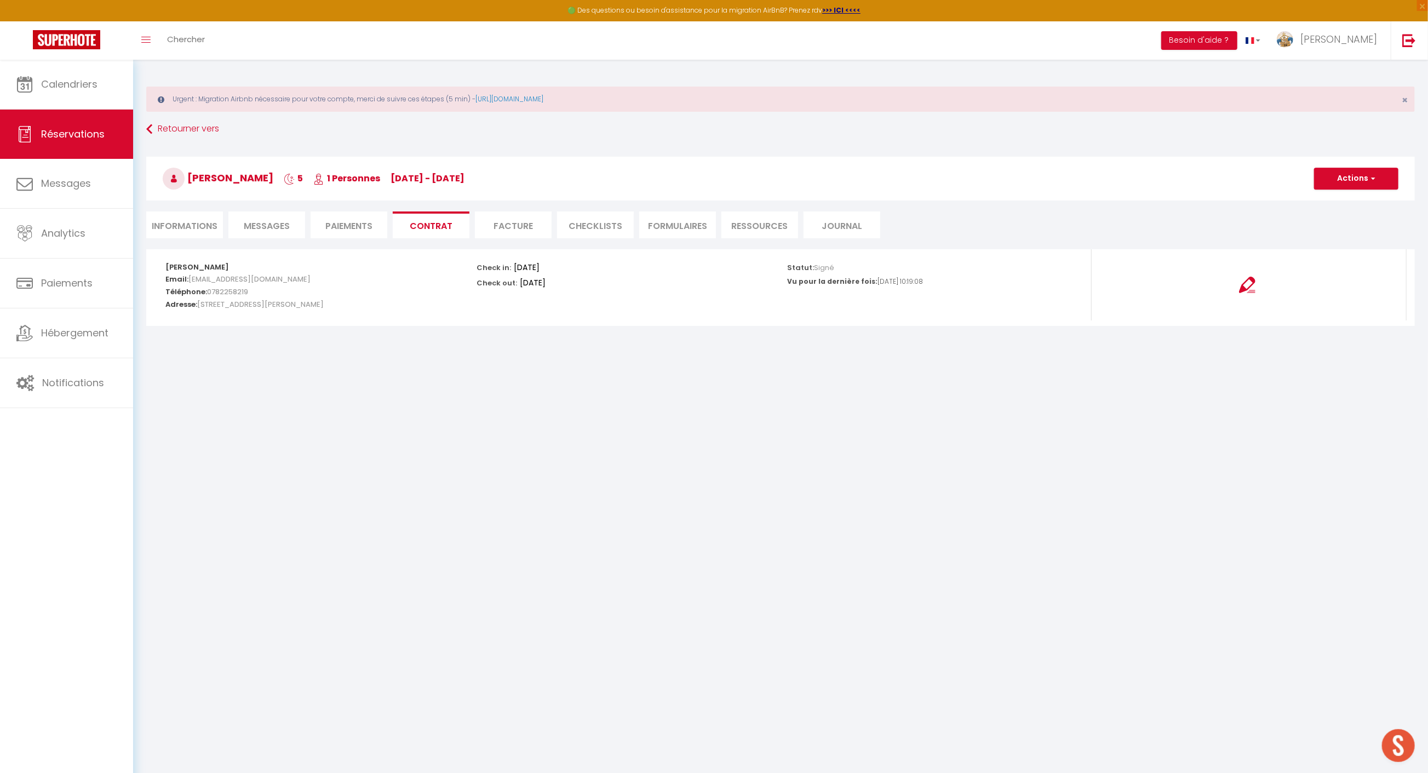
click at [510, 231] on li "Facture" at bounding box center [513, 224] width 77 height 27
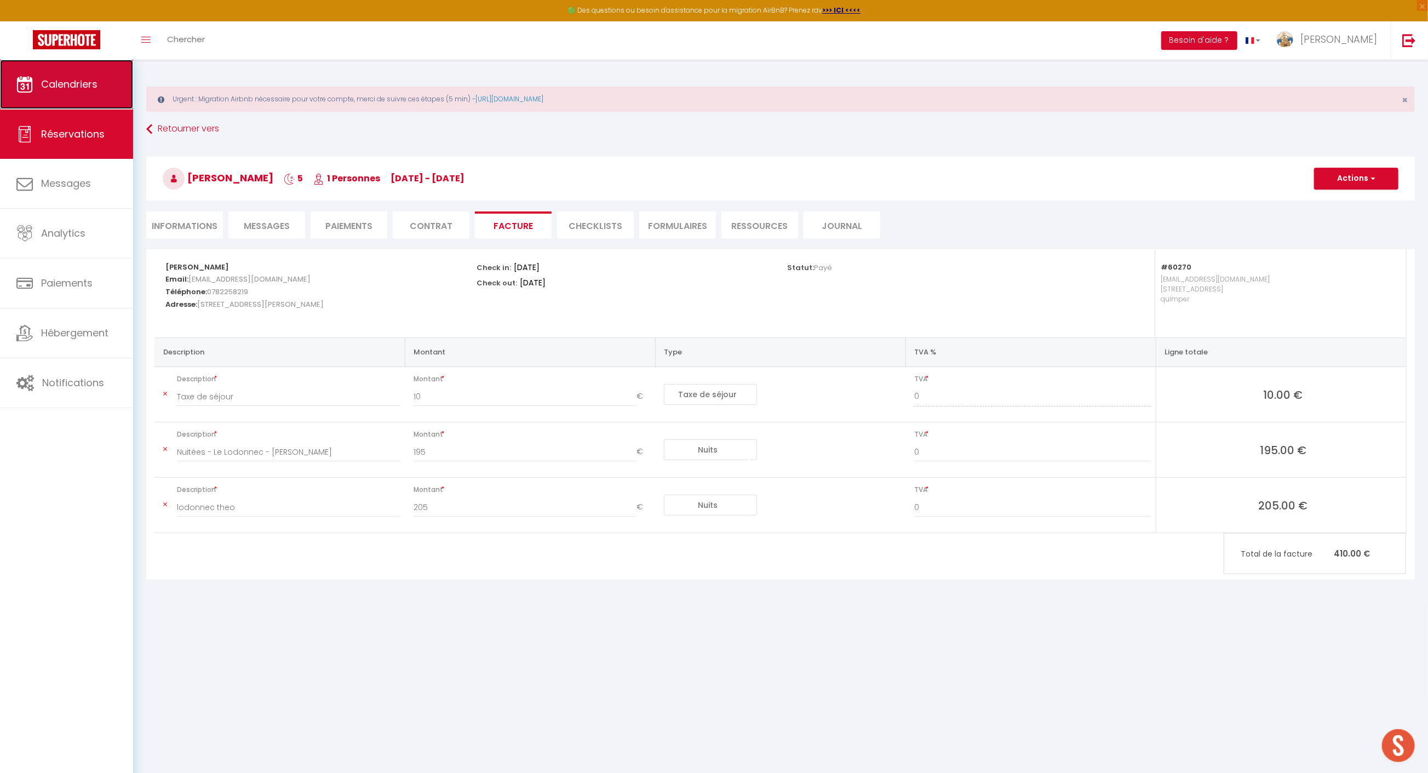
click at [83, 84] on span "Calendriers" at bounding box center [69, 84] width 56 height 14
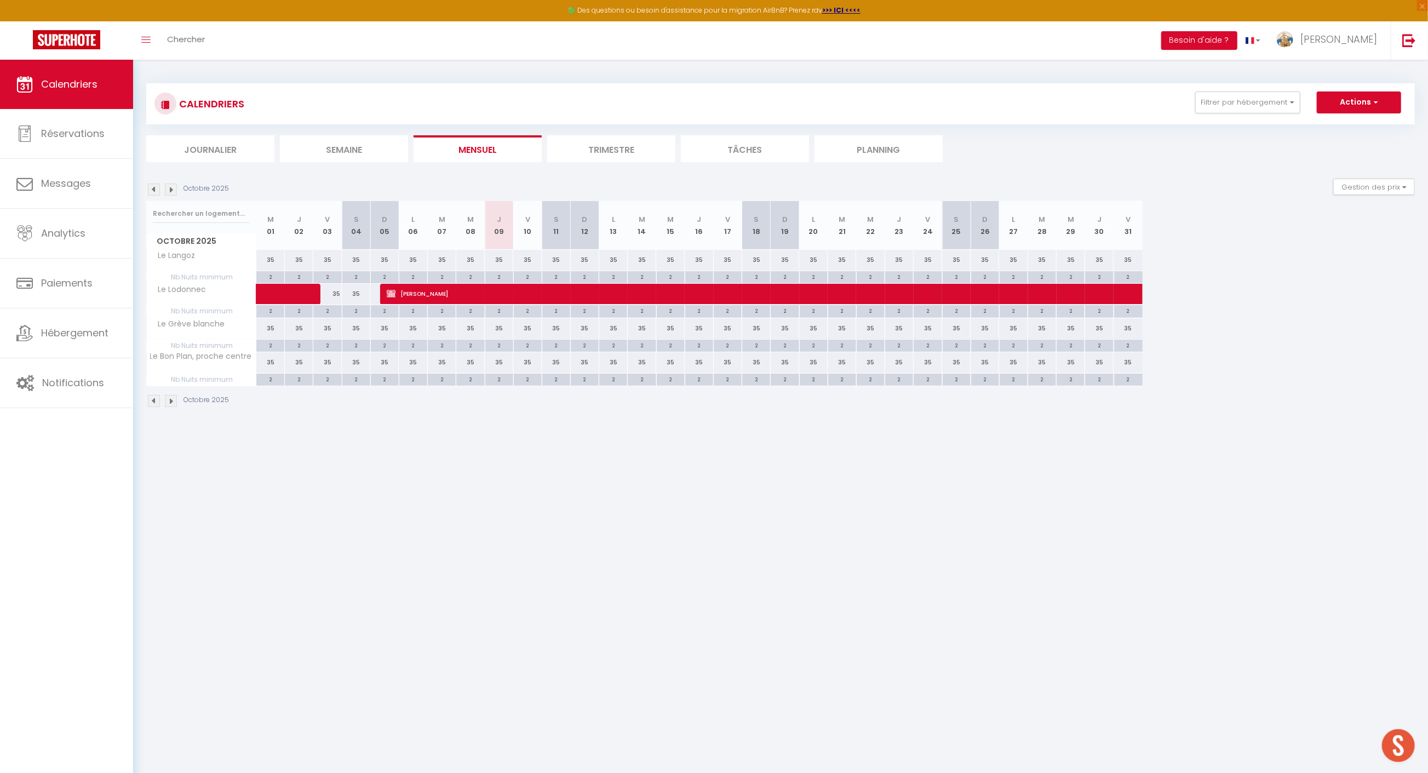
click at [156, 190] on img at bounding box center [154, 190] width 12 height 12
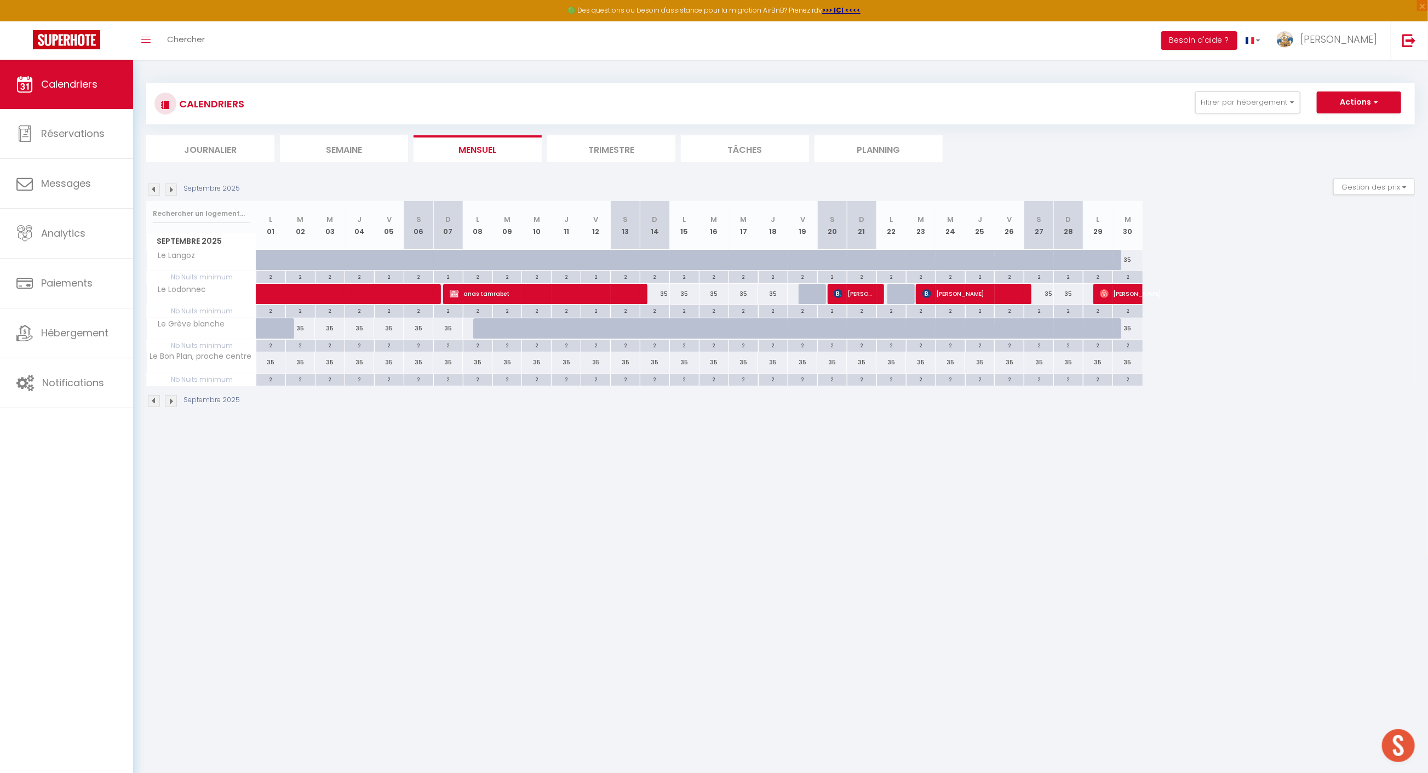
click at [156, 190] on img at bounding box center [154, 190] width 12 height 12
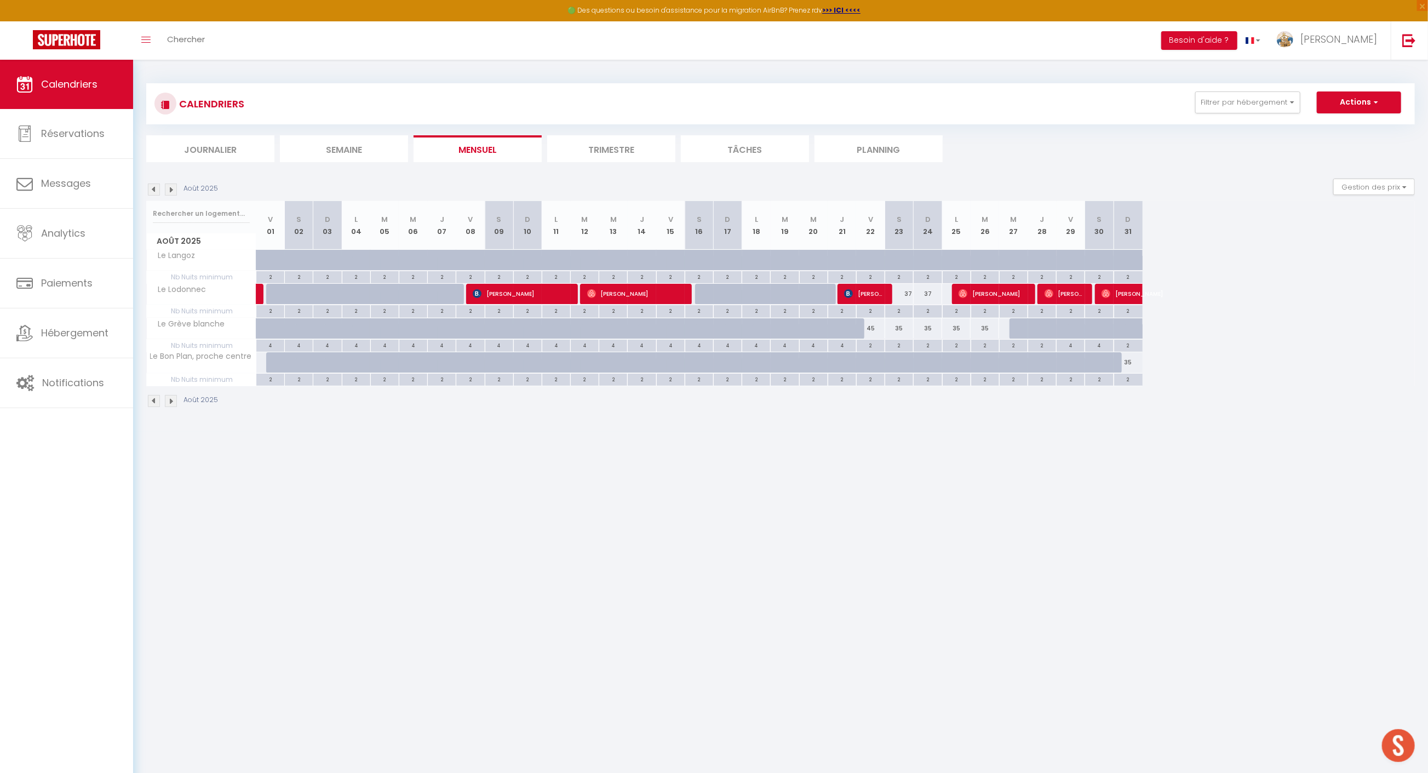
click at [156, 190] on img at bounding box center [154, 190] width 12 height 12
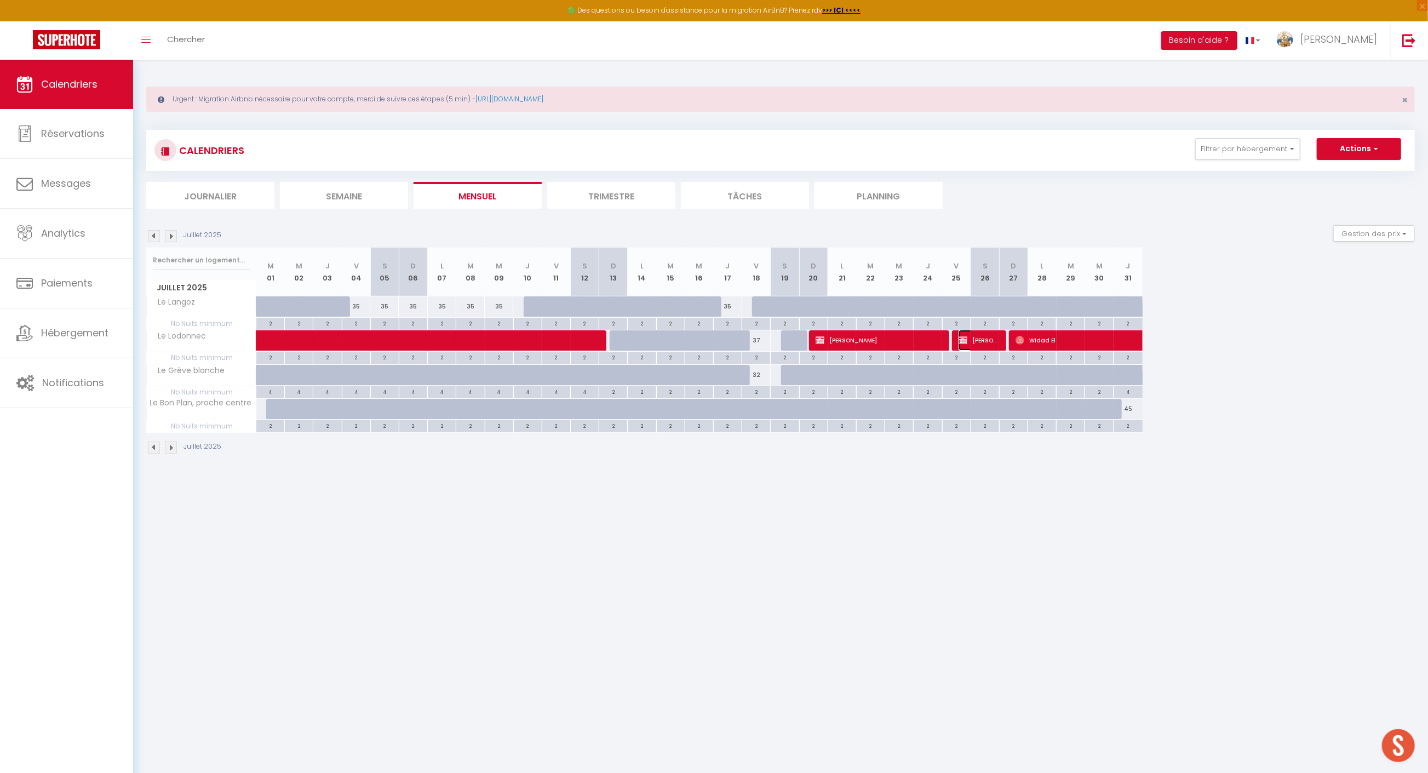
click at [971, 343] on span "[PERSON_NAME]" at bounding box center [978, 340] width 38 height 21
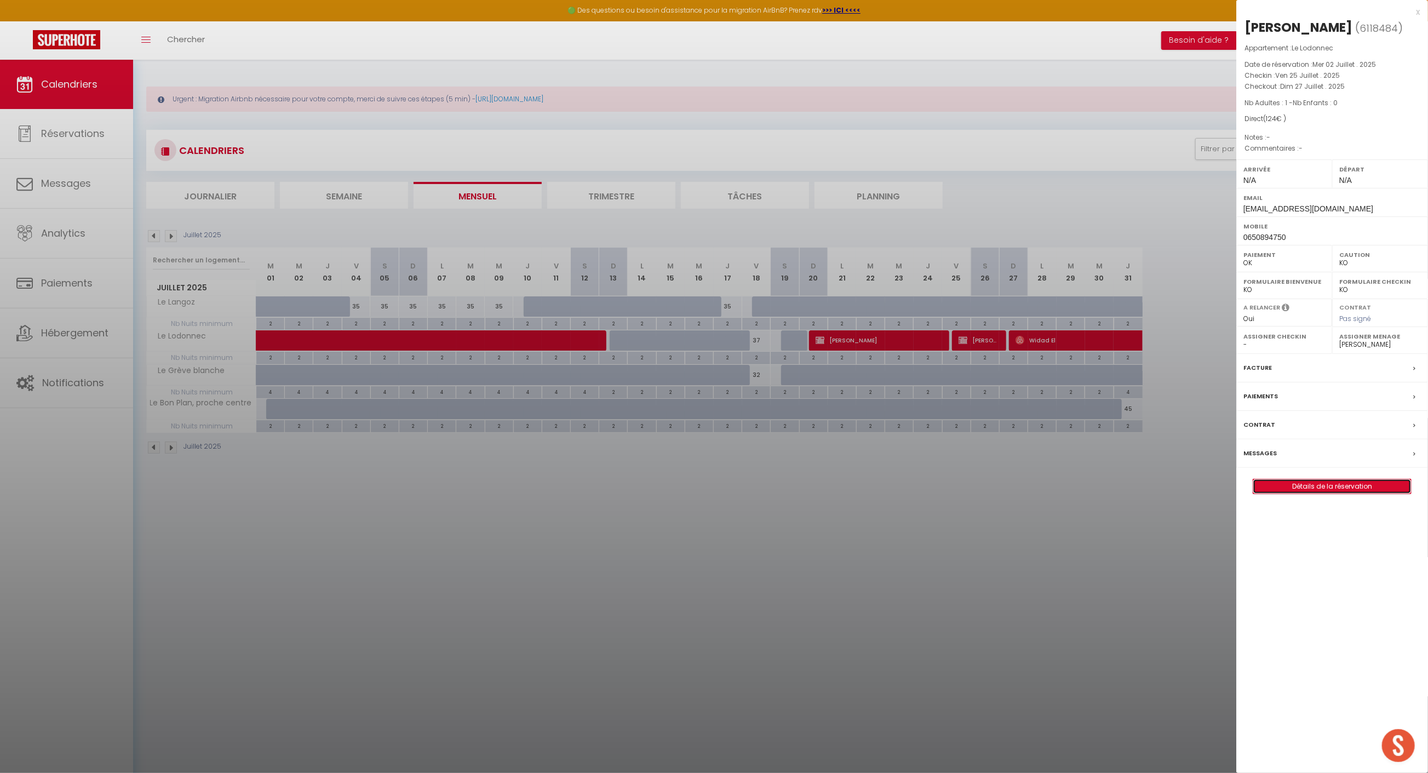
click at [1328, 494] on link "Détails de la réservation" at bounding box center [1333, 486] width 158 height 14
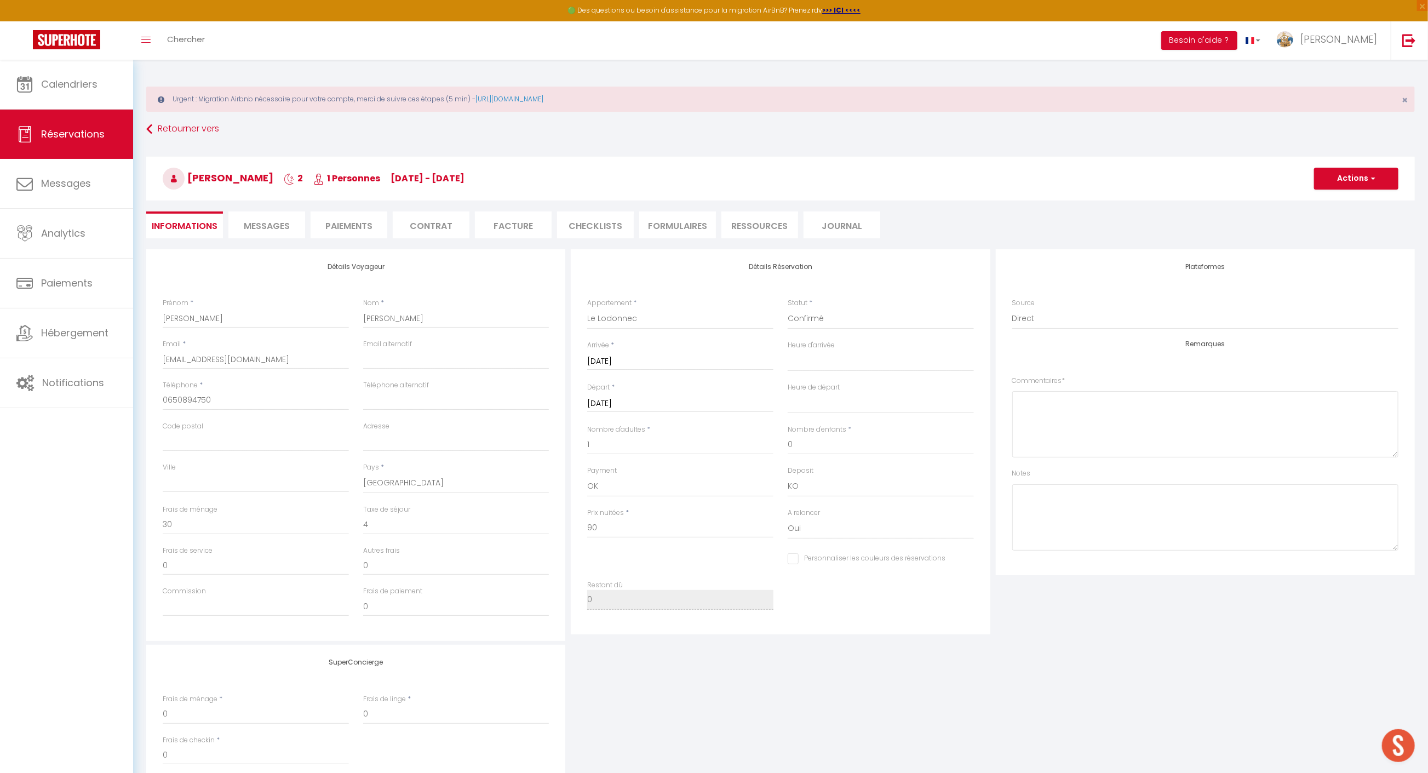
click at [426, 232] on li "Contrat" at bounding box center [431, 224] width 77 height 27
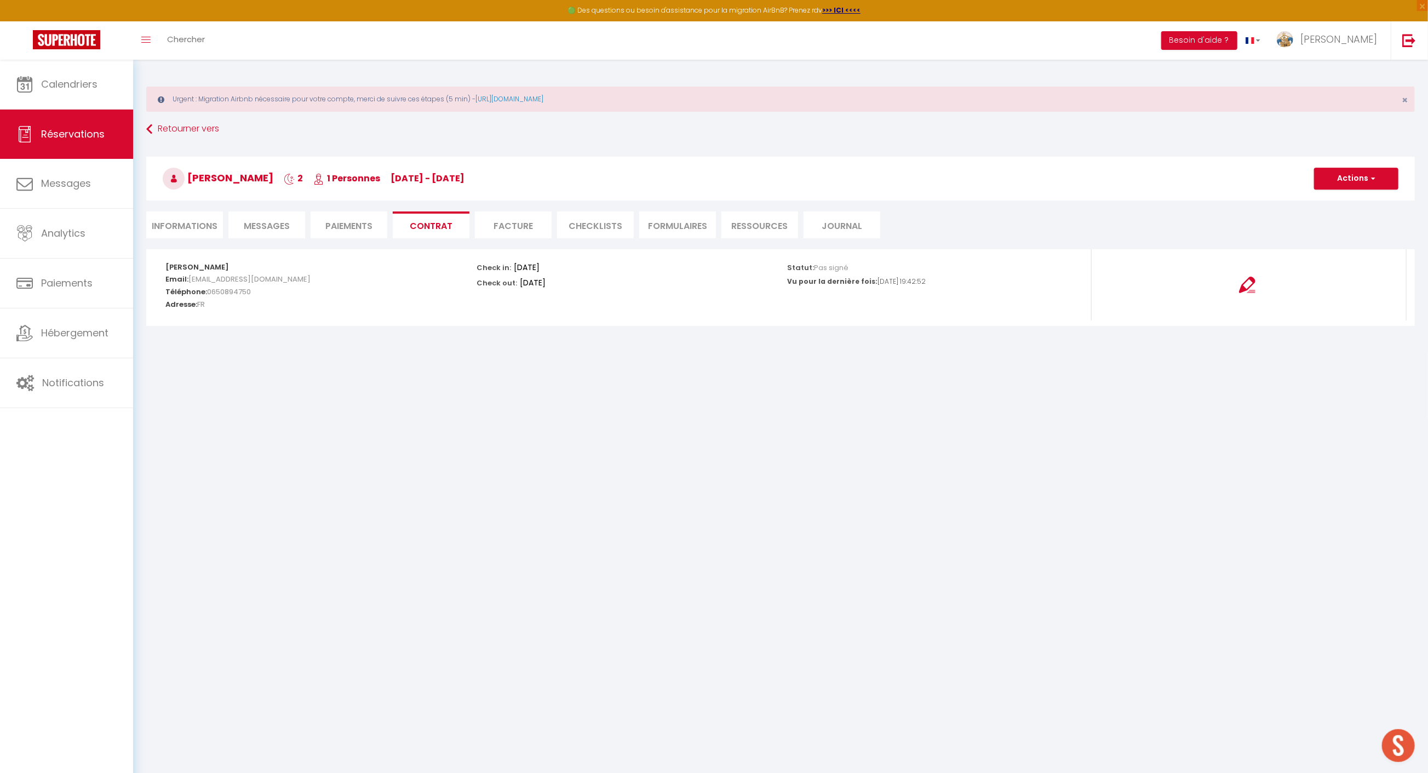
click at [519, 226] on li "Facture" at bounding box center [513, 224] width 77 height 27
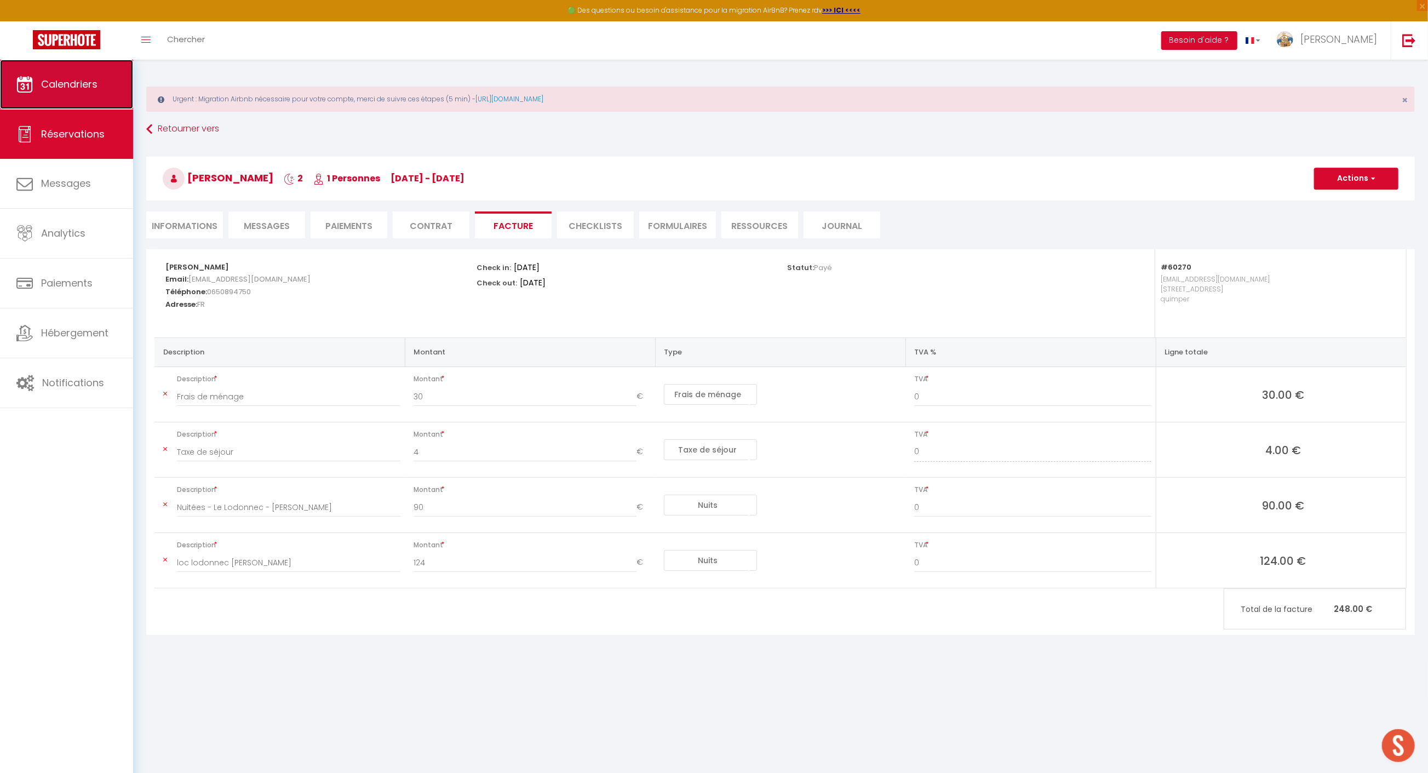
click at [95, 87] on span "Calendriers" at bounding box center [69, 84] width 56 height 14
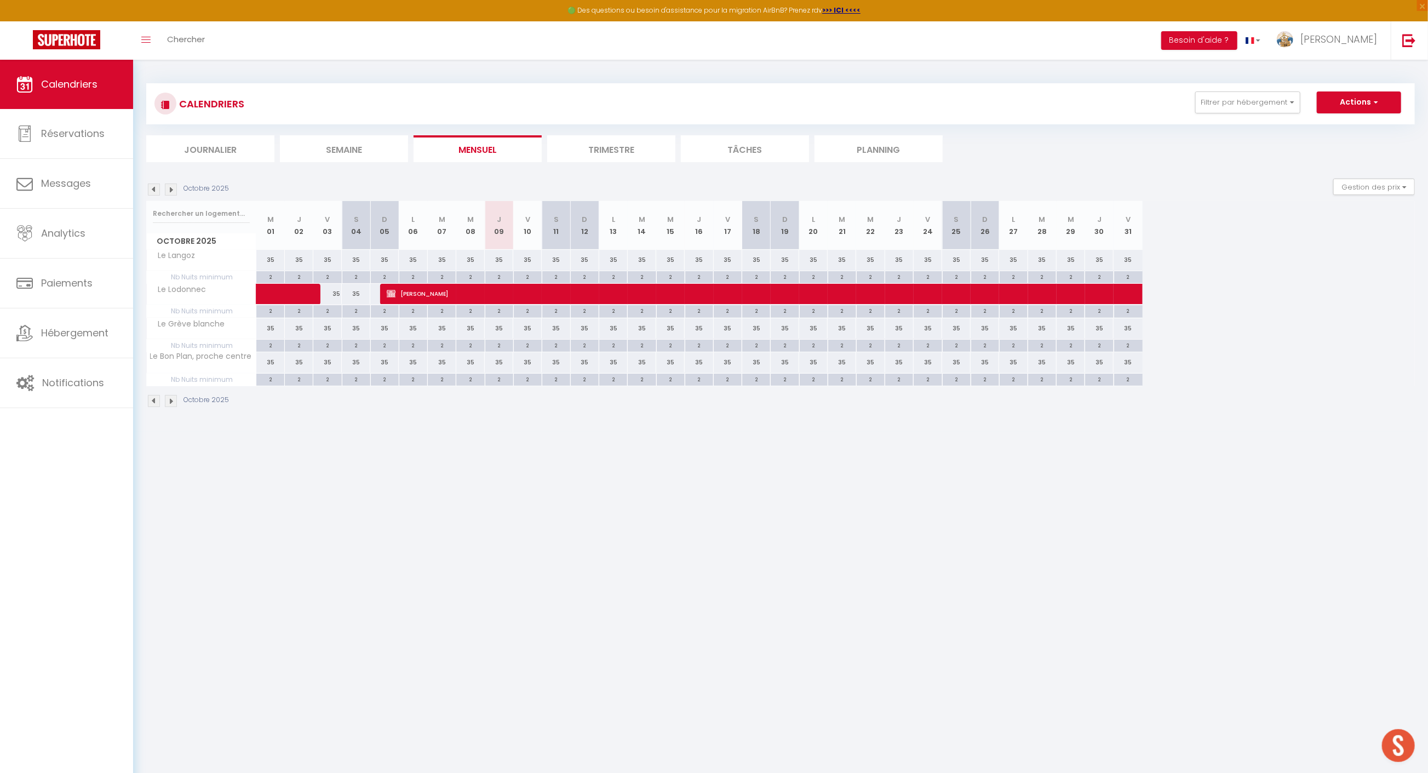
click at [155, 187] on img at bounding box center [154, 190] width 12 height 12
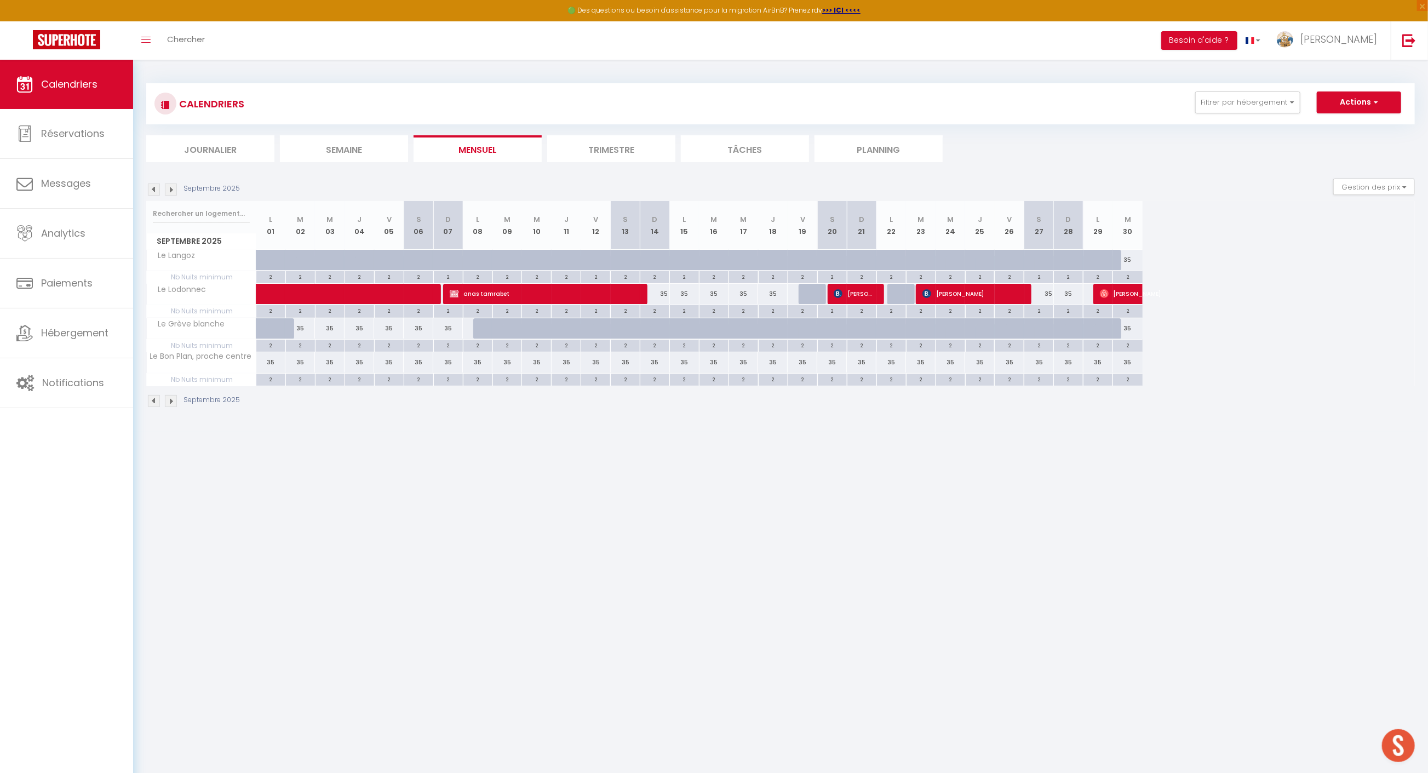
click at [155, 187] on img at bounding box center [154, 190] width 12 height 12
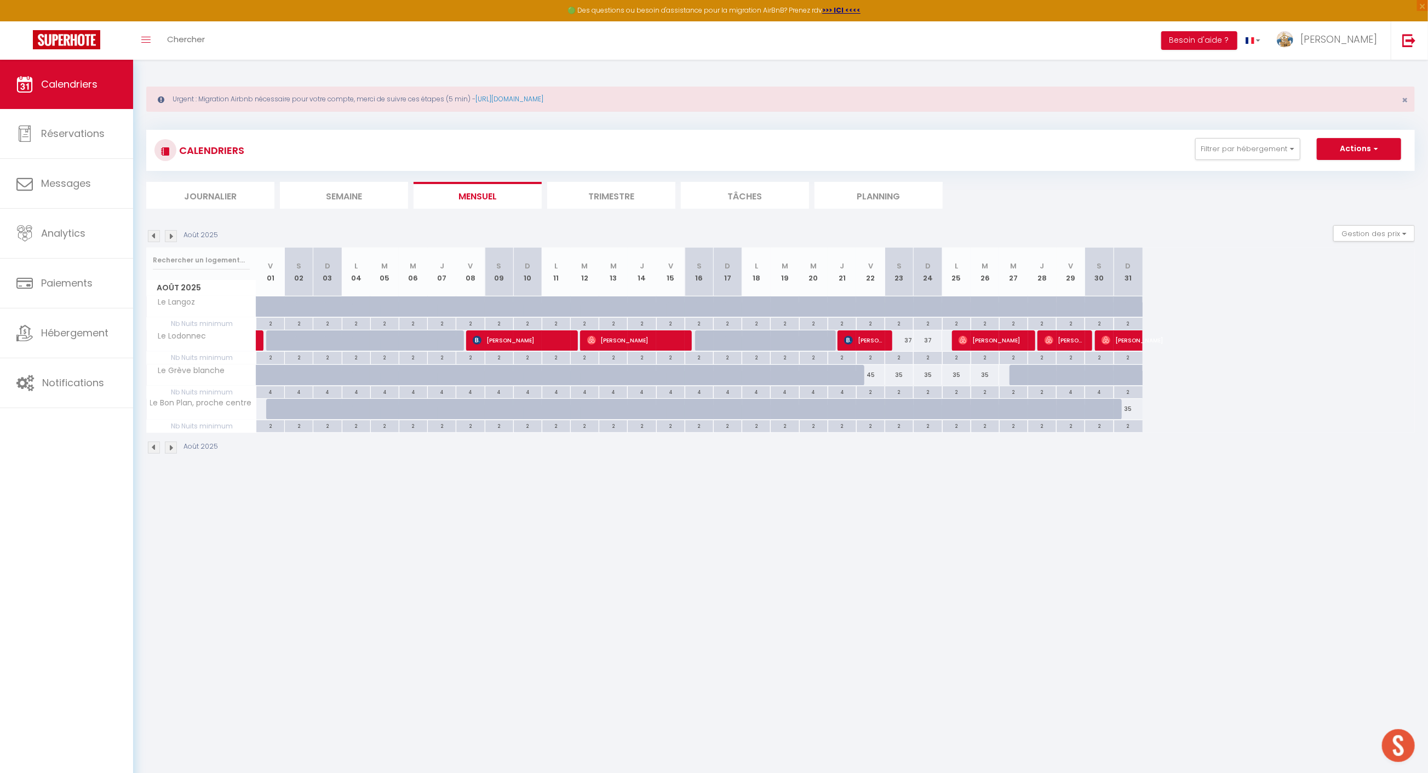
click at [151, 230] on img at bounding box center [154, 236] width 12 height 12
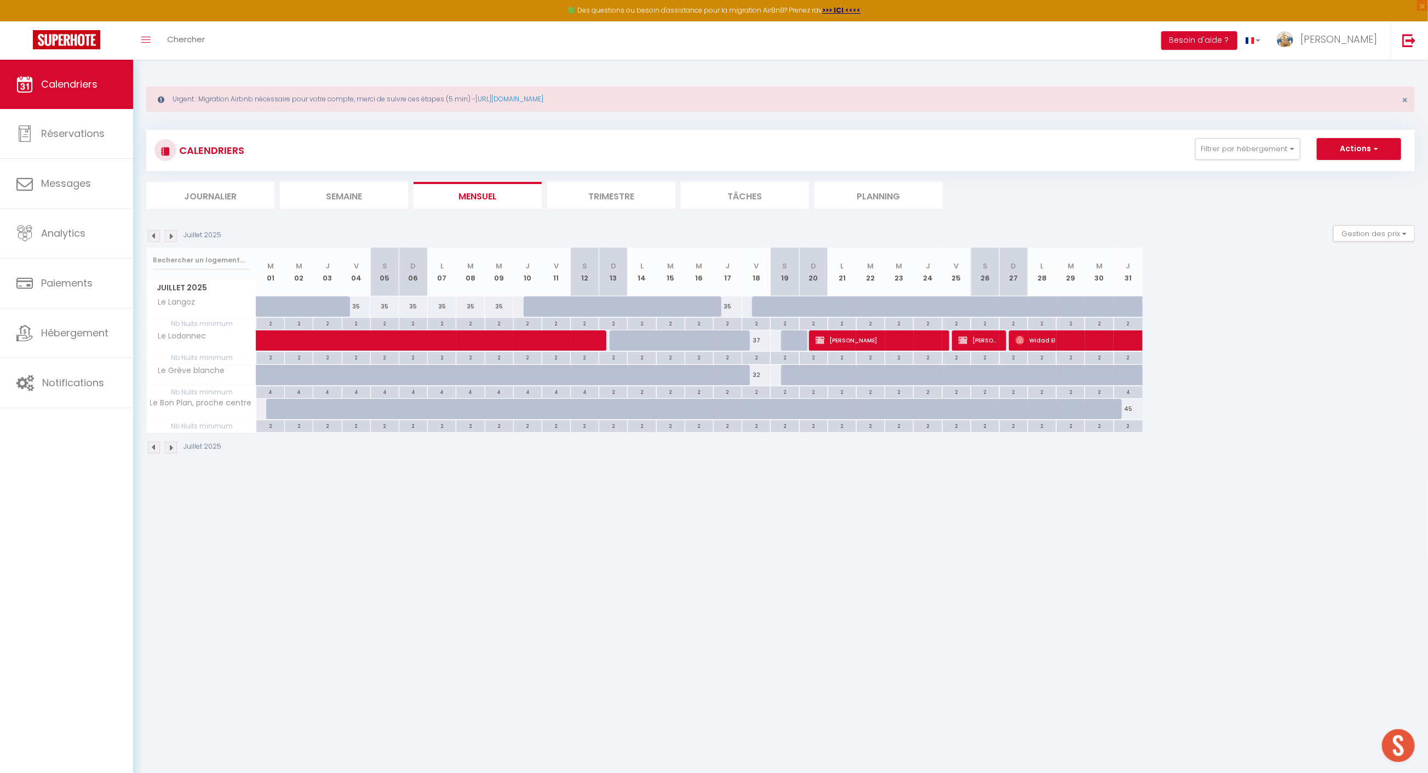
click at [153, 236] on img at bounding box center [154, 236] width 12 height 12
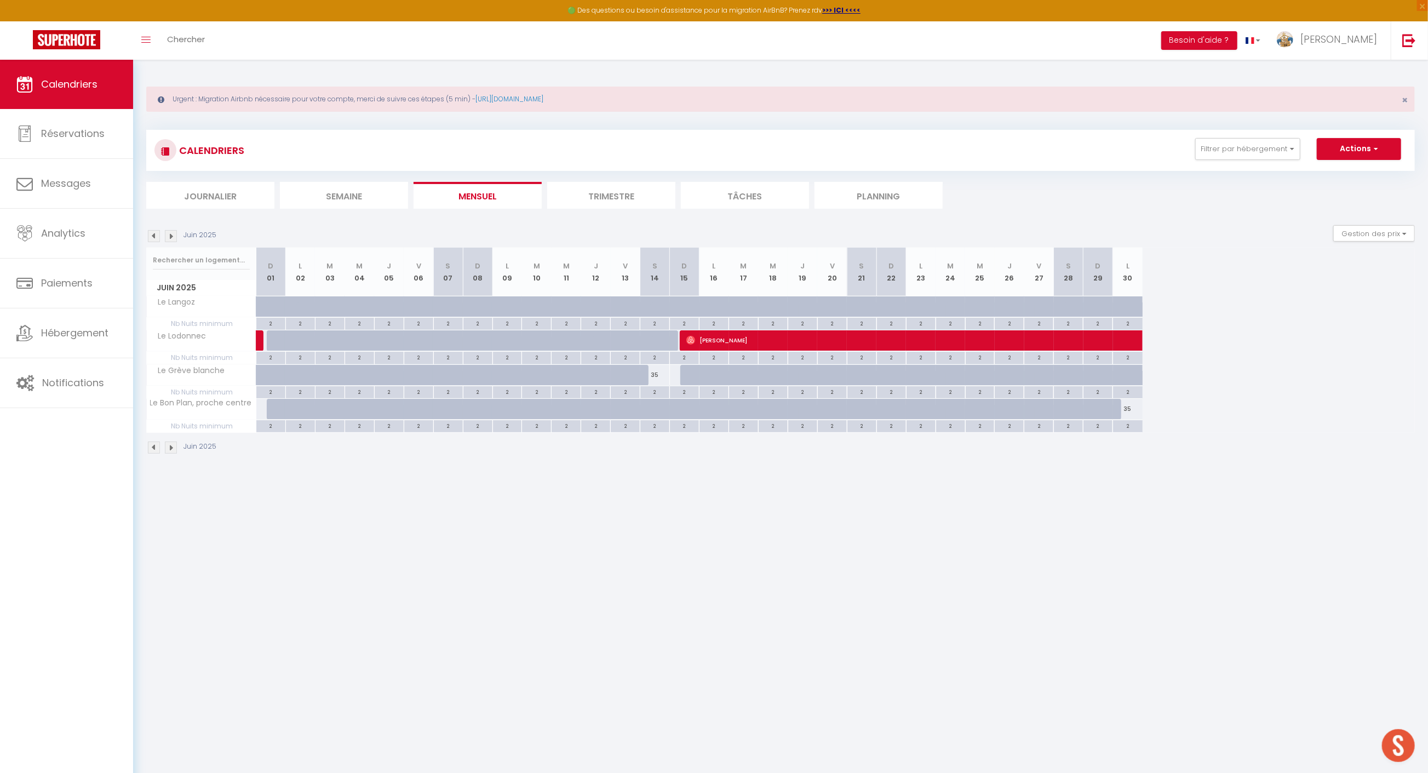
click at [153, 236] on img at bounding box center [154, 236] width 12 height 12
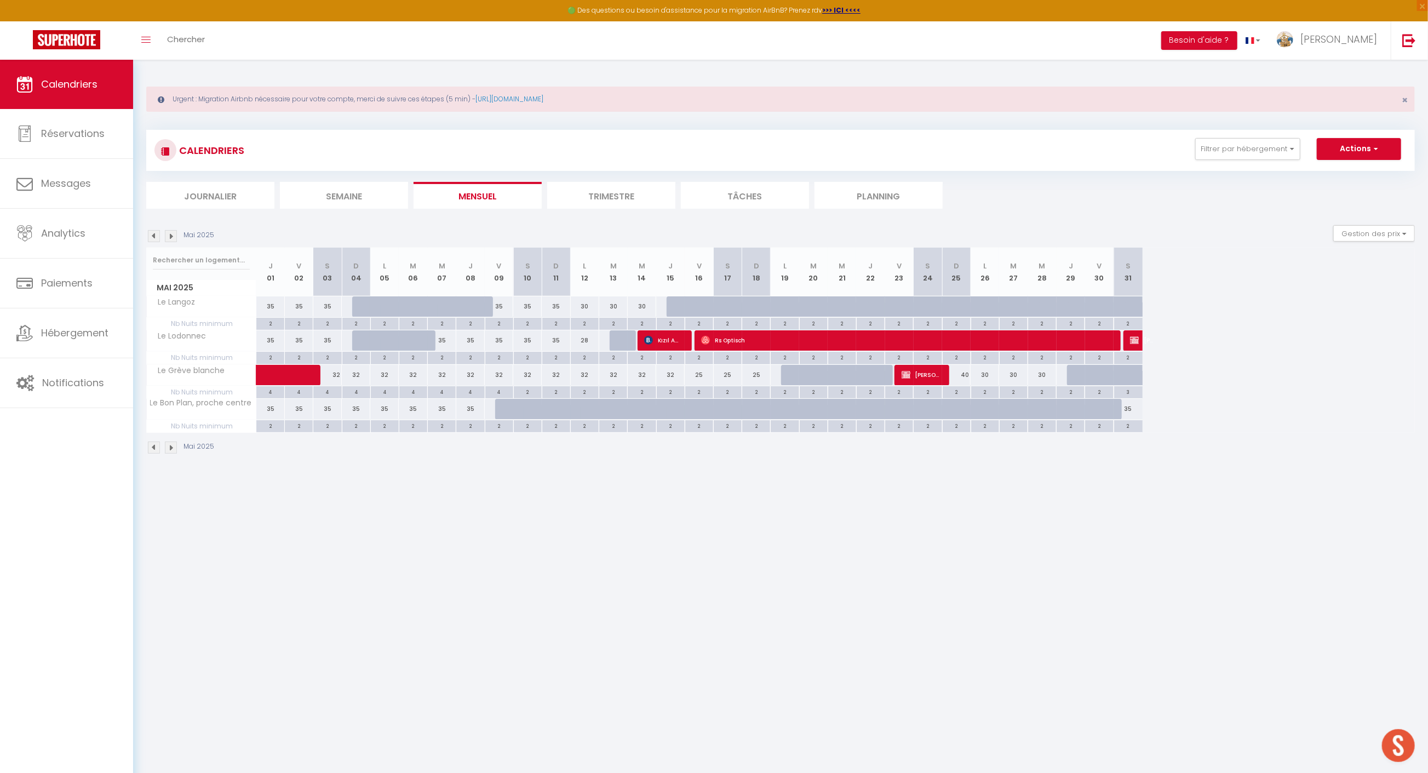
click at [171, 231] on img at bounding box center [171, 236] width 12 height 12
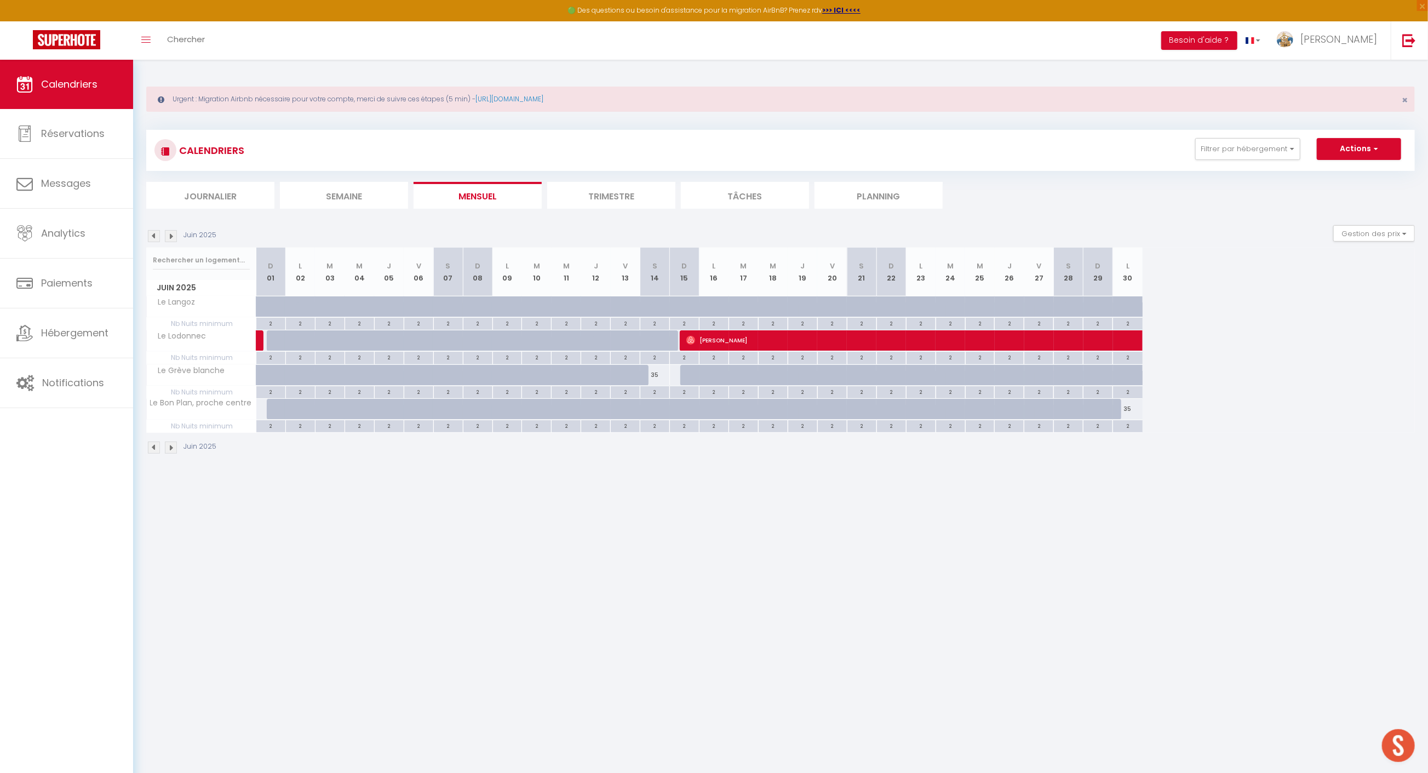
click at [171, 237] on img at bounding box center [171, 236] width 12 height 12
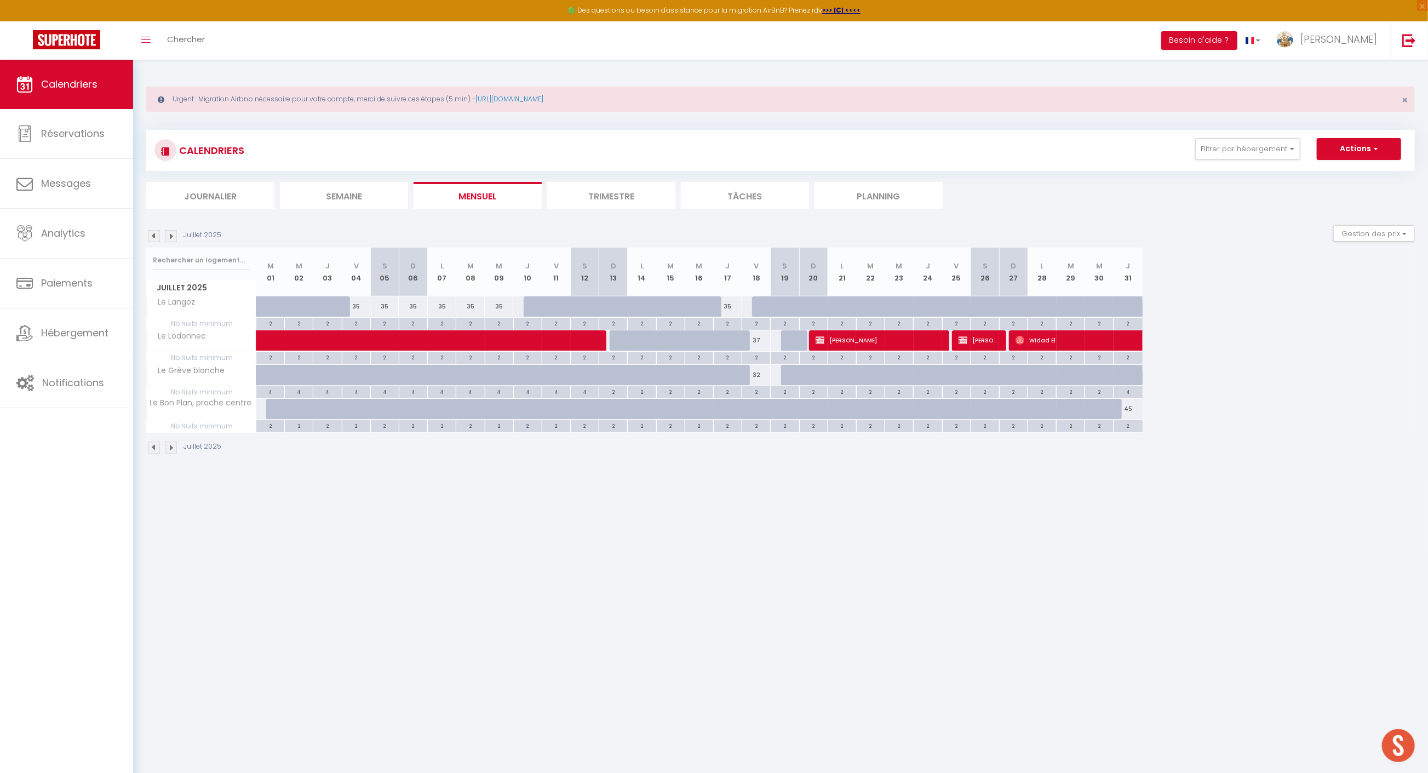
click at [171, 237] on img at bounding box center [171, 236] width 12 height 12
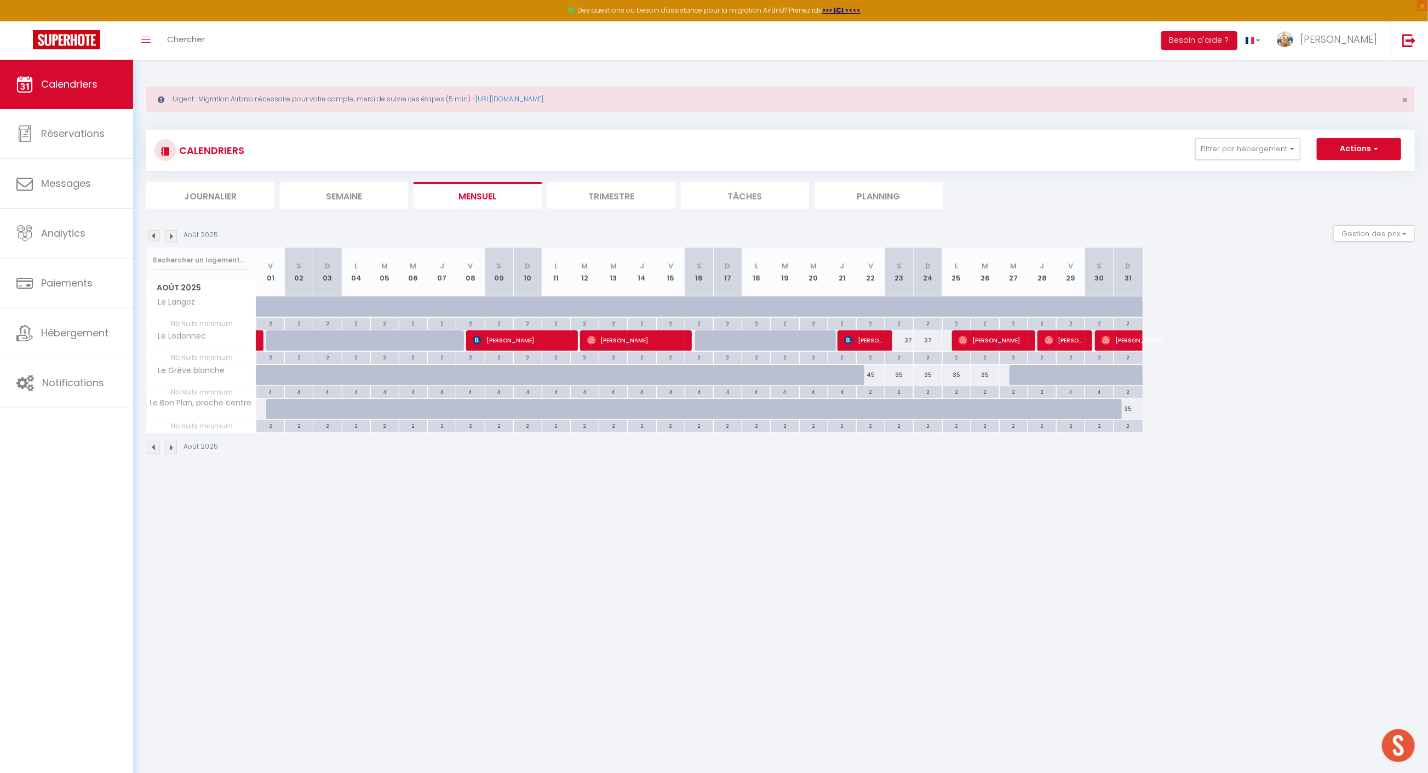
click at [172, 237] on img at bounding box center [171, 236] width 12 height 12
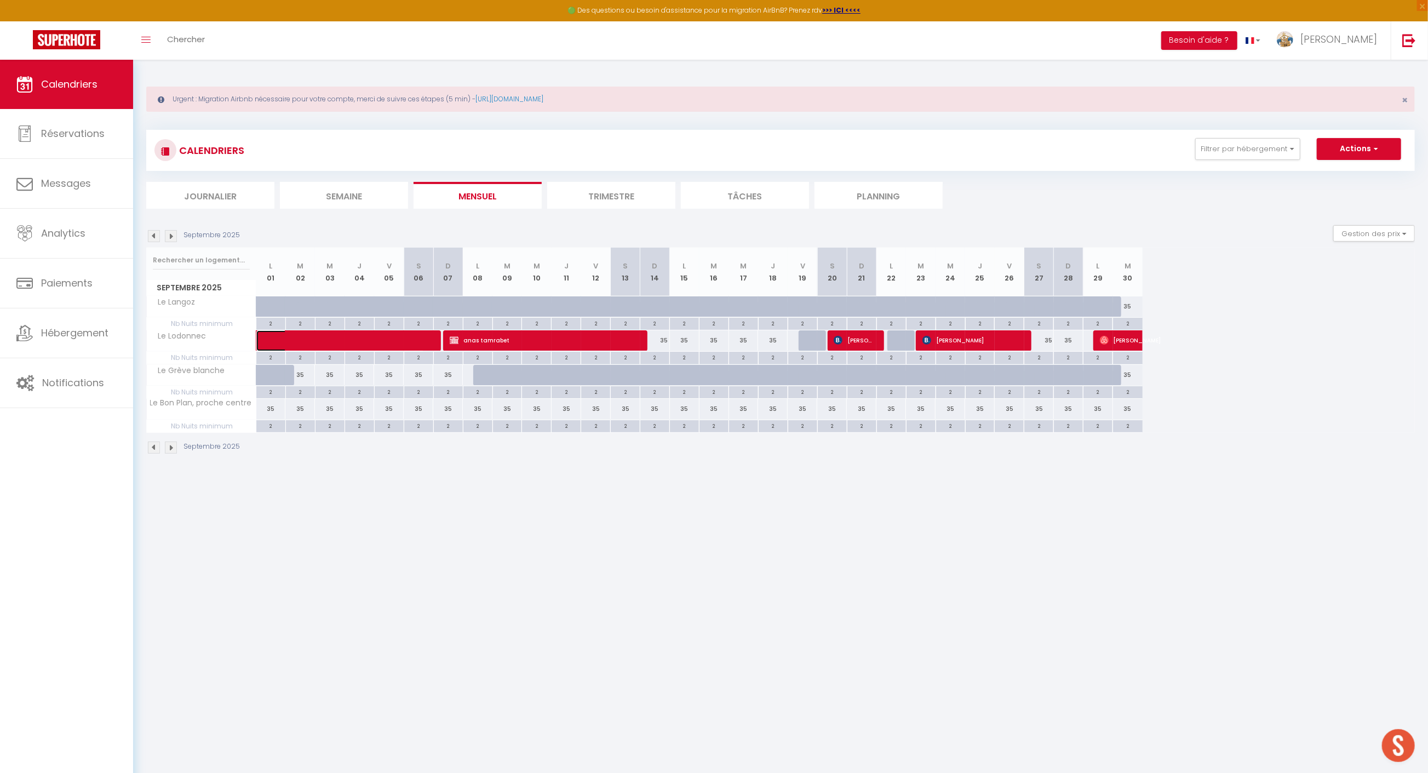
click at [325, 338] on span at bounding box center [348, 340] width 151 height 21
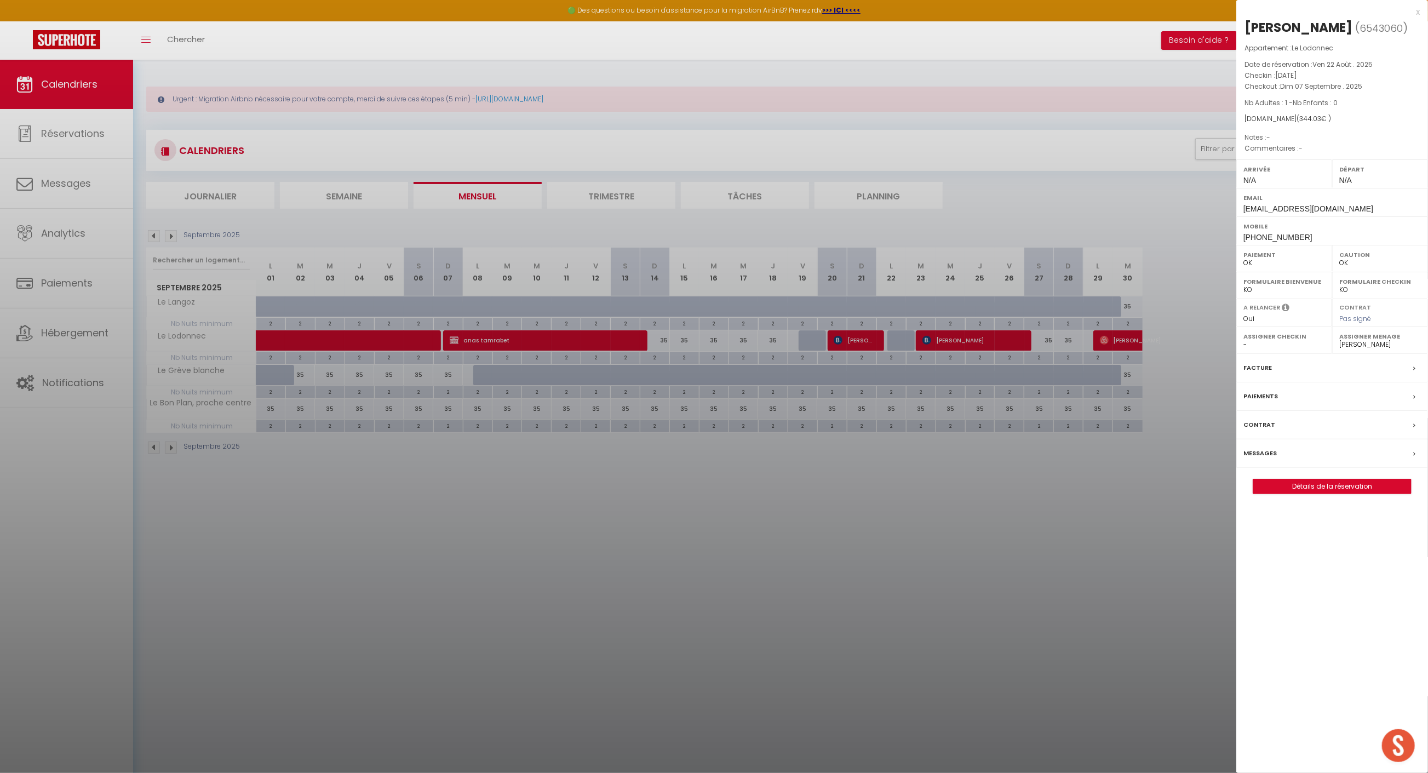
drag, startPoint x: 422, startPoint y: 542, endPoint x: 430, endPoint y: 504, distance: 39.1
click at [422, 541] on div at bounding box center [714, 386] width 1428 height 773
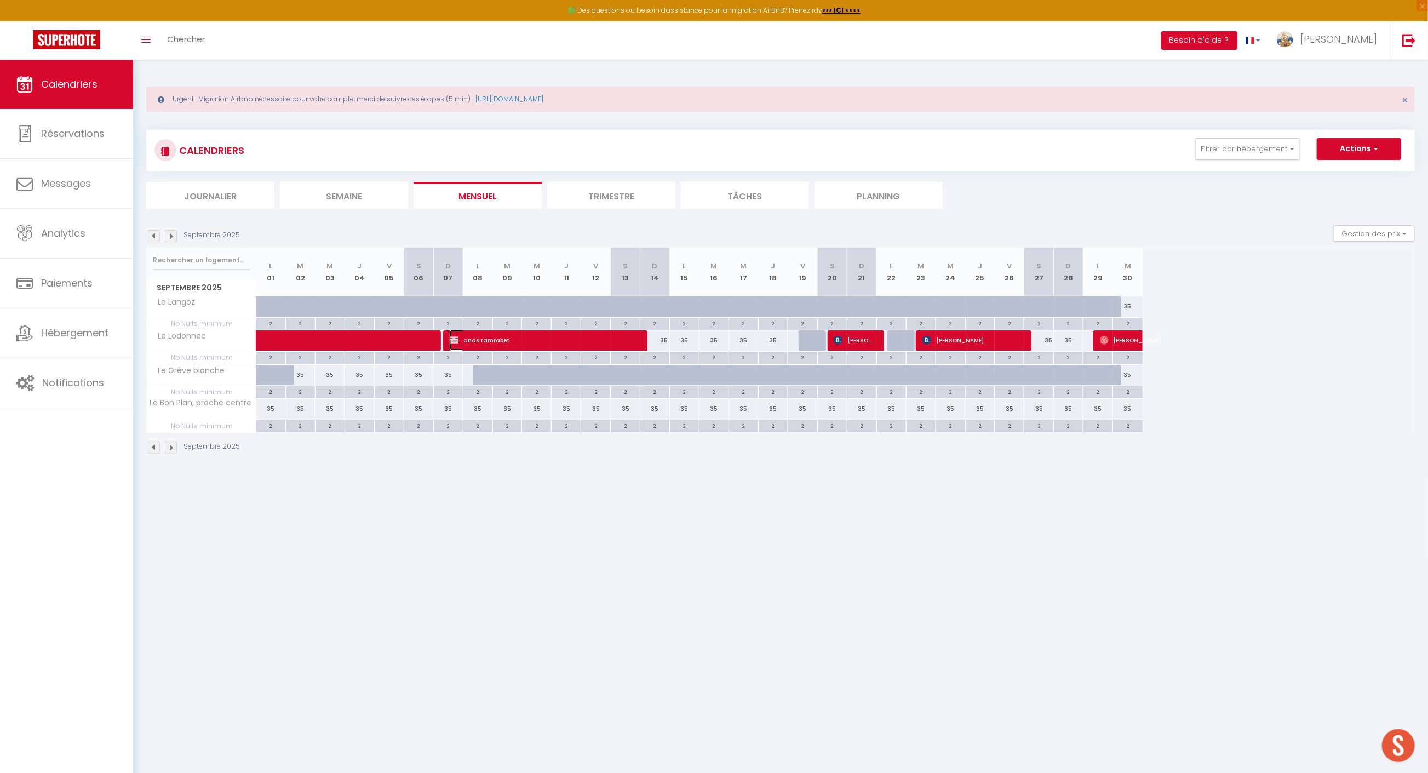
click at [479, 337] on span "anas tamrabet" at bounding box center [543, 340] width 187 height 21
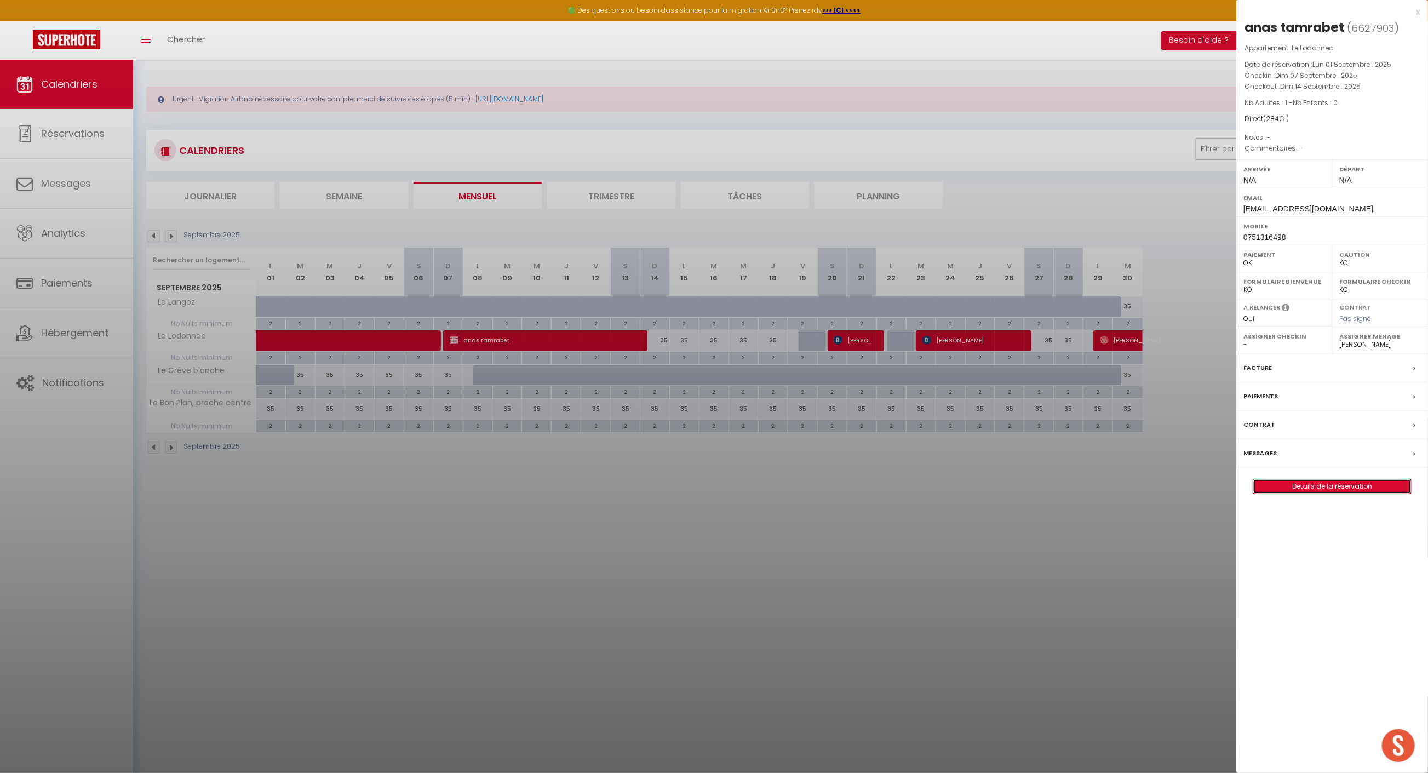
click at [1366, 490] on link "Détails de la réservation" at bounding box center [1333, 486] width 158 height 14
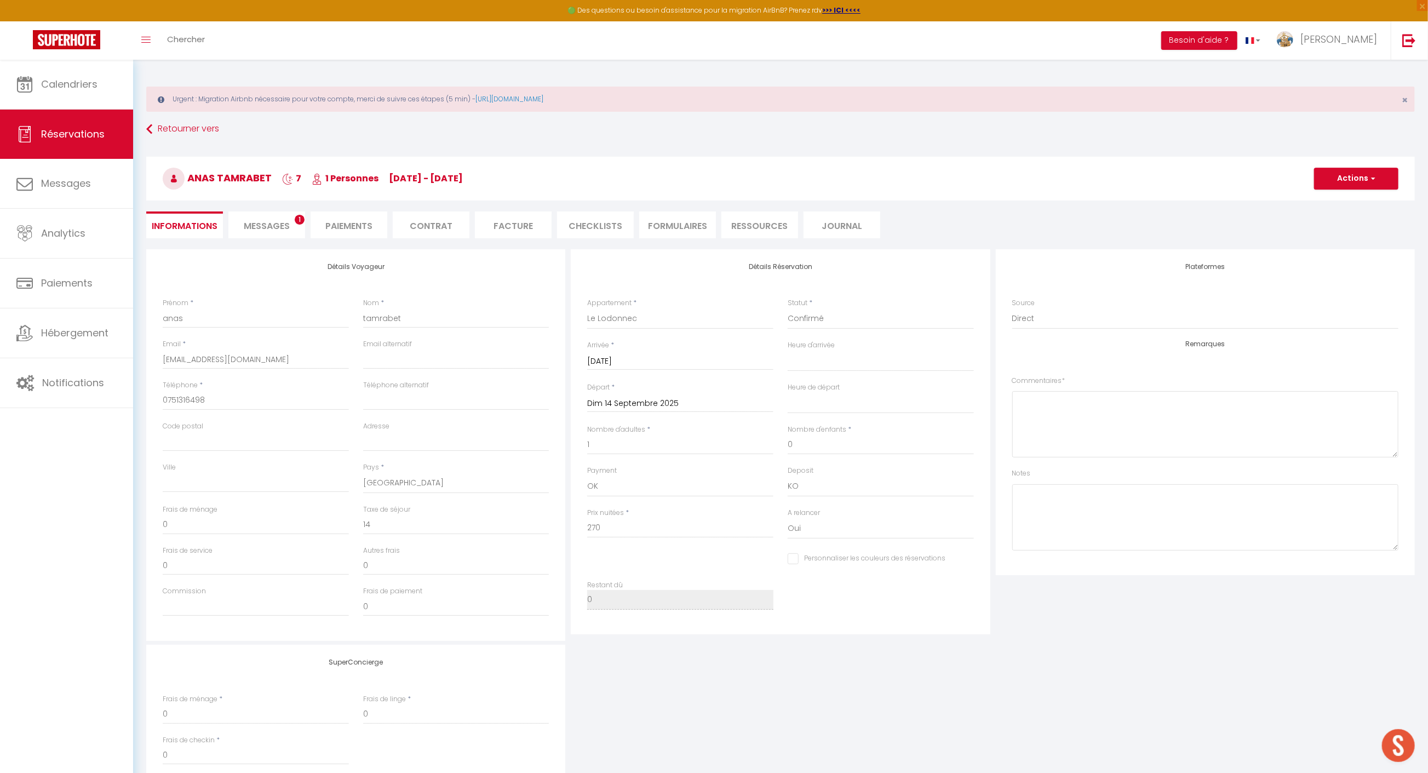
click at [280, 224] on span "Messages" at bounding box center [267, 226] width 46 height 13
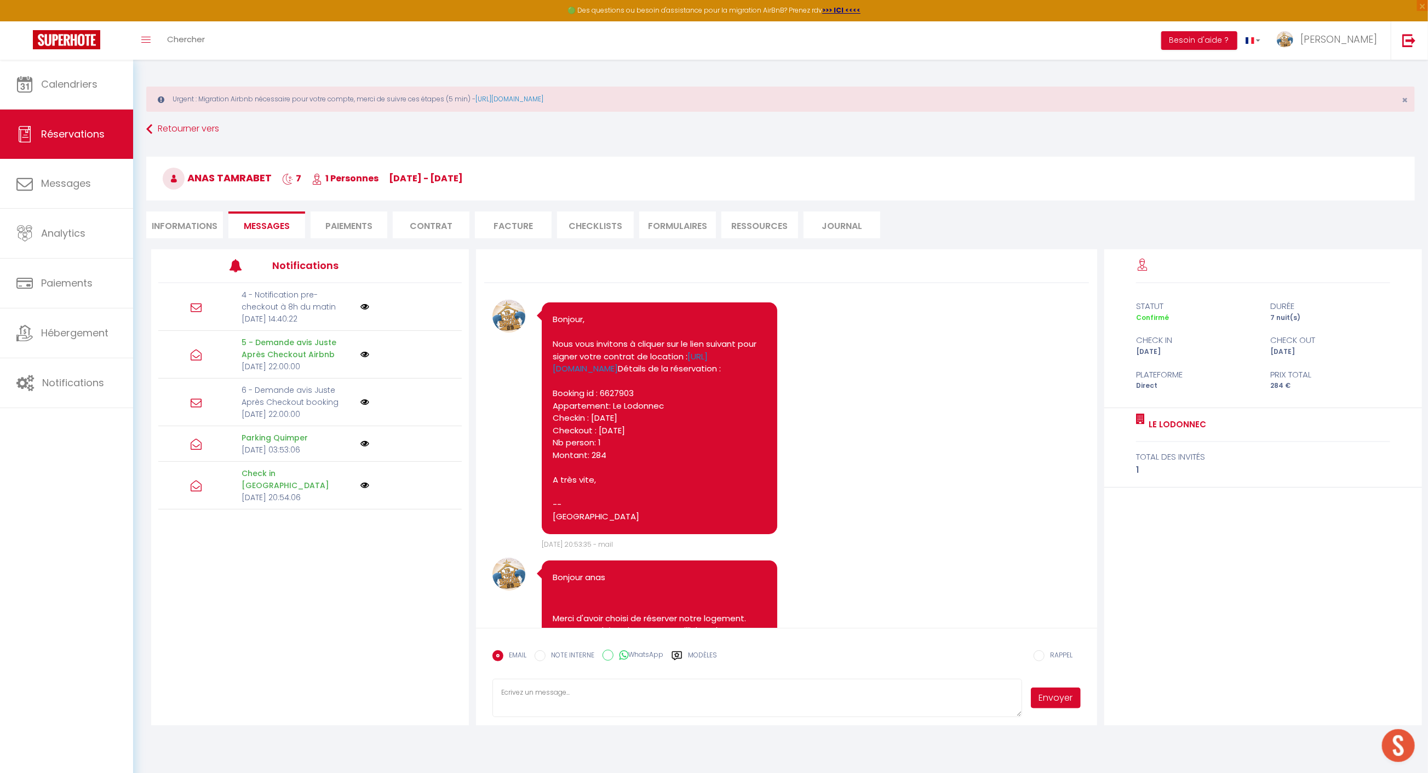
click at [437, 230] on li "Contrat" at bounding box center [431, 224] width 77 height 27
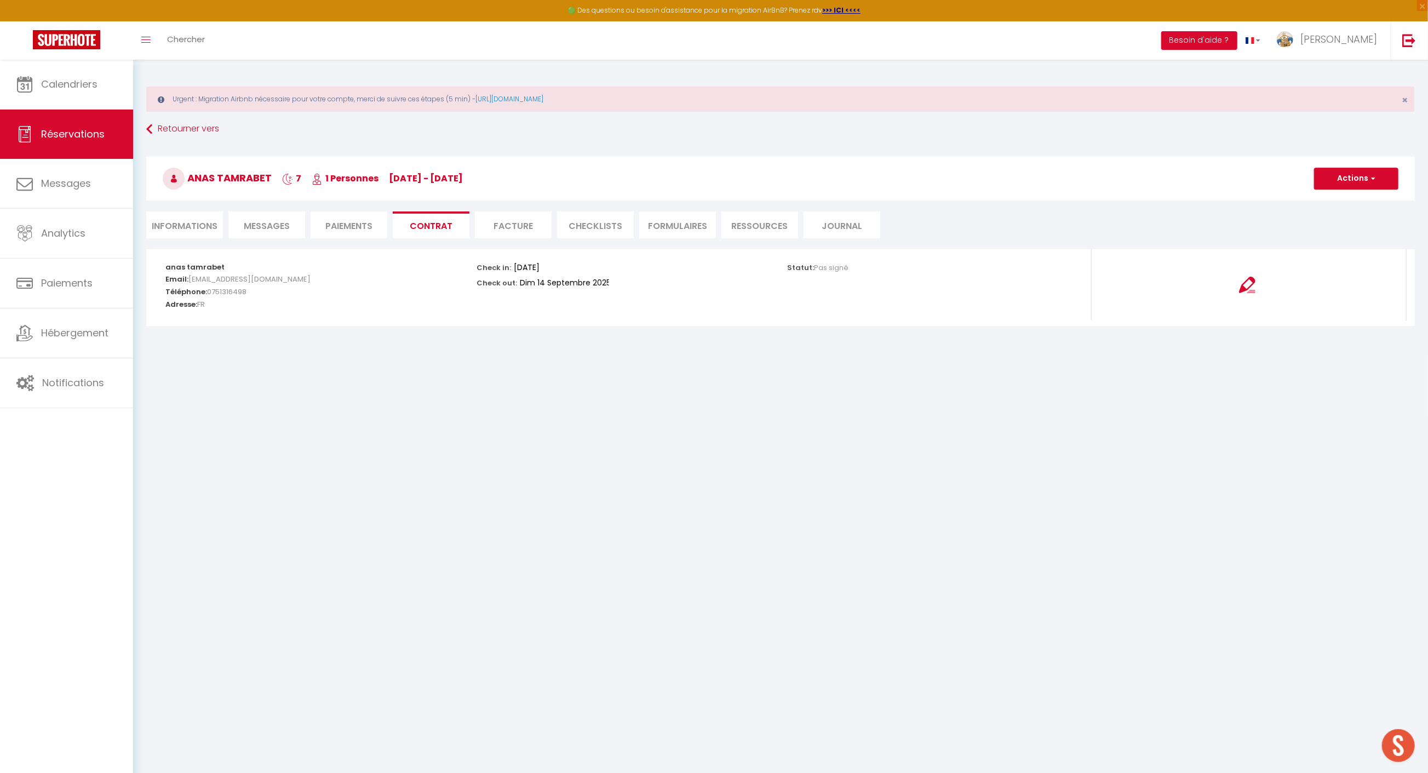
click at [535, 221] on li "Facture" at bounding box center [513, 224] width 77 height 27
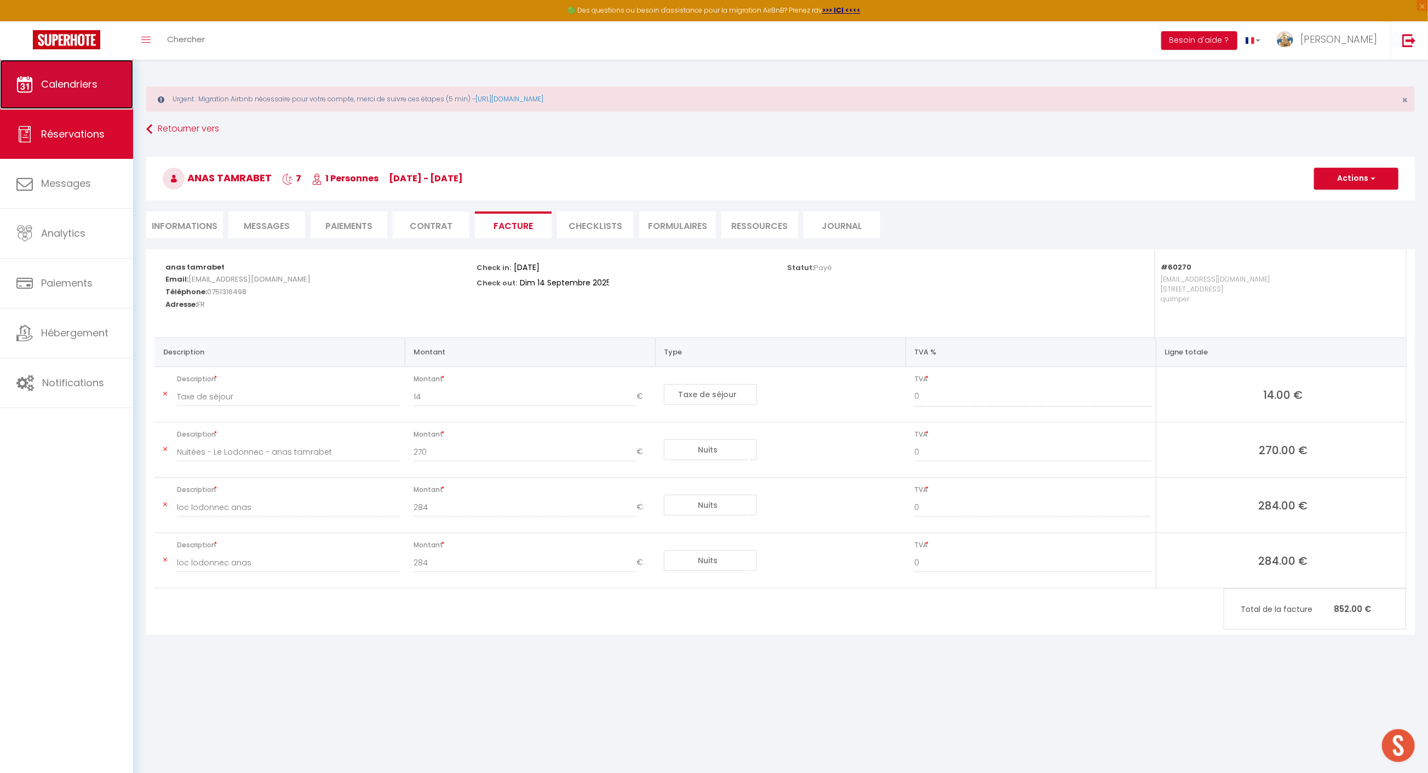
click at [53, 90] on span "Calendriers" at bounding box center [69, 84] width 56 height 14
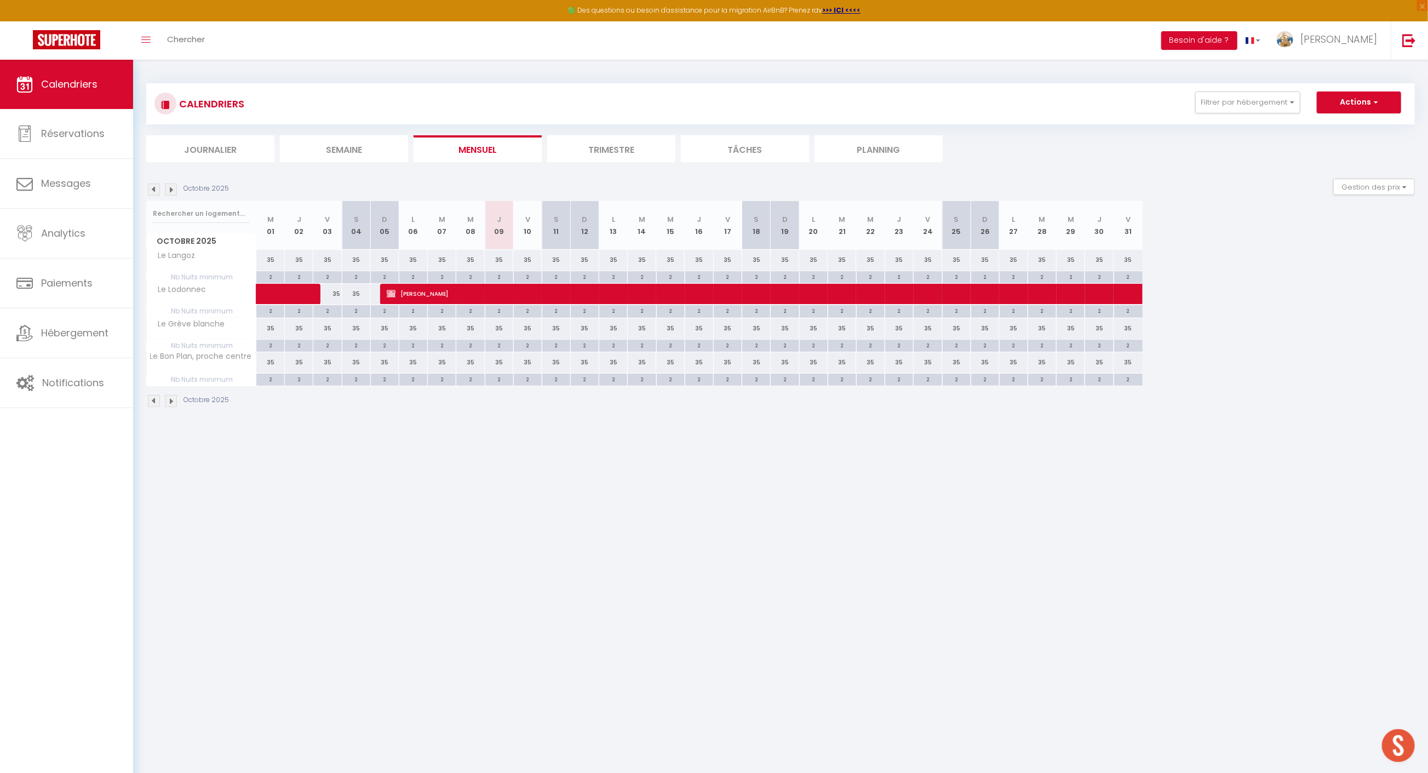
click at [152, 186] on img at bounding box center [154, 190] width 12 height 12
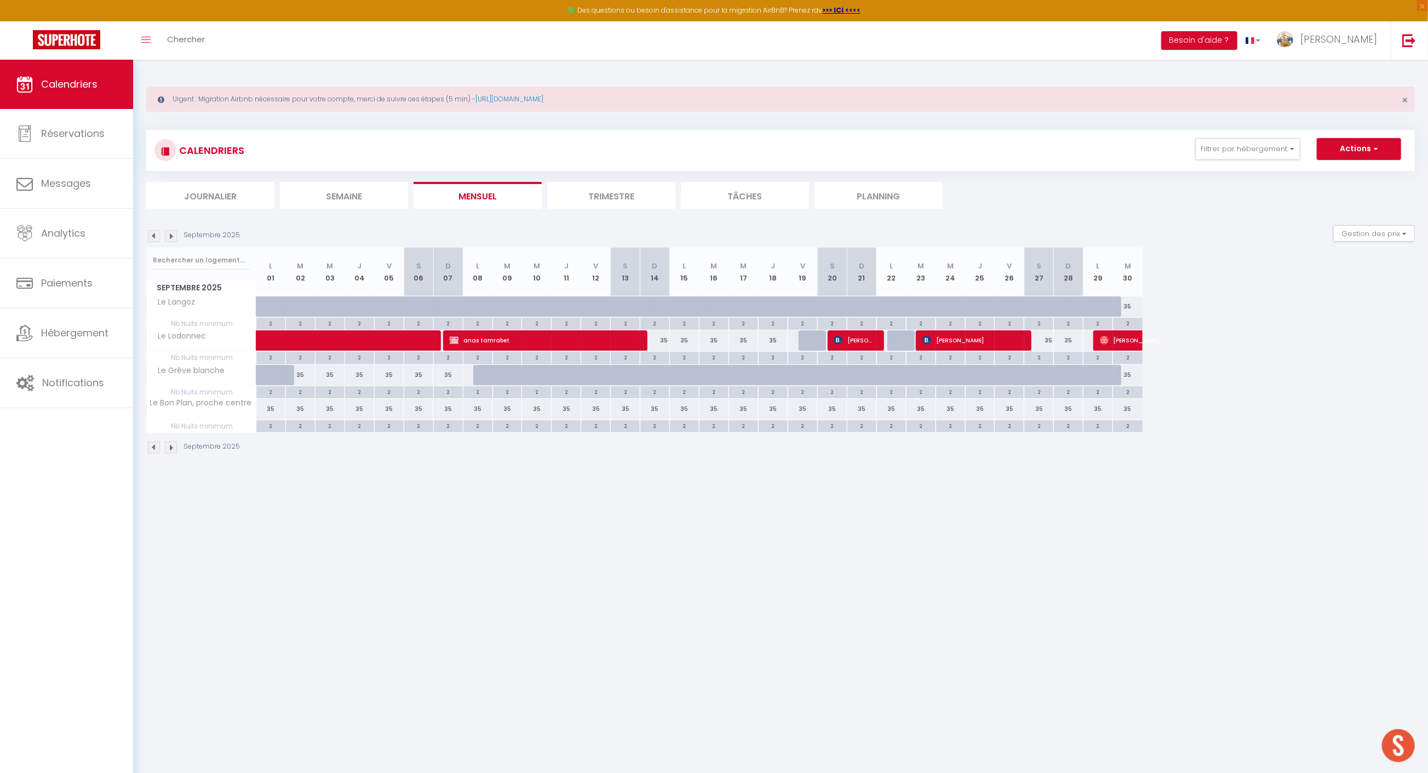
click at [151, 232] on img at bounding box center [154, 236] width 12 height 12
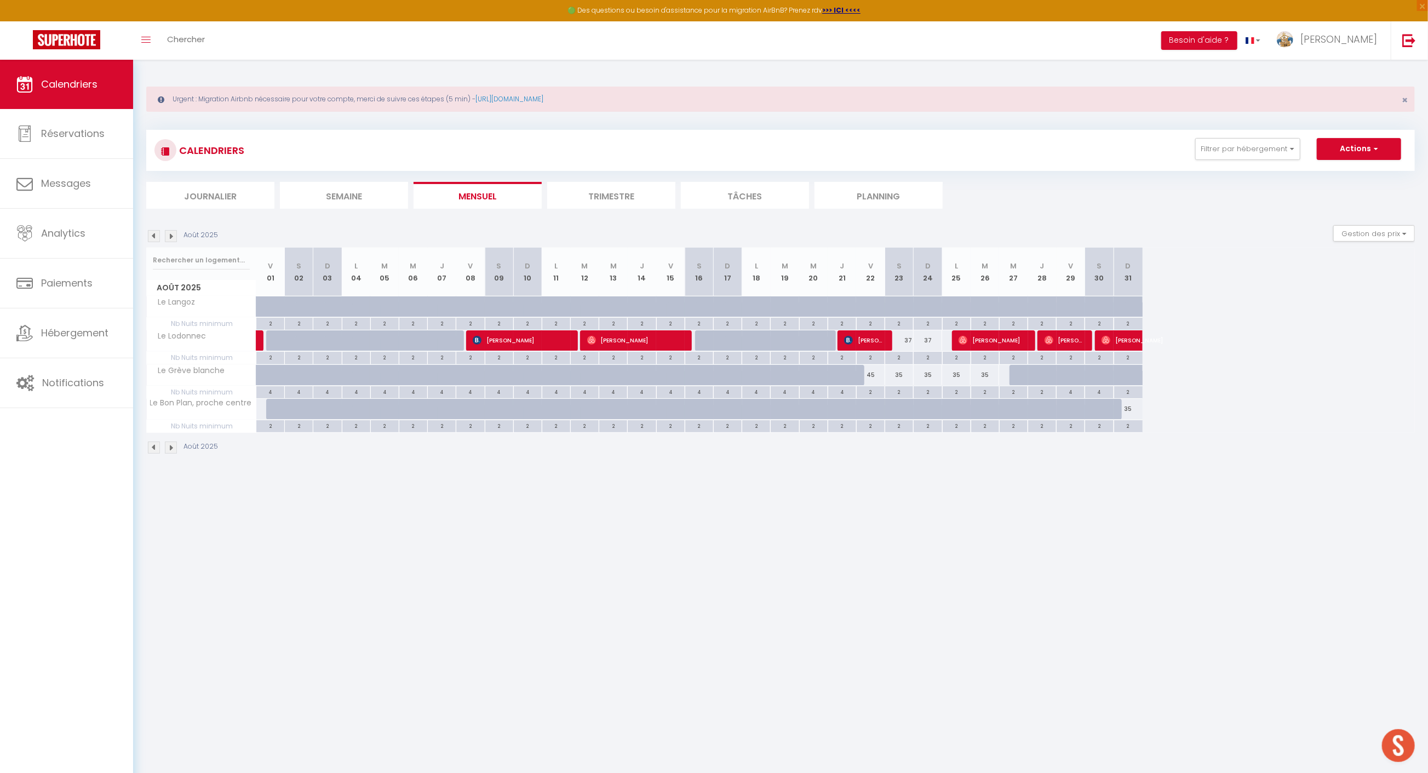
click at [157, 236] on img at bounding box center [154, 236] width 12 height 12
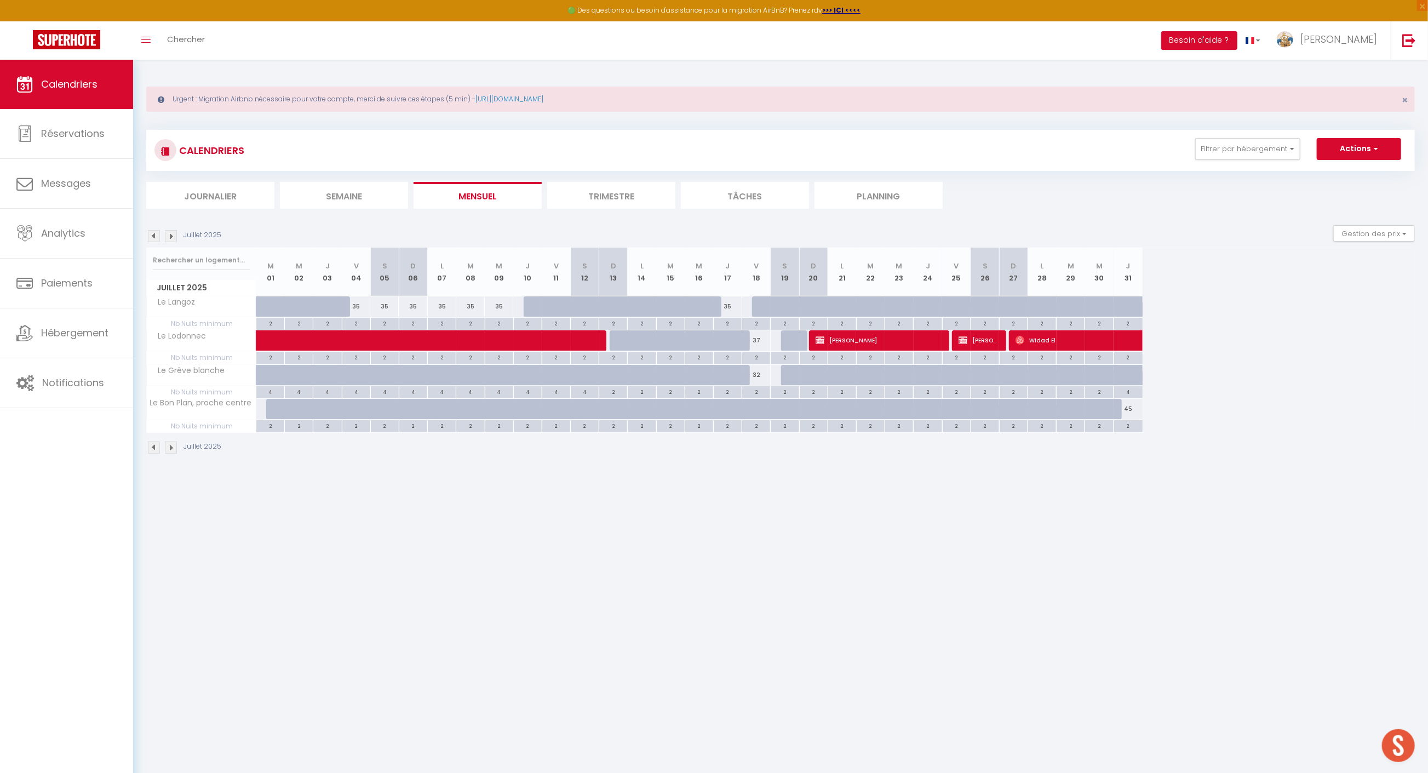
click at [158, 236] on img at bounding box center [154, 236] width 12 height 12
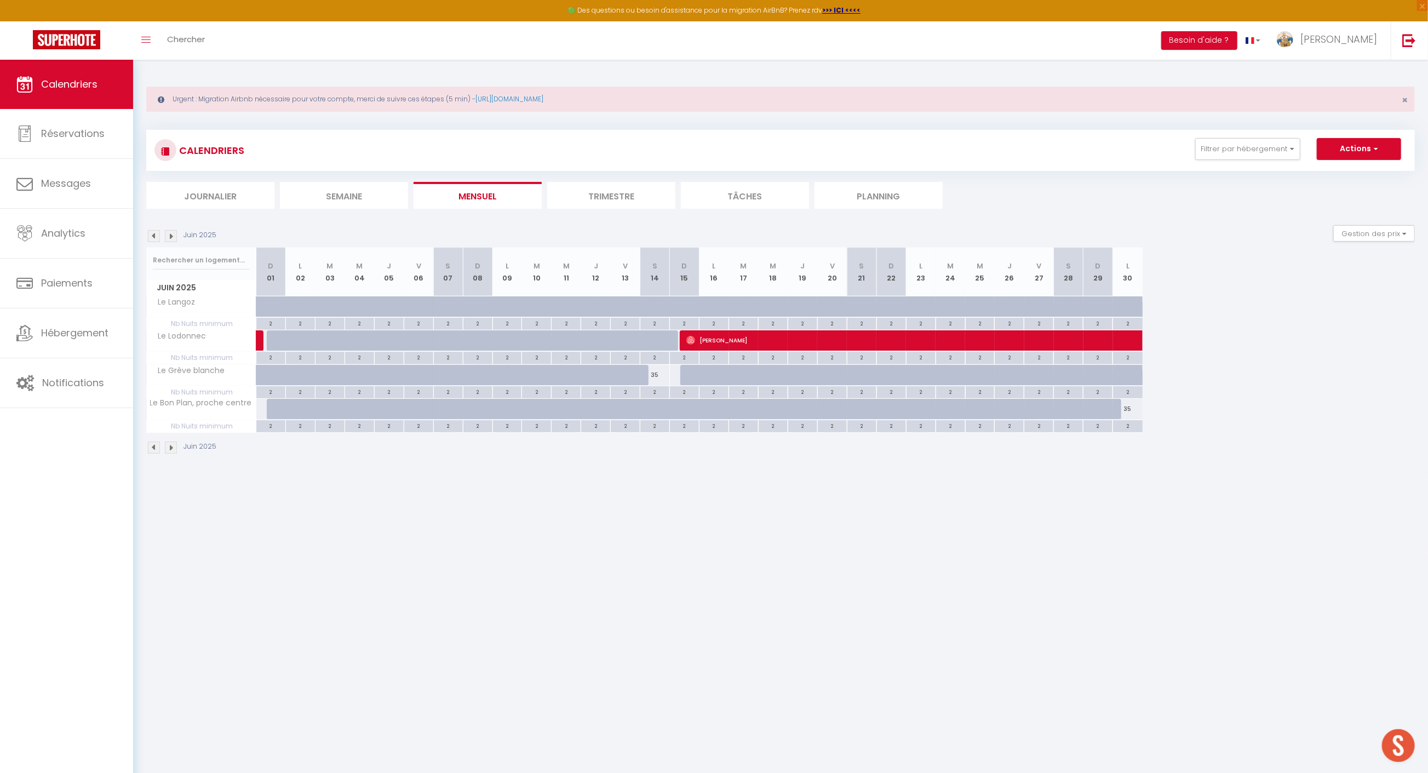
click at [172, 235] on img at bounding box center [171, 236] width 12 height 12
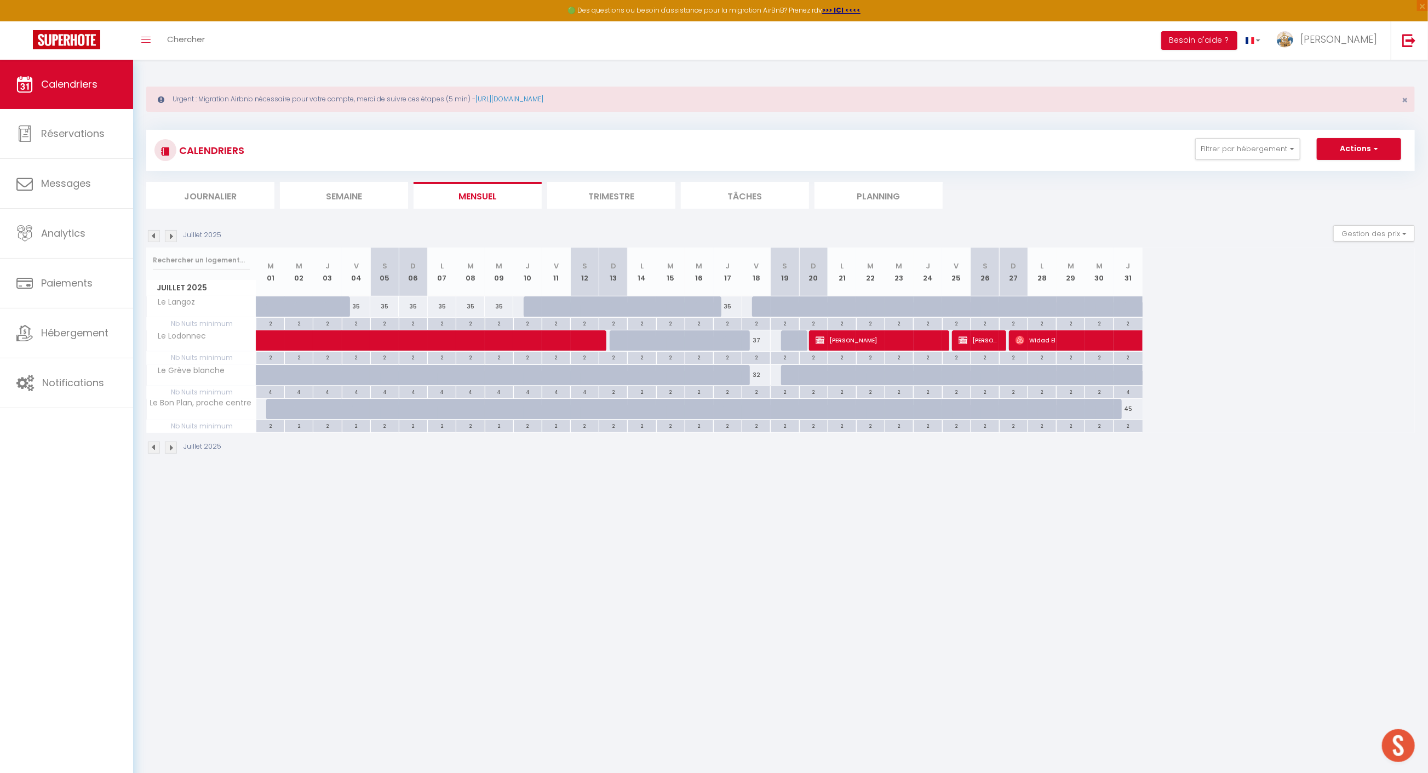
click at [172, 235] on img at bounding box center [171, 236] width 12 height 12
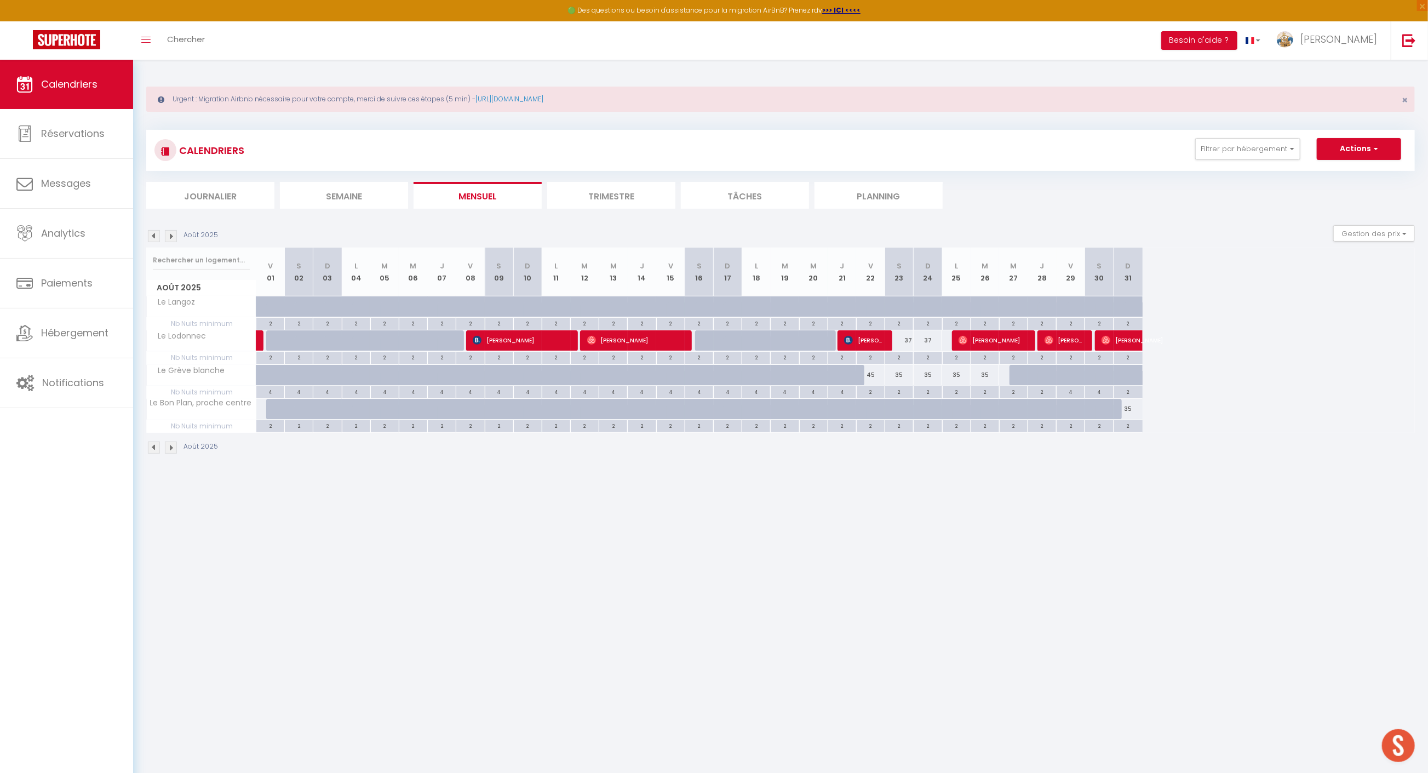
click at [585, 534] on body "🟢 Des questions ou besoin d'assistance pour la migration AirBnB? Prenez rdv >>>…" at bounding box center [714, 446] width 1428 height 773
click at [167, 238] on img at bounding box center [171, 236] width 12 height 12
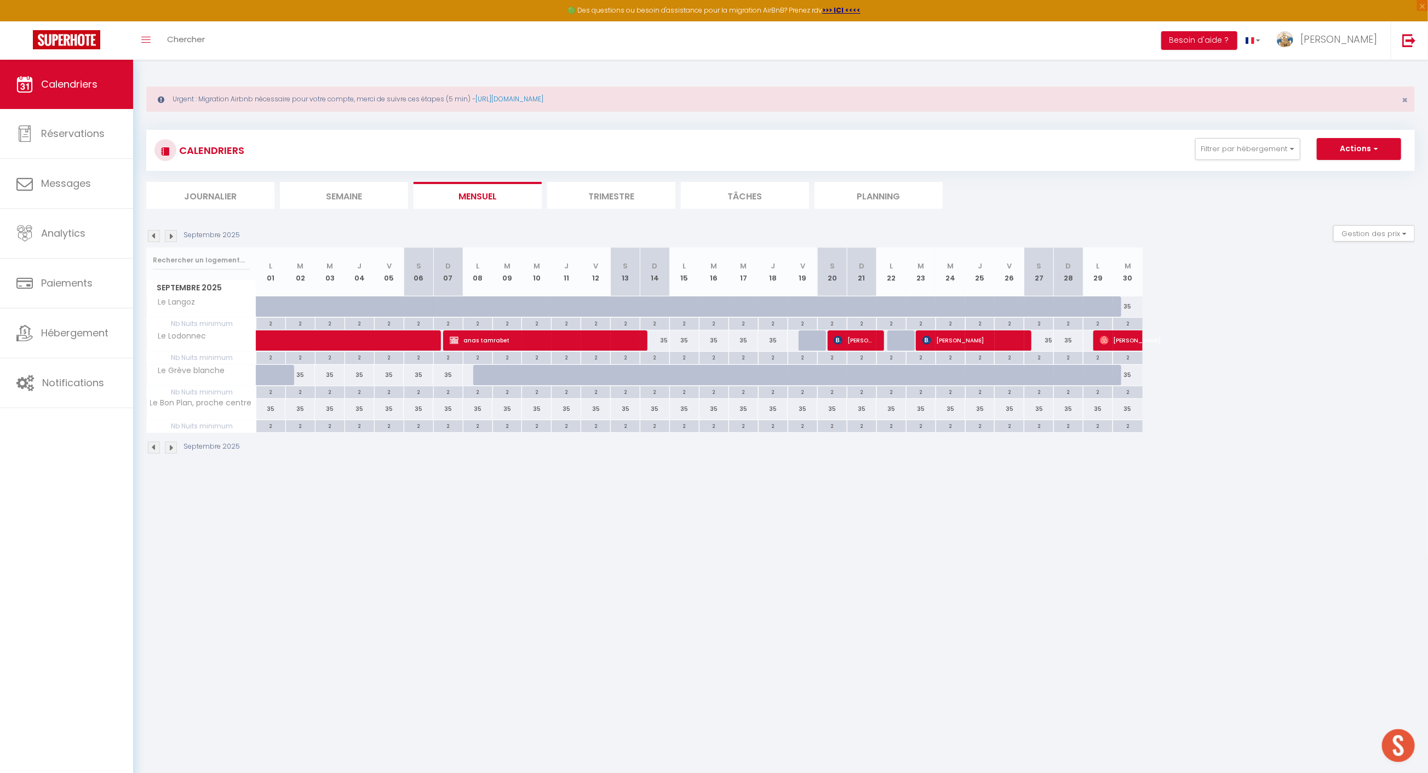
click at [167, 238] on img at bounding box center [171, 236] width 12 height 12
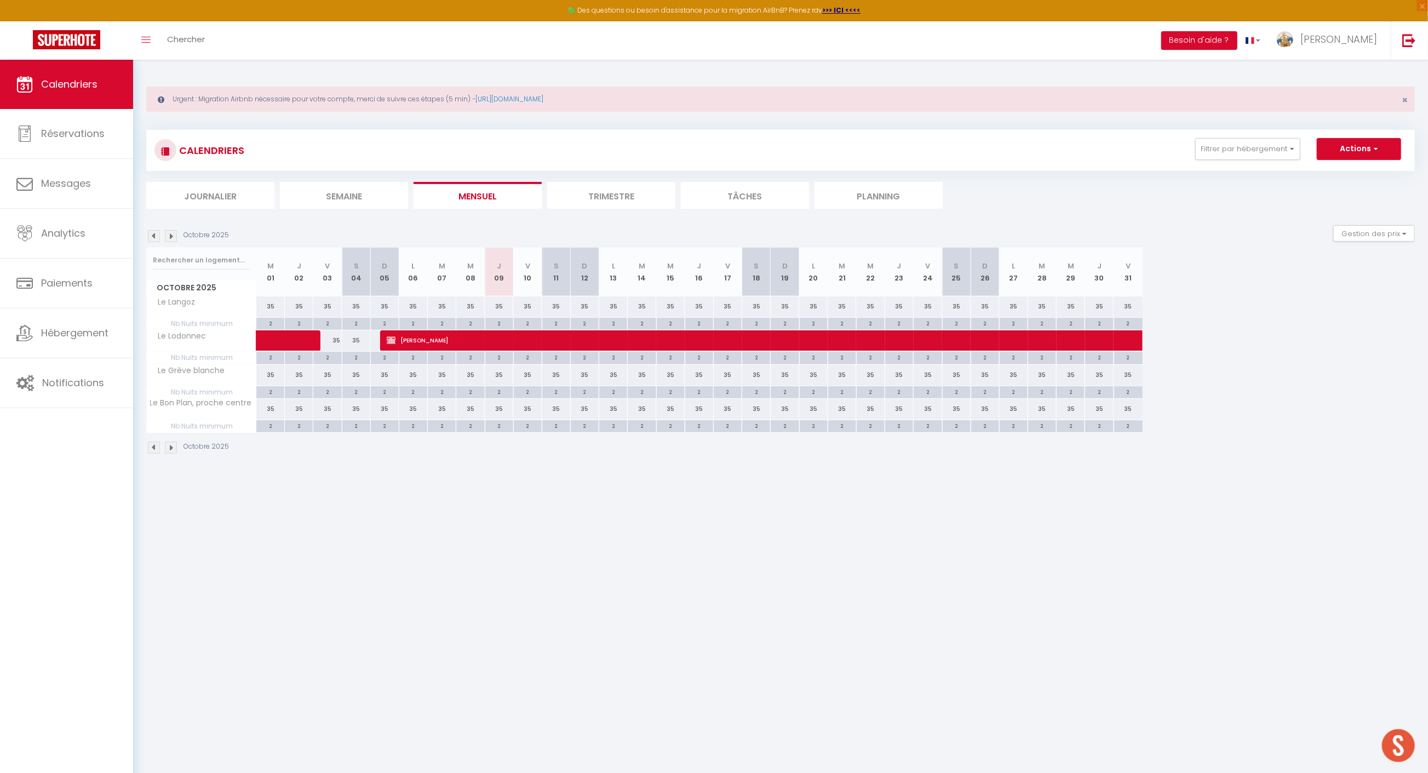
click at [154, 233] on img at bounding box center [154, 236] width 12 height 12
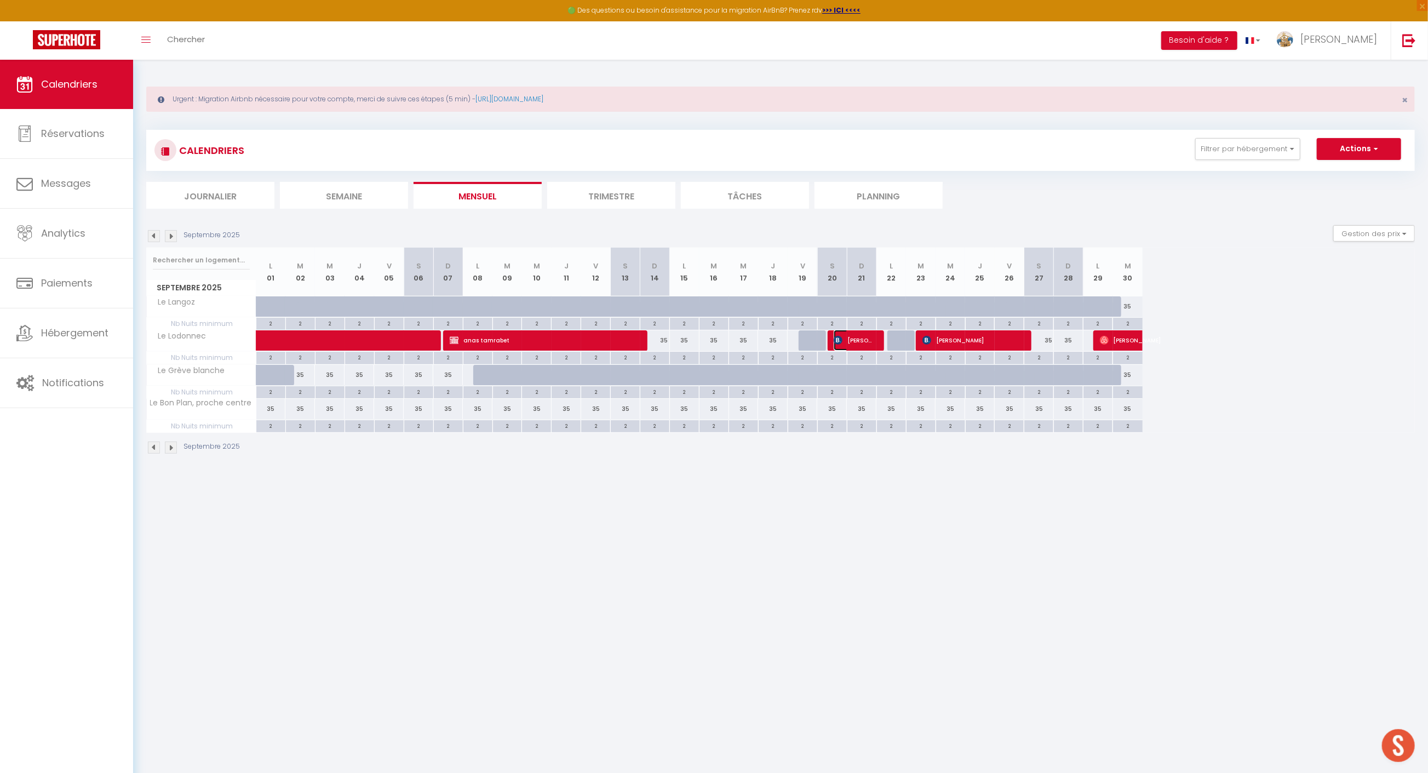
click at [843, 340] on span "[PERSON_NAME]" at bounding box center [853, 340] width 39 height 21
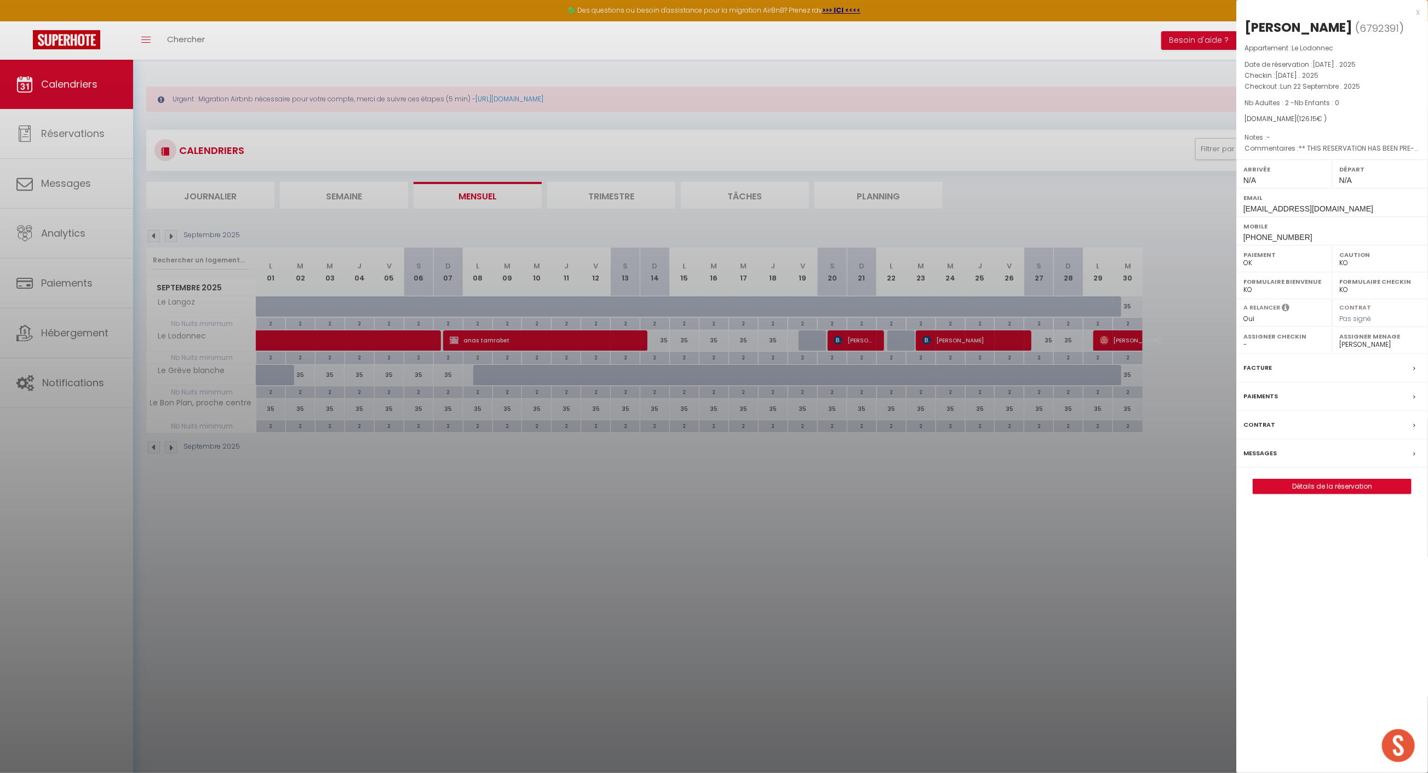
click at [747, 443] on div at bounding box center [714, 386] width 1428 height 773
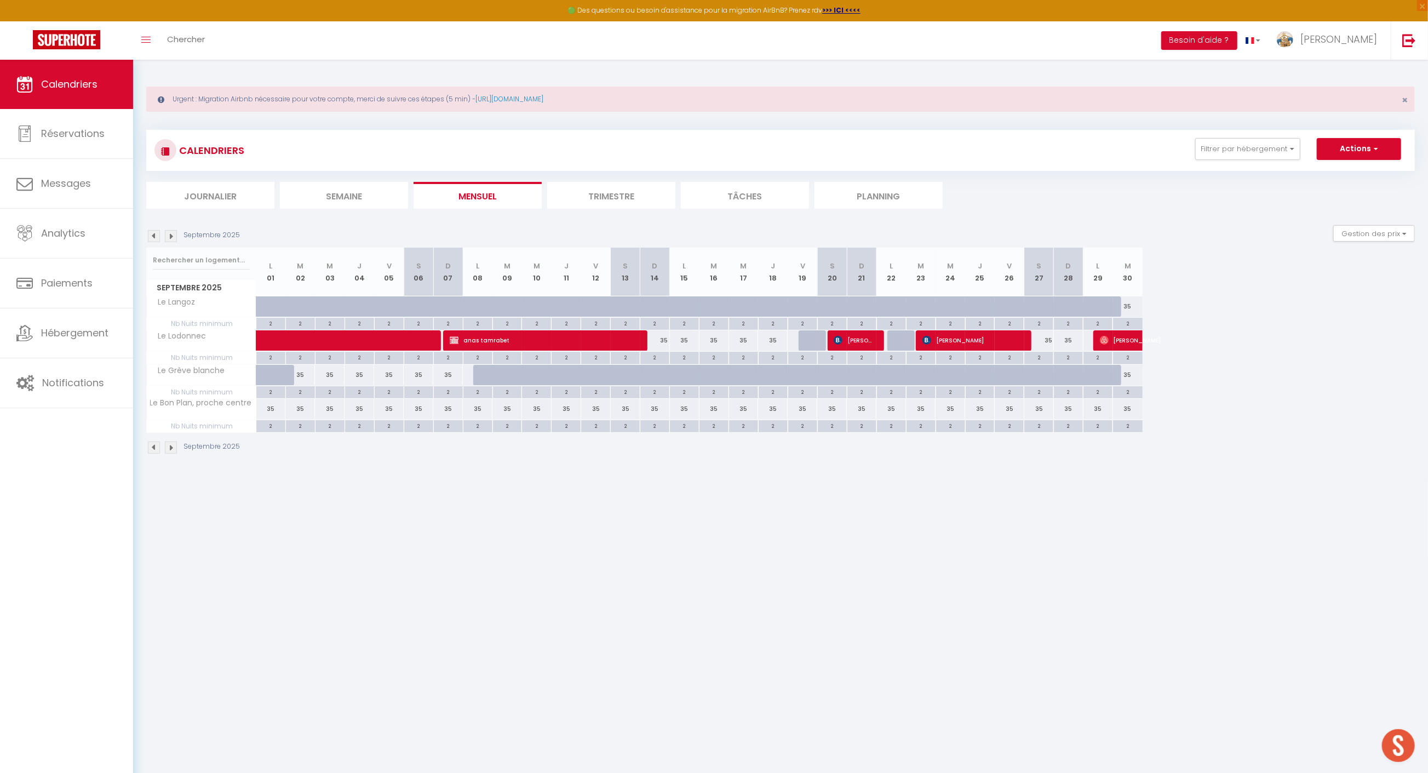
click at [171, 233] on img at bounding box center [171, 236] width 12 height 12
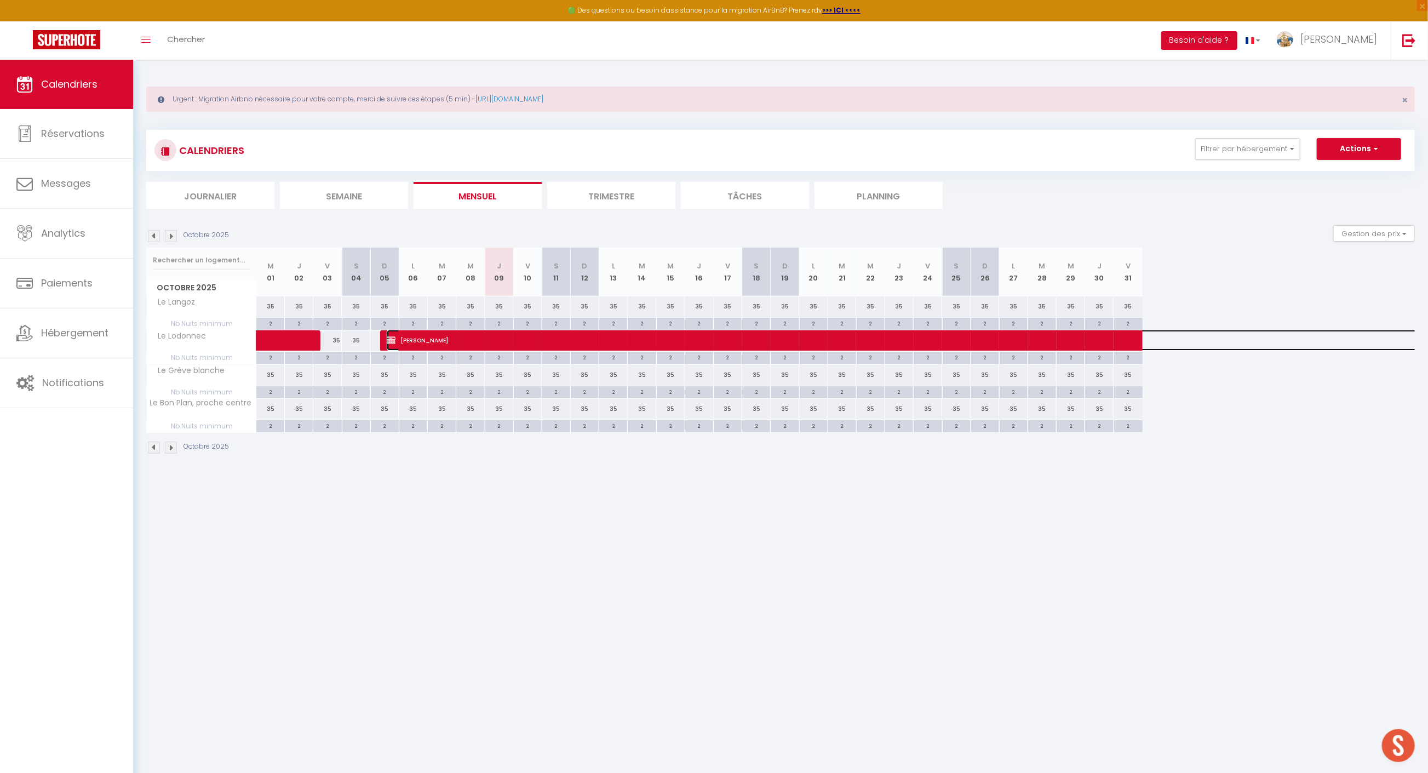
click at [410, 337] on span "[PERSON_NAME]" at bounding box center [1155, 340] width 1537 height 21
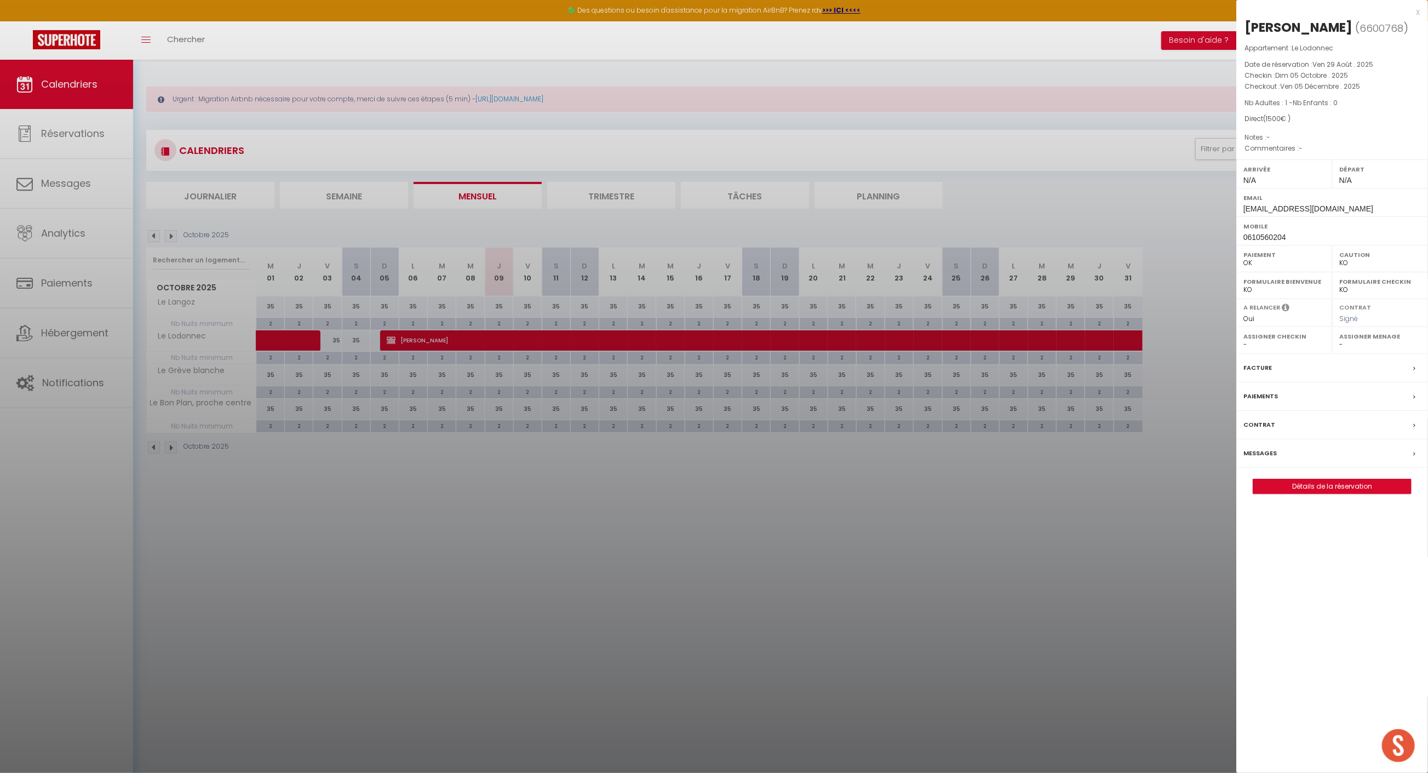
click at [491, 333] on div at bounding box center [714, 386] width 1428 height 773
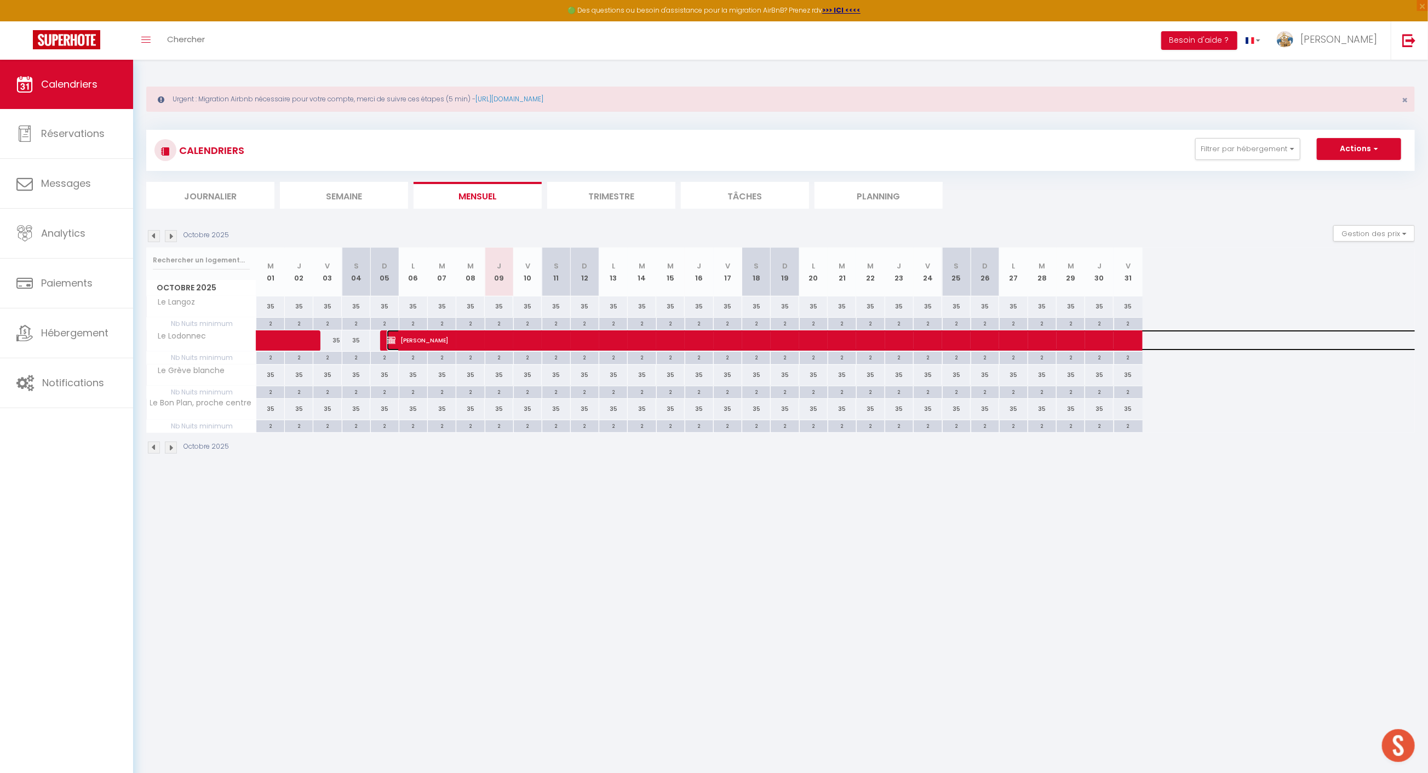
click at [642, 346] on span "[PERSON_NAME]" at bounding box center [1155, 340] width 1537 height 21
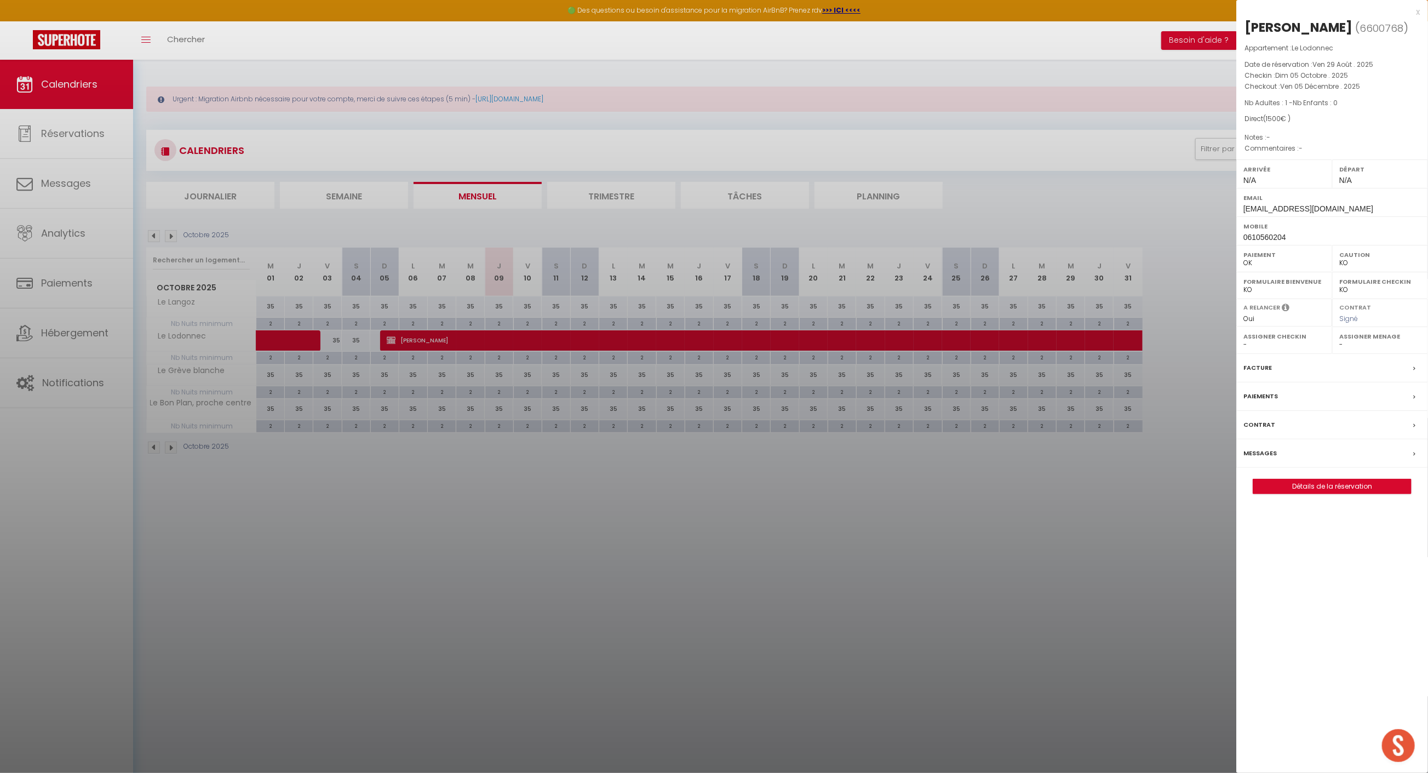
click at [1340, 474] on div "[PERSON_NAME] ( 6600768 ) Appartement : Le Lodonnec Date de réservation : [DATE…" at bounding box center [1333, 257] width 192 height 476
click at [1339, 482] on link "Détails de la réservation" at bounding box center [1333, 486] width 158 height 14
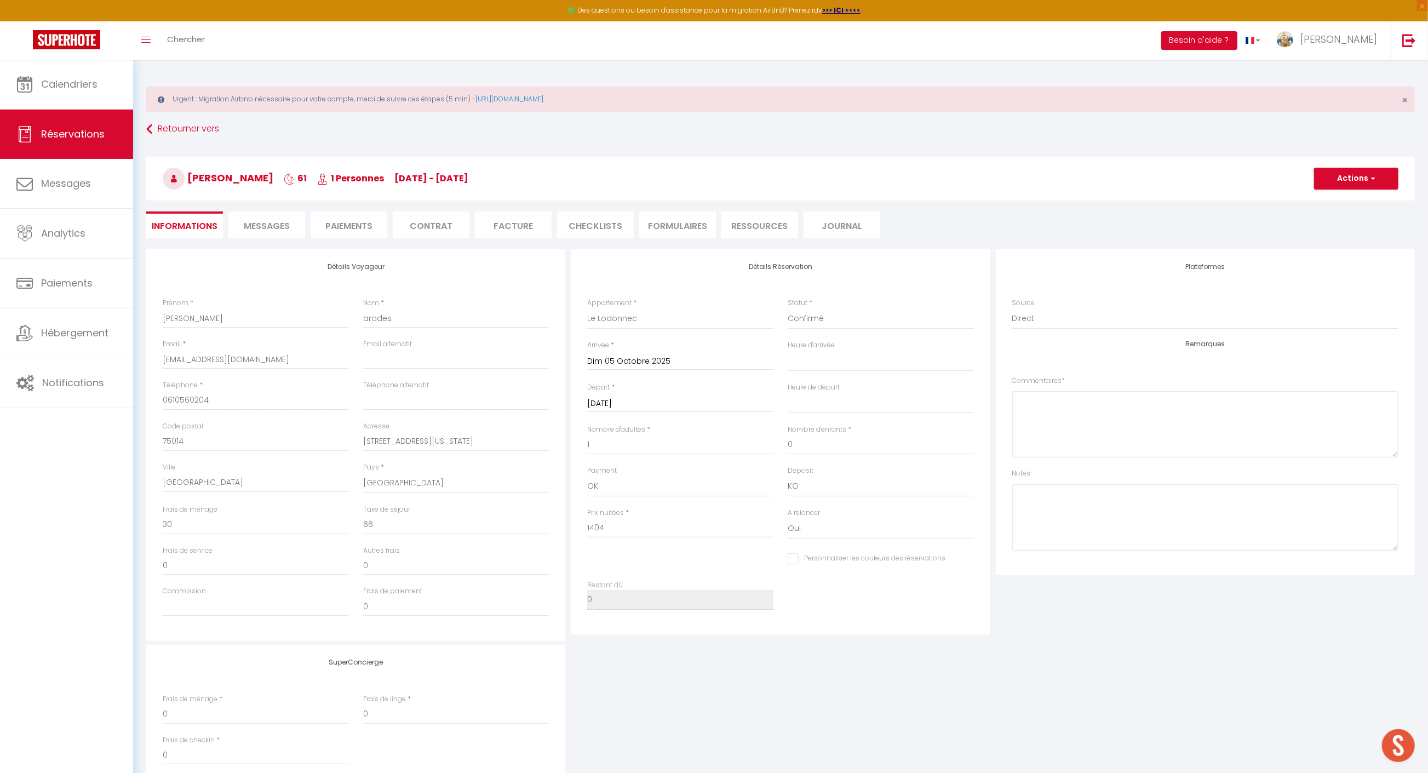
click at [425, 228] on li "Contrat" at bounding box center [431, 224] width 77 height 27
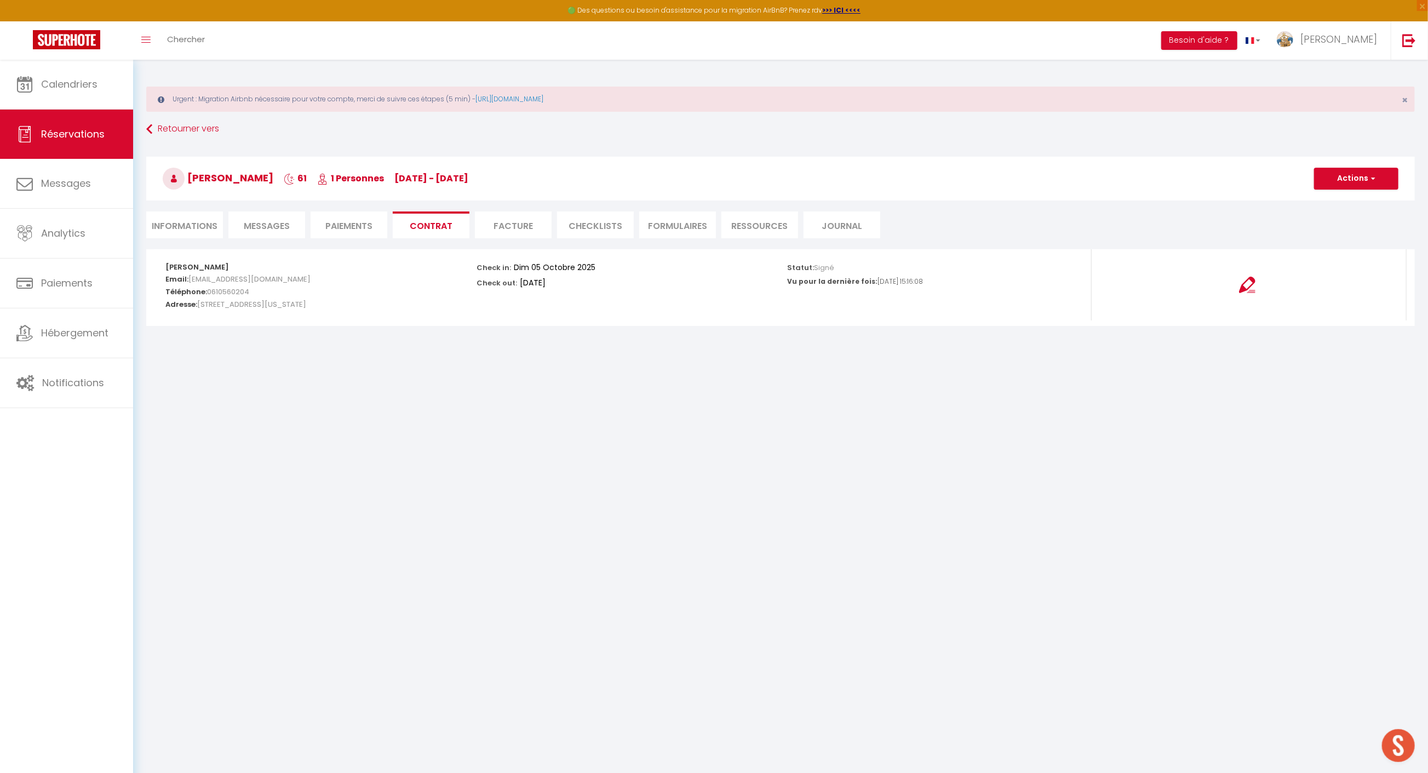
click at [516, 223] on li "Facture" at bounding box center [513, 224] width 77 height 27
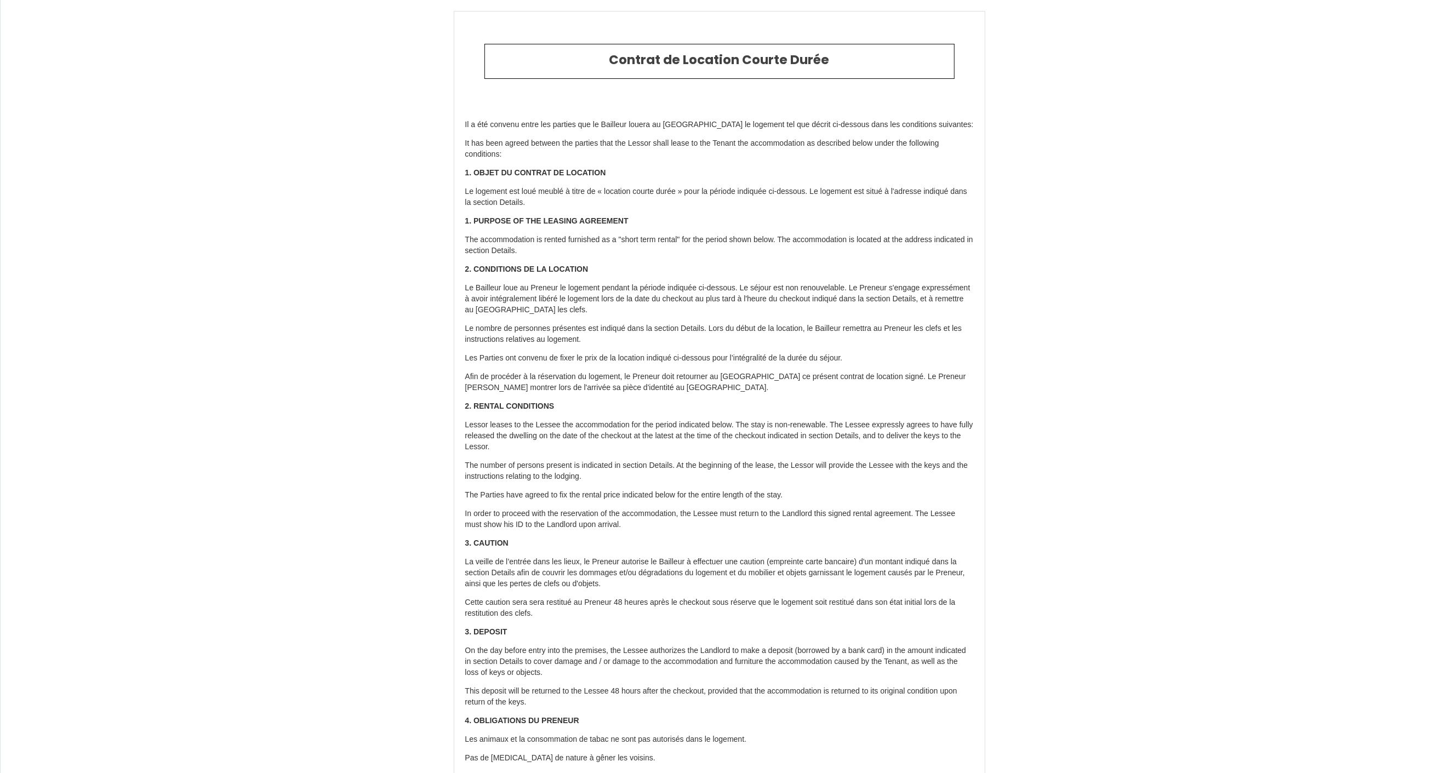
type input "6158042"
type input "Appart 13"
type input "[STREET_ADDRESS]"
type input "29000"
type input "Quimper"
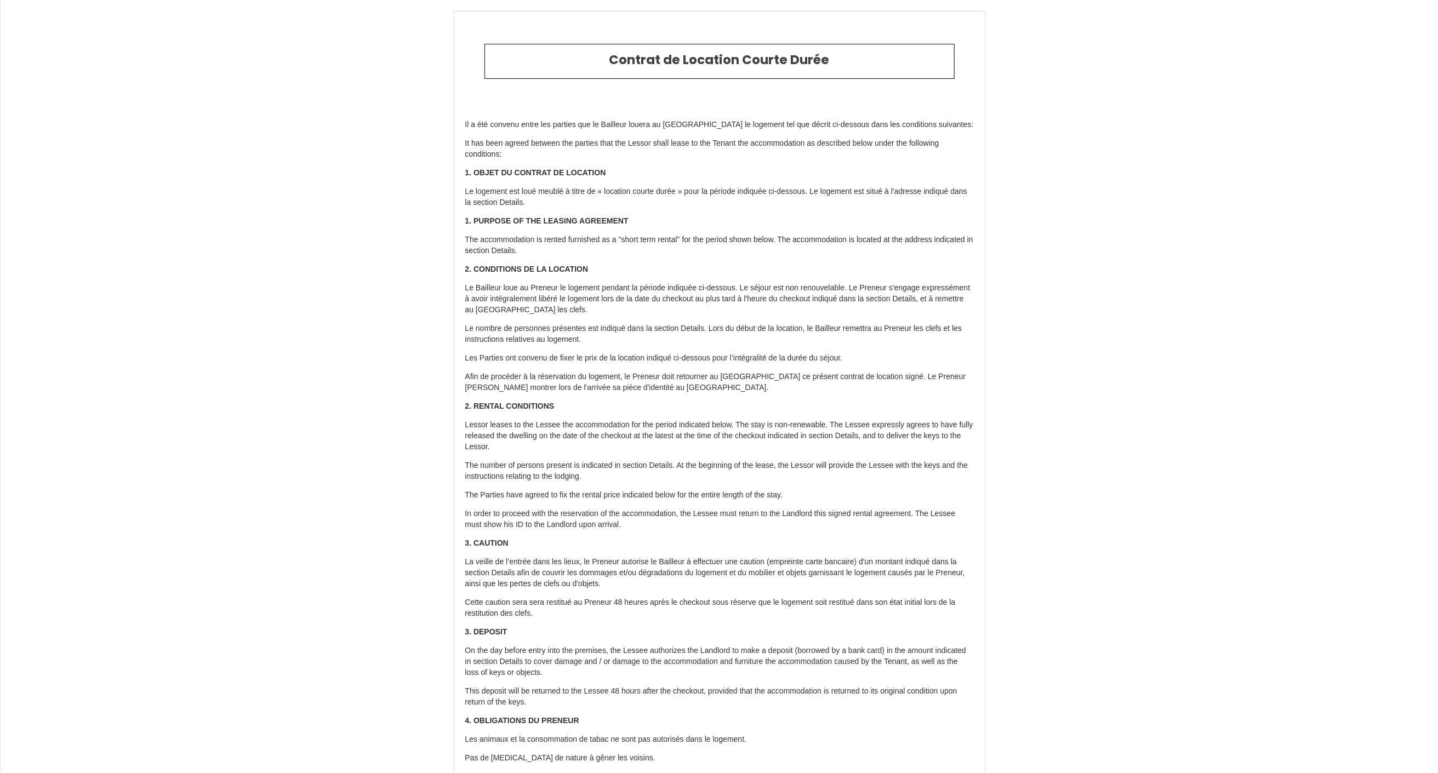
type input "[GEOGRAPHIC_DATA]"
type input "16 Wed July 2025"
type input "31 Sun August 2025"
type input "4"
type input "0"
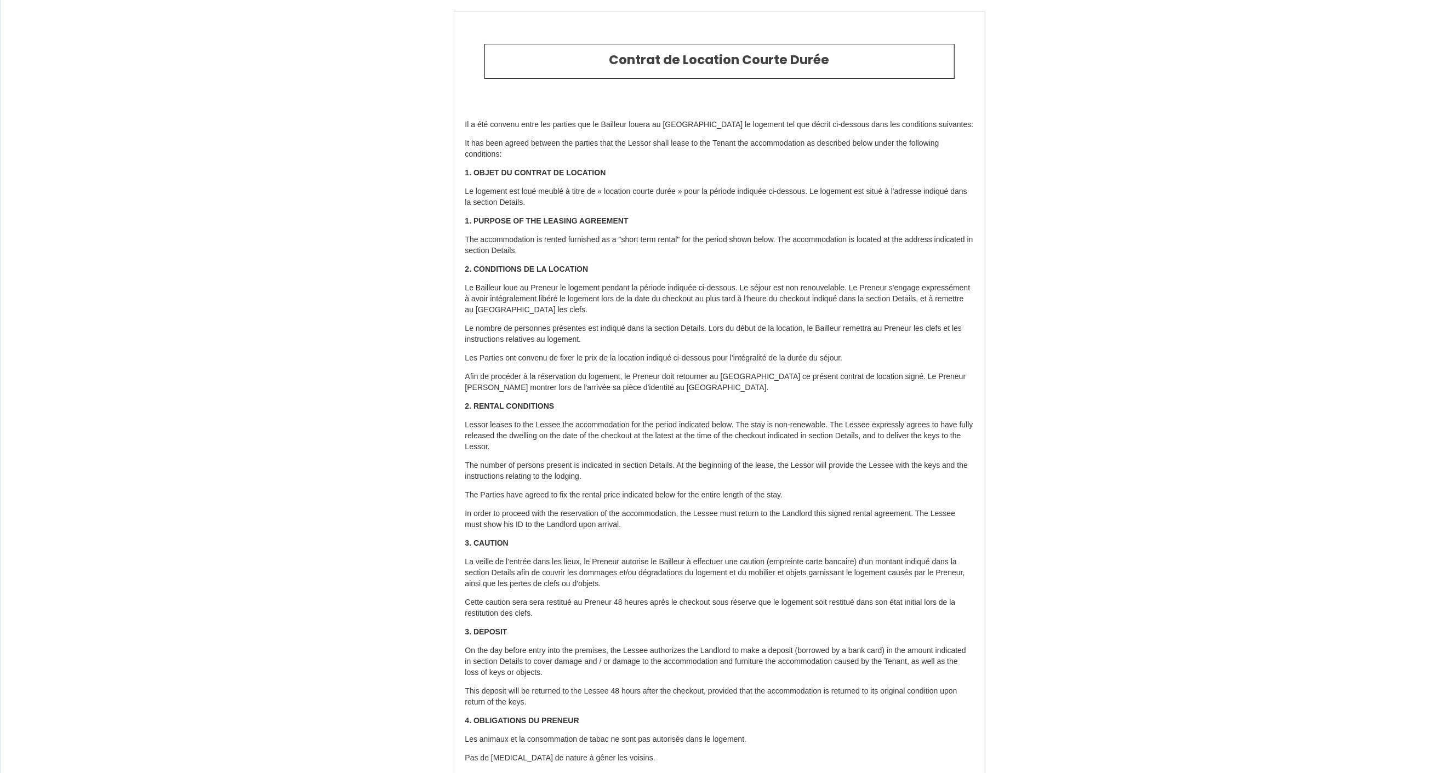
type input "1695.2"
type input "[PERSON_NAME]"
type input "le moal"
type input "[STREET_ADDRESS]"
type input "quimper"
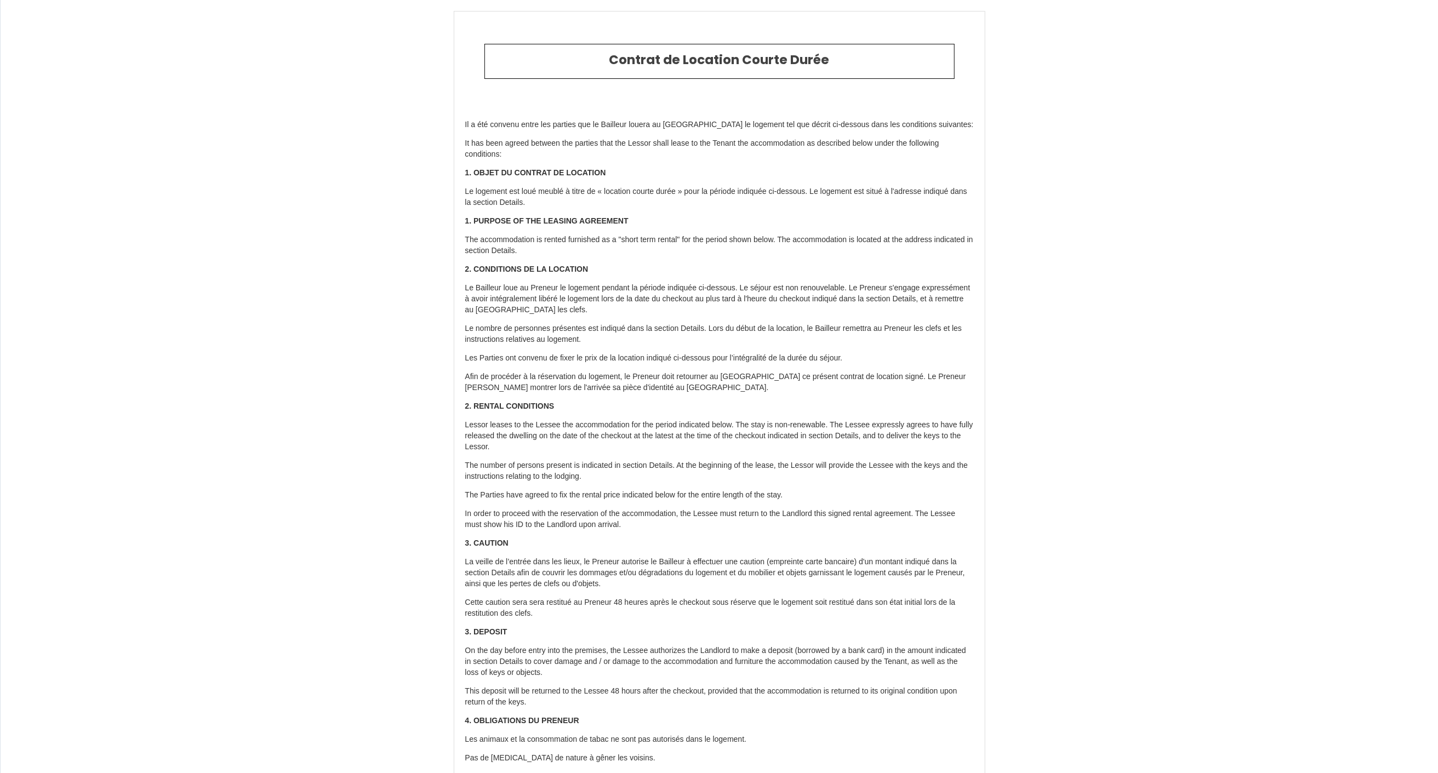
type input "[GEOGRAPHIC_DATA]"
type input "[EMAIL_ADDRESS][DOMAIN_NAME]"
type input "bilal"
type input "salhi"
type input "[PERSON_NAME][EMAIL_ADDRESS][DOMAIN_NAME]"
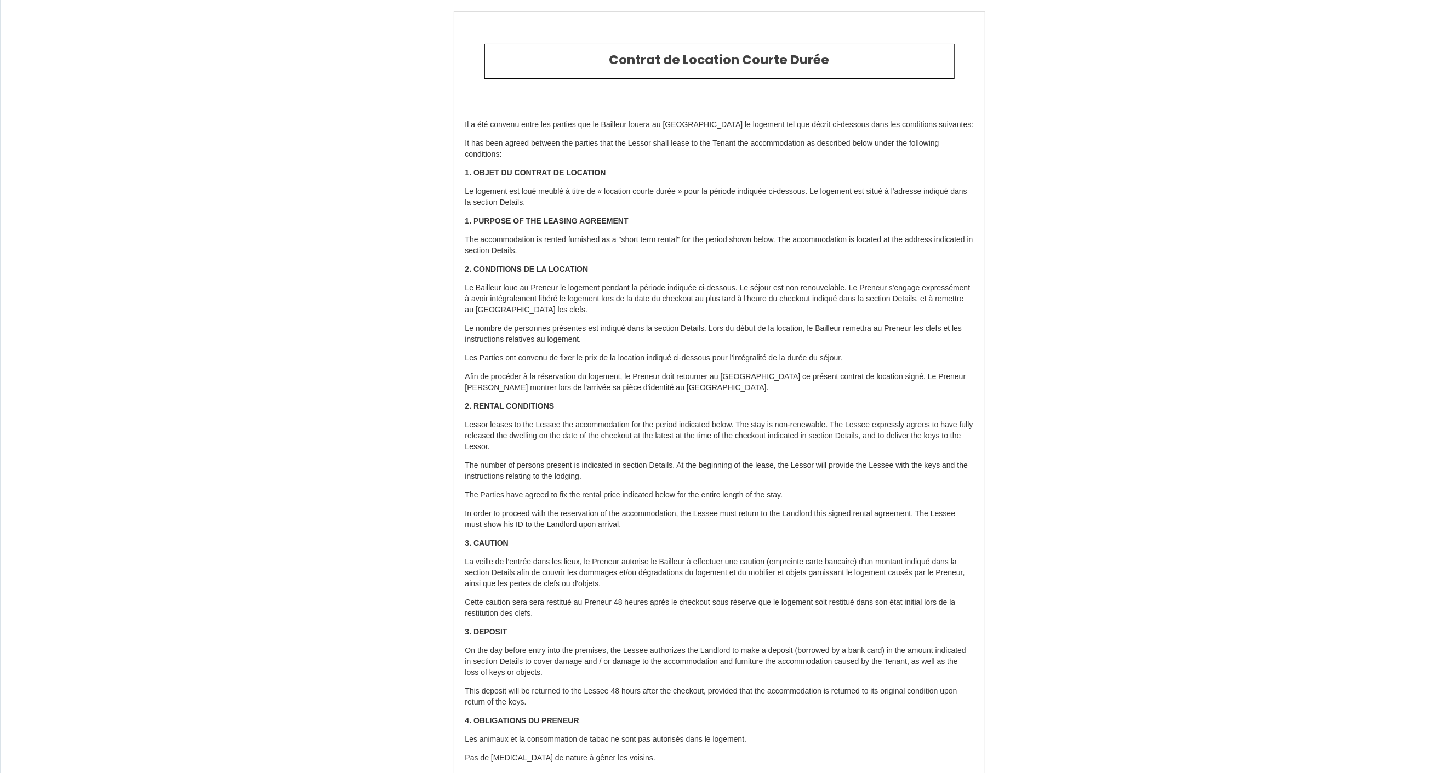
type input "+33 6 21 99 55 33"
